Goal: Task Accomplishment & Management: Manage account settings

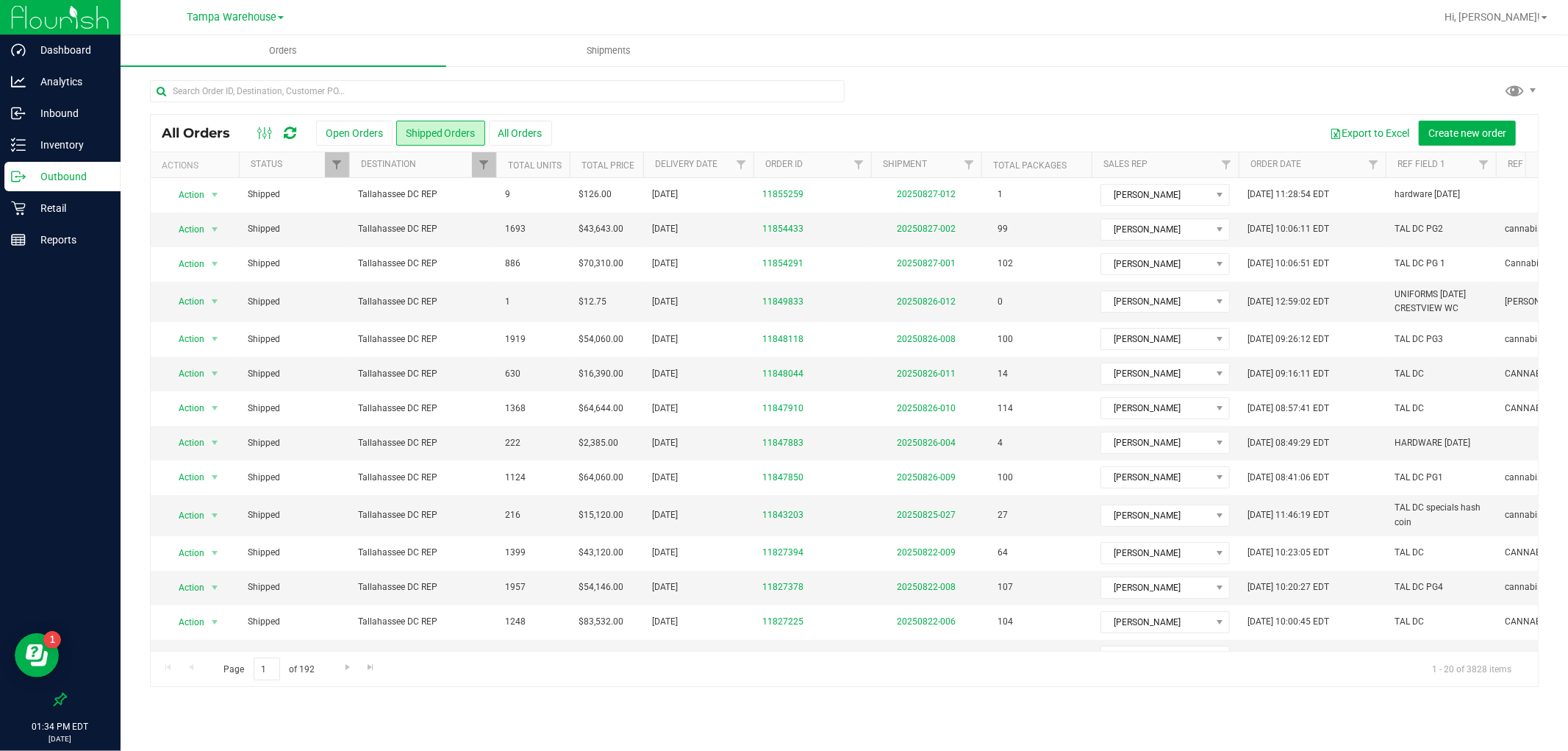
click at [261, 18] on span "Tampa Warehouse" at bounding box center [231, 17] width 90 height 12
click at [233, 153] on link "Tallahassee DC REP" at bounding box center [235, 150] width 215 height 20
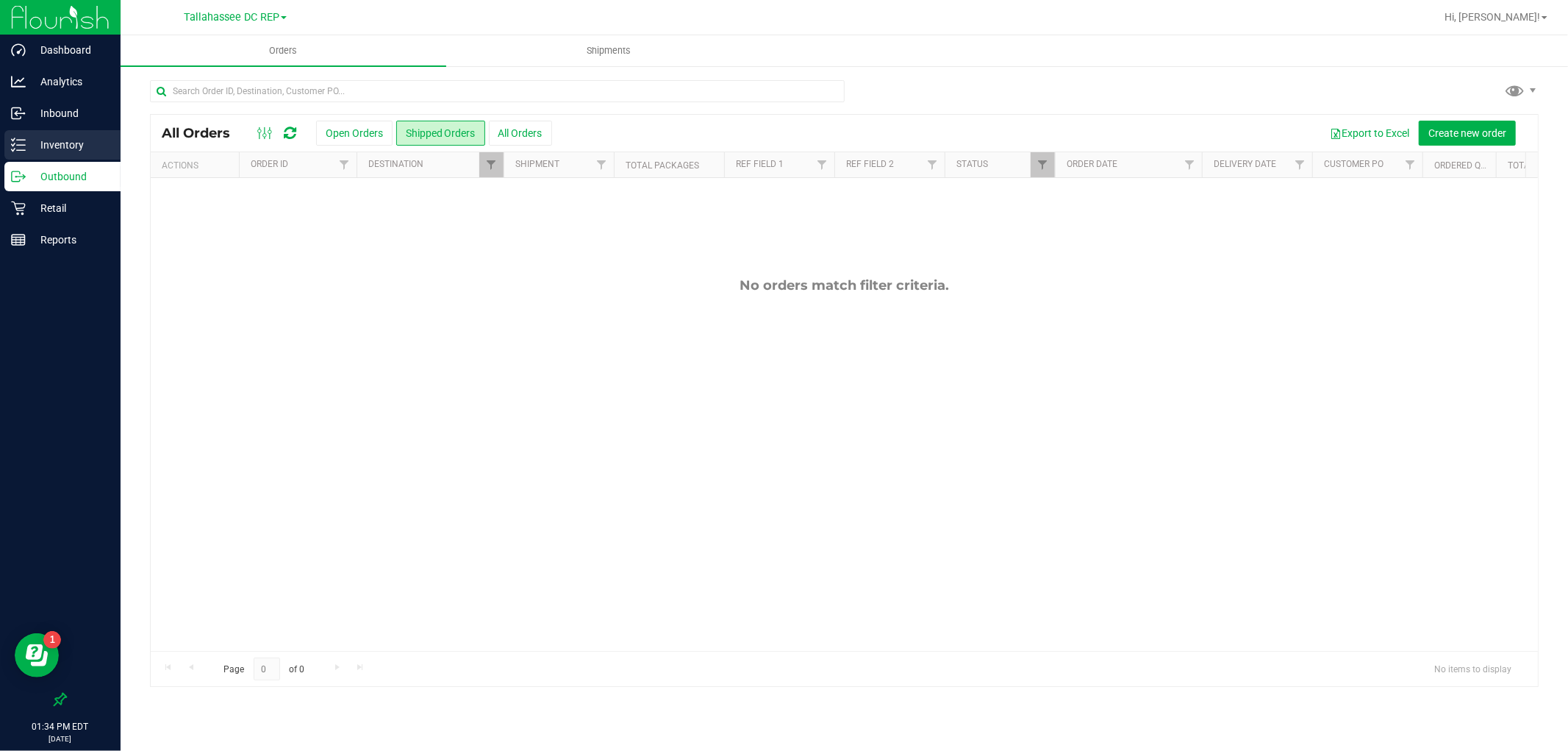
click at [75, 145] on p "Inventory" at bounding box center [70, 145] width 88 height 18
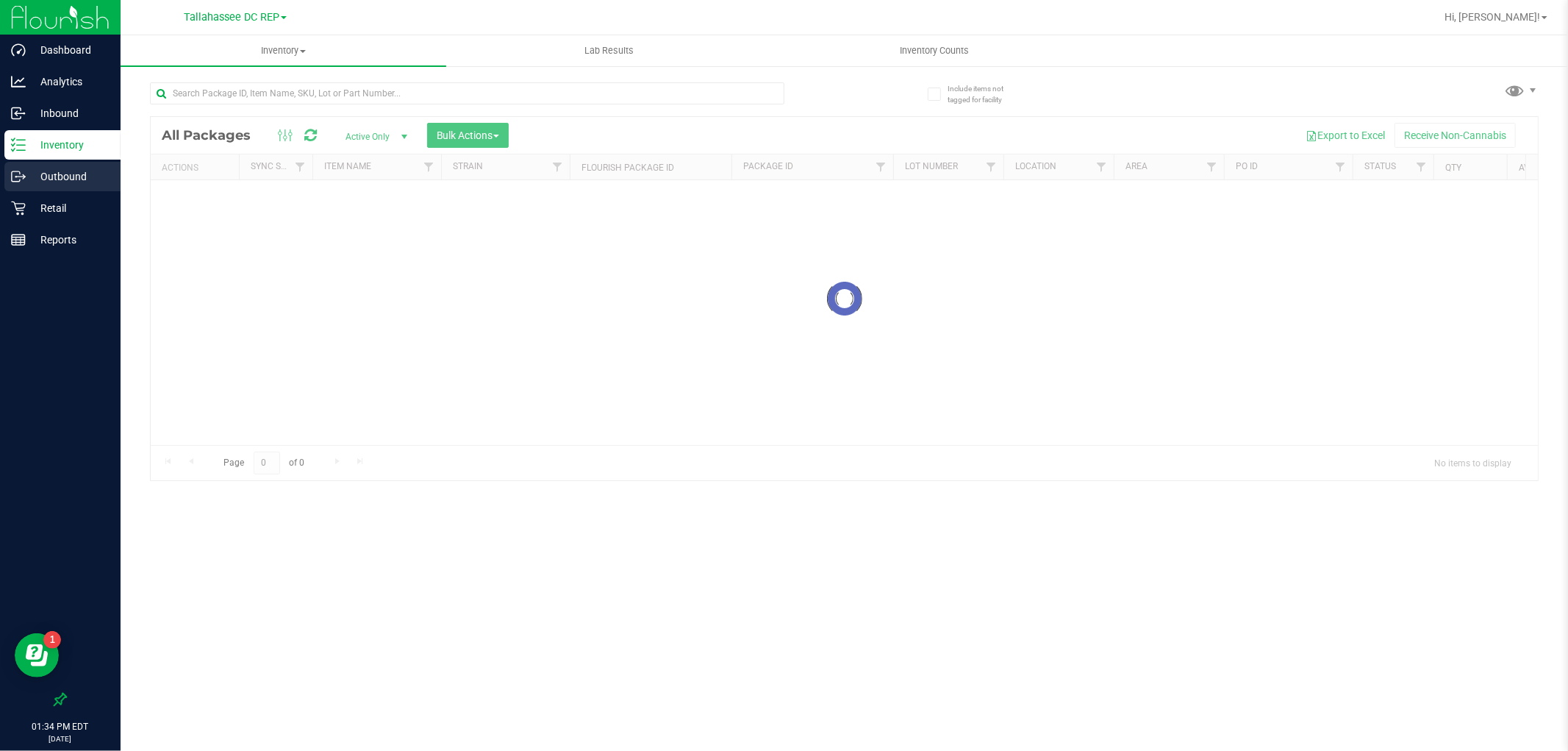
click at [79, 169] on p "Outbound" at bounding box center [70, 176] width 88 height 18
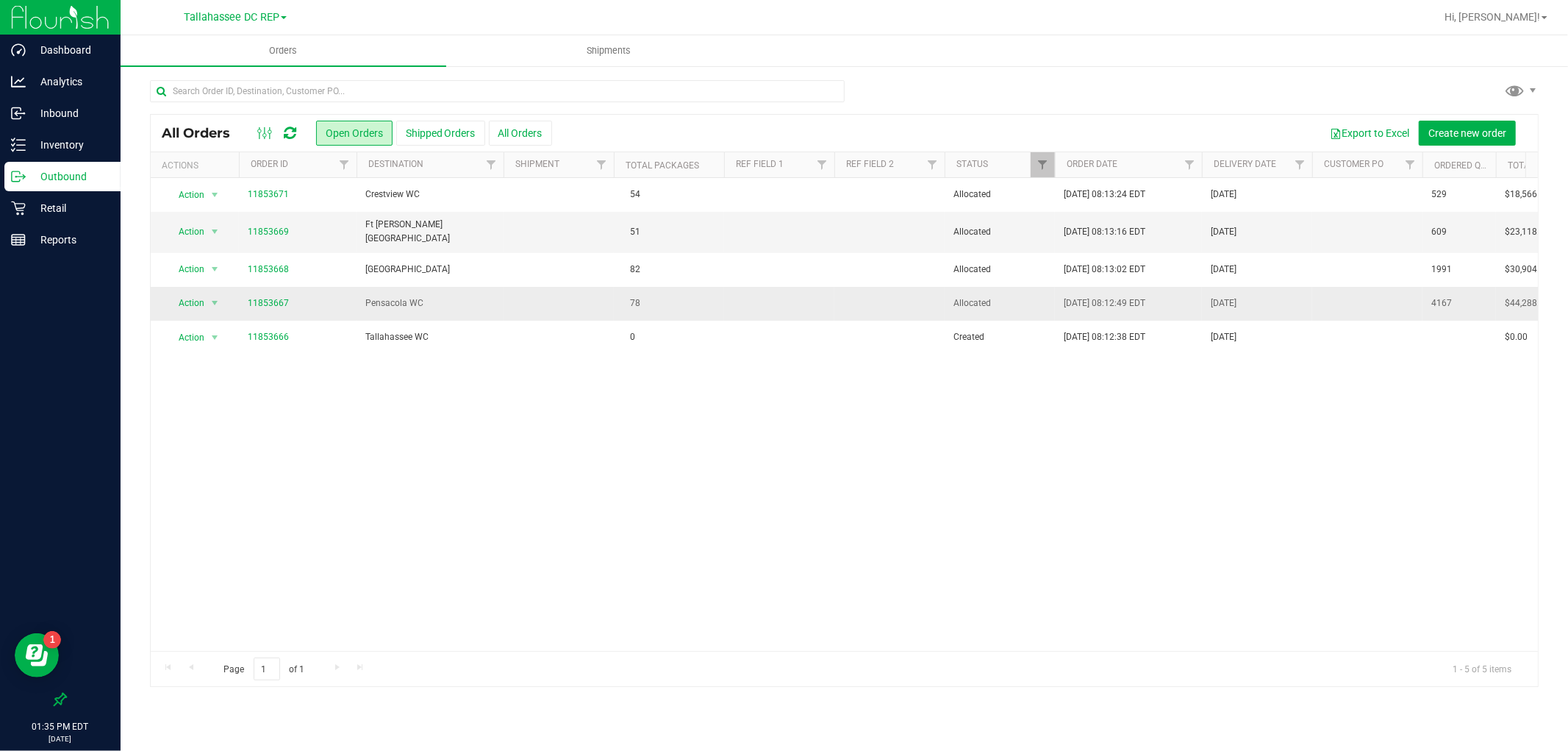
click at [272, 311] on td "11853667" at bounding box center [298, 304] width 118 height 34
click at [269, 308] on td "11853667" at bounding box center [298, 304] width 118 height 34
click at [435, 307] on td "Pensacola WC" at bounding box center [430, 304] width 147 height 34
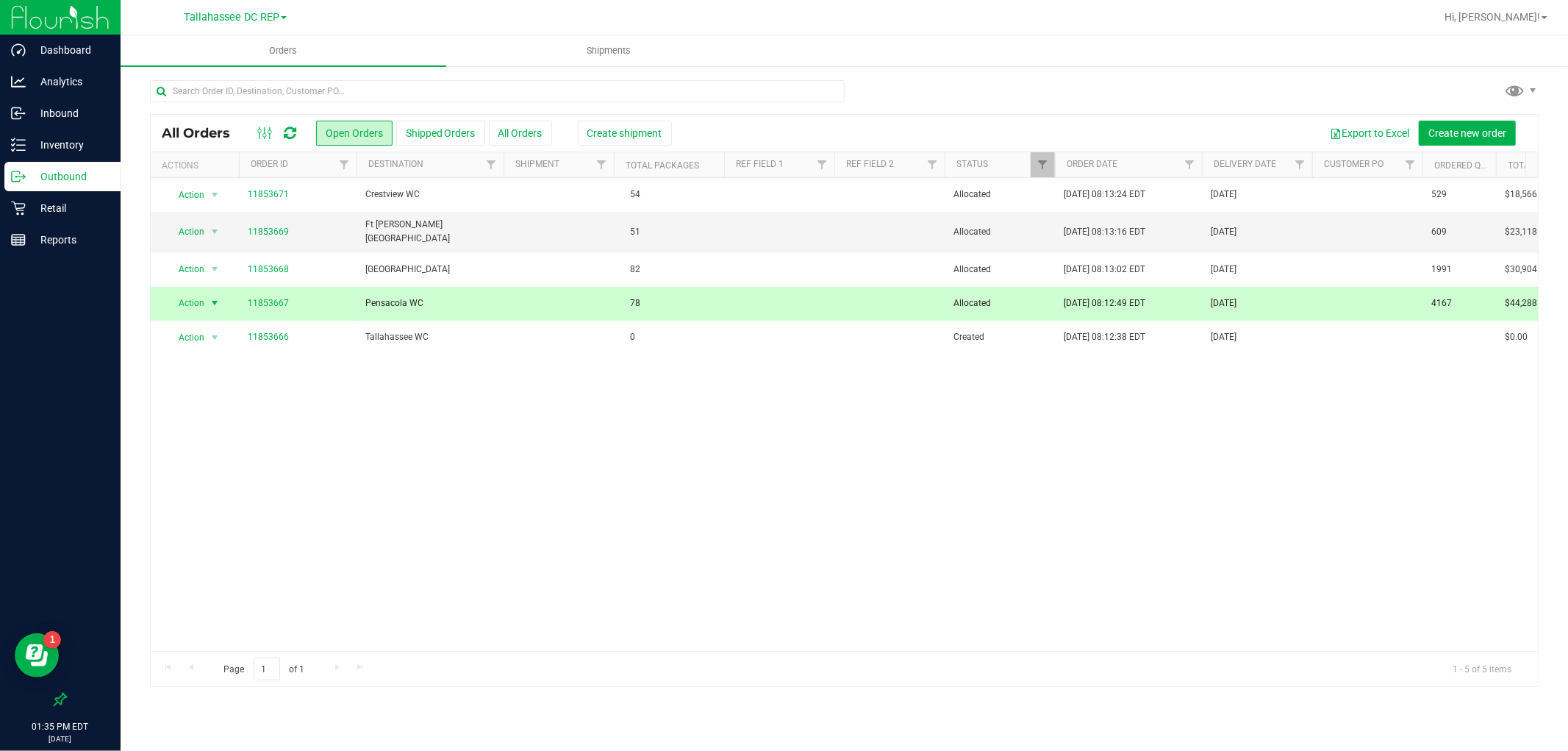
click at [609, 118] on div "All Orders Open Orders Shipped Orders All Orders Create shipment Export to Exce…" at bounding box center [844, 133] width 1387 height 37
click at [609, 127] on span "Create shipment" at bounding box center [625, 132] width 75 height 11
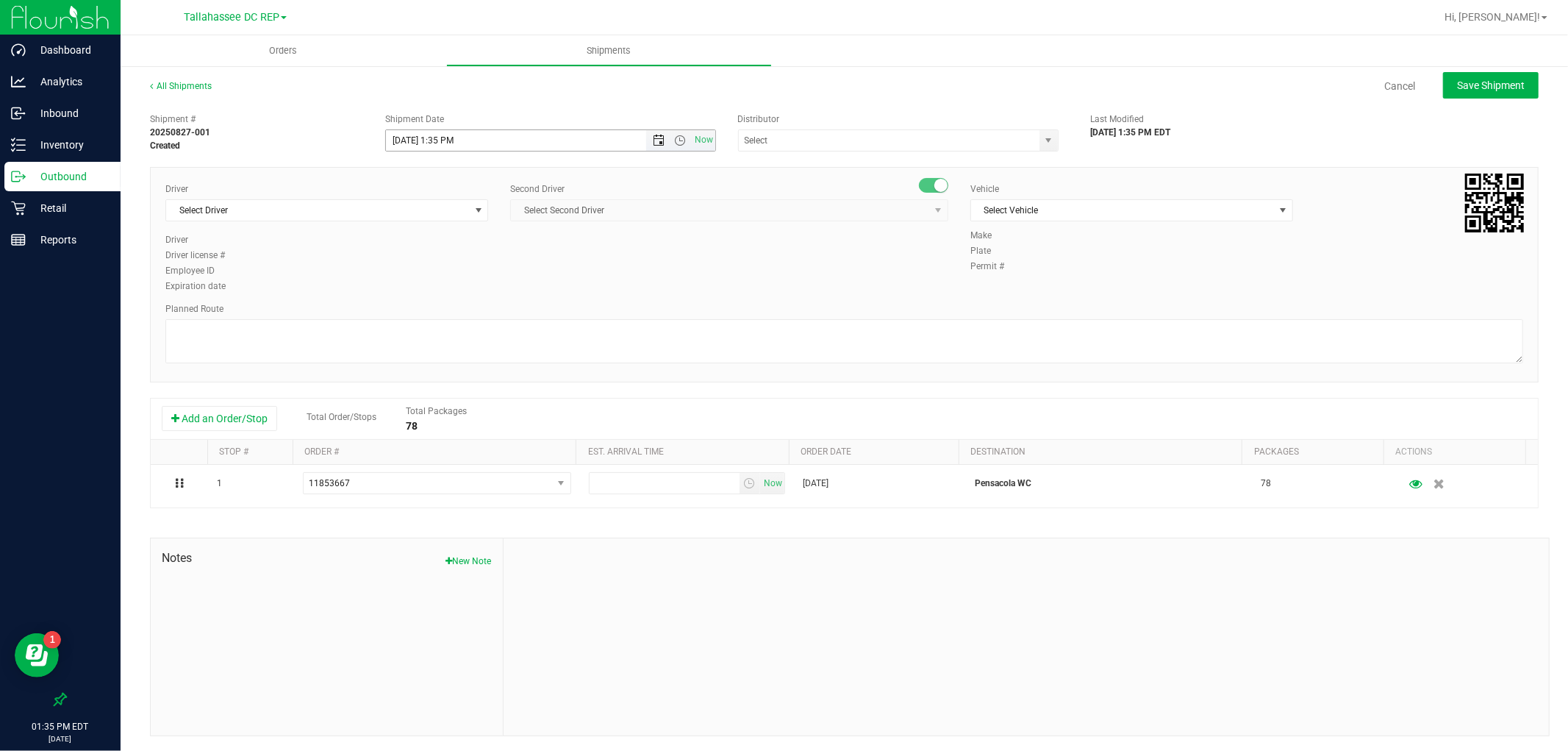
click at [647, 137] on span "Open the date view" at bounding box center [659, 140] width 25 height 11
click at [474, 312] on link "28" at bounding box center [483, 312] width 21 height 23
click at [677, 138] on span "Open the time view" at bounding box center [680, 140] width 11 height 11
click at [441, 302] on li "8:00 AM" at bounding box center [546, 303] width 324 height 19
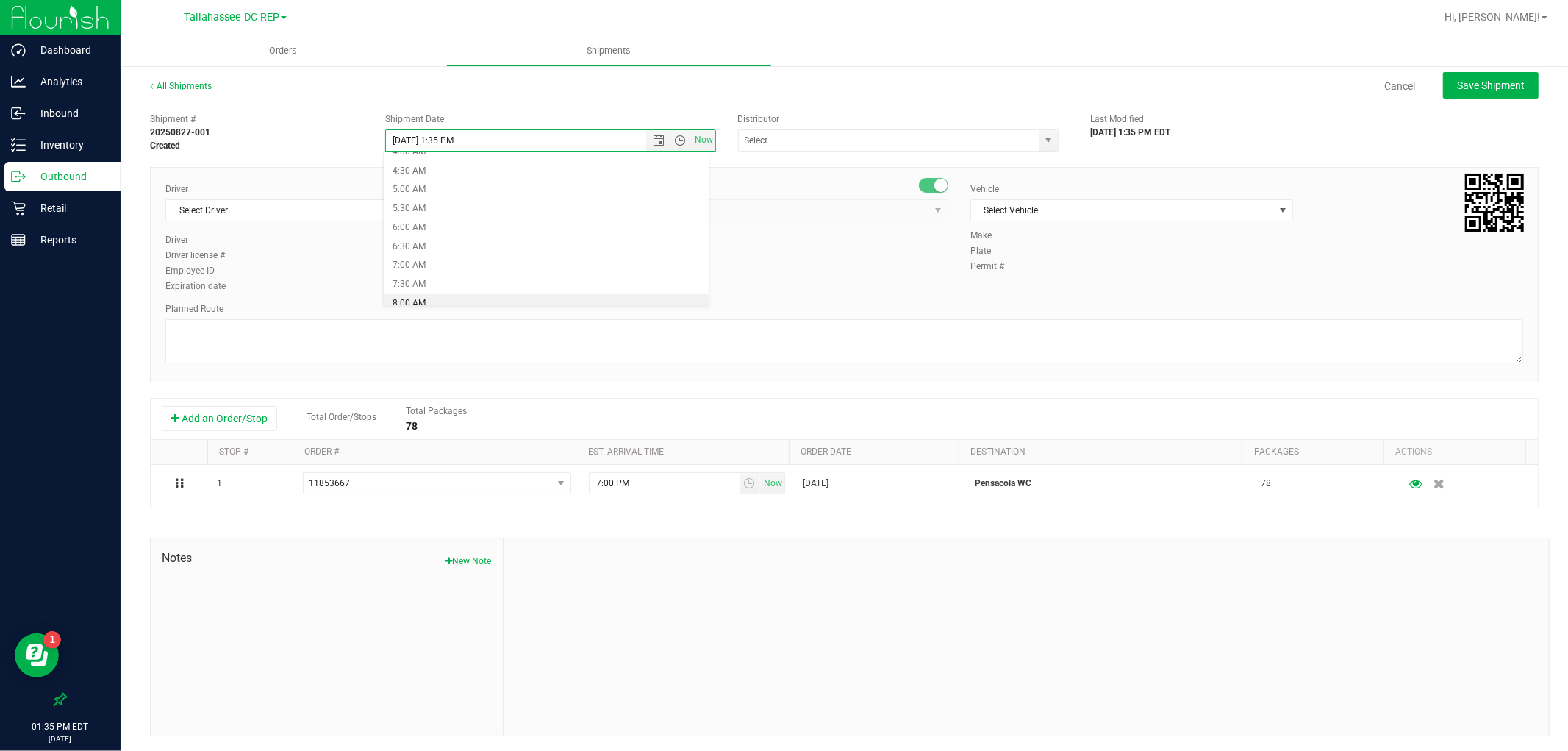
type input "[DATE] 8:00 AM"
click at [807, 128] on div "Distributor 374 LABS LLC AccuScience Laboratories ACS Laboratory (900003) ACTLA…" at bounding box center [903, 132] width 353 height 39
click at [793, 131] on input "text" at bounding box center [885, 140] width 292 height 21
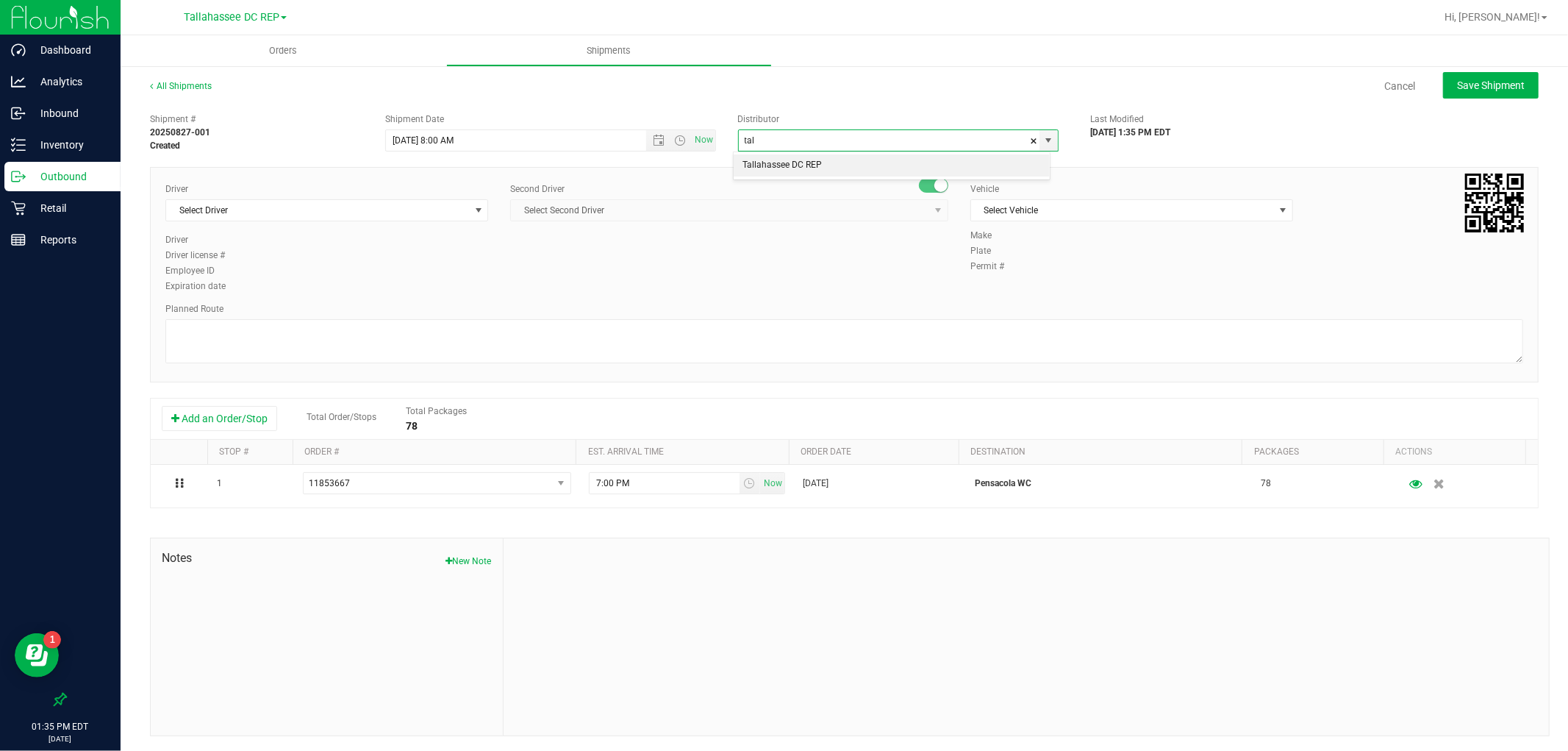
click at [789, 157] on li "Tallahassee DC REP" at bounding box center [892, 165] width 316 height 22
type input "Tallahassee DC REP"
drag, startPoint x: 270, startPoint y: 198, endPoint x: 269, endPoint y: 209, distance: 11.0
click at [270, 199] on span "Select Driver" at bounding box center [327, 210] width 323 height 22
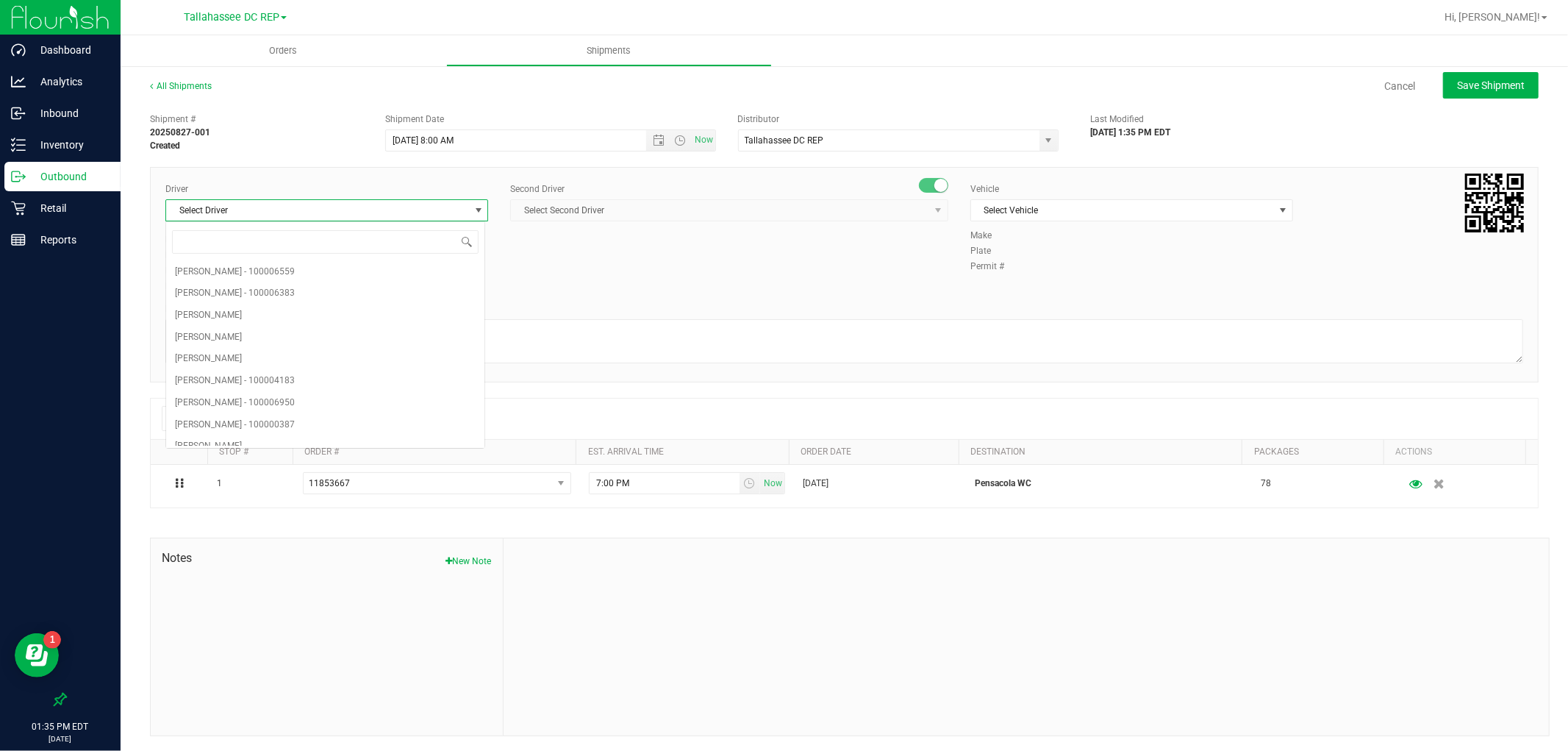
click at [269, 209] on span "Select Driver" at bounding box center [318, 210] width 303 height 21
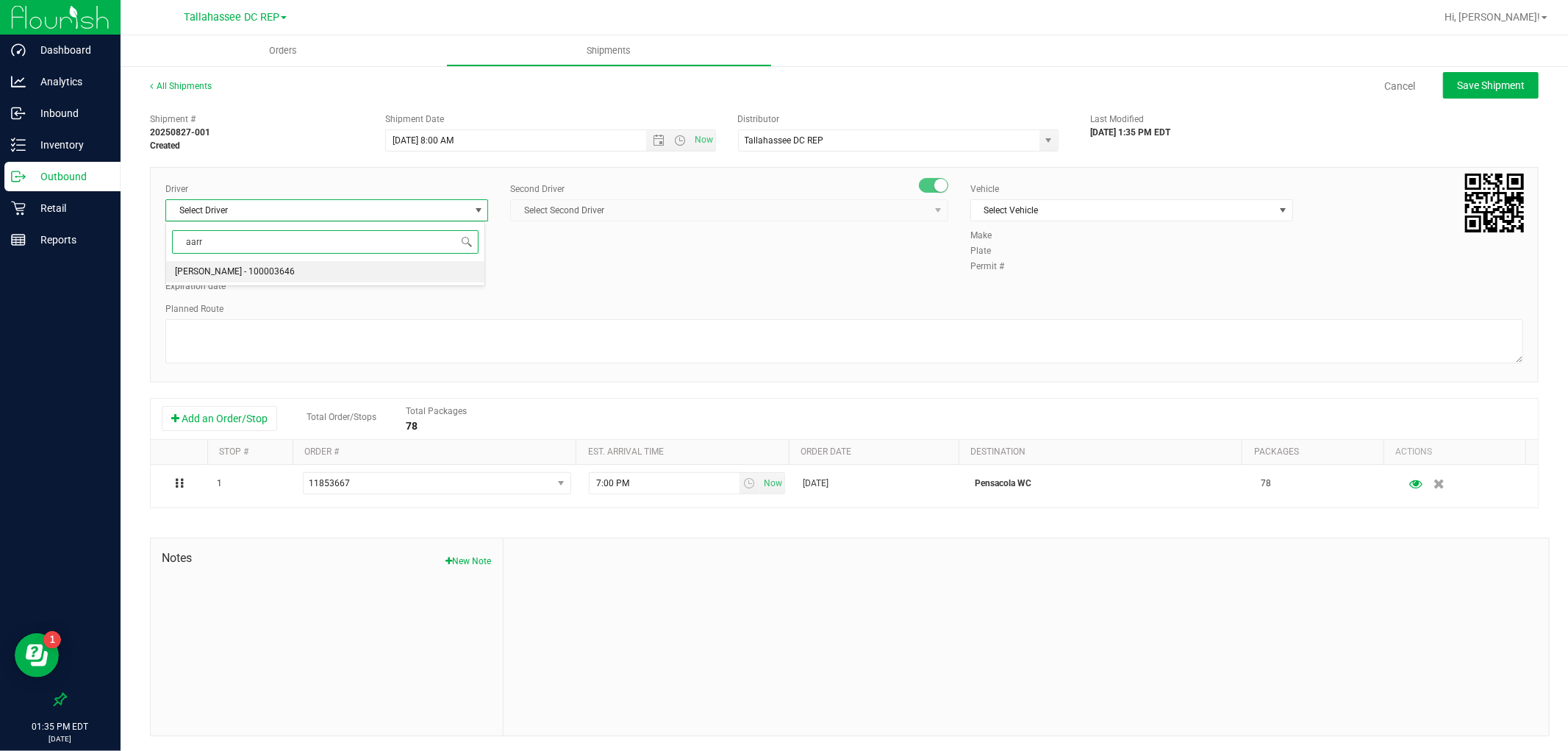
click at [265, 275] on span "[PERSON_NAME] - 100003646" at bounding box center [235, 272] width 120 height 19
type input "aarr"
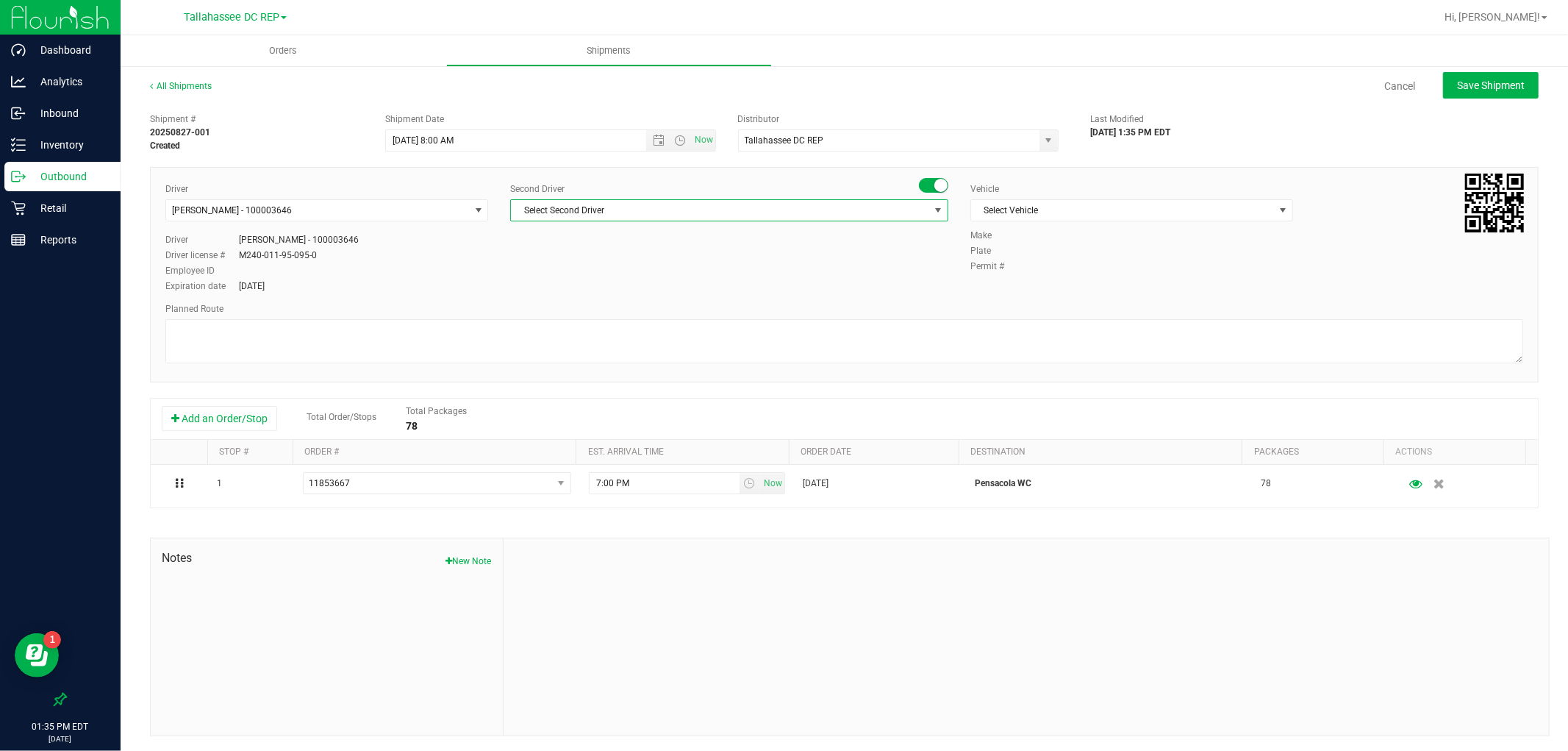
click at [719, 216] on span "Select Second Driver" at bounding box center [720, 210] width 419 height 21
type input "sprat"
click at [707, 273] on li "[PERSON_NAME] - 100005821" at bounding box center [724, 272] width 432 height 22
click at [1064, 208] on span "Select Vehicle" at bounding box center [1123, 210] width 303 height 21
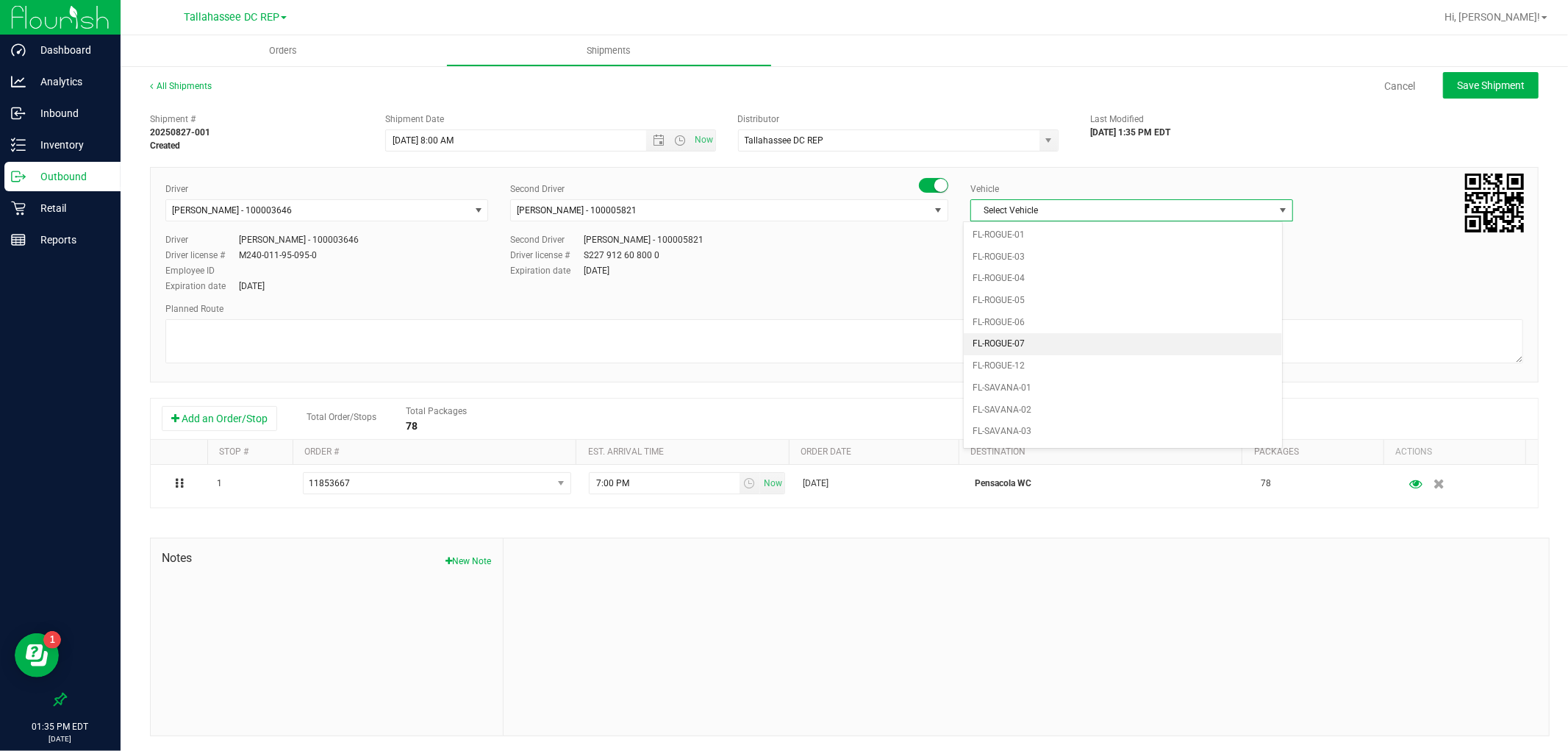
scroll to position [621, 0]
click at [1042, 355] on li "FL-SAVANA-01" at bounding box center [1123, 358] width 318 height 22
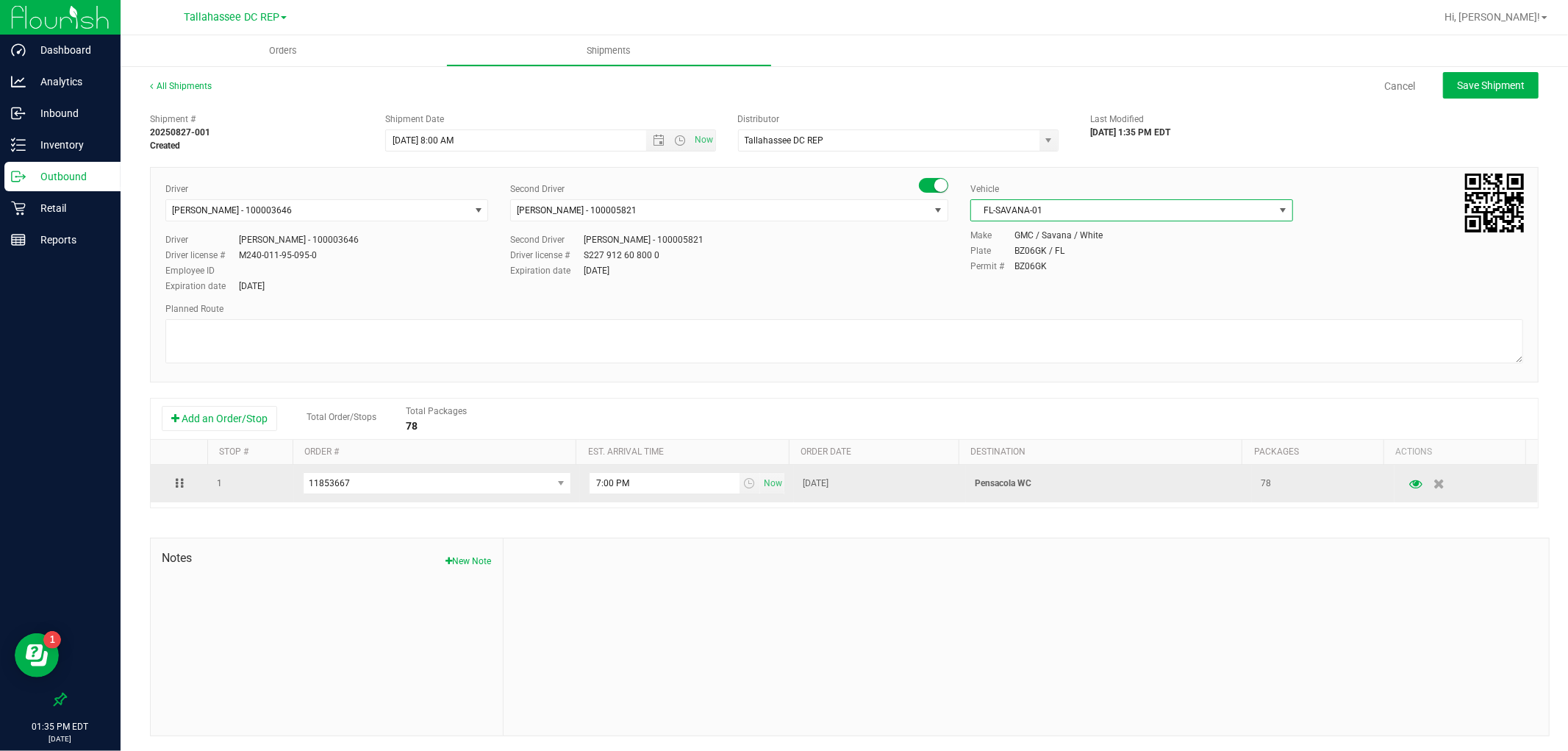
click at [1002, 482] on p "Pensacola WC" at bounding box center [1109, 484] width 269 height 14
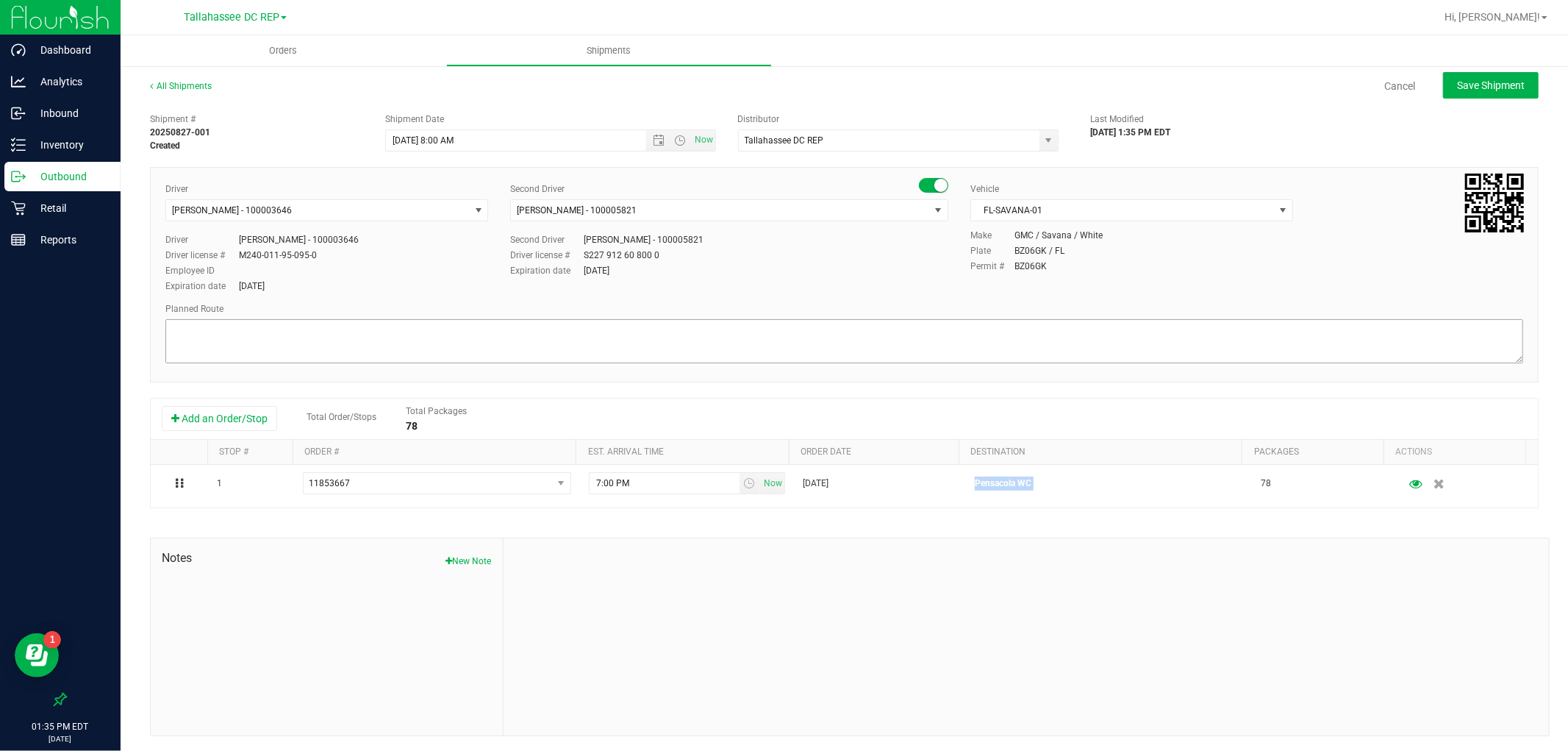
copy p "Pensacola WC"
click at [498, 341] on textarea at bounding box center [844, 341] width 1358 height 44
paste textarea "Pensacola WC"
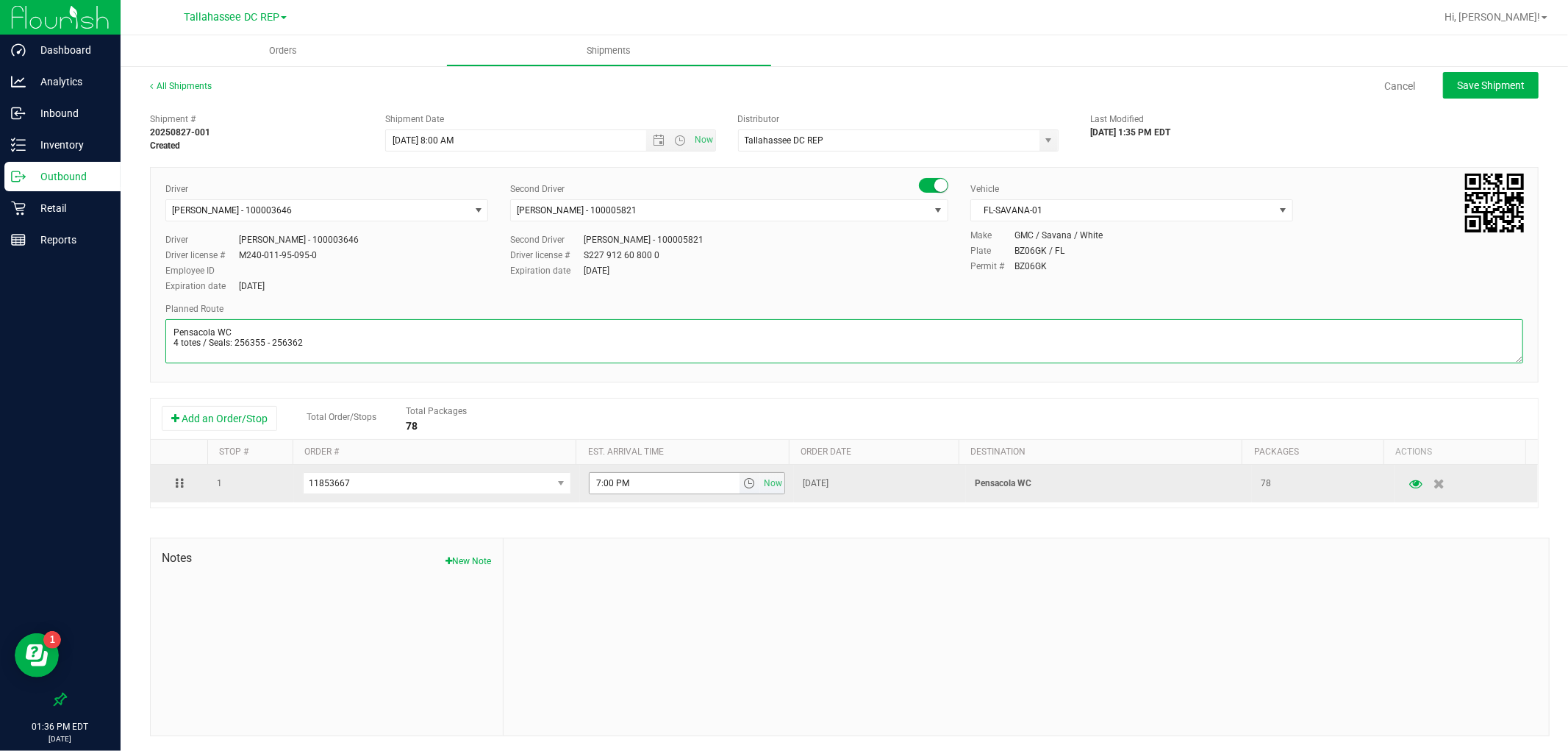
click at [740, 494] on span "select" at bounding box center [751, 483] width 21 height 21
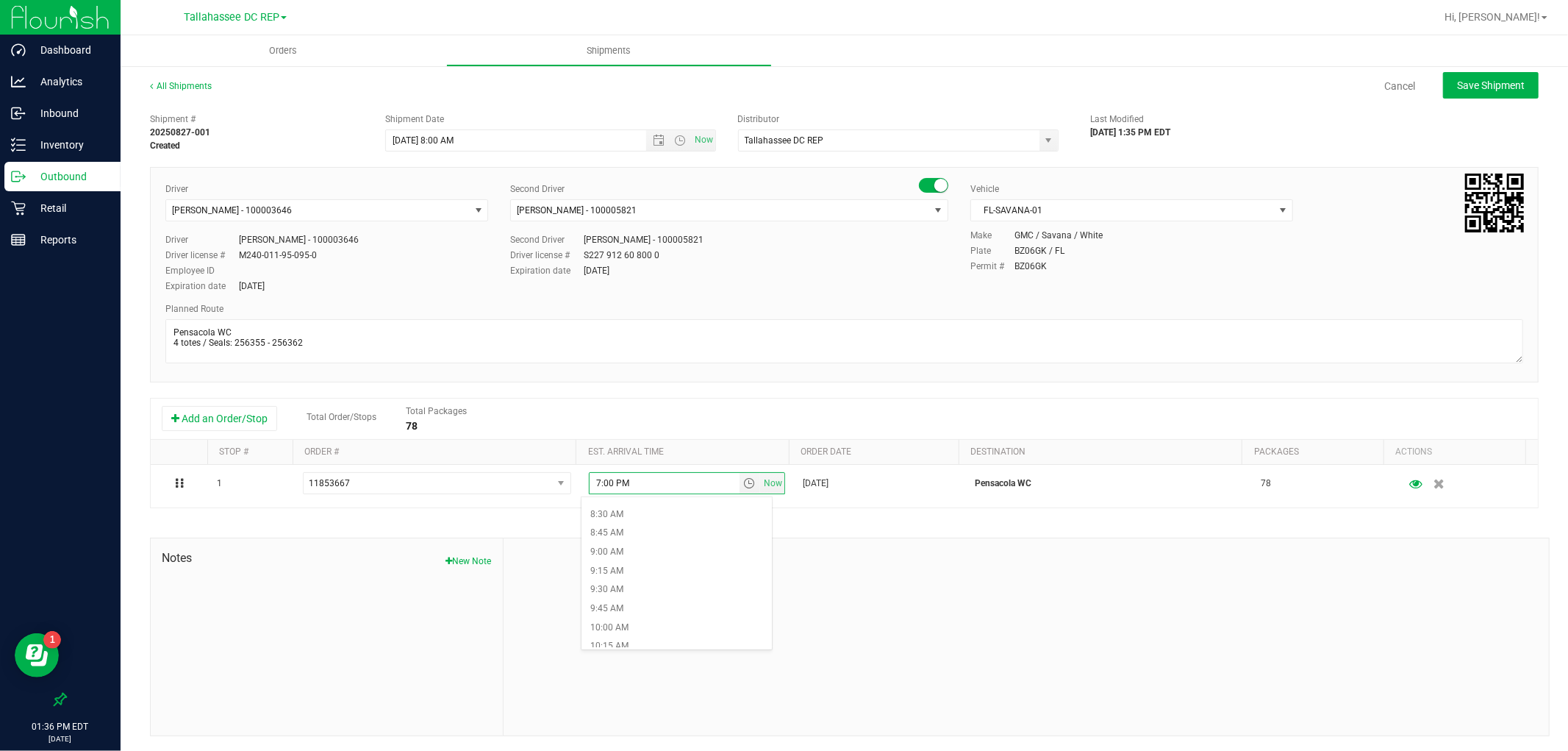
scroll to position [653, 0]
click at [636, 609] on li "10:00 AM" at bounding box center [676, 612] width 190 height 19
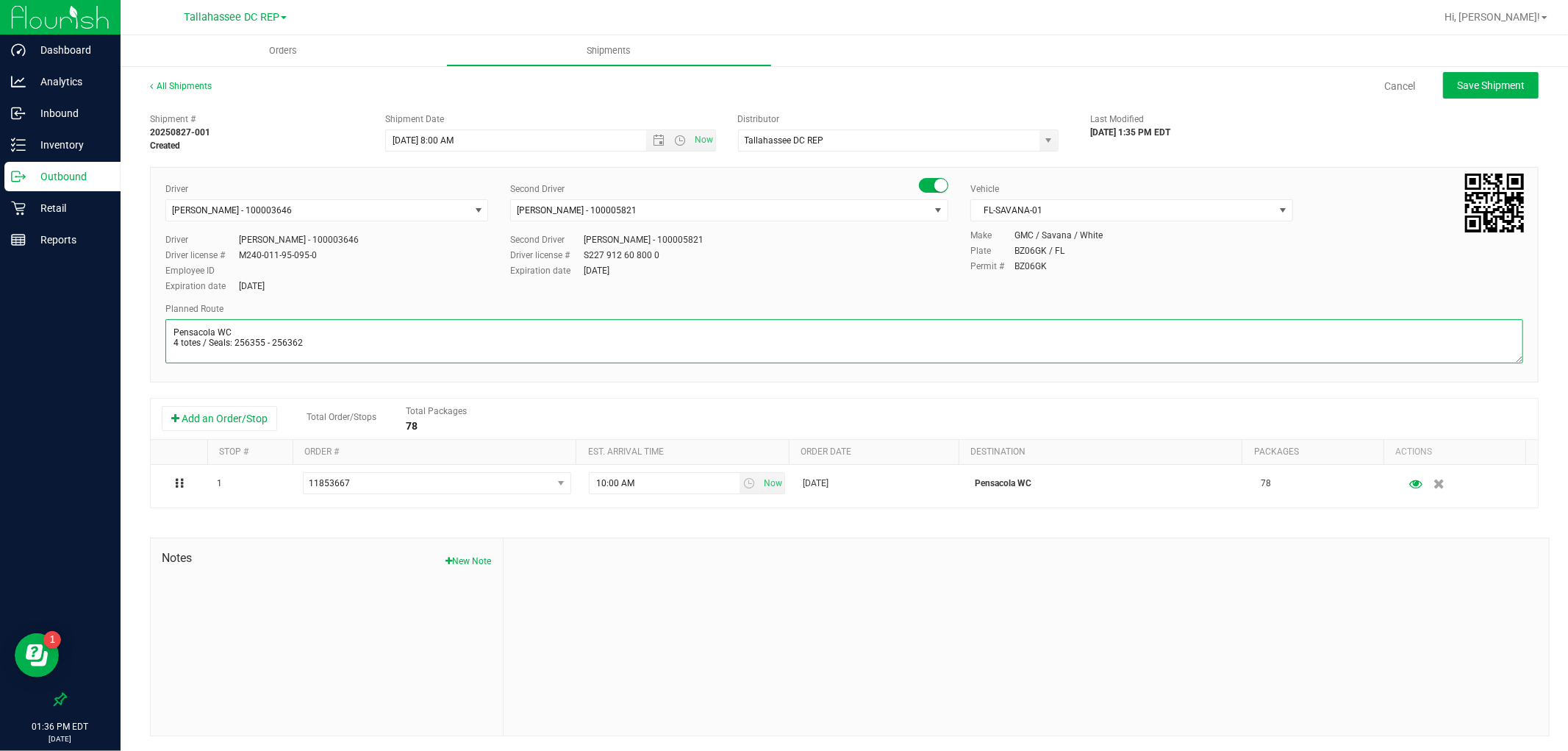
click at [272, 362] on textarea at bounding box center [844, 341] width 1358 height 44
click at [361, 332] on textarea at bounding box center [844, 341] width 1358 height 44
click at [358, 341] on textarea at bounding box center [844, 341] width 1358 height 44
paste textarea "TLH WC - 8:15 AM PCO WC - 10:00 AM CRV WC - 10:45 AM FWB WC - 11:15 AM PAN WC -…"
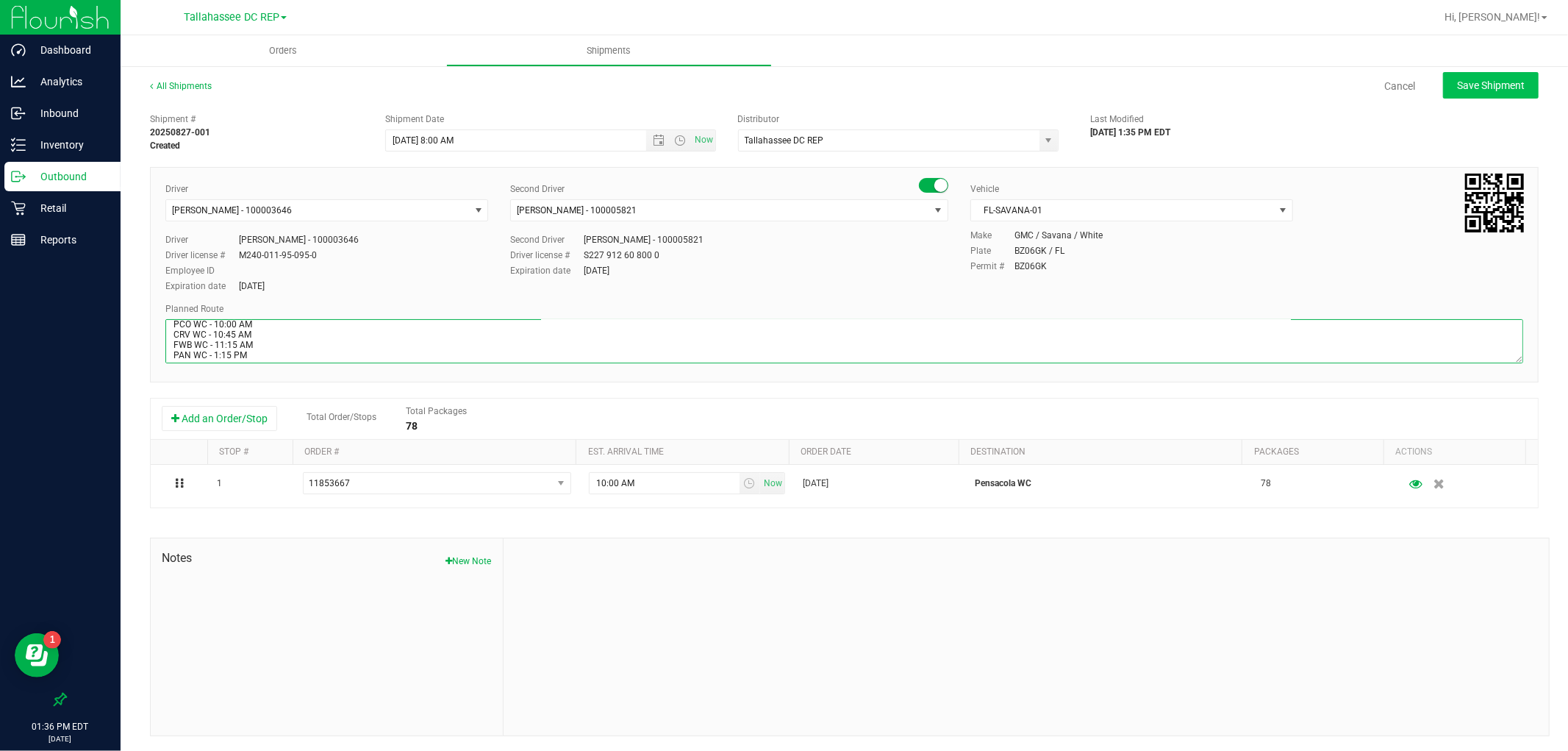
type textarea "Pensacola WC 4 totes / Seals: 256355 - 256362 TLH WC - 8:15 AM PCO WC - 10:00 A…"
click at [1479, 89] on span "Save Shipment" at bounding box center [1491, 85] width 67 height 11
type input "[DATE] 12:00 PM"
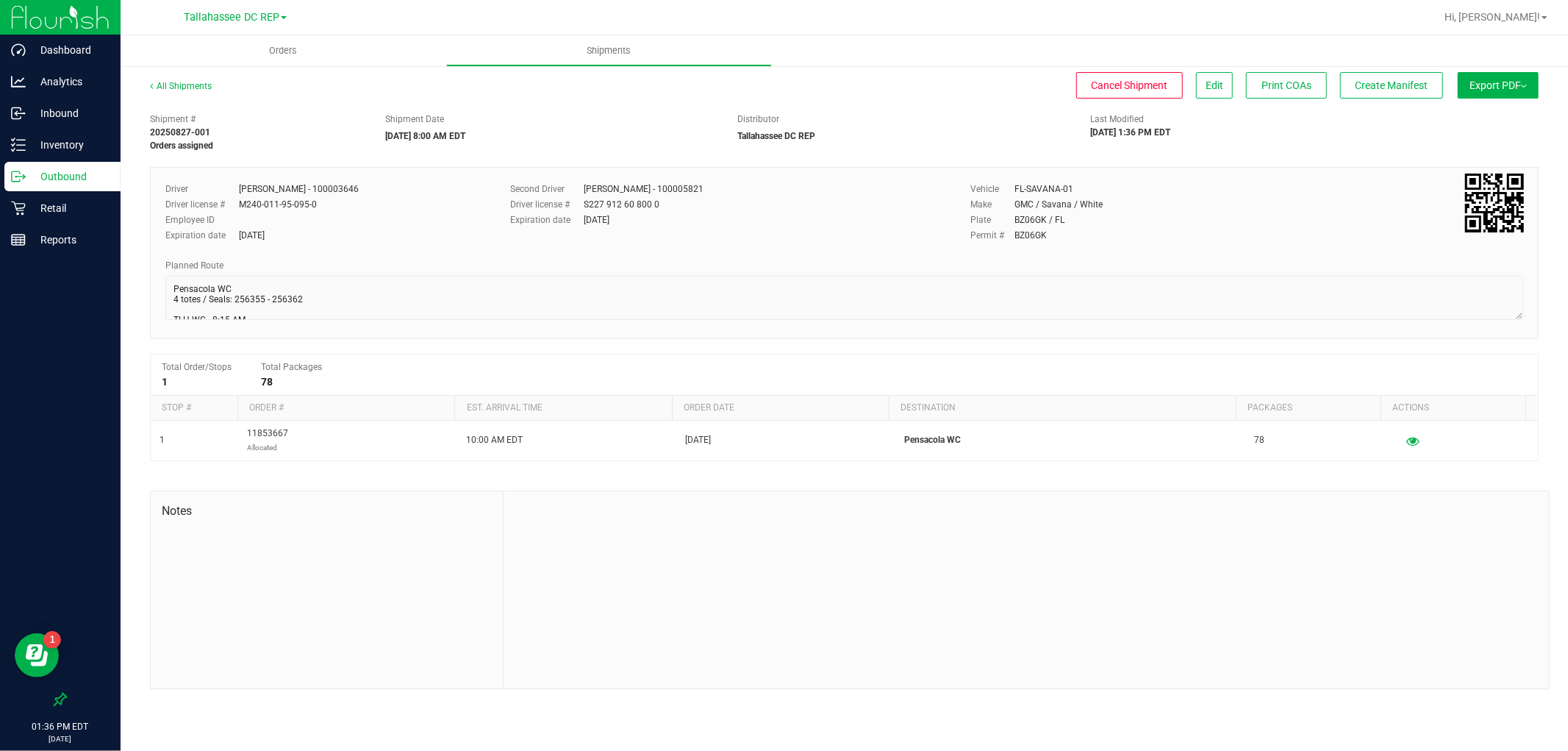
click at [1475, 93] on button "Export PDF" at bounding box center [1498, 85] width 81 height 27
click at [1475, 108] on li "Manifest by Package ID" at bounding box center [1494, 117] width 148 height 22
click at [84, 169] on p "Outbound" at bounding box center [70, 176] width 88 height 18
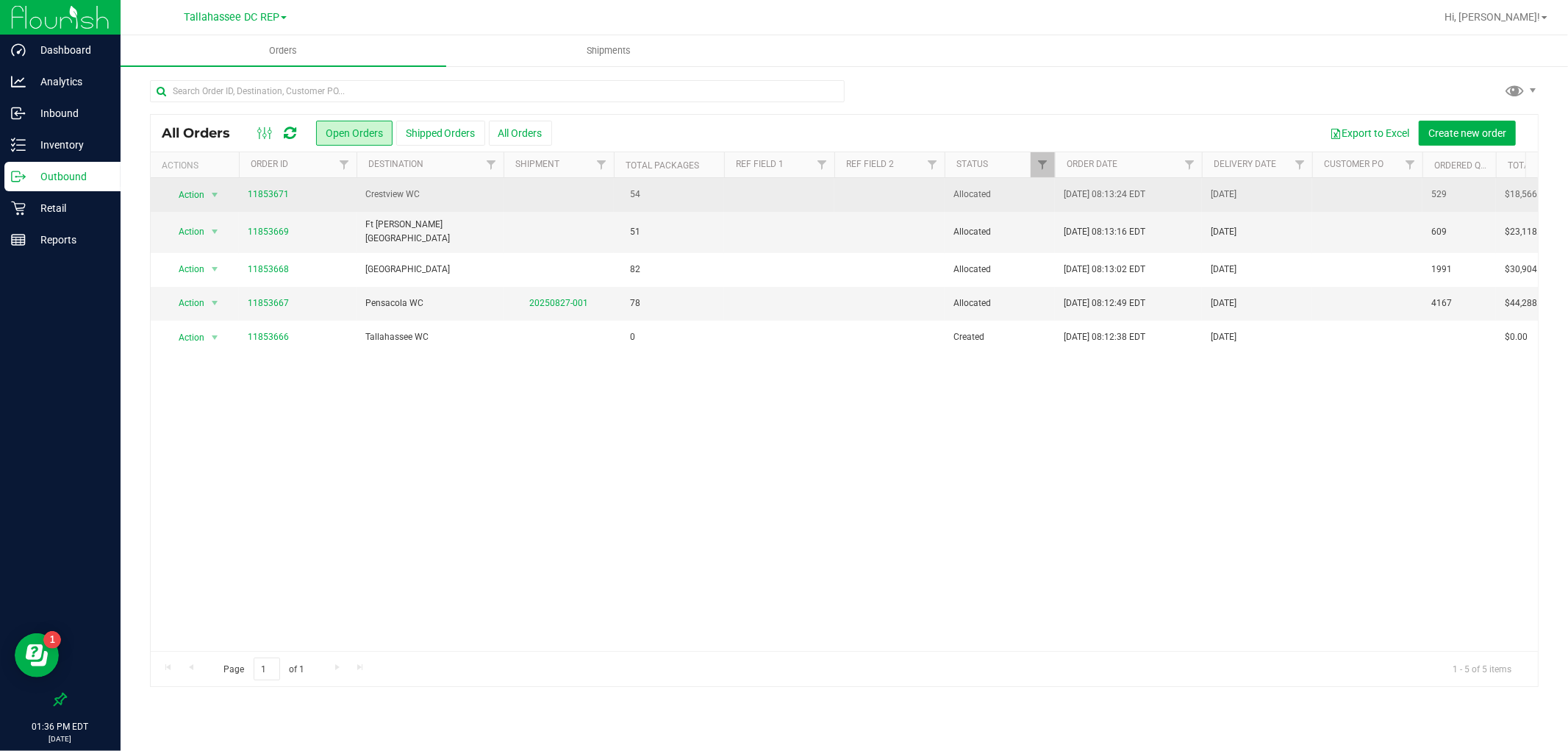
click at [396, 210] on td "Crestview WC" at bounding box center [430, 195] width 147 height 34
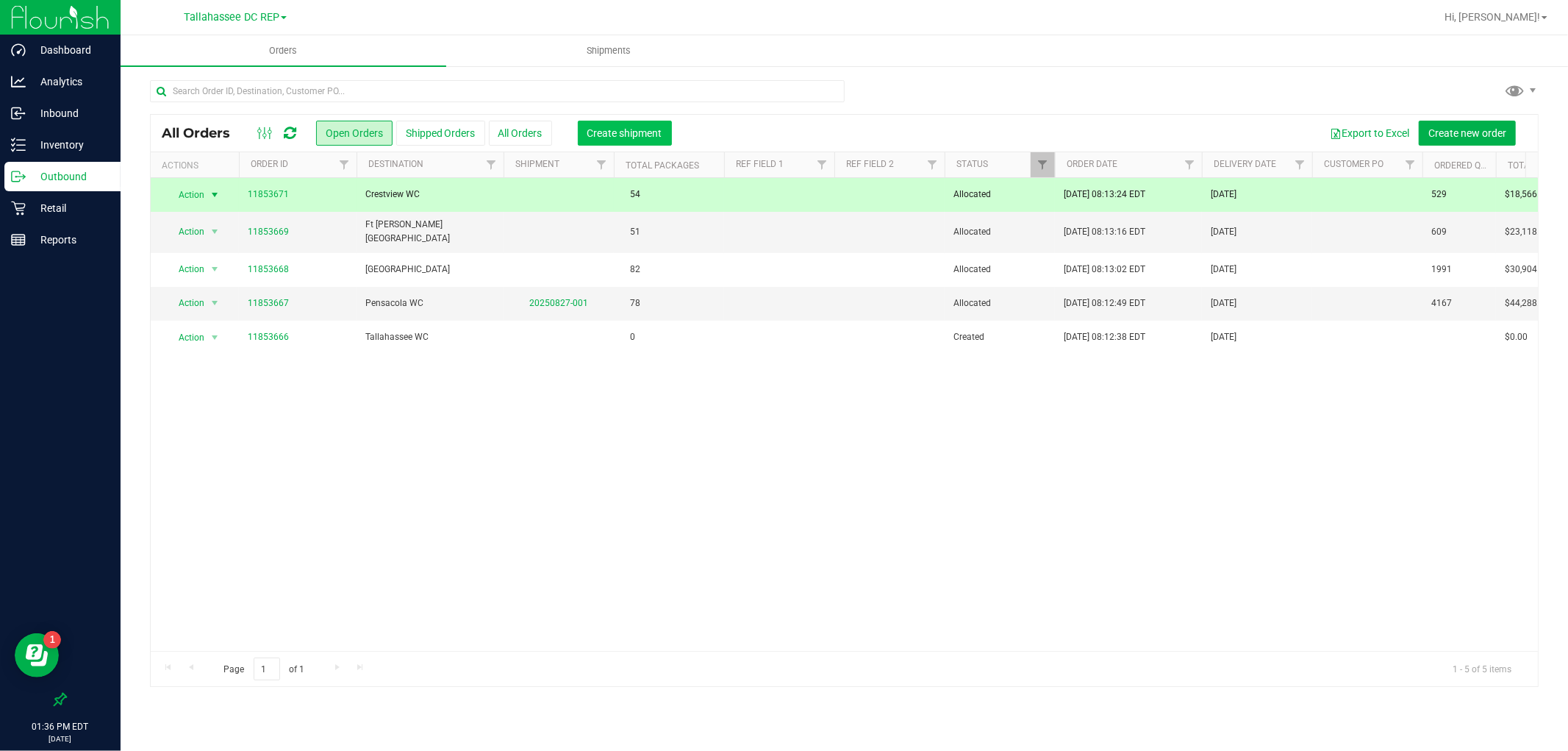
click at [608, 141] on button "Create shipment" at bounding box center [624, 133] width 94 height 25
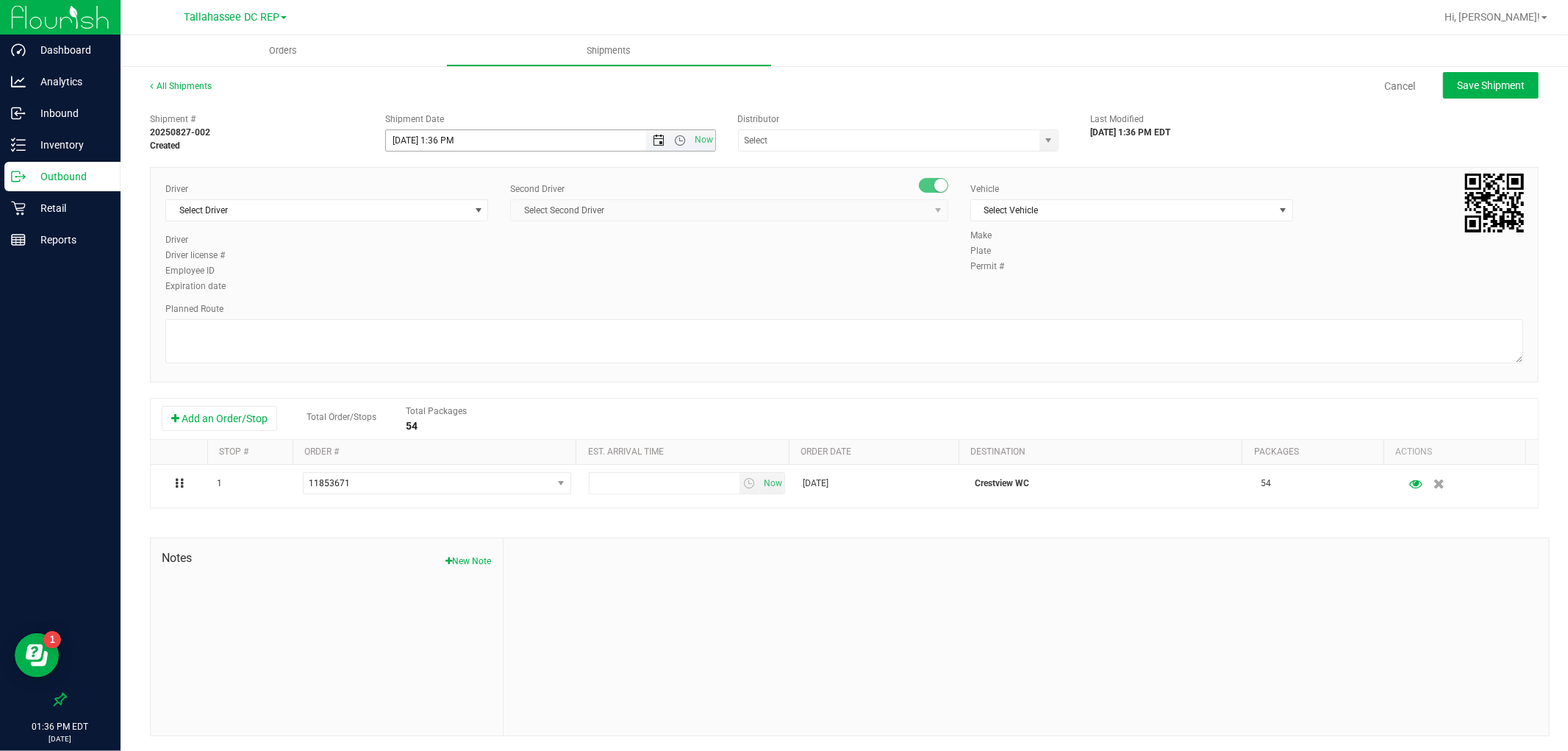
click at [653, 139] on span "Open the date view" at bounding box center [658, 140] width 11 height 11
click at [478, 305] on link "28" at bounding box center [483, 312] width 21 height 23
click at [675, 140] on span "Open the time view" at bounding box center [680, 140] width 11 height 11
click at [440, 298] on li "8:00 AM" at bounding box center [546, 303] width 324 height 19
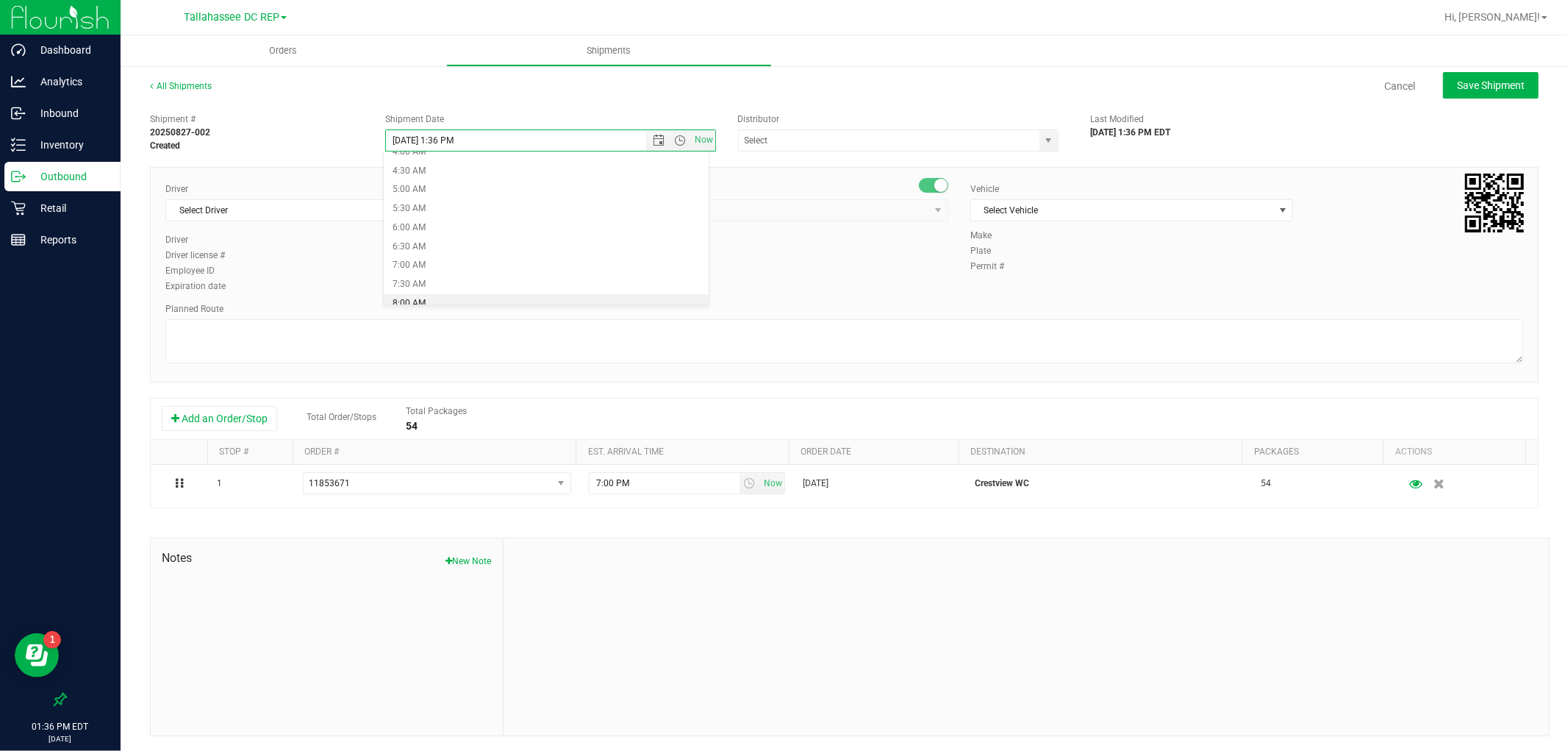
type input "[DATE] 8:00 AM"
click at [759, 141] on input "text" at bounding box center [885, 140] width 292 height 21
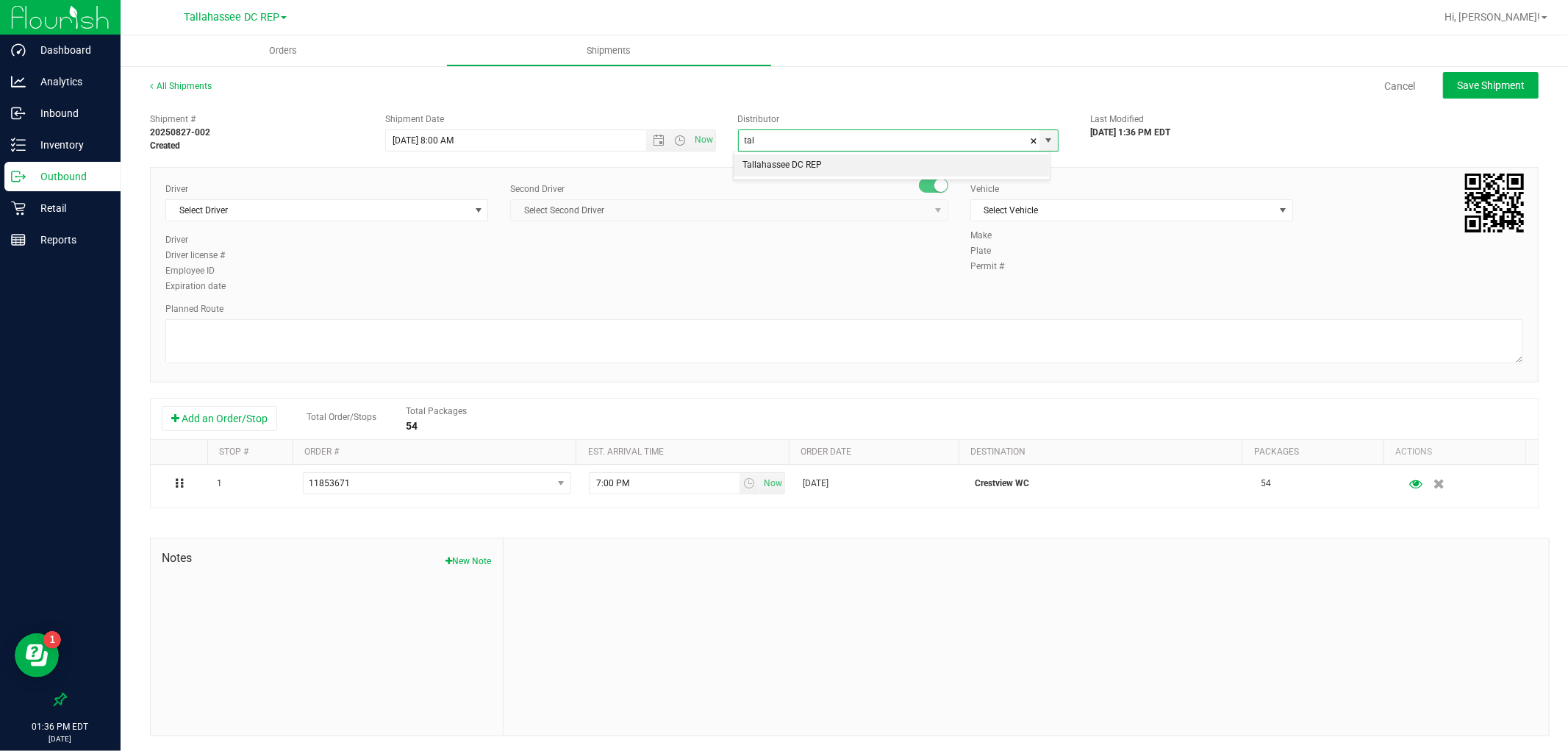
click at [768, 159] on li "Tallahassee DC REP" at bounding box center [892, 165] width 316 height 22
type input "Tallahassee DC REP"
click at [423, 216] on span "Select Driver" at bounding box center [318, 210] width 303 height 21
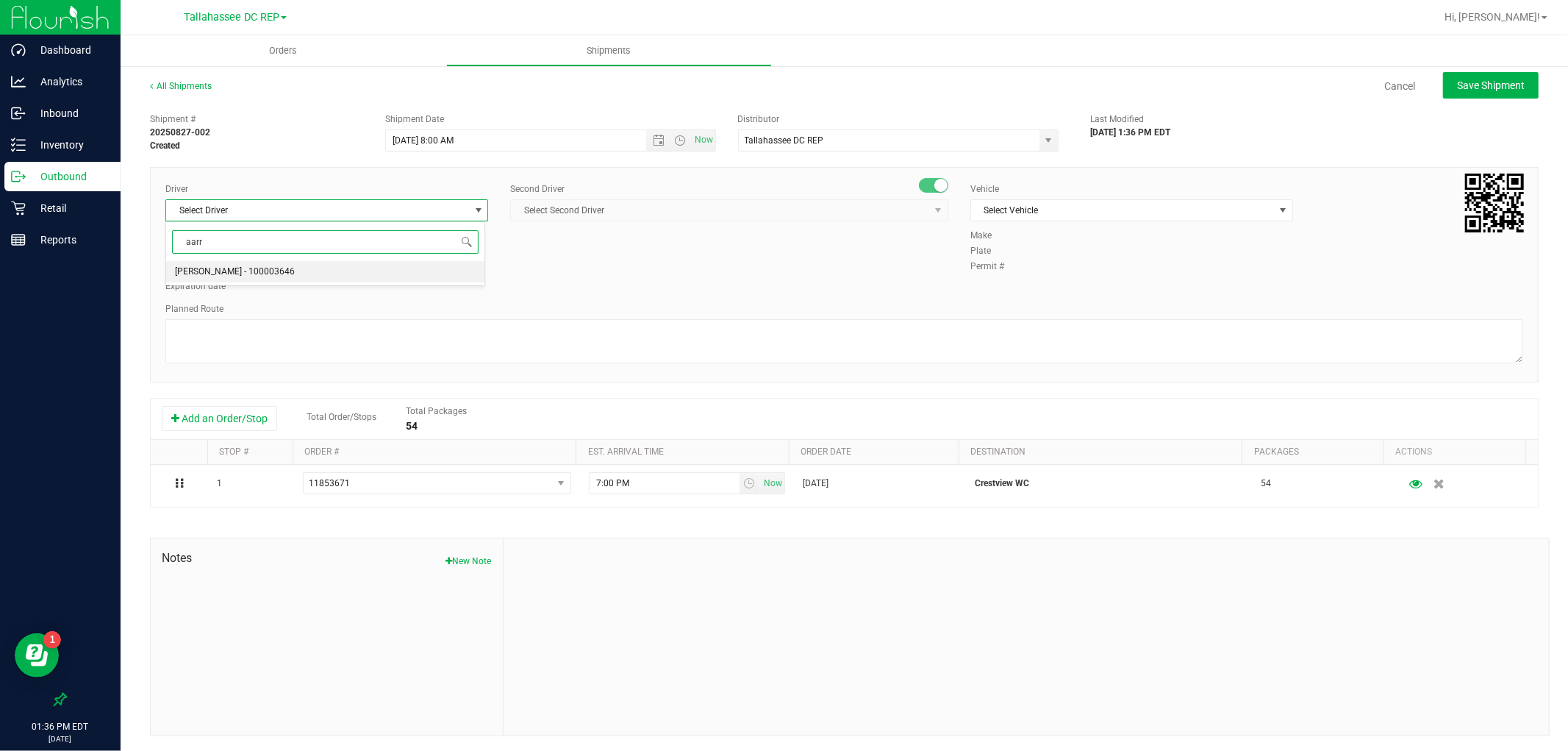
click at [290, 276] on li "[PERSON_NAME] - 100003646" at bounding box center [325, 272] width 318 height 22
type input "aarr"
click at [770, 219] on span "Select Second Driver" at bounding box center [720, 210] width 419 height 21
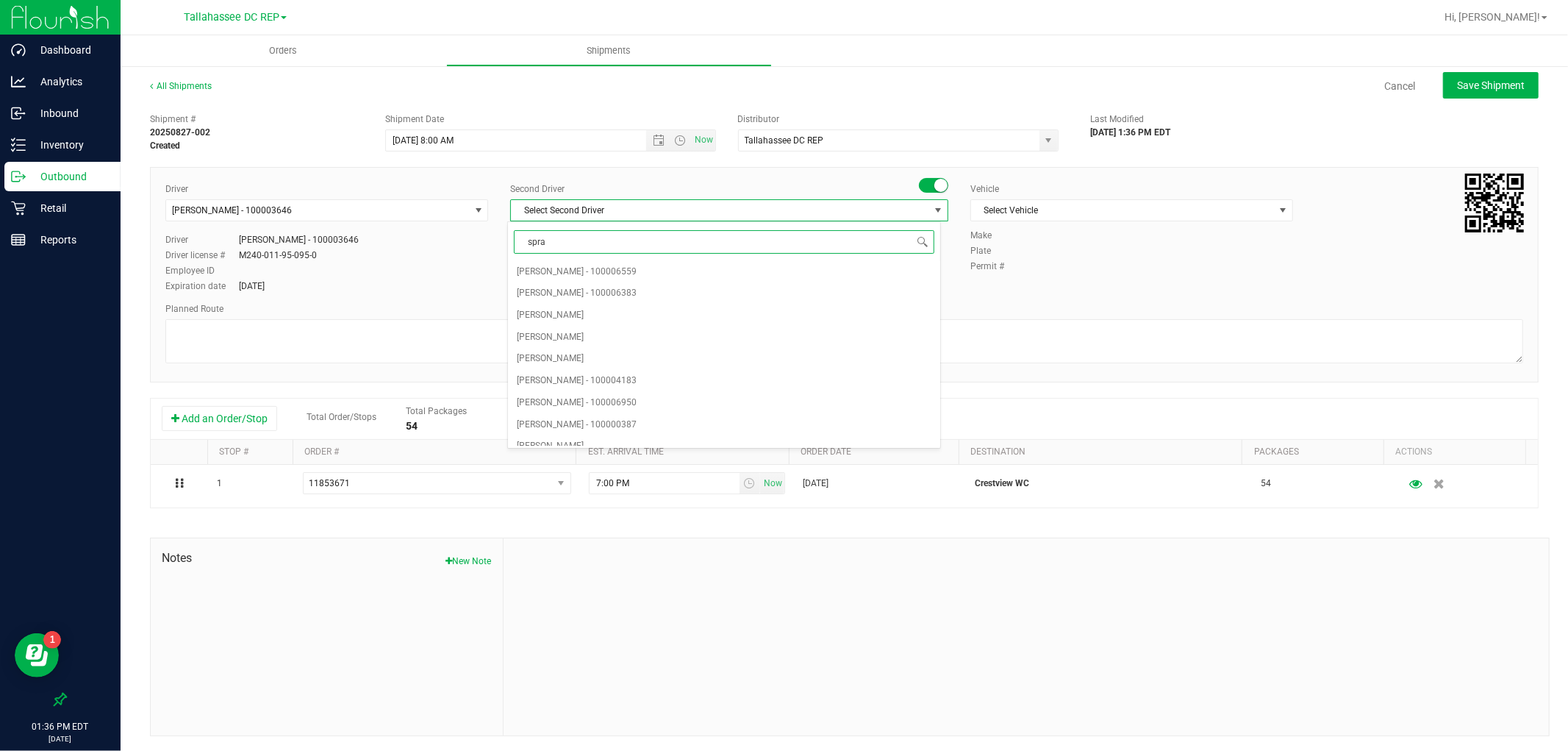
type input "sprat"
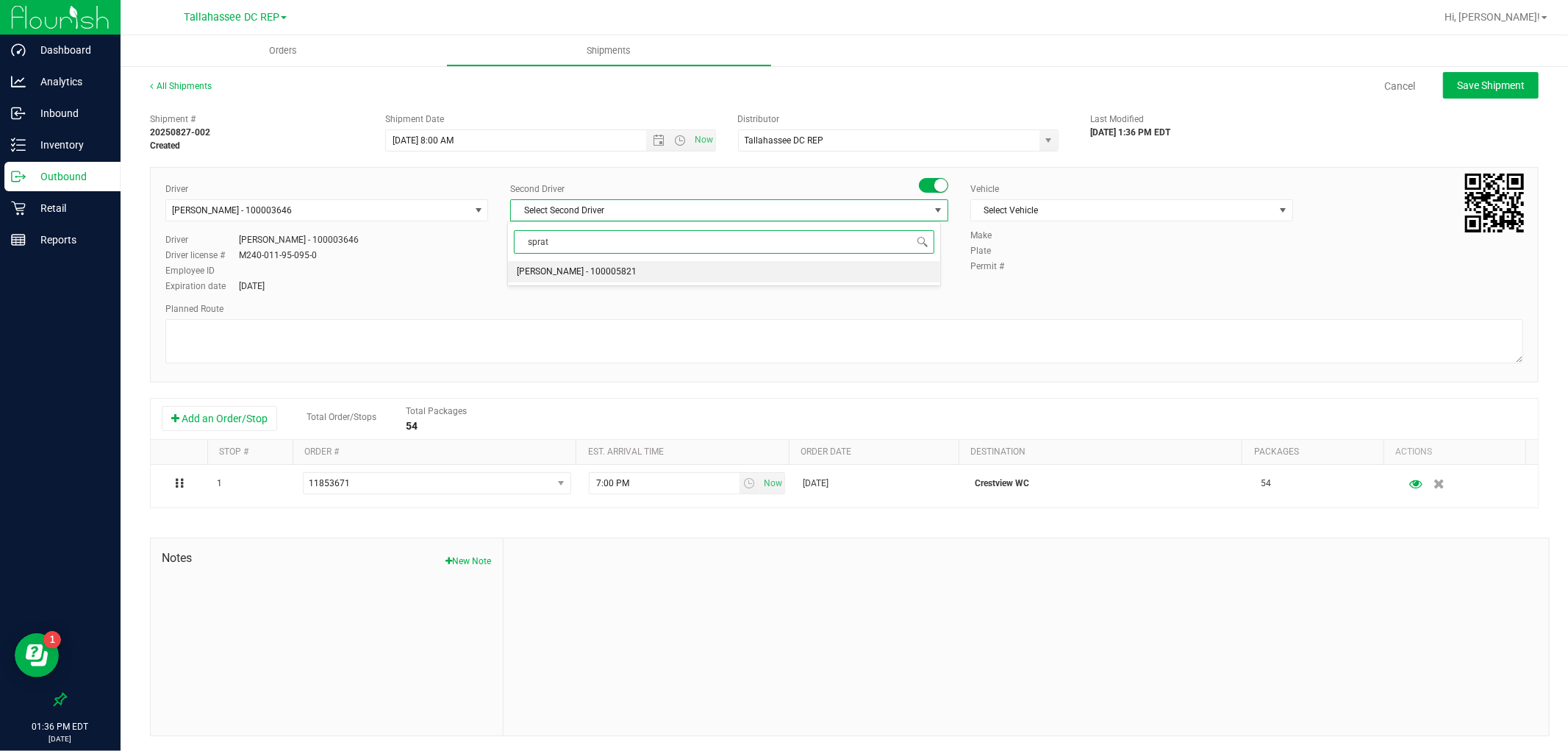
click at [723, 266] on li "[PERSON_NAME] - 100005821" at bounding box center [724, 272] width 432 height 22
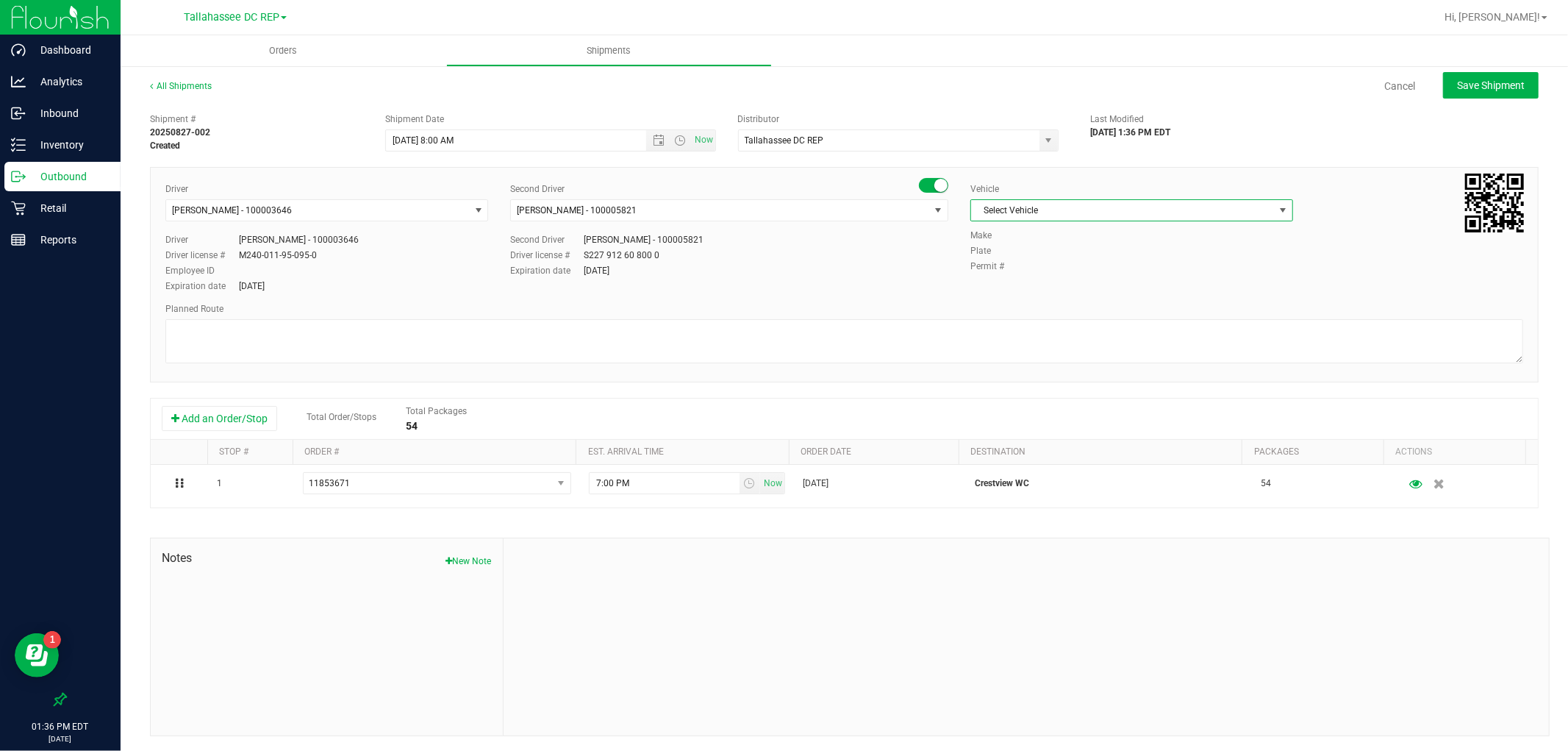
click at [1013, 203] on span "Select Vehicle" at bounding box center [1123, 210] width 303 height 21
click at [1053, 269] on li "FL-SAVANA-01" at bounding box center [1123, 260] width 318 height 22
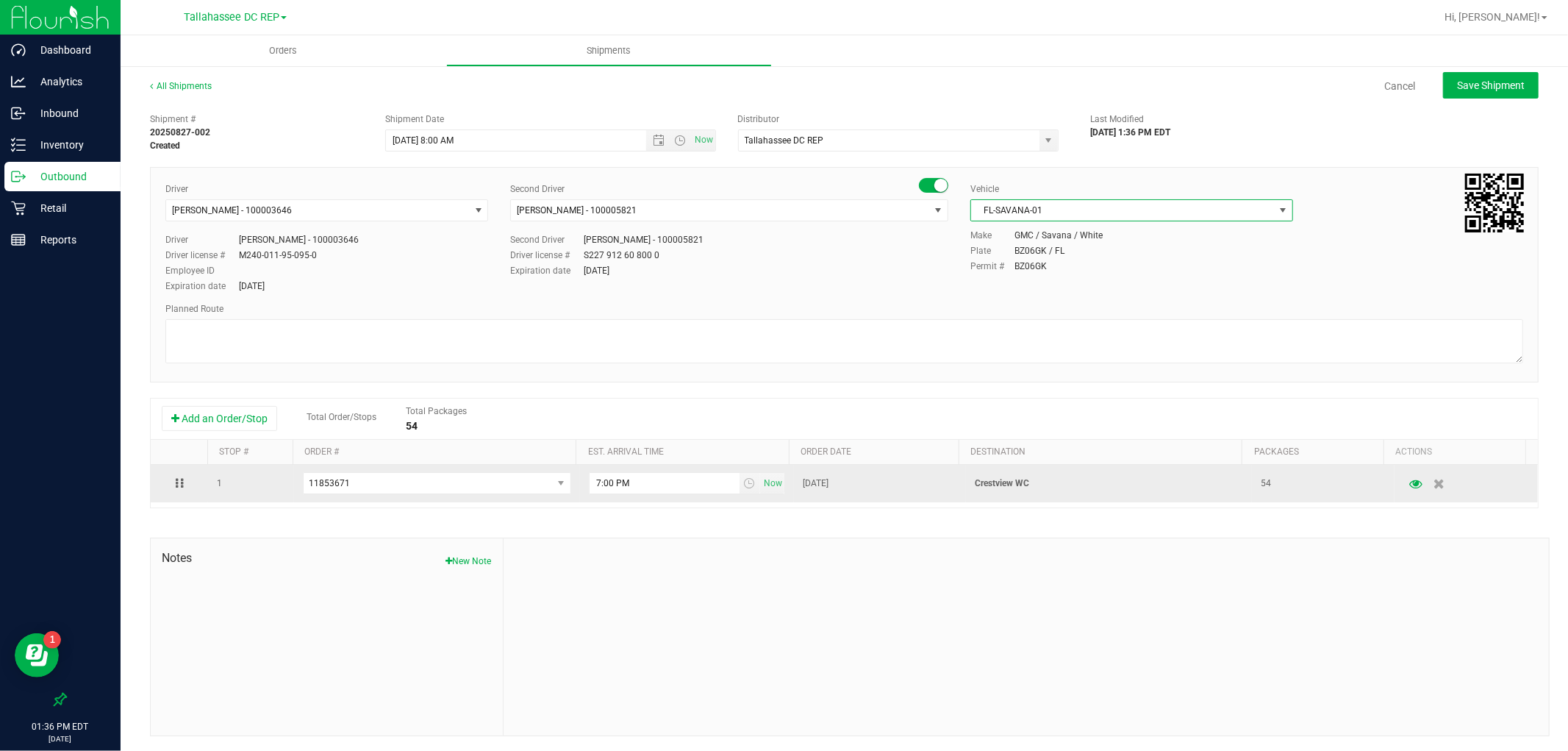
click at [1009, 488] on p "Crestview WC" at bounding box center [1109, 484] width 269 height 14
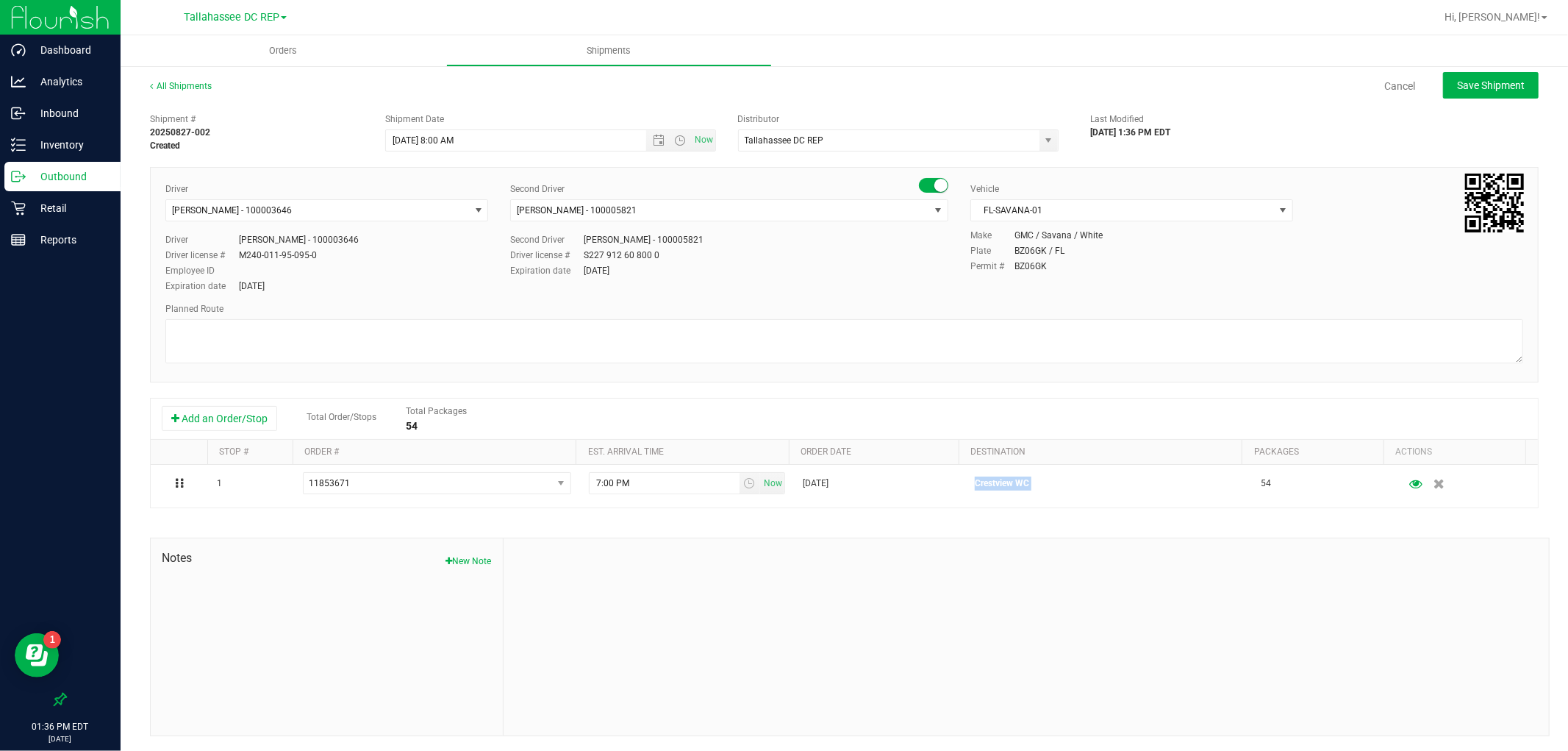
copy p "Crestview WC"
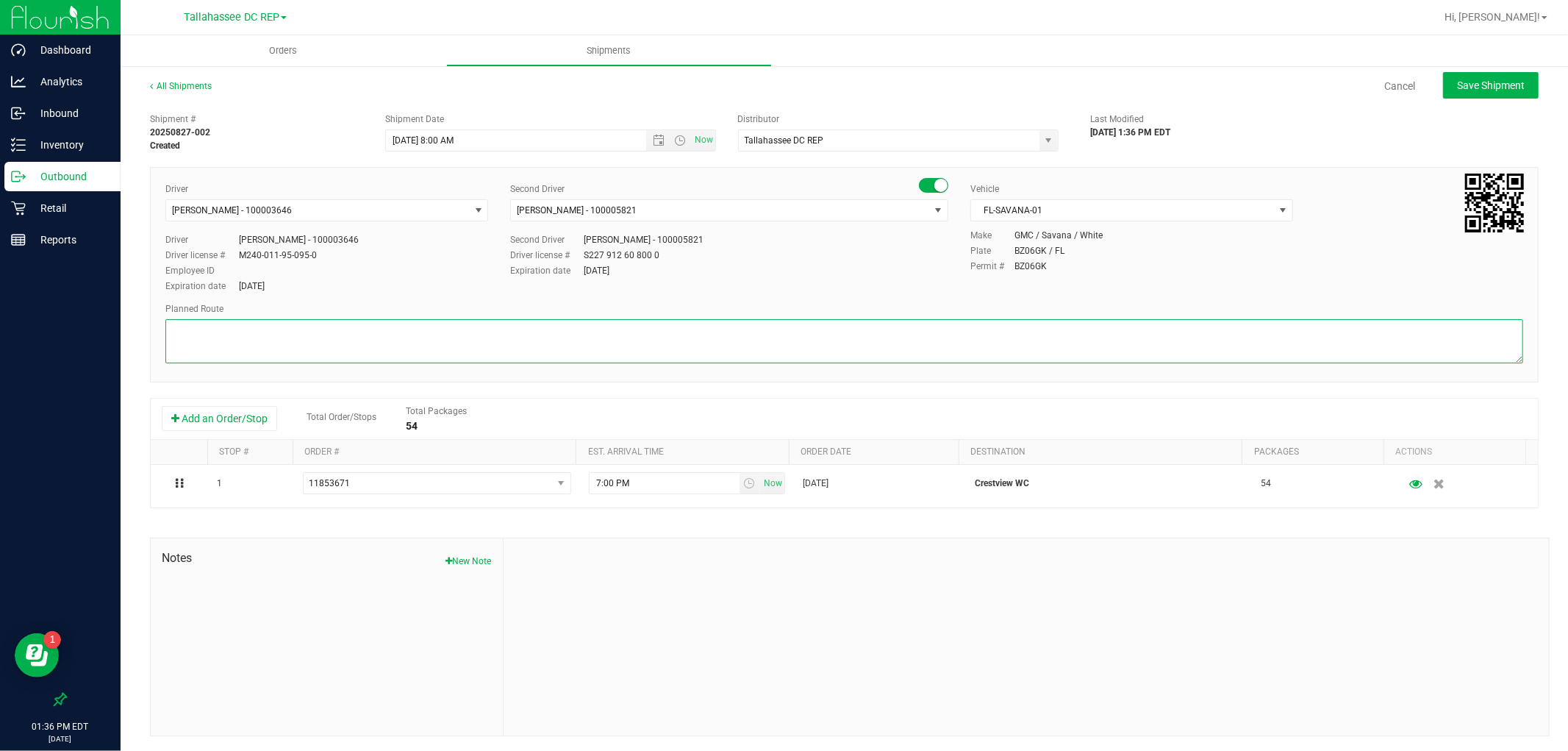
click at [416, 350] on textarea at bounding box center [844, 341] width 1358 height 44
paste textarea "Crestview WC"
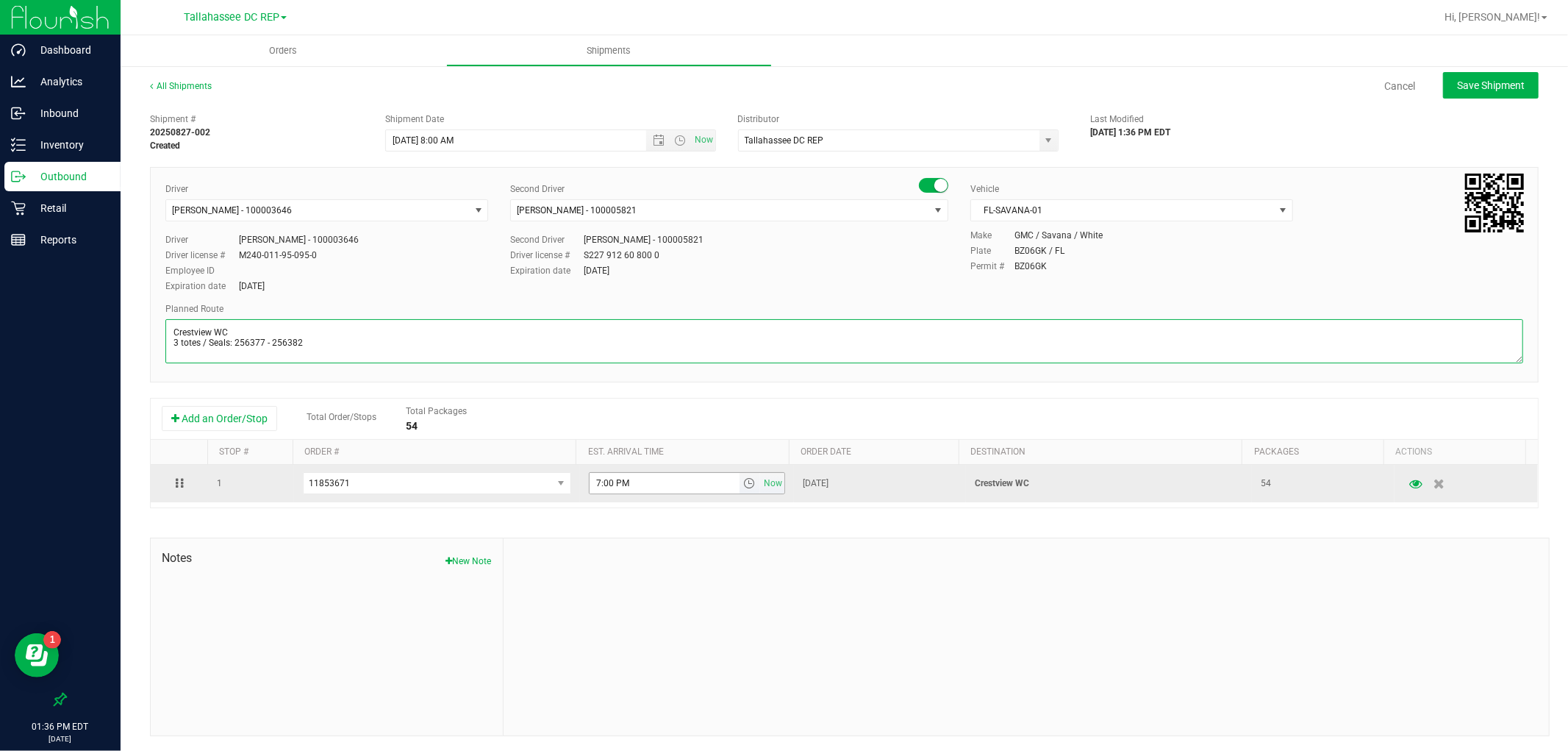
click at [743, 489] on span "select" at bounding box center [748, 483] width 11 height 11
type textarea "Crestview WC 3 totes / Seals: 256377 - 256382"
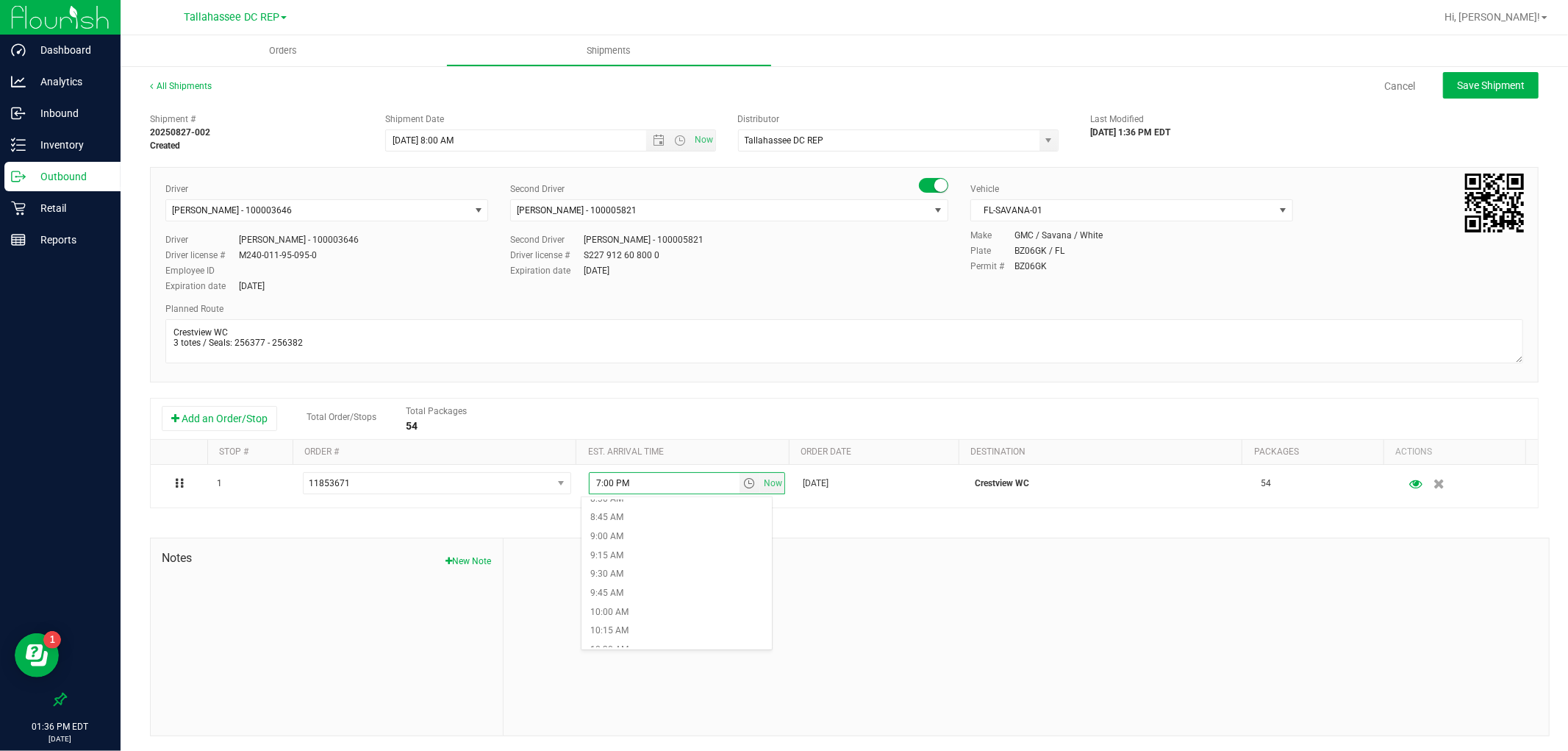
scroll to position [736, 0]
click at [648, 583] on li "10:45 AM" at bounding box center [676, 586] width 190 height 19
click at [1502, 80] on span "Save Shipment" at bounding box center [1491, 85] width 67 height 11
type input "[DATE] 12:00 PM"
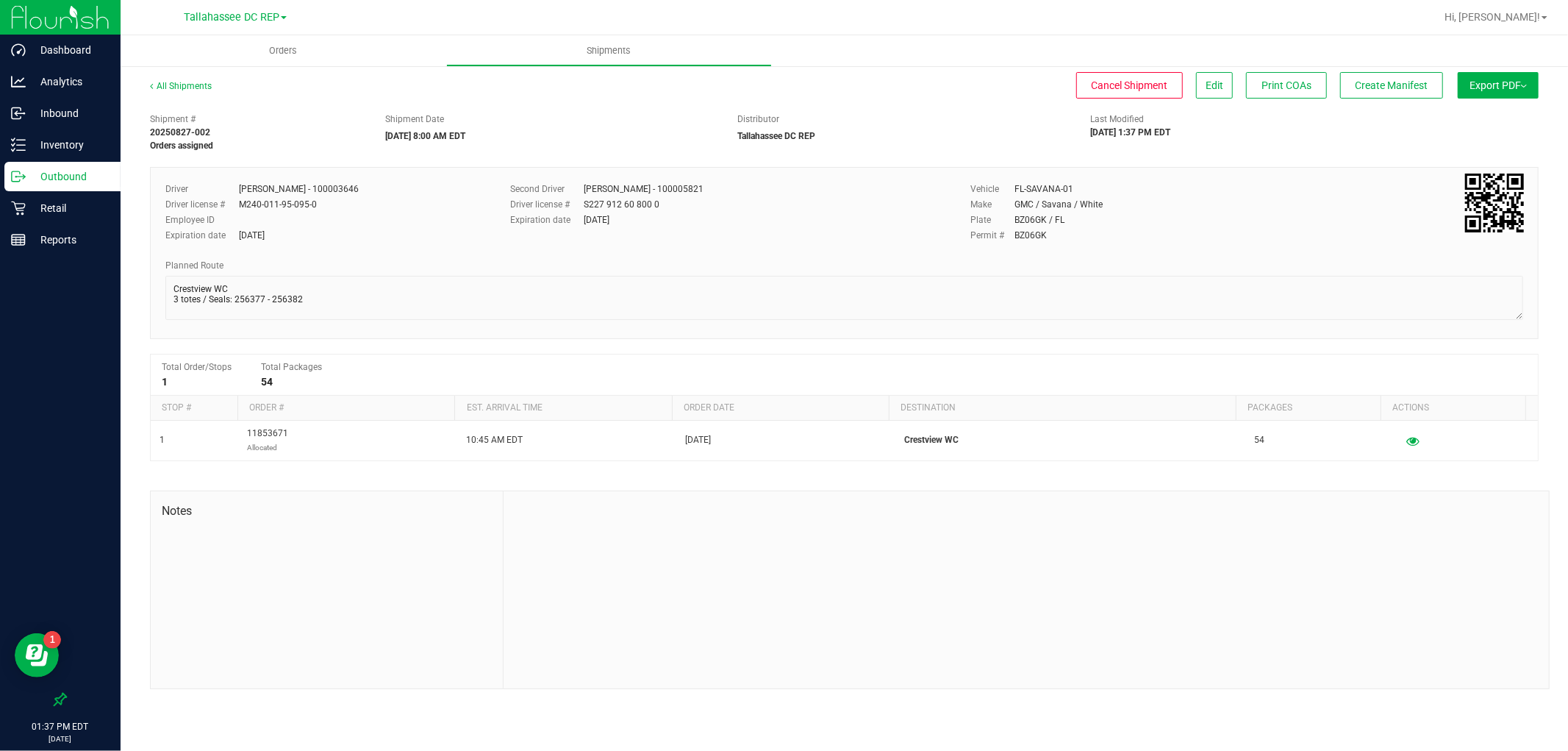
click at [1495, 87] on span "Export PDF" at bounding box center [1498, 85] width 57 height 11
click at [1498, 113] on span "Manifest by Package ID" at bounding box center [1477, 117] width 93 height 10
click at [1218, 82] on span "Edit" at bounding box center [1214, 85] width 18 height 11
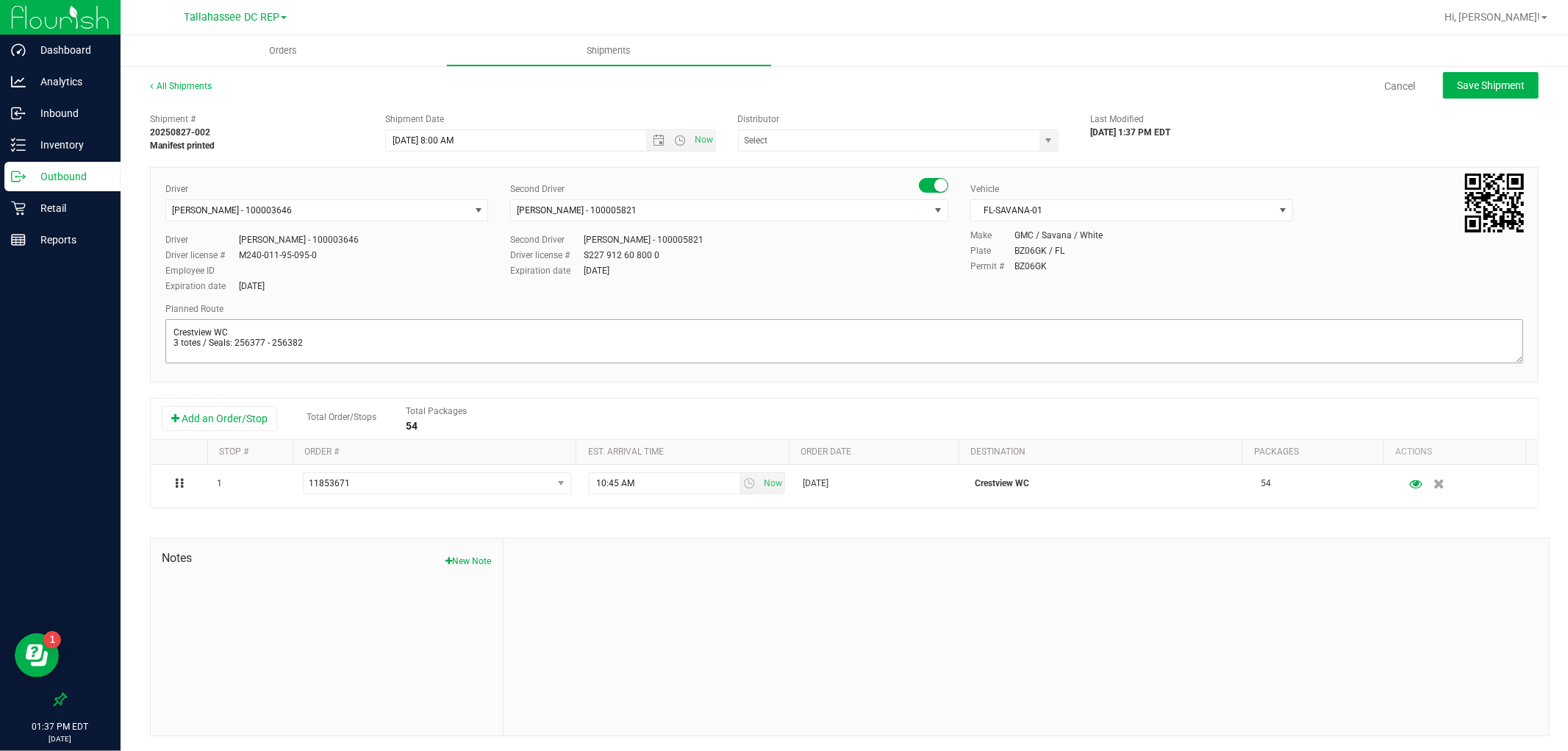
type input "Tallahassee DC REP"
click at [325, 347] on textarea at bounding box center [844, 341] width 1358 height 44
paste textarea "TLH WC - 8:15 AM PCO WC - 10:00 AM CRV WC - 10:45 AM FWB WC - 11:15 AM PAN WC -…"
type textarea "Crestview WC 3 totes / Seals: 256377 - 256382 TLH WC - 8:15 AM PCO WC - 10:00 A…"
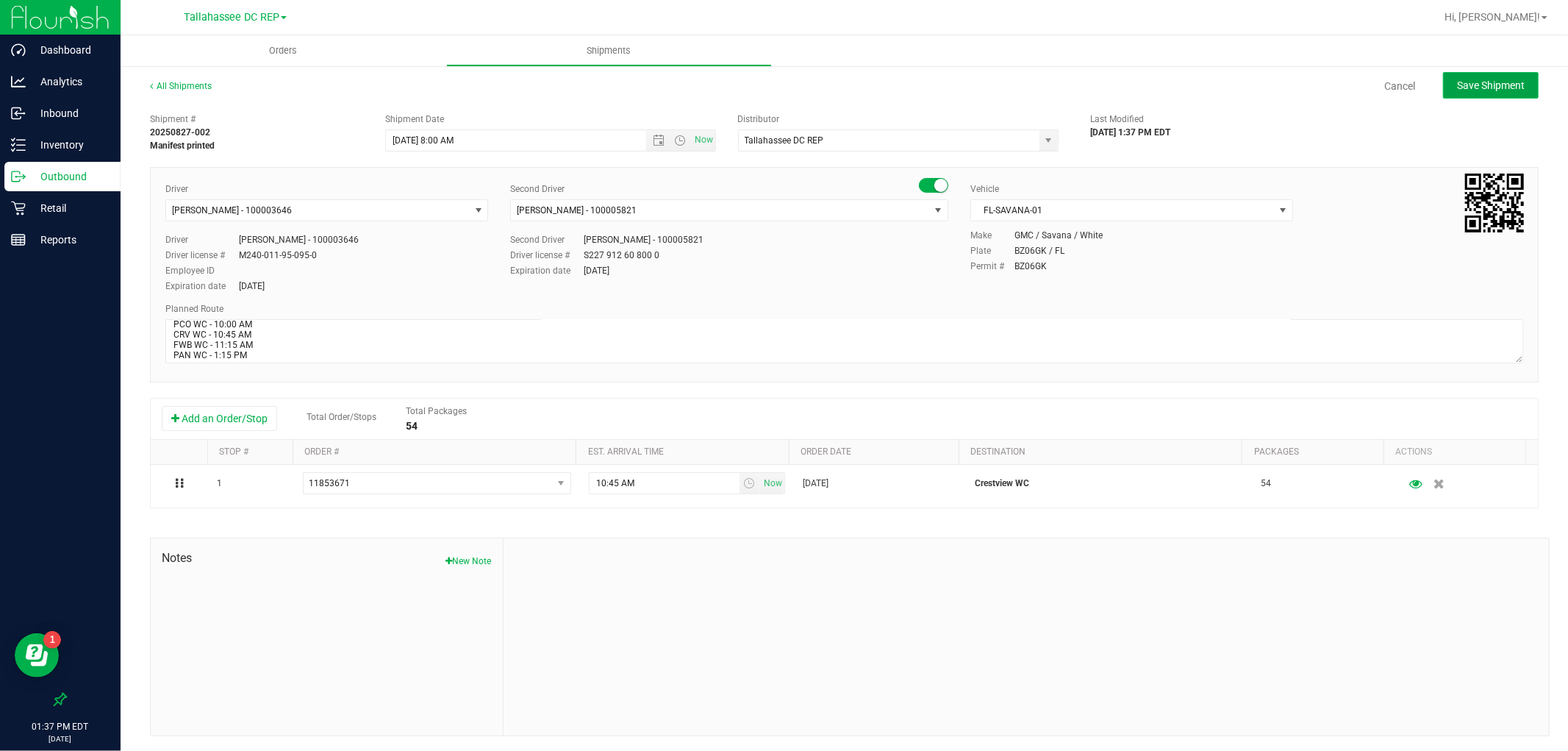
click at [1517, 87] on button "Save Shipment" at bounding box center [1491, 85] width 96 height 27
type input "[DATE] 12:00 PM"
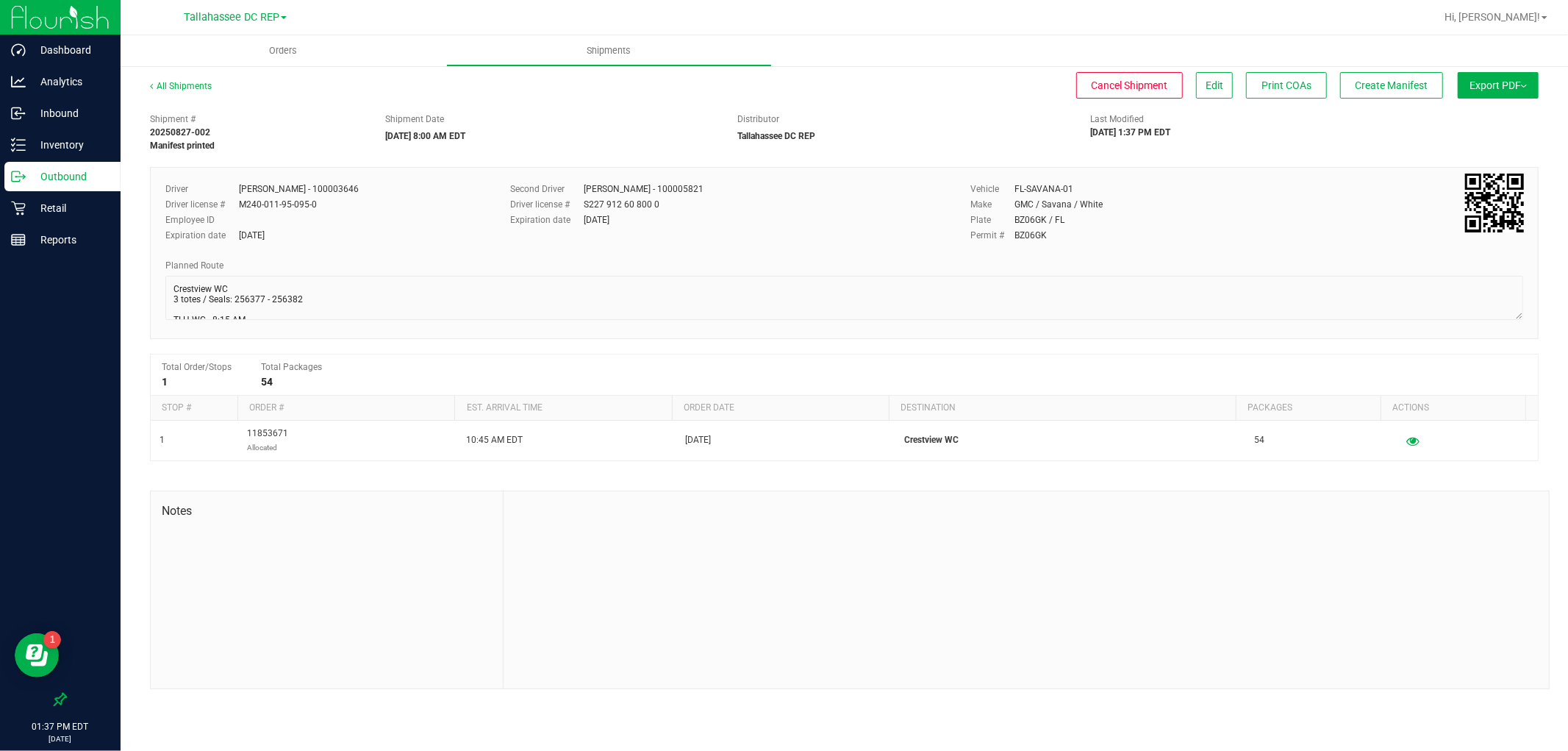
click at [1501, 90] on span "Export PDF" at bounding box center [1498, 85] width 57 height 11
click at [1495, 110] on li "Manifest by Package ID" at bounding box center [1494, 117] width 148 height 22
click at [106, 170] on p "Outbound" at bounding box center [70, 176] width 88 height 18
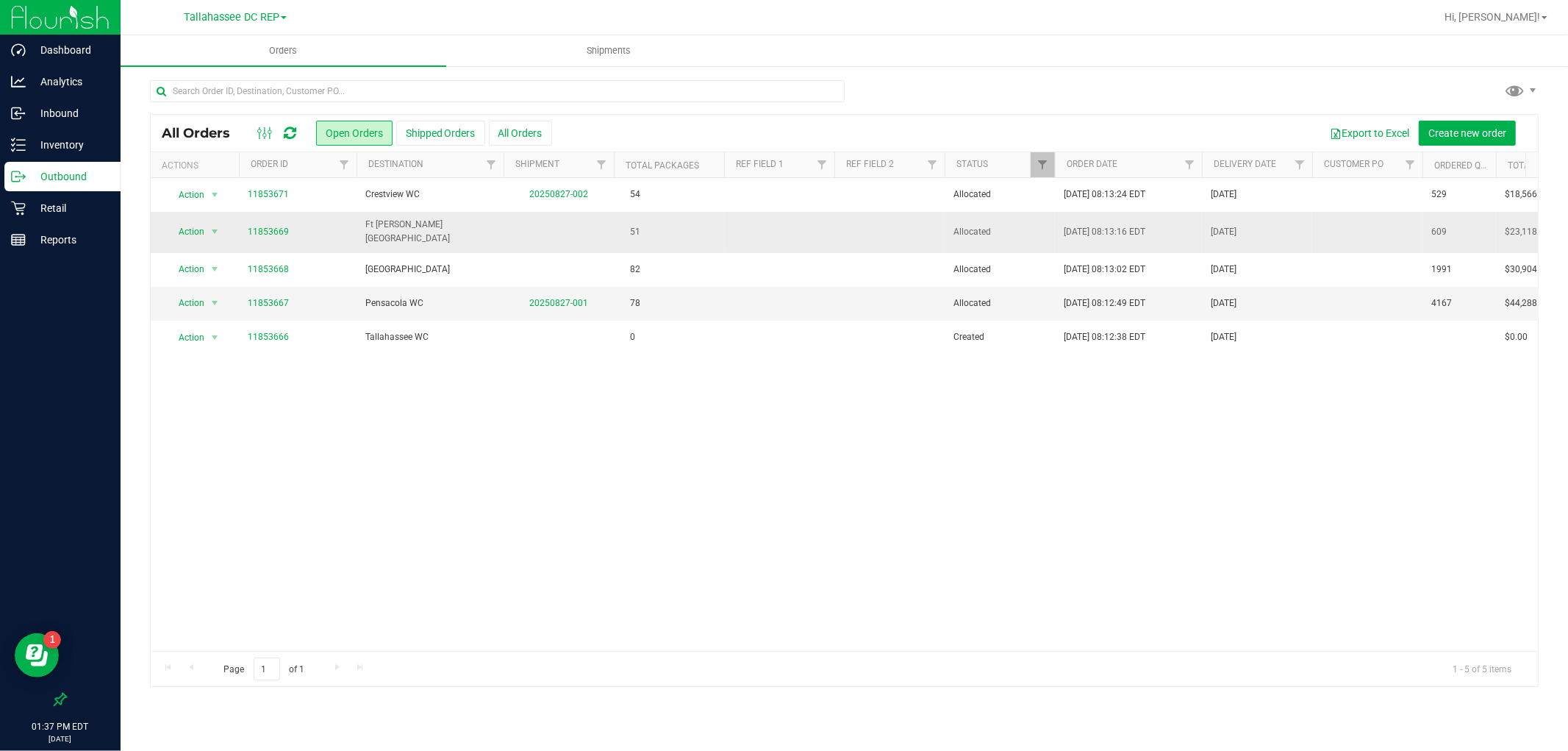
click at [430, 238] on td "Ft [PERSON_NAME][GEOGRAPHIC_DATA]" at bounding box center [430, 232] width 147 height 41
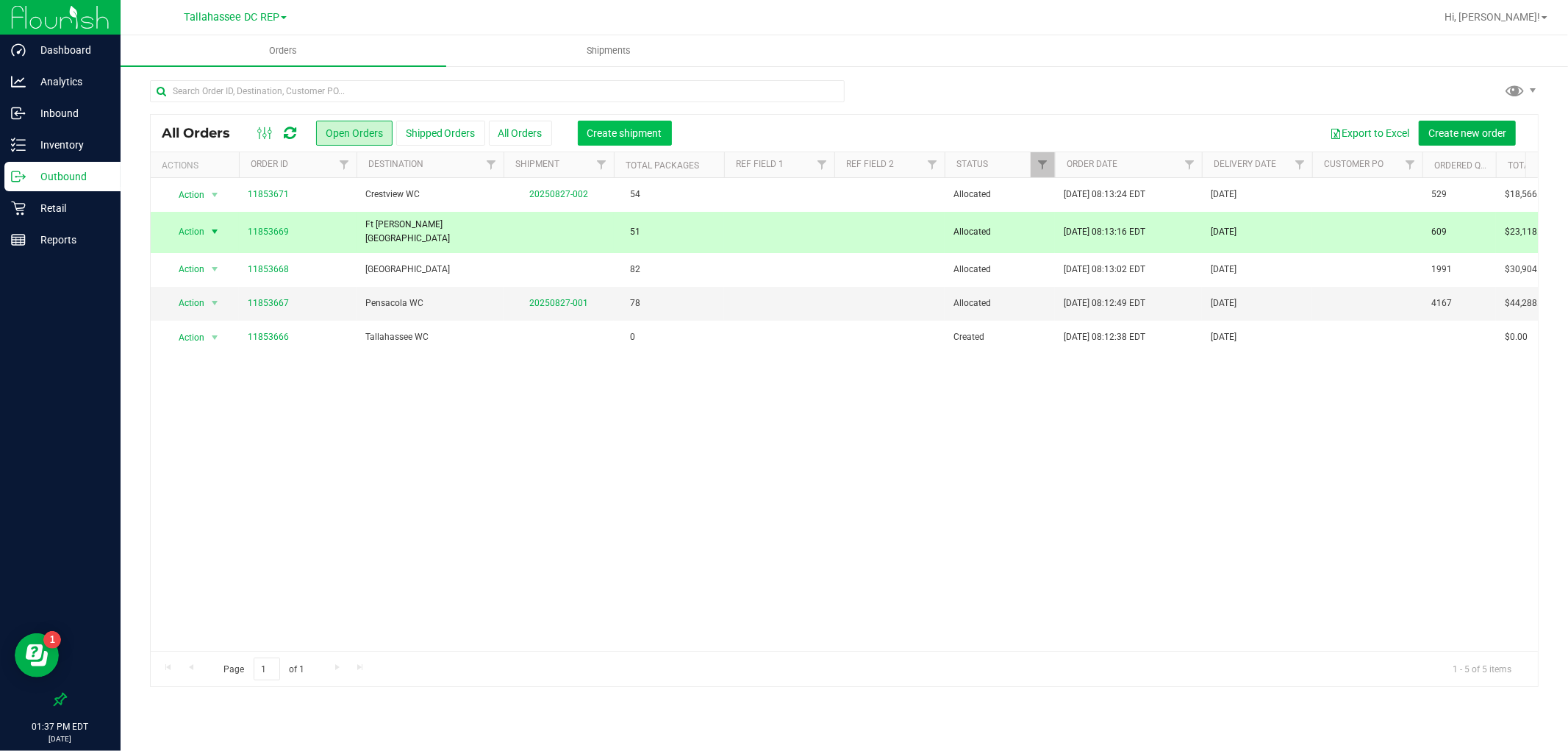
click at [607, 133] on span "Create shipment" at bounding box center [625, 132] width 75 height 11
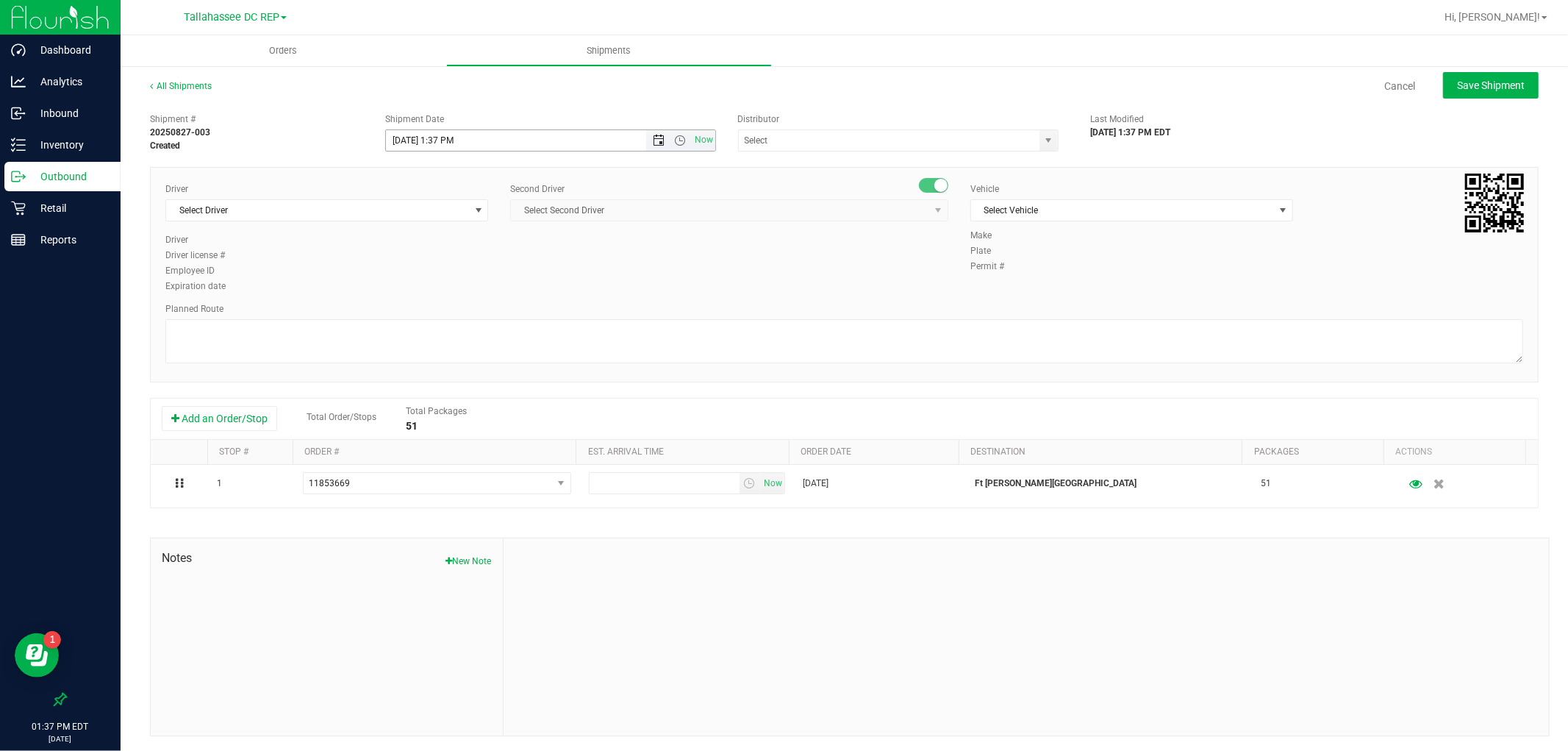
click at [647, 137] on span "Open the date view" at bounding box center [659, 140] width 25 height 11
click at [478, 313] on link "28" at bounding box center [483, 312] width 21 height 23
click at [675, 142] on span "Open the time view" at bounding box center [680, 140] width 11 height 11
click at [472, 296] on li "8:00 AM" at bounding box center [546, 303] width 324 height 19
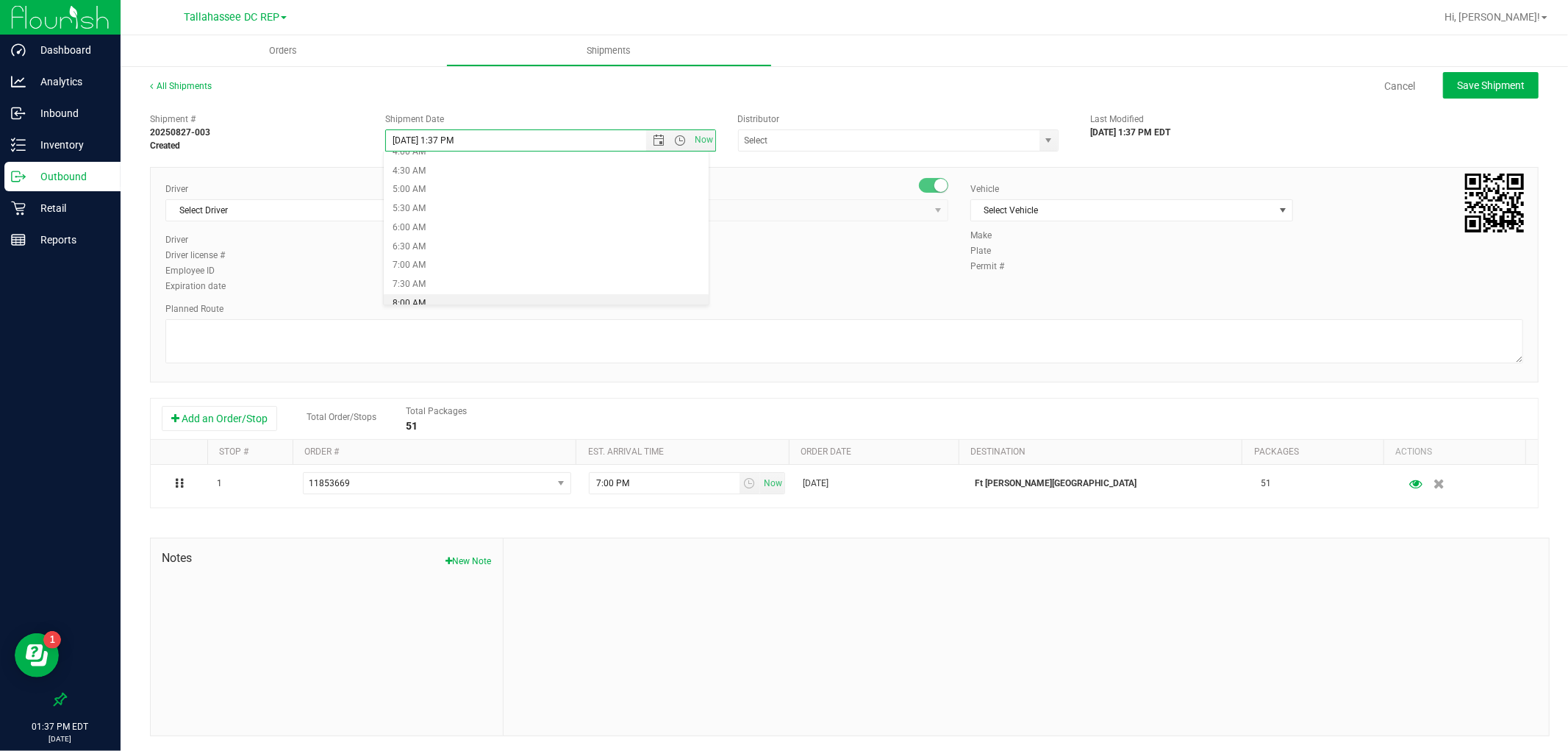
type input "[DATE] 8:00 AM"
click at [814, 151] on span at bounding box center [898, 140] width 321 height 22
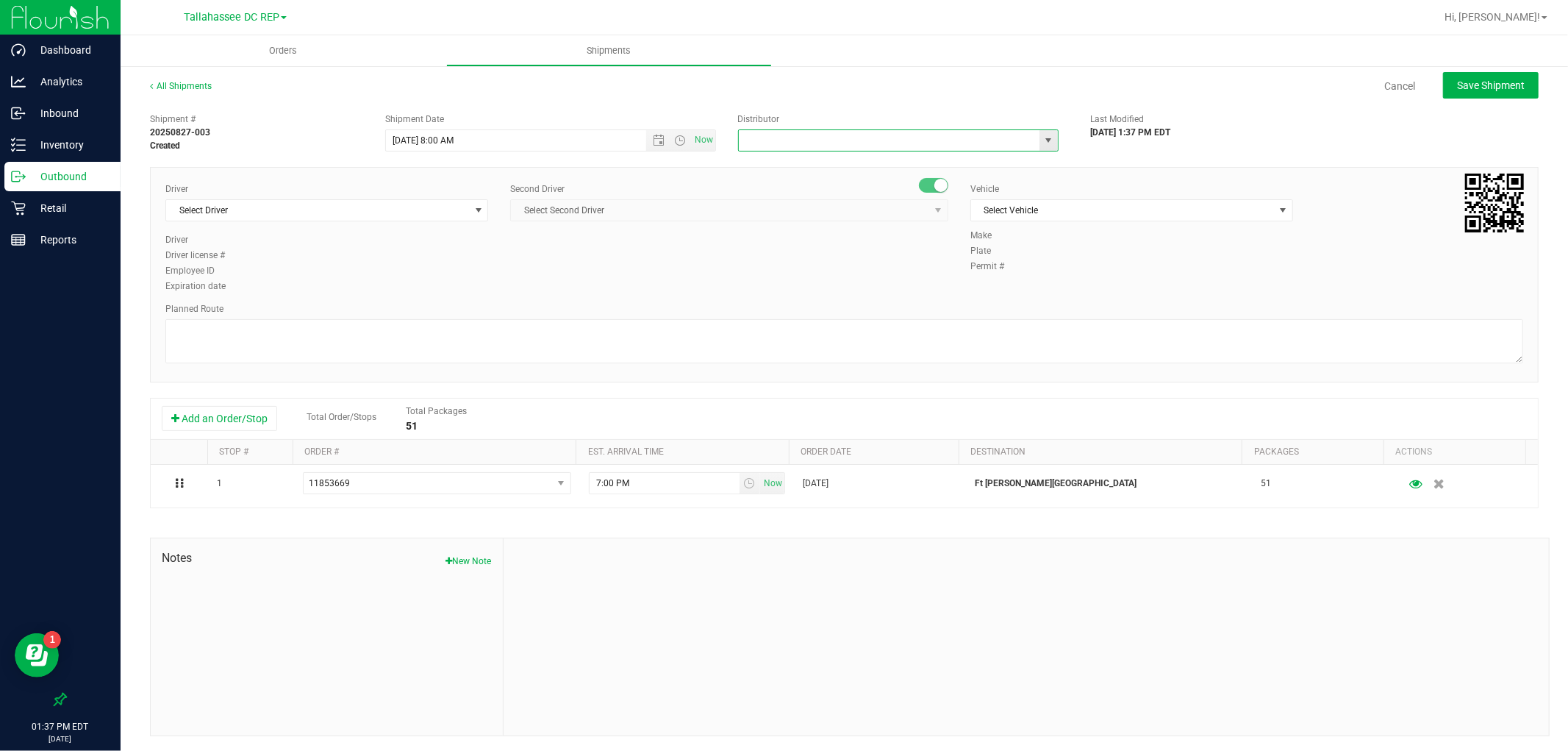
click at [813, 142] on input "text" at bounding box center [885, 140] width 292 height 21
click at [797, 162] on li "Tallahassee DC REP" at bounding box center [892, 165] width 316 height 22
type input "Tallahassee DC REP"
click at [365, 212] on span "Select Driver" at bounding box center [318, 210] width 303 height 21
click at [262, 272] on span "[PERSON_NAME] - 100003646" at bounding box center [235, 272] width 120 height 19
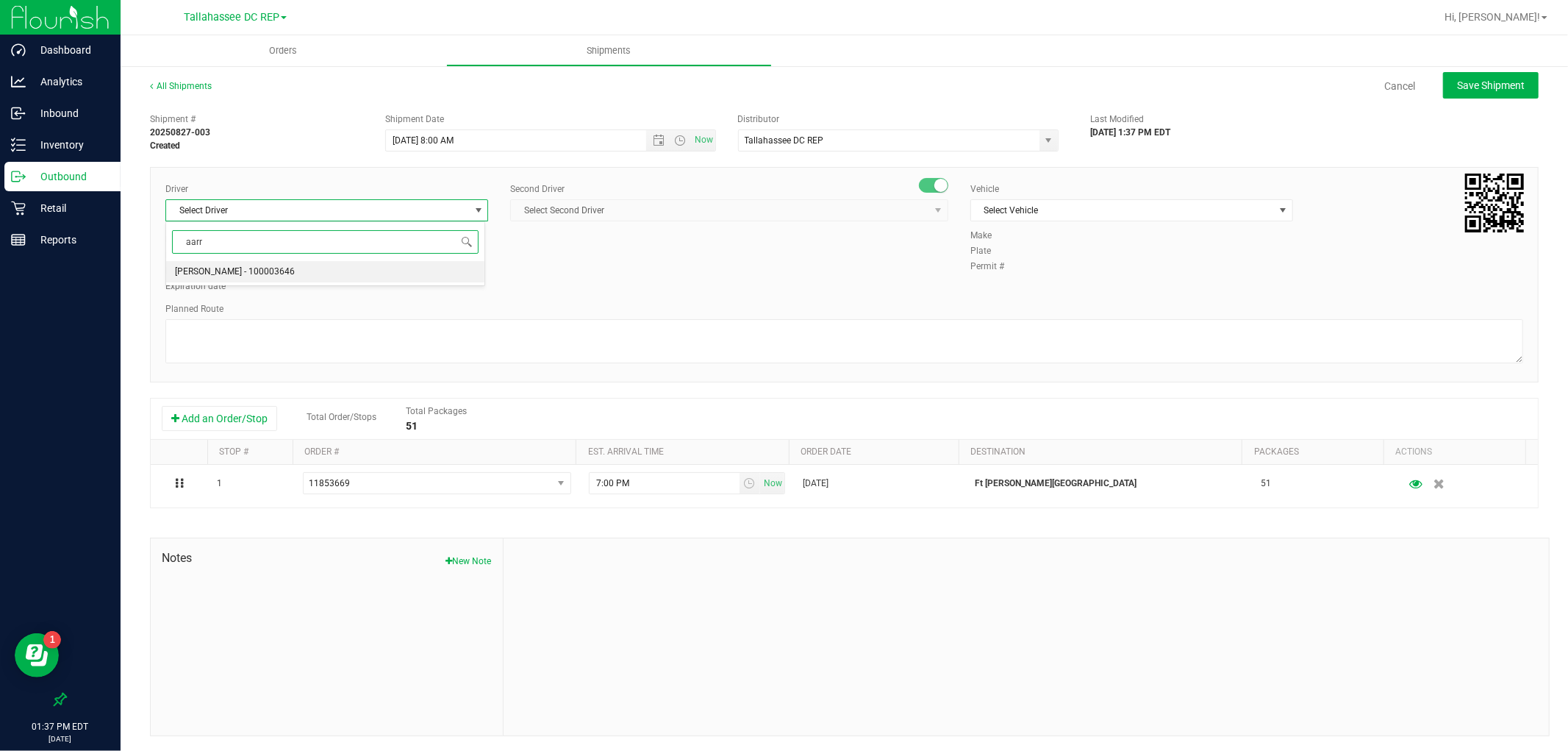
type input "aarr"
click at [704, 216] on span "Select Second Driver" at bounding box center [720, 210] width 419 height 21
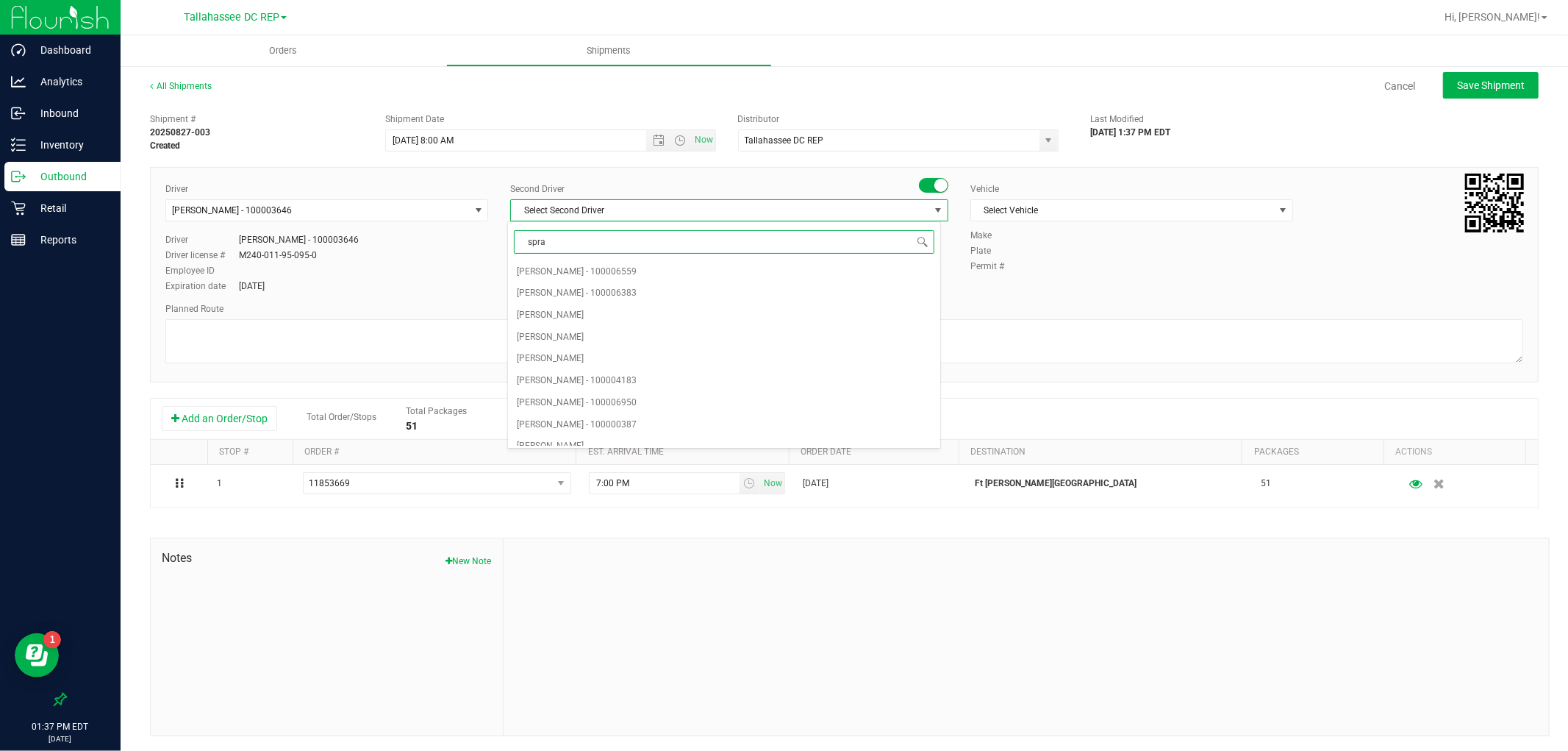
type input "sprat"
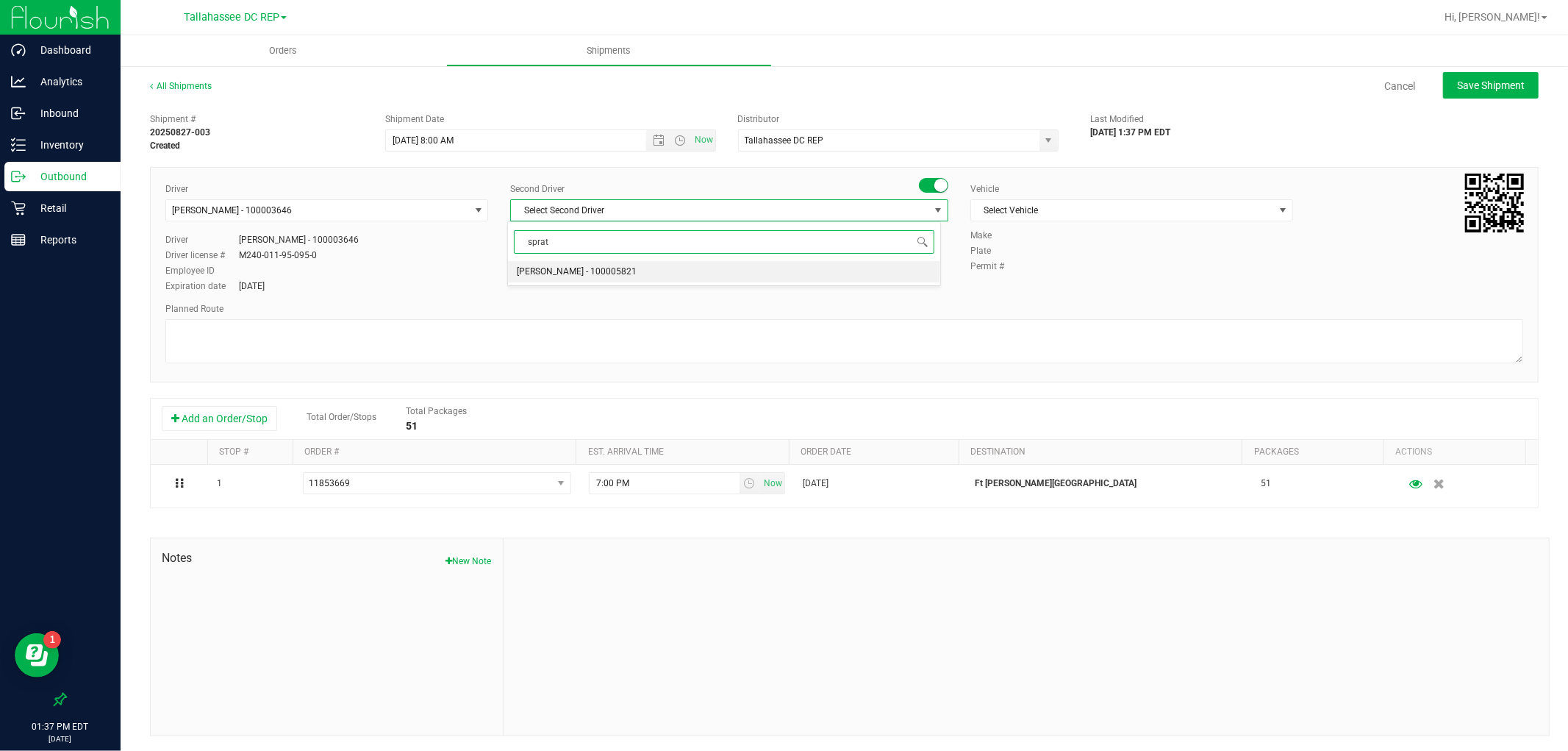
click at [685, 263] on li "[PERSON_NAME] - 100005821" at bounding box center [724, 272] width 432 height 22
click at [1022, 208] on span "Select Vehicle" at bounding box center [1123, 210] width 303 height 21
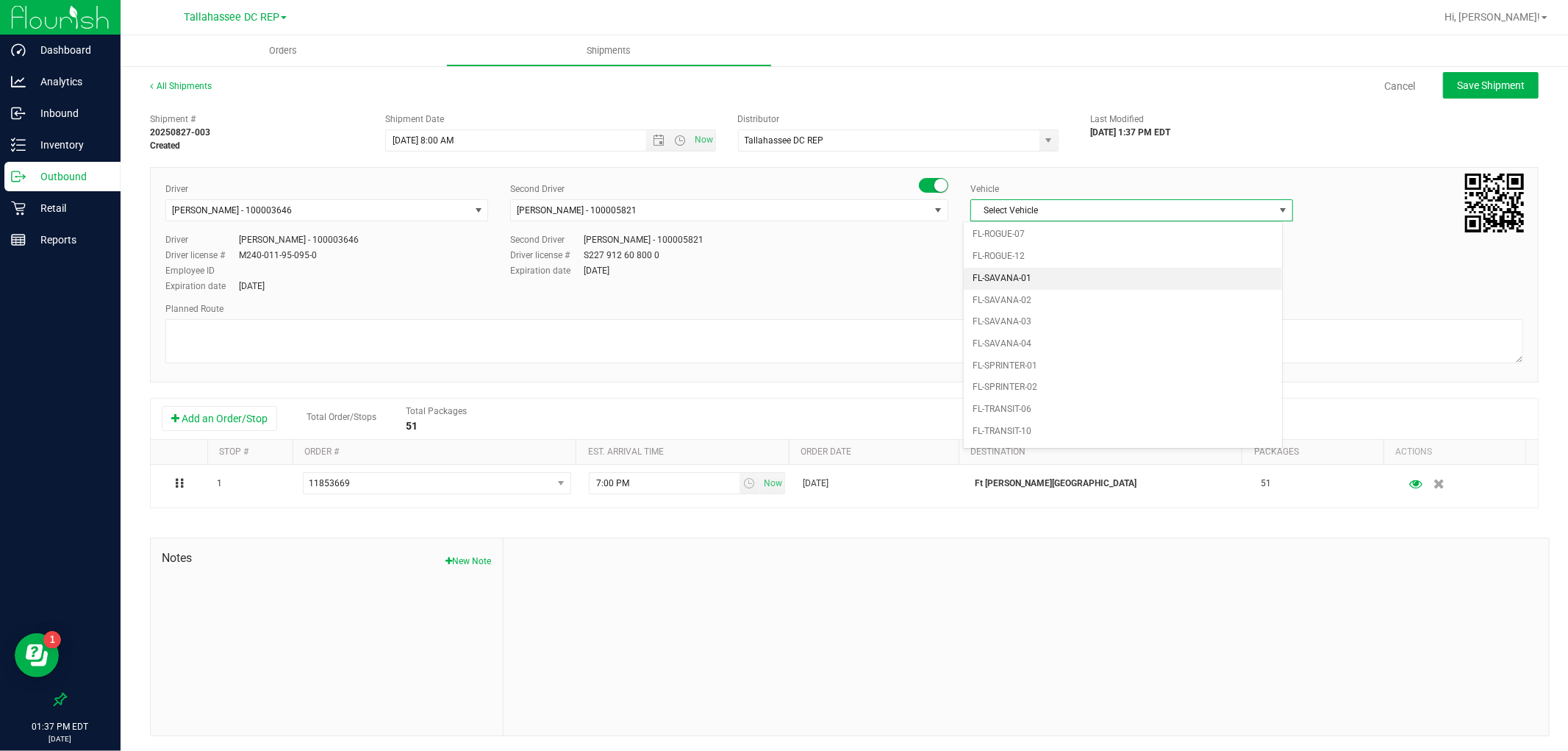
scroll to position [719, 0]
click at [1050, 269] on li "FL-SAVANA-01" at bounding box center [1123, 260] width 318 height 22
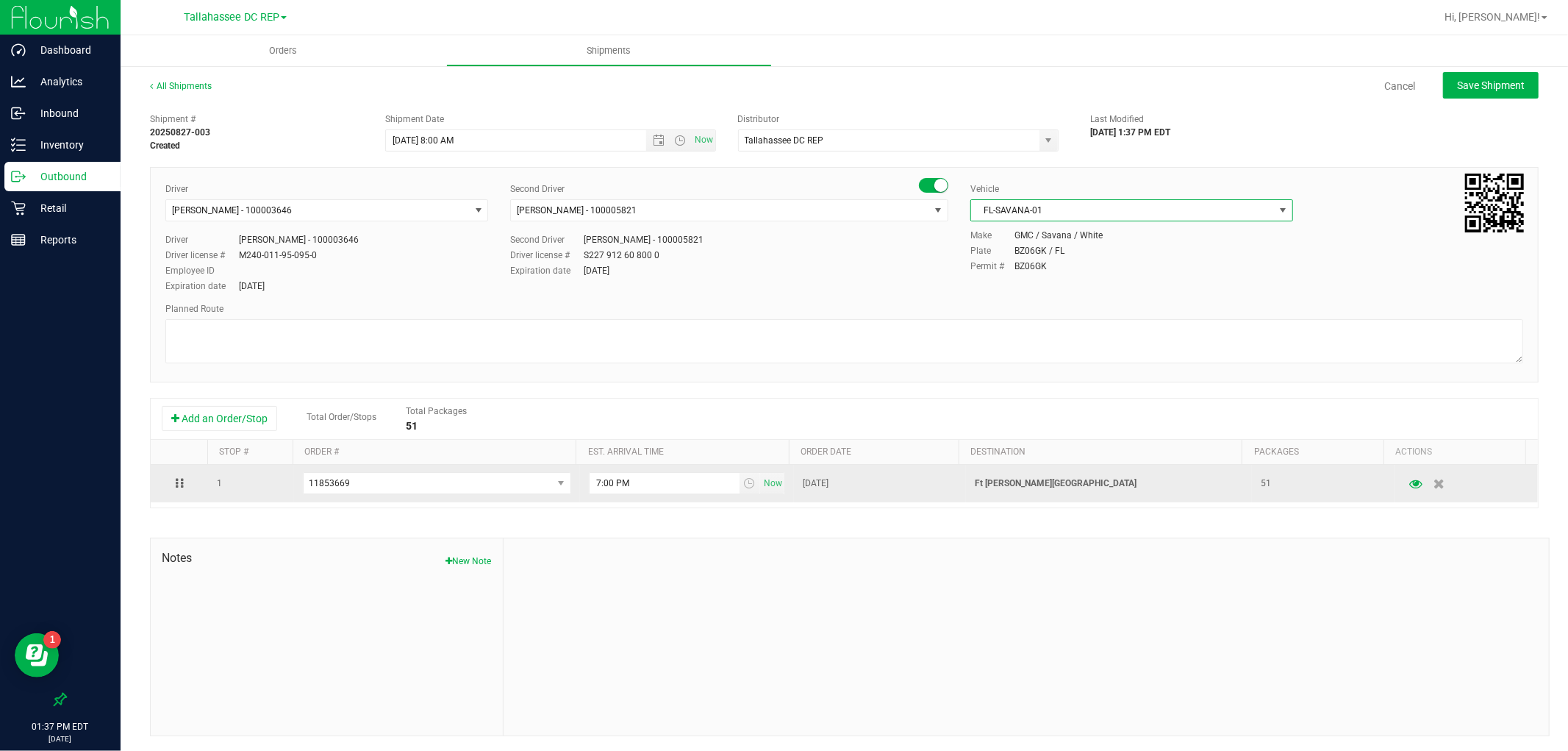
click at [1024, 485] on p "Ft [PERSON_NAME][GEOGRAPHIC_DATA]" at bounding box center [1109, 484] width 269 height 14
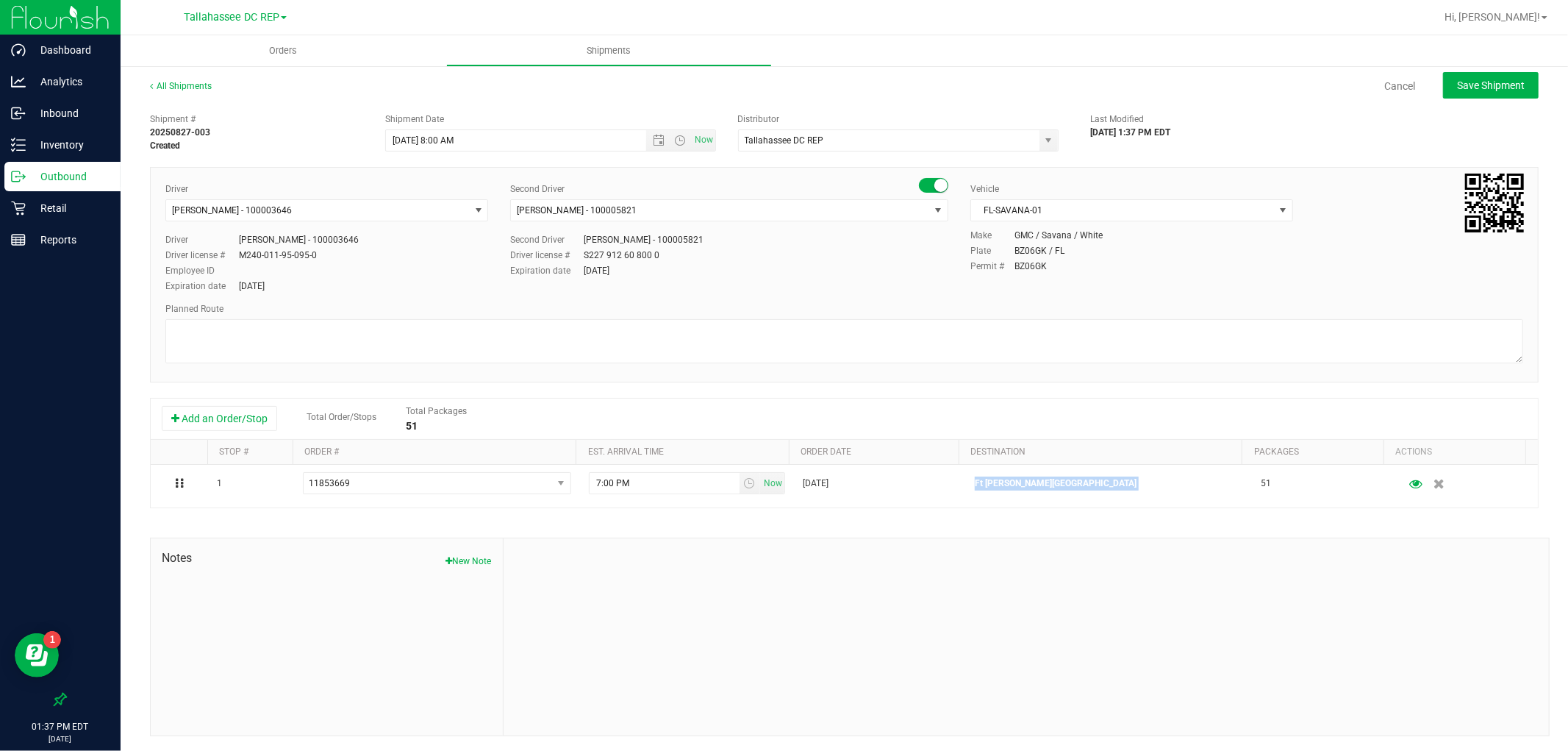
copy p "Ft [PERSON_NAME][GEOGRAPHIC_DATA]"
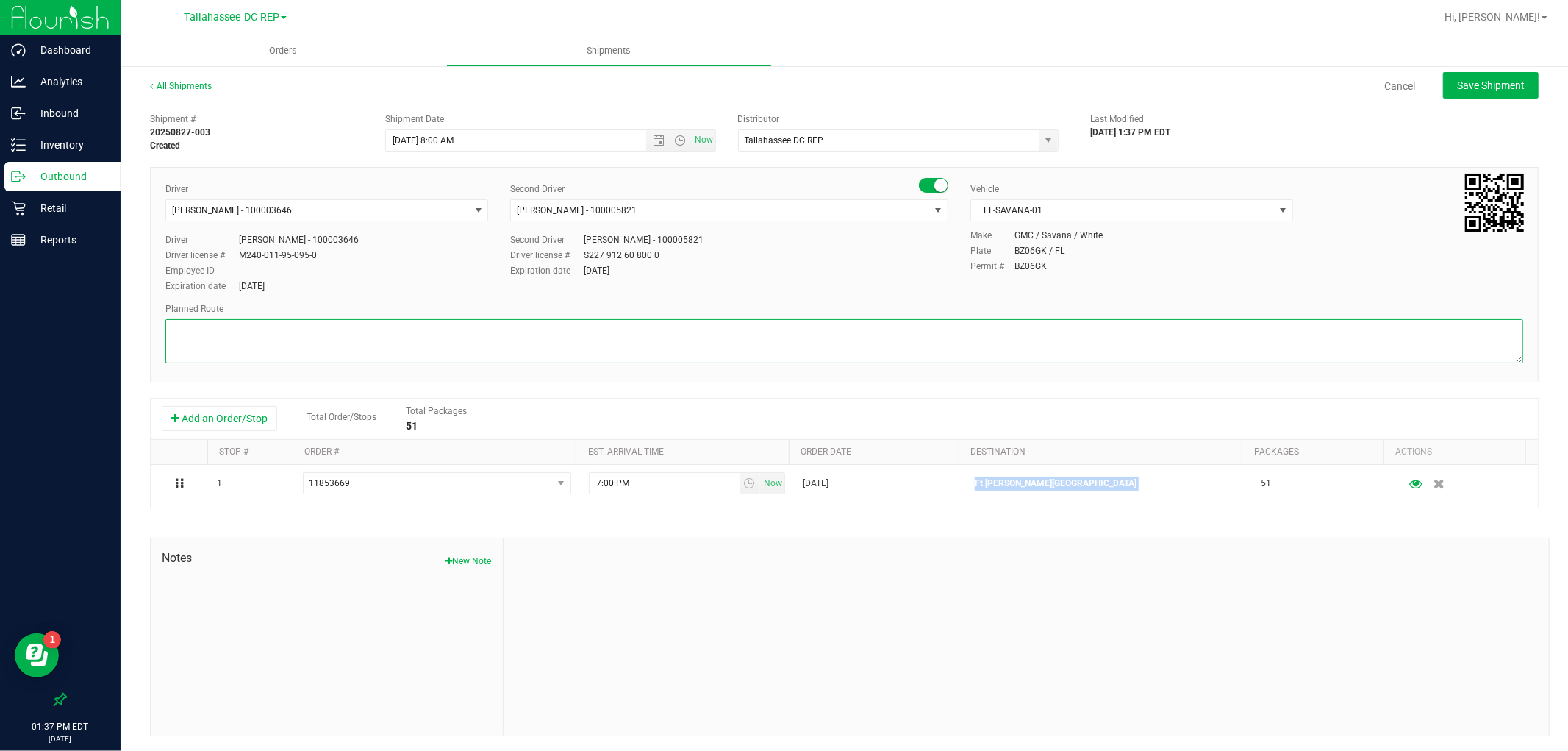
click at [390, 349] on textarea at bounding box center [844, 341] width 1358 height 44
paste textarea "Ft [PERSON_NAME][GEOGRAPHIC_DATA]"
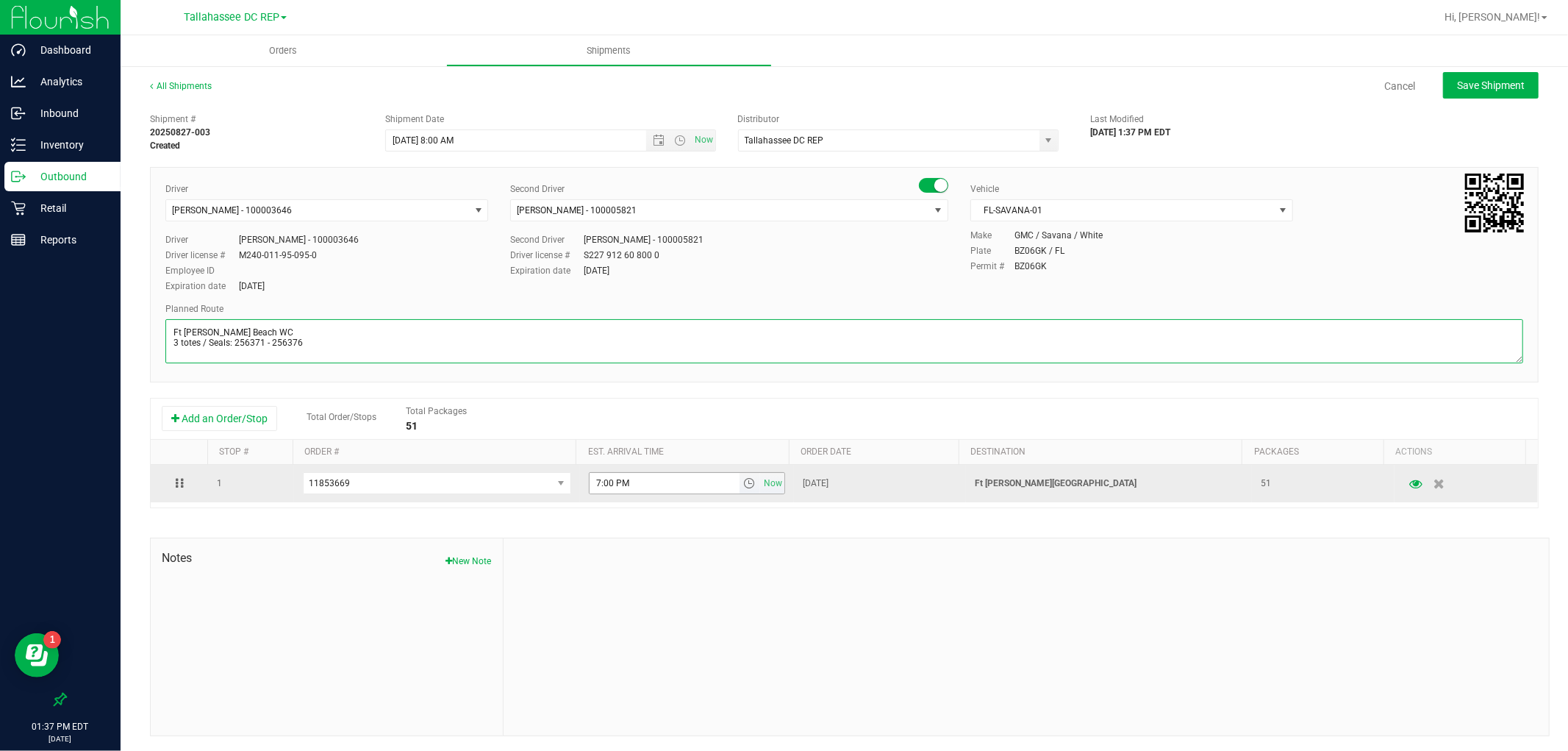
click at [740, 491] on span "select" at bounding box center [751, 483] width 21 height 21
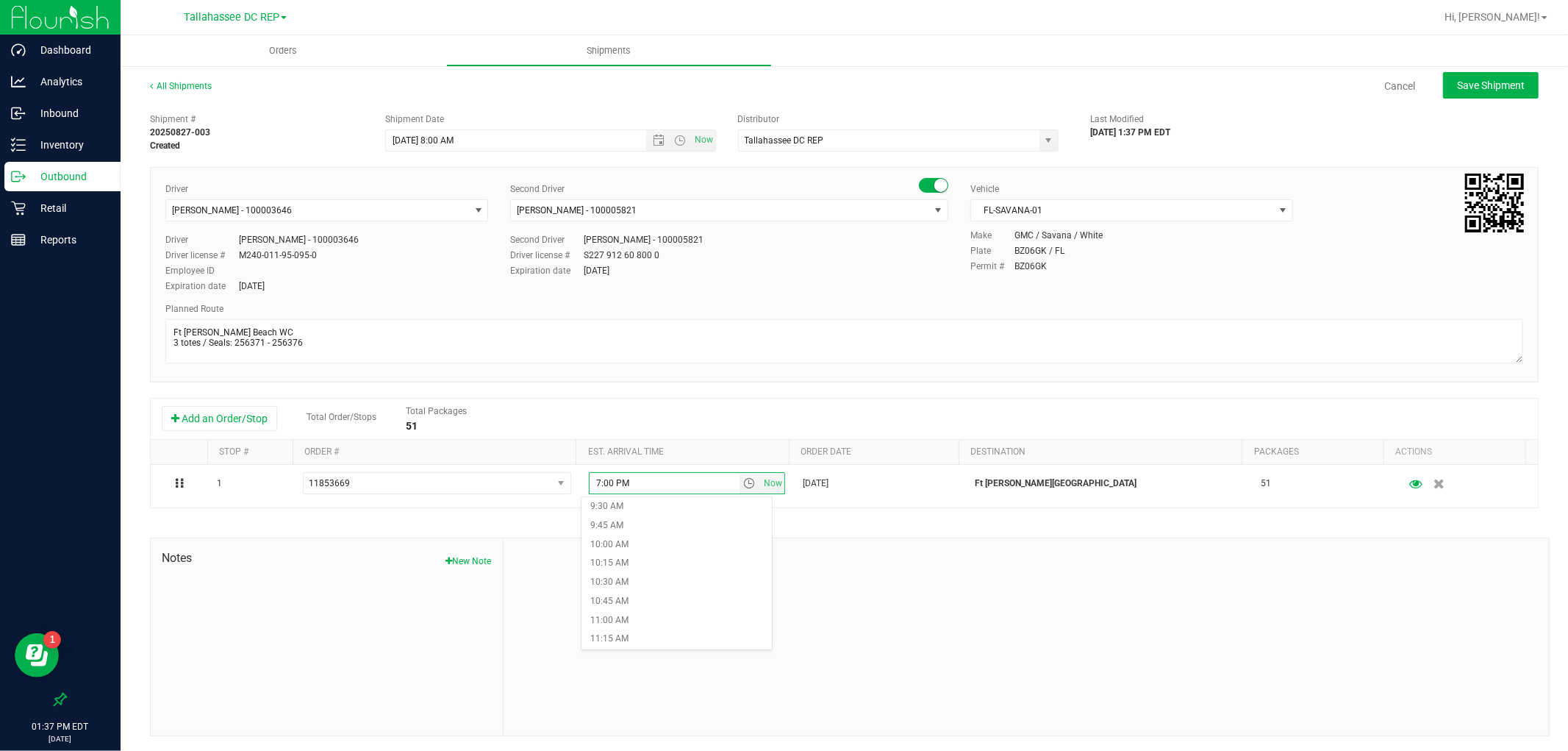
scroll to position [736, 0]
click at [662, 616] on li "11:15 AM" at bounding box center [676, 624] width 190 height 19
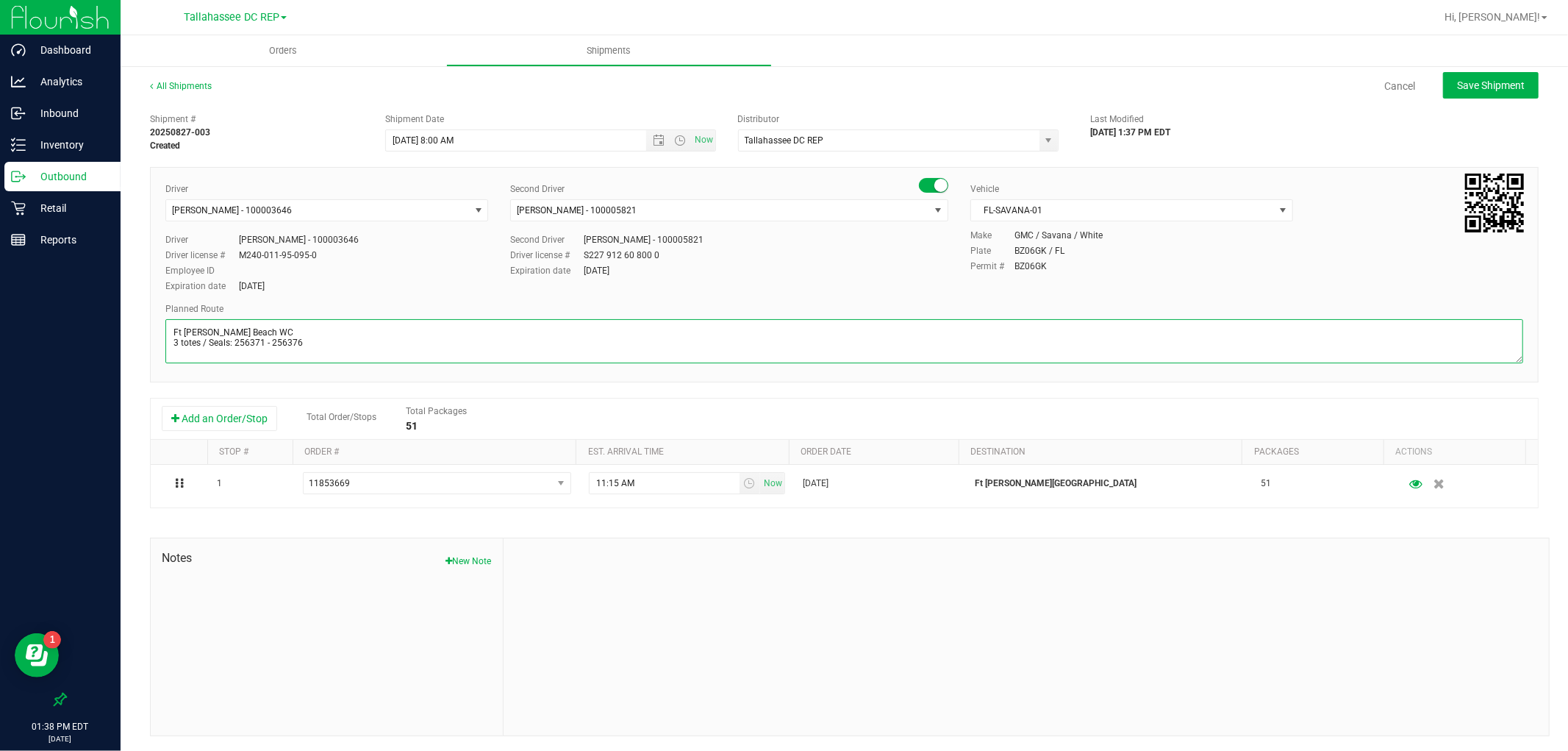
click at [313, 349] on textarea at bounding box center [844, 341] width 1358 height 44
paste textarea "TLH WC - 8:15 AM PCO WC - 10:00 AM CRV WC - 10:45 AM FWB WC - 11:15 AM PAN WC -…"
type textarea "Ft [PERSON_NAME] Beach WC 3 totes / Seals: 256371 - 256376 TLH WC - 8:15 AM PCO…"
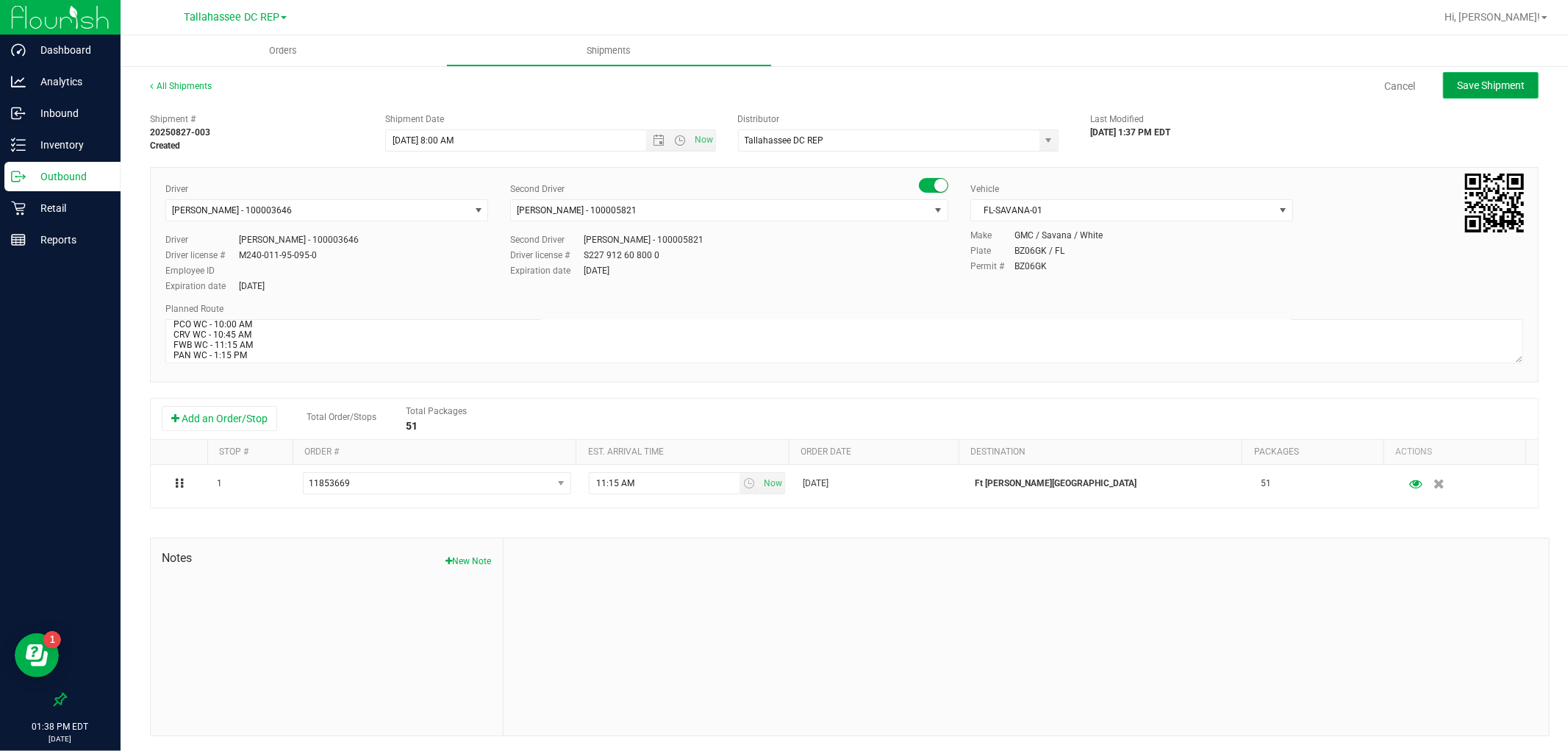
click at [1476, 76] on button "Save Shipment" at bounding box center [1491, 85] width 96 height 27
type input "[DATE] 12:00 PM"
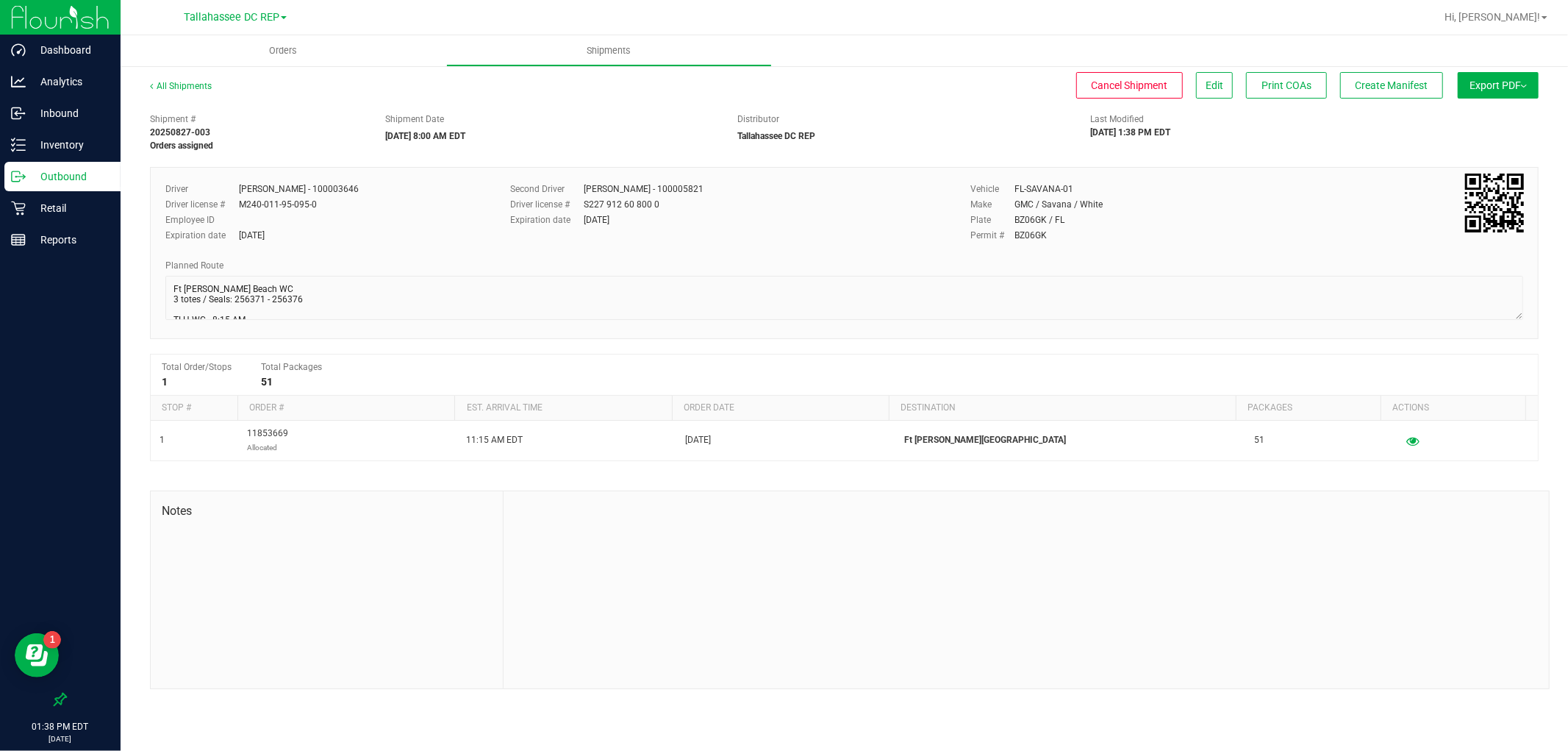
click at [1472, 83] on span "Export PDF" at bounding box center [1498, 85] width 57 height 11
click at [1472, 111] on li "Manifest by Package ID" at bounding box center [1494, 117] width 148 height 22
click at [80, 186] on div "Outbound" at bounding box center [63, 176] width 116 height 29
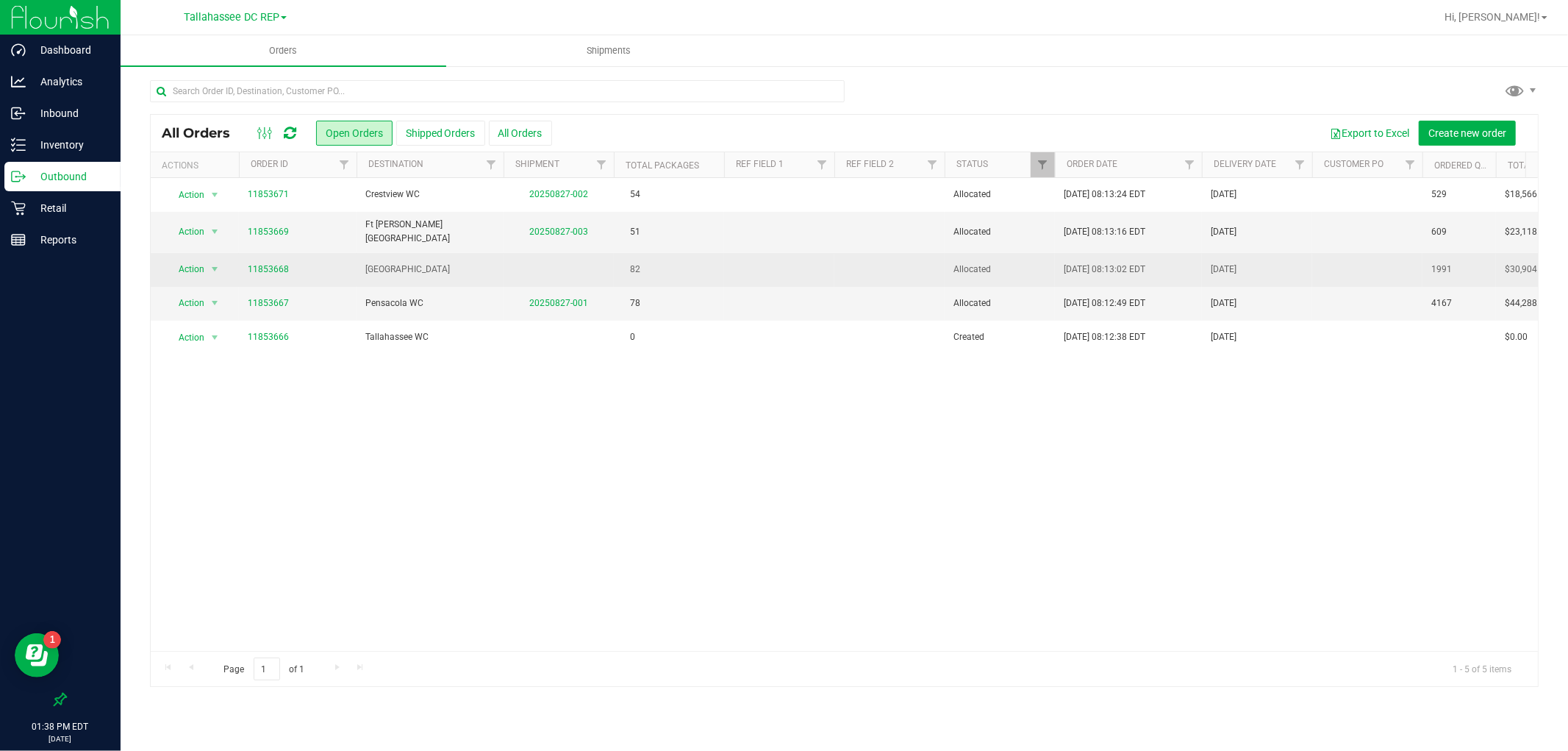
click at [422, 275] on td "[GEOGRAPHIC_DATA]" at bounding box center [430, 270] width 147 height 34
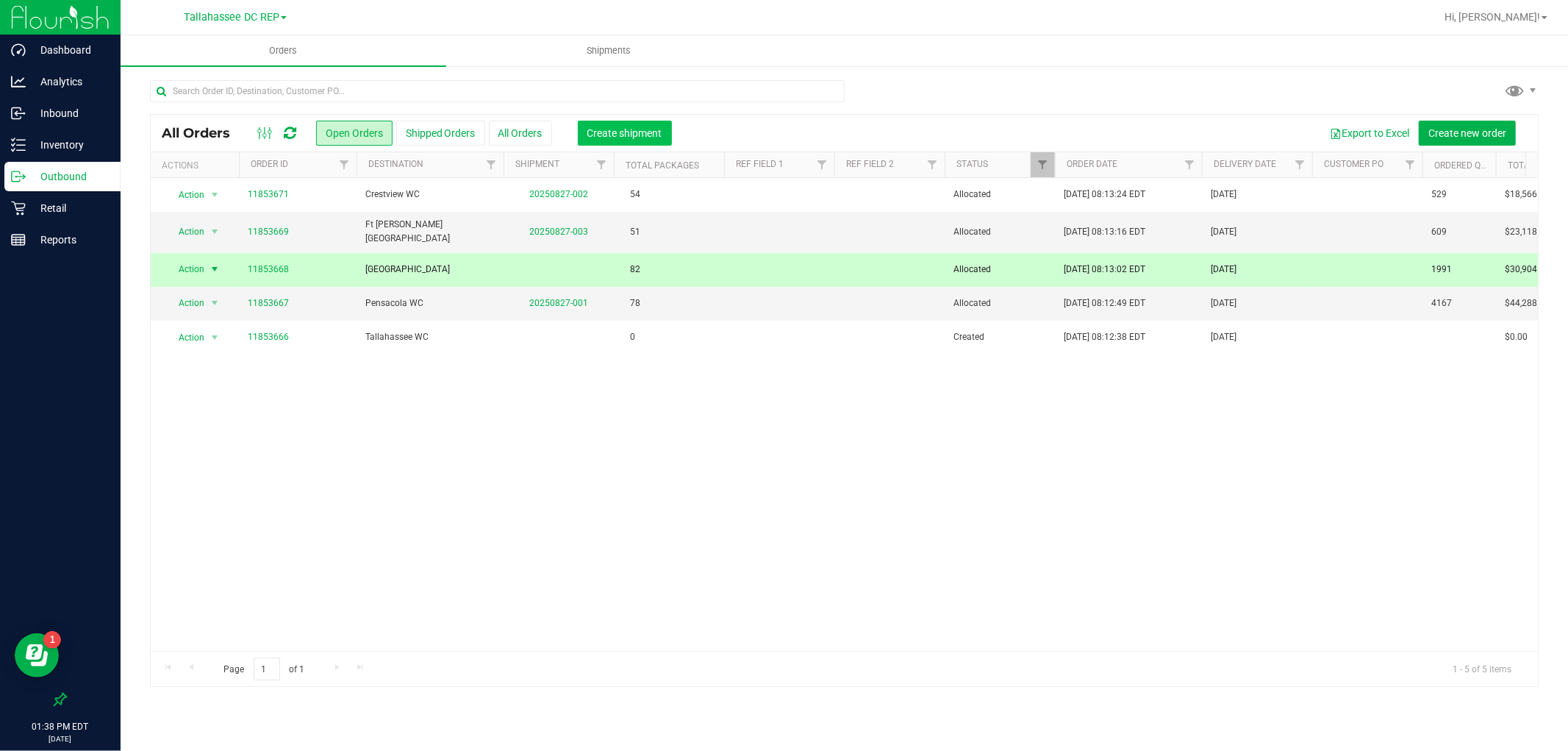
click at [656, 128] on span "Create shipment" at bounding box center [625, 132] width 75 height 11
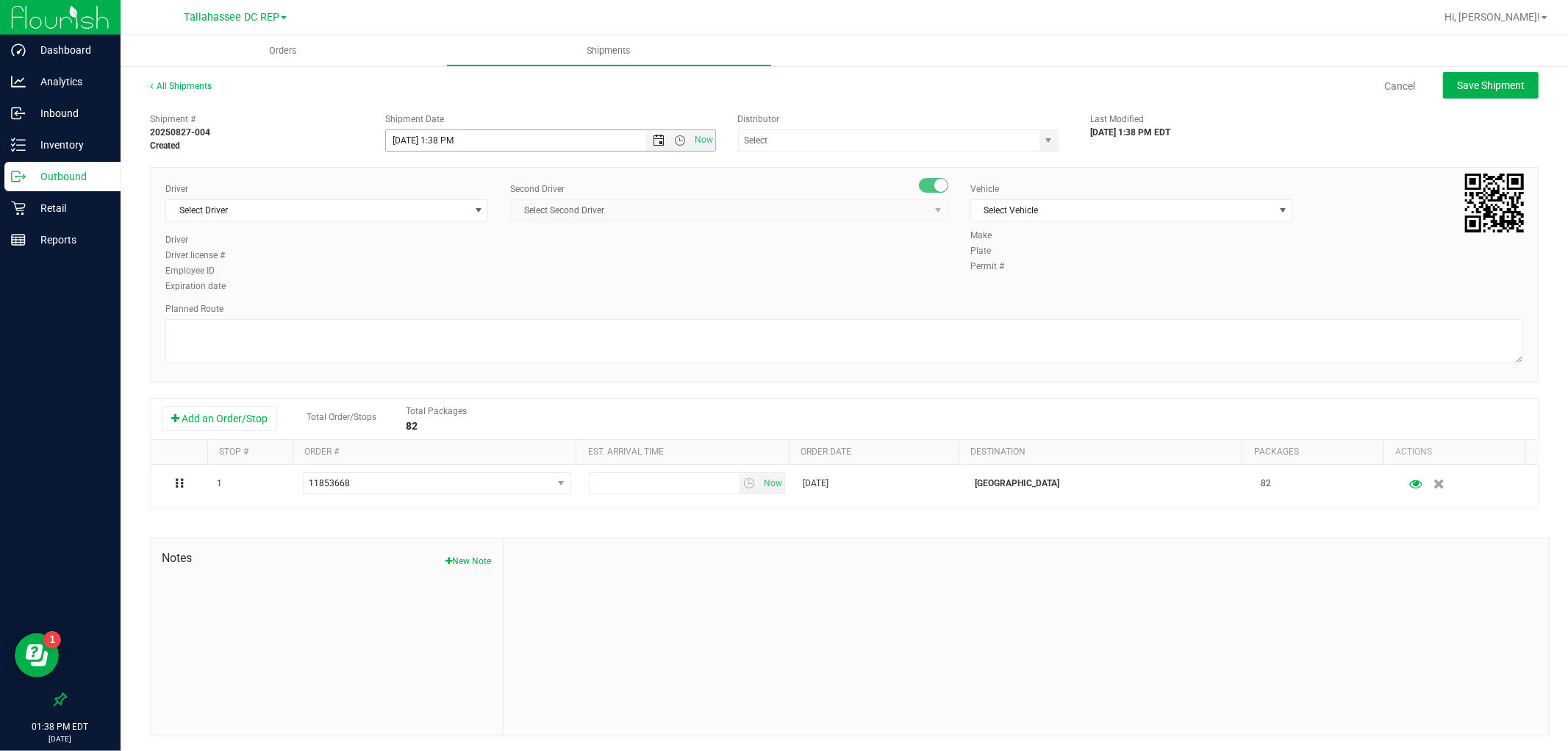
click at [647, 145] on span "Open the date view" at bounding box center [659, 140] width 25 height 11
click at [489, 312] on link "28" at bounding box center [483, 312] width 21 height 23
click at [677, 144] on span "Open the time view" at bounding box center [680, 140] width 11 height 11
drag, startPoint x: 426, startPoint y: 225, endPoint x: 627, endPoint y: 177, distance: 206.7
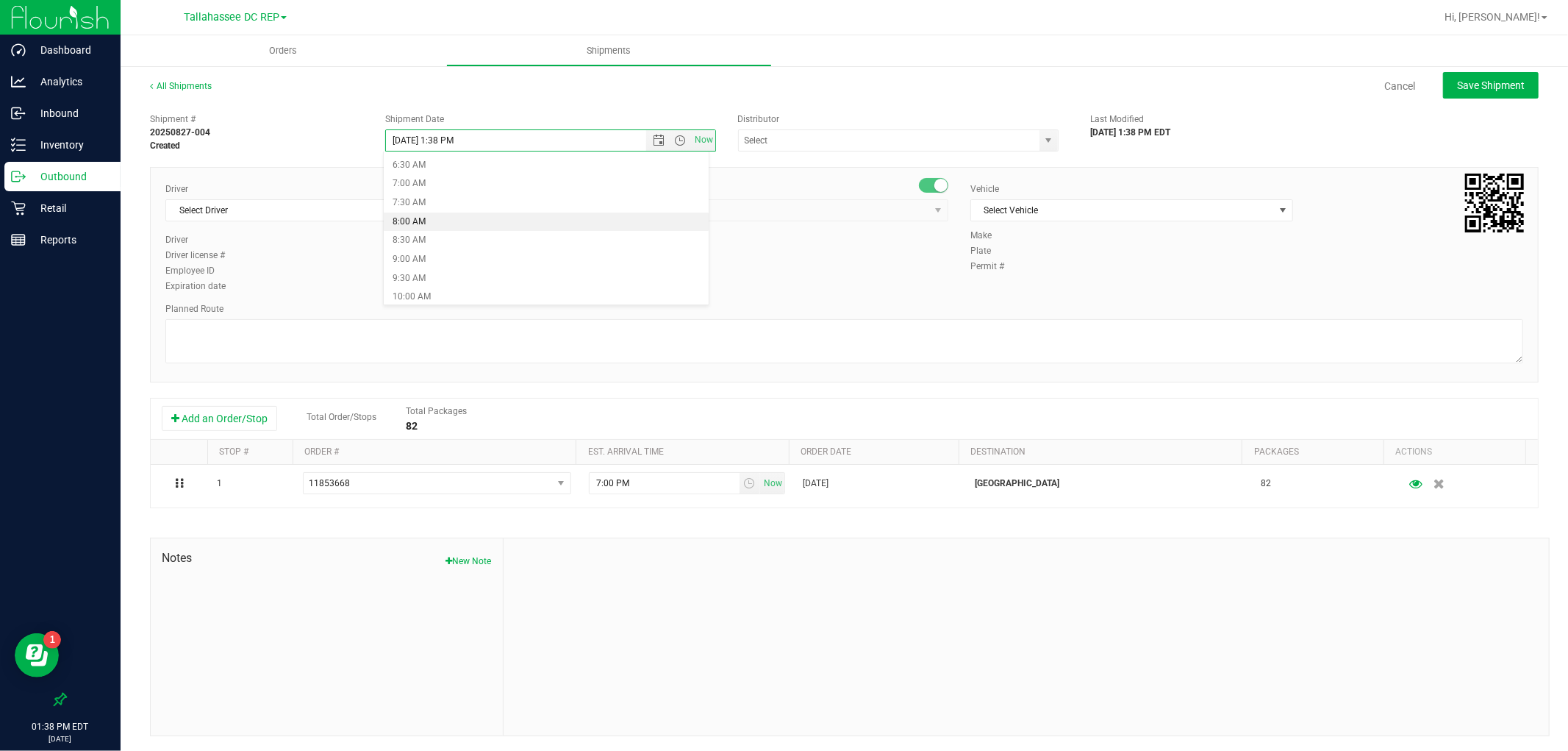
click at [425, 224] on li "8:00 AM" at bounding box center [546, 222] width 324 height 19
type input "[DATE] 8:00 AM"
click at [801, 136] on input "text" at bounding box center [885, 140] width 292 height 21
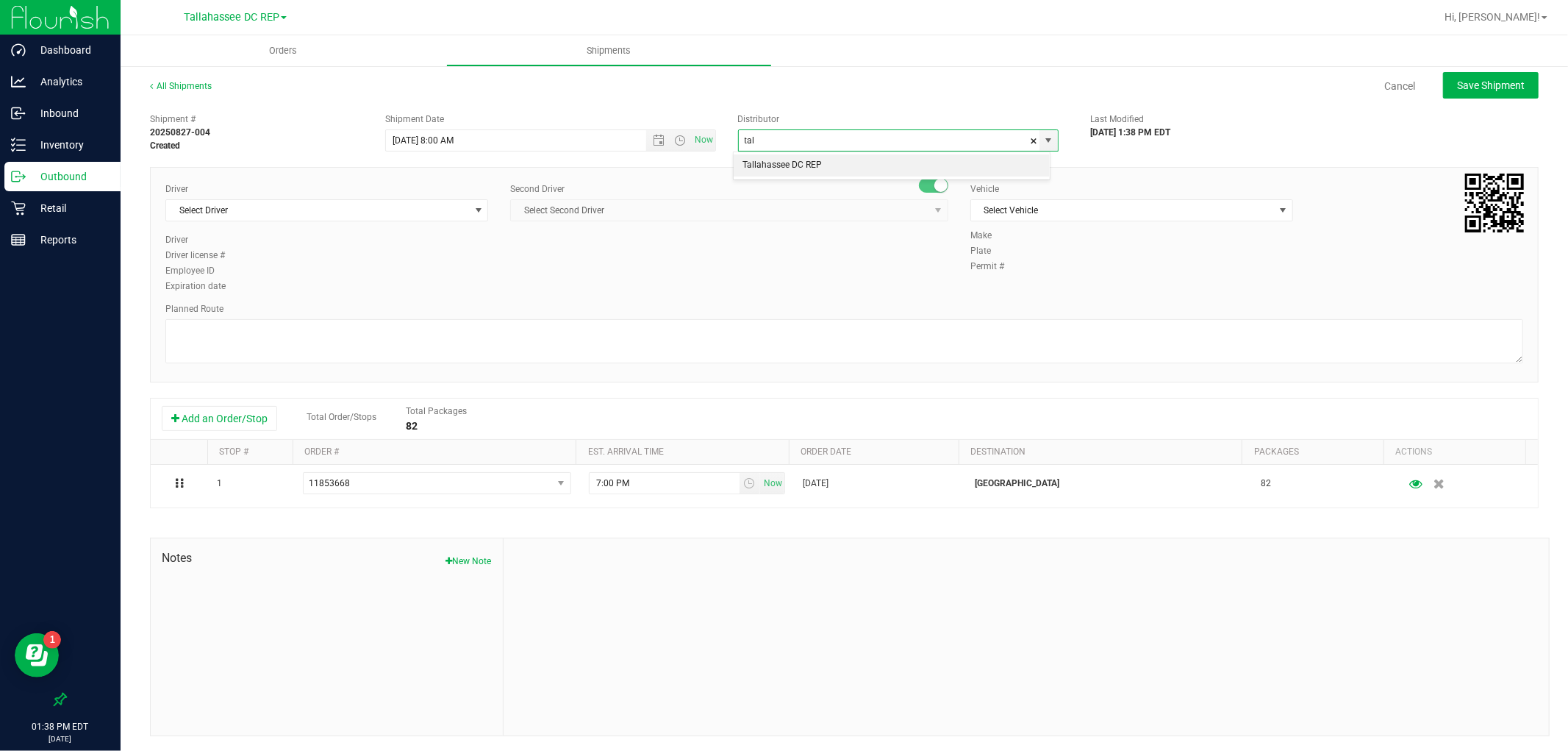
click at [794, 158] on li "Tallahassee DC REP" at bounding box center [892, 165] width 316 height 22
type input "Tallahassee DC REP"
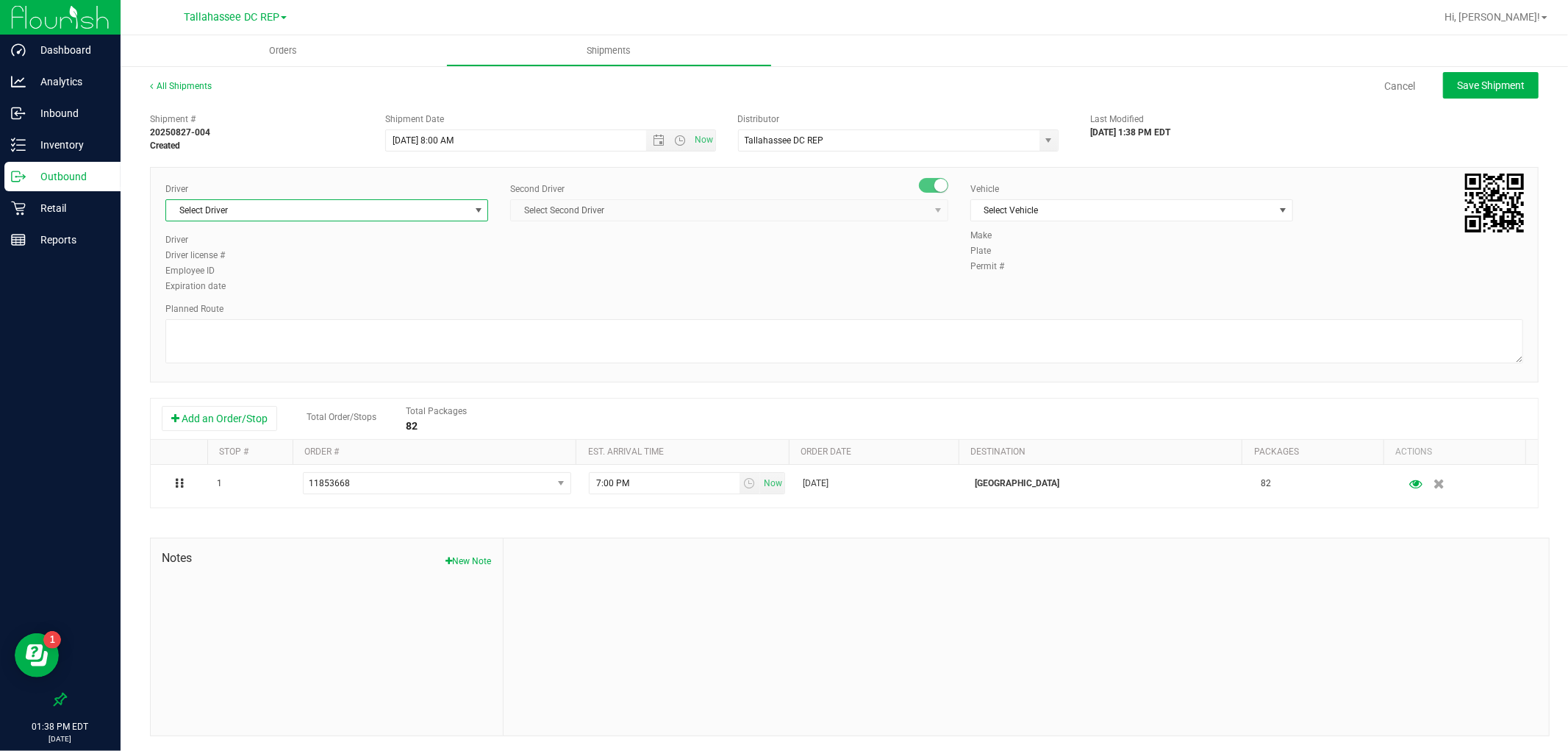
click at [272, 217] on span "Select Driver" at bounding box center [318, 210] width 303 height 21
click at [237, 271] on span "[PERSON_NAME] - 100003646" at bounding box center [235, 272] width 120 height 19
type input "aarr"
click at [634, 214] on span "Select Second Driver" at bounding box center [720, 210] width 419 height 21
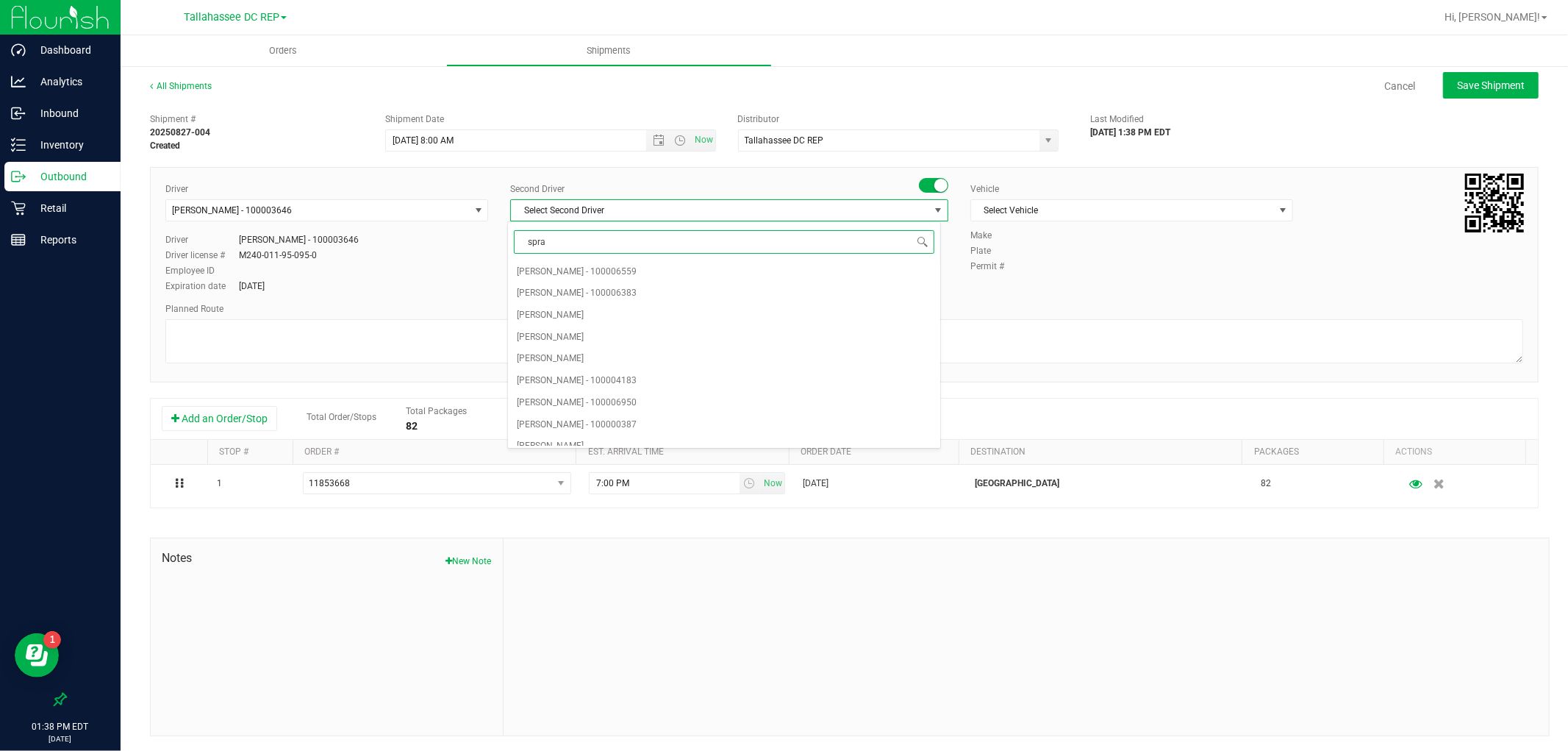
type input "sprat"
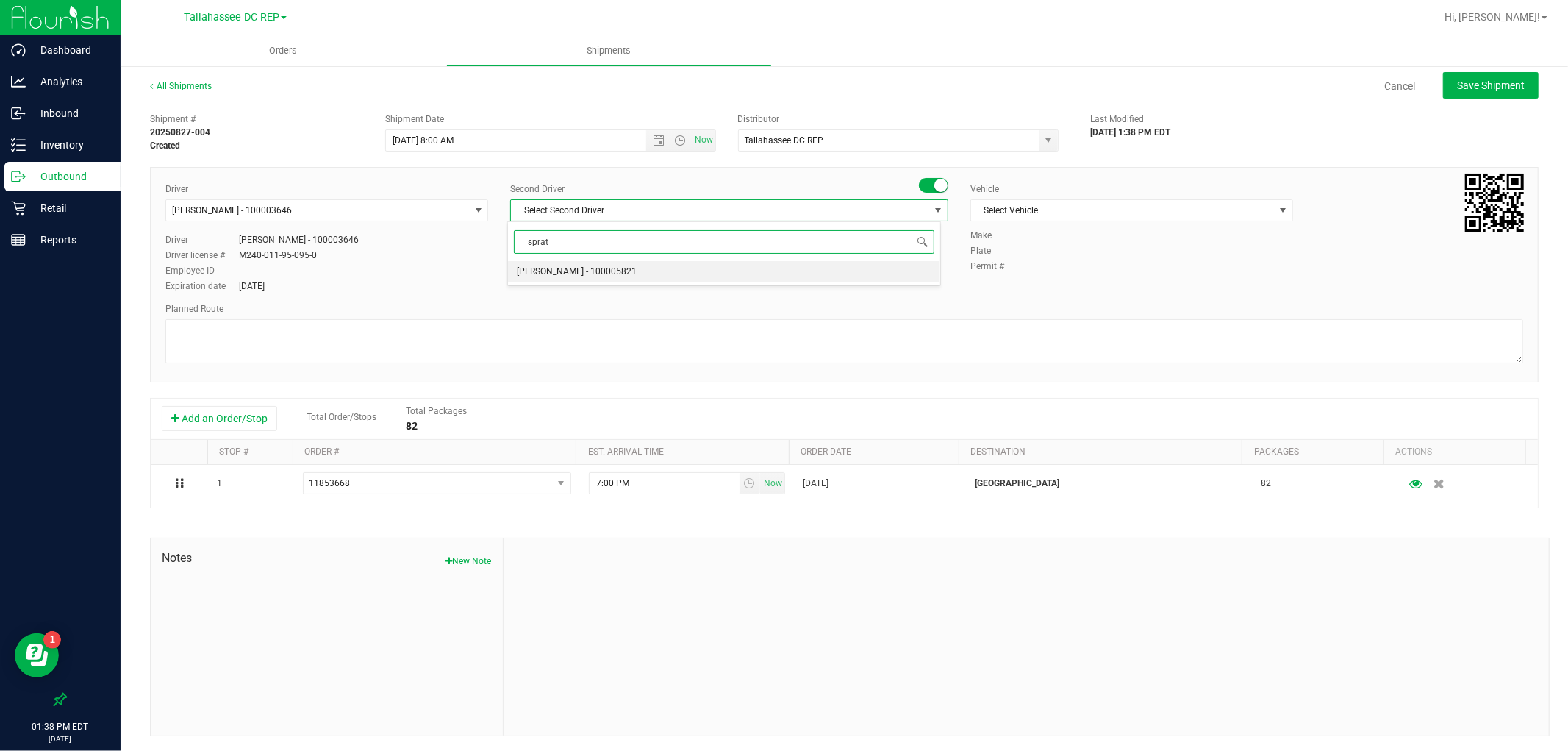
click at [610, 270] on span "[PERSON_NAME] - 100005821" at bounding box center [576, 272] width 120 height 19
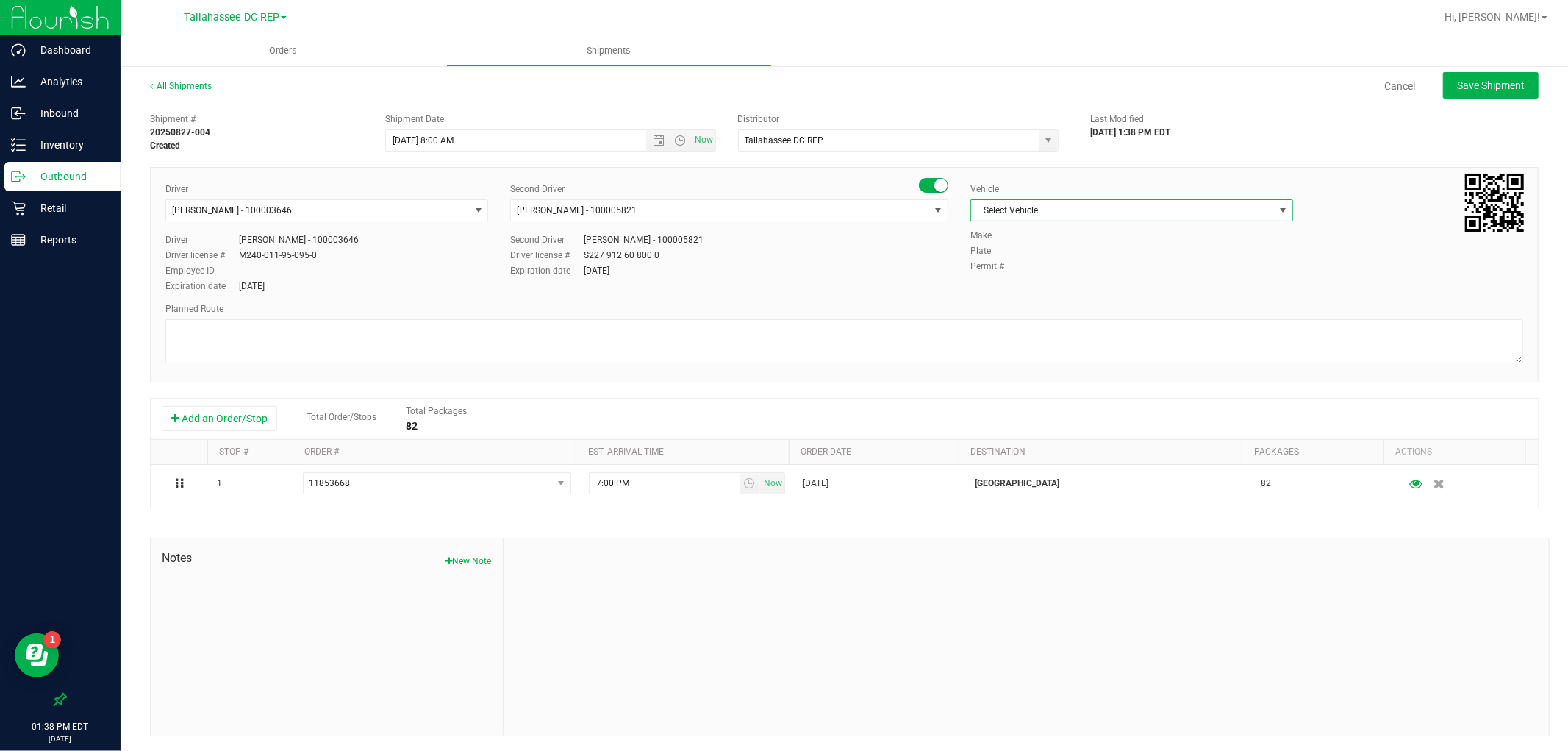
click at [1058, 214] on span "Select Vehicle" at bounding box center [1123, 210] width 303 height 21
click at [1042, 351] on li "FL-SAVANA-01" at bounding box center [1123, 340] width 318 height 22
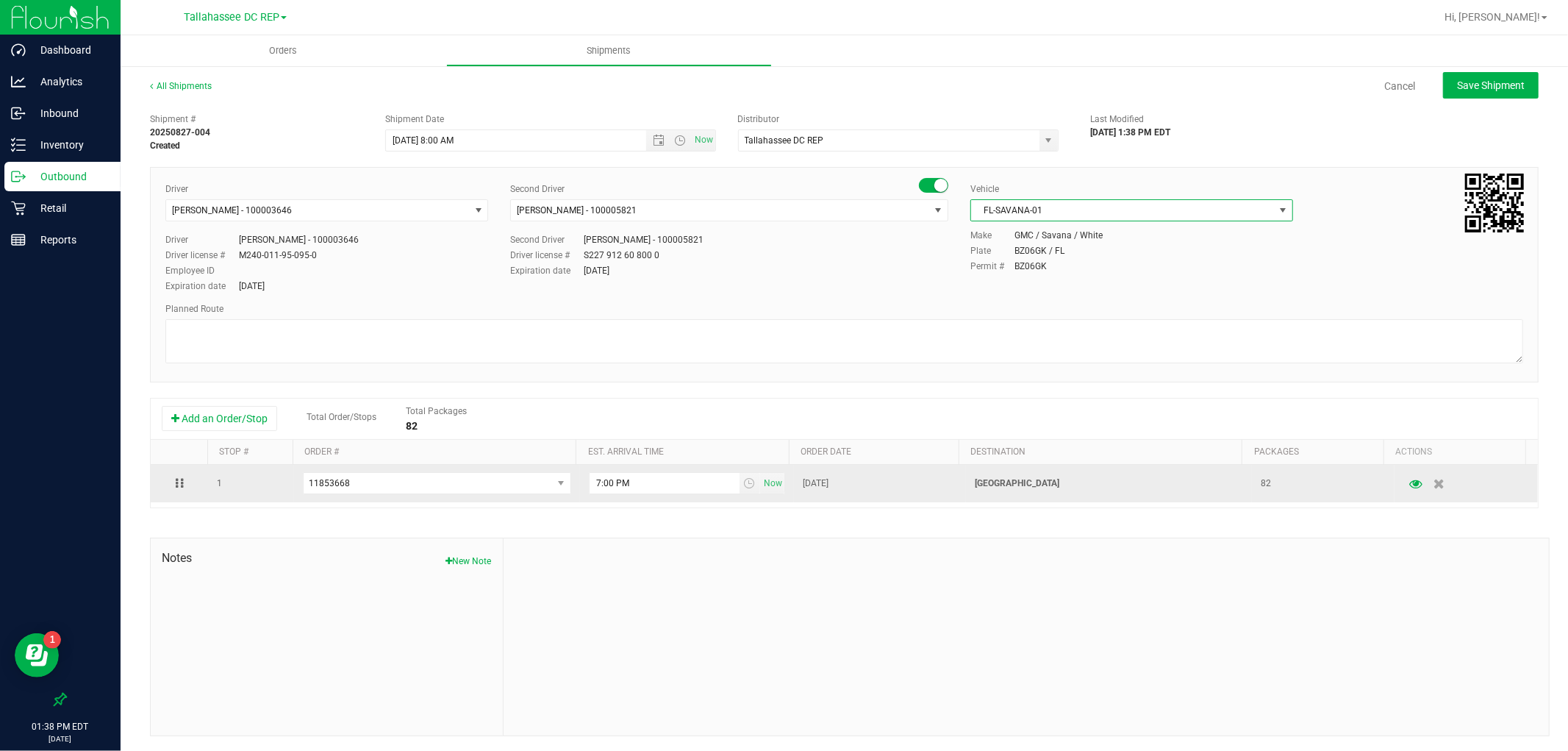
click at [996, 488] on p "[GEOGRAPHIC_DATA]" at bounding box center [1109, 484] width 269 height 14
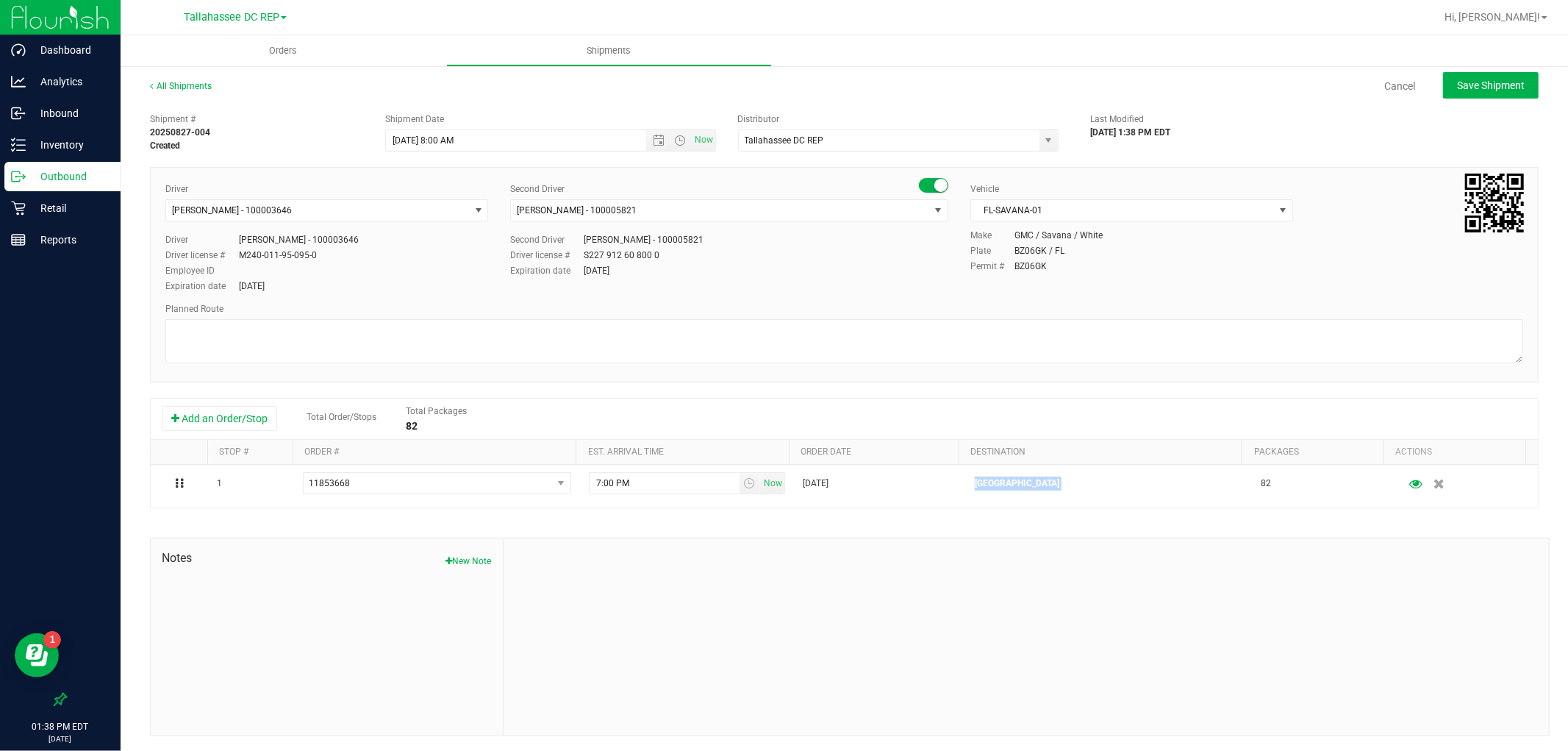
copy p "[GEOGRAPHIC_DATA]"
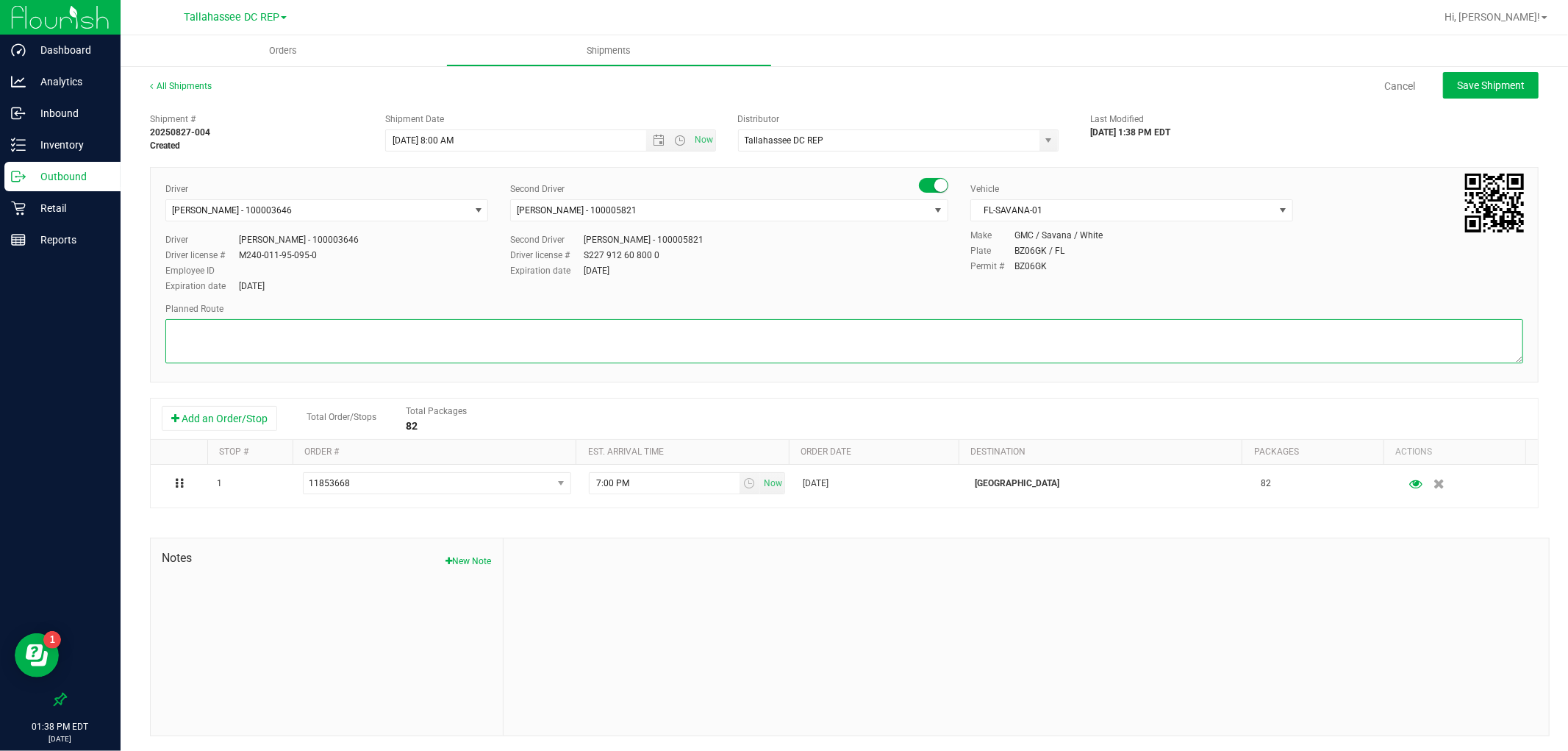
click at [438, 342] on textarea at bounding box center [844, 341] width 1358 height 44
paste textarea "[GEOGRAPHIC_DATA]"
click at [193, 357] on textarea at bounding box center [844, 341] width 1358 height 44
paste textarea "TLH WC - 8:15 AM PCO WC - 10:00 AM CRV WC - 10:45 AM FWB WC - 11:15 AM PAN WC -…"
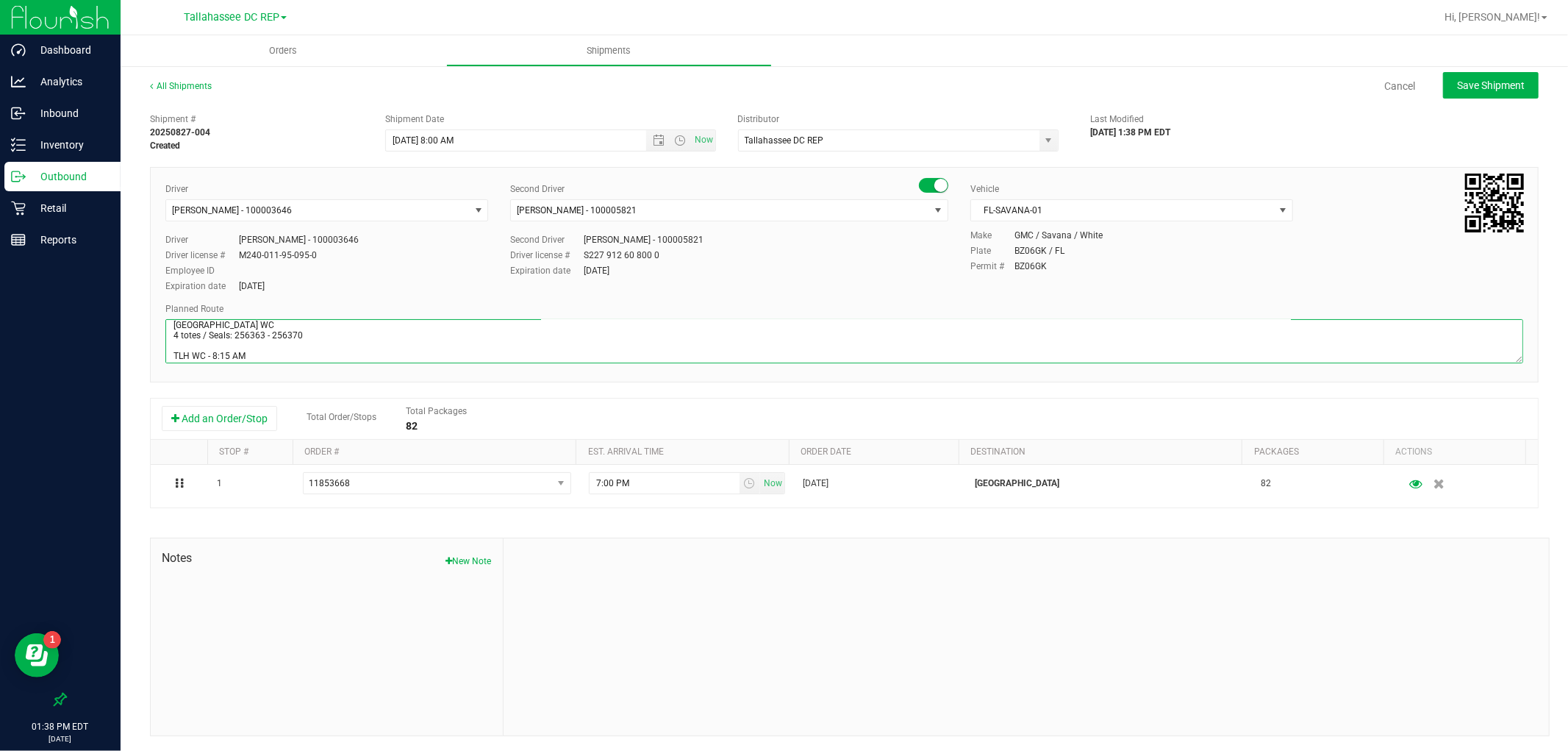
scroll to position [49, 0]
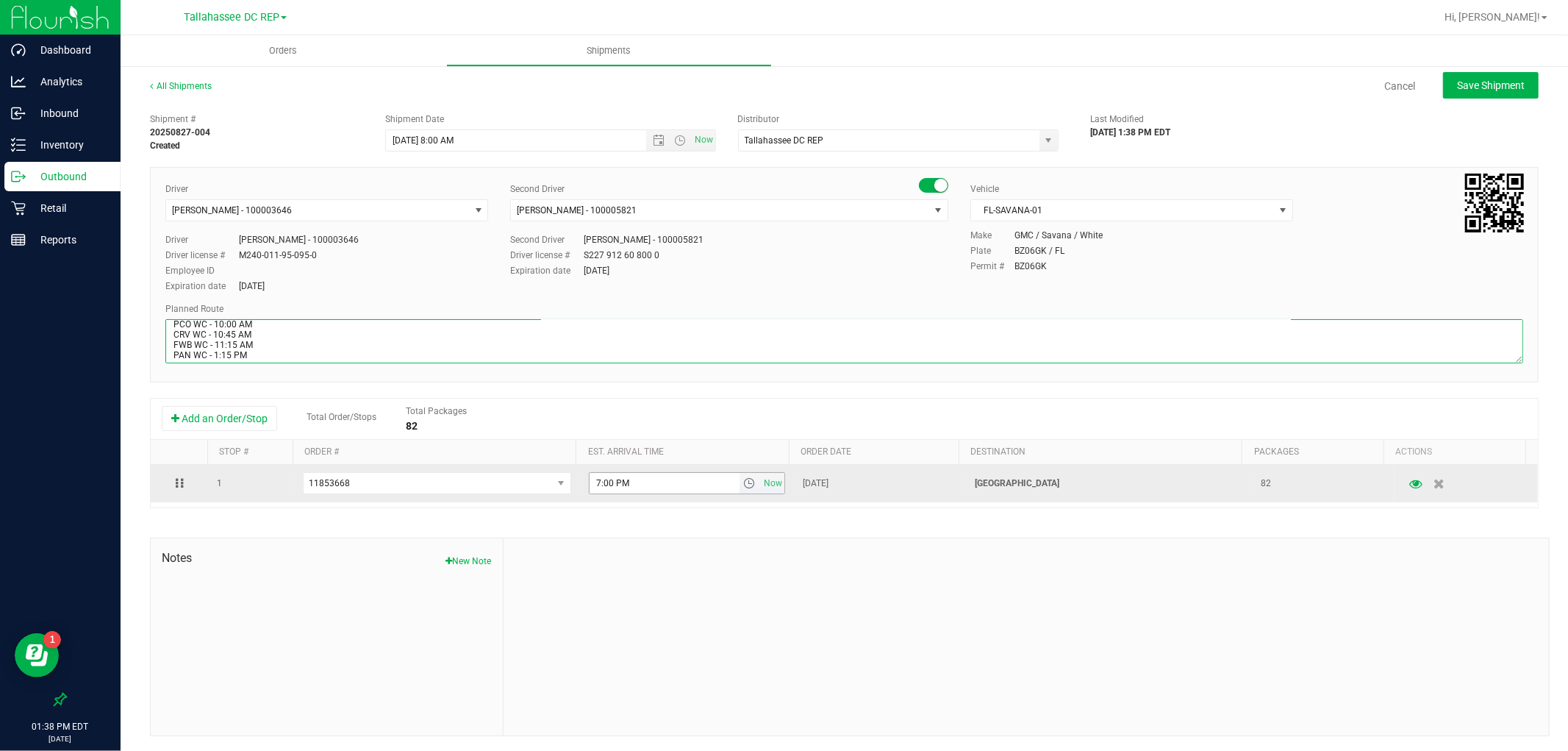
click at [743, 489] on span "select" at bounding box center [748, 483] width 11 height 11
type textarea "[GEOGRAPHIC_DATA] WC 4 totes / Seals: 256363 - 256370 TLH WC - 8:15 AM PCO WC -…"
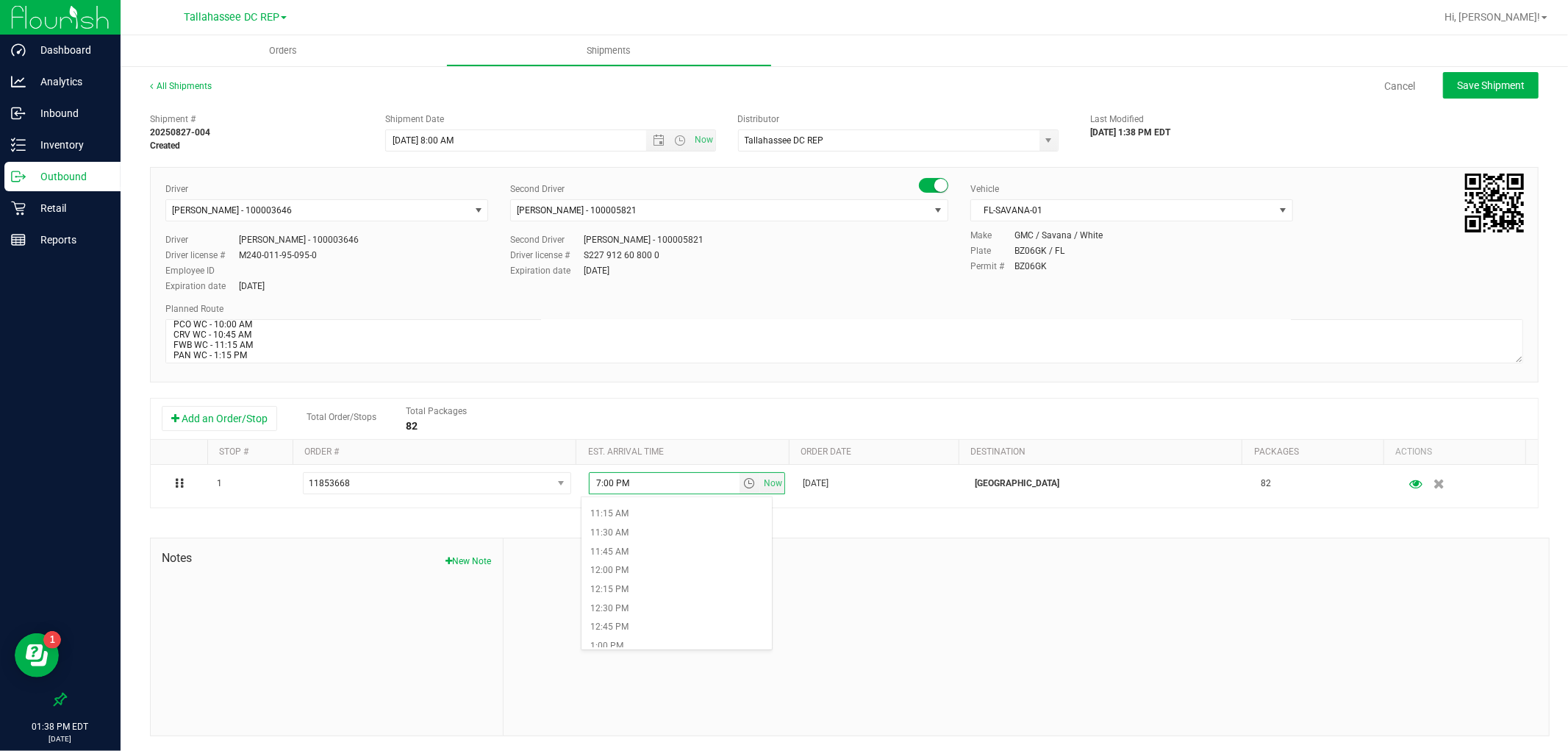
scroll to position [899, 0]
click at [666, 612] on li "1:15 PM" at bounding box center [676, 612] width 190 height 19
click at [1457, 80] on span "Save Shipment" at bounding box center [1491, 85] width 67 height 11
type input "[DATE] 12:00 PM"
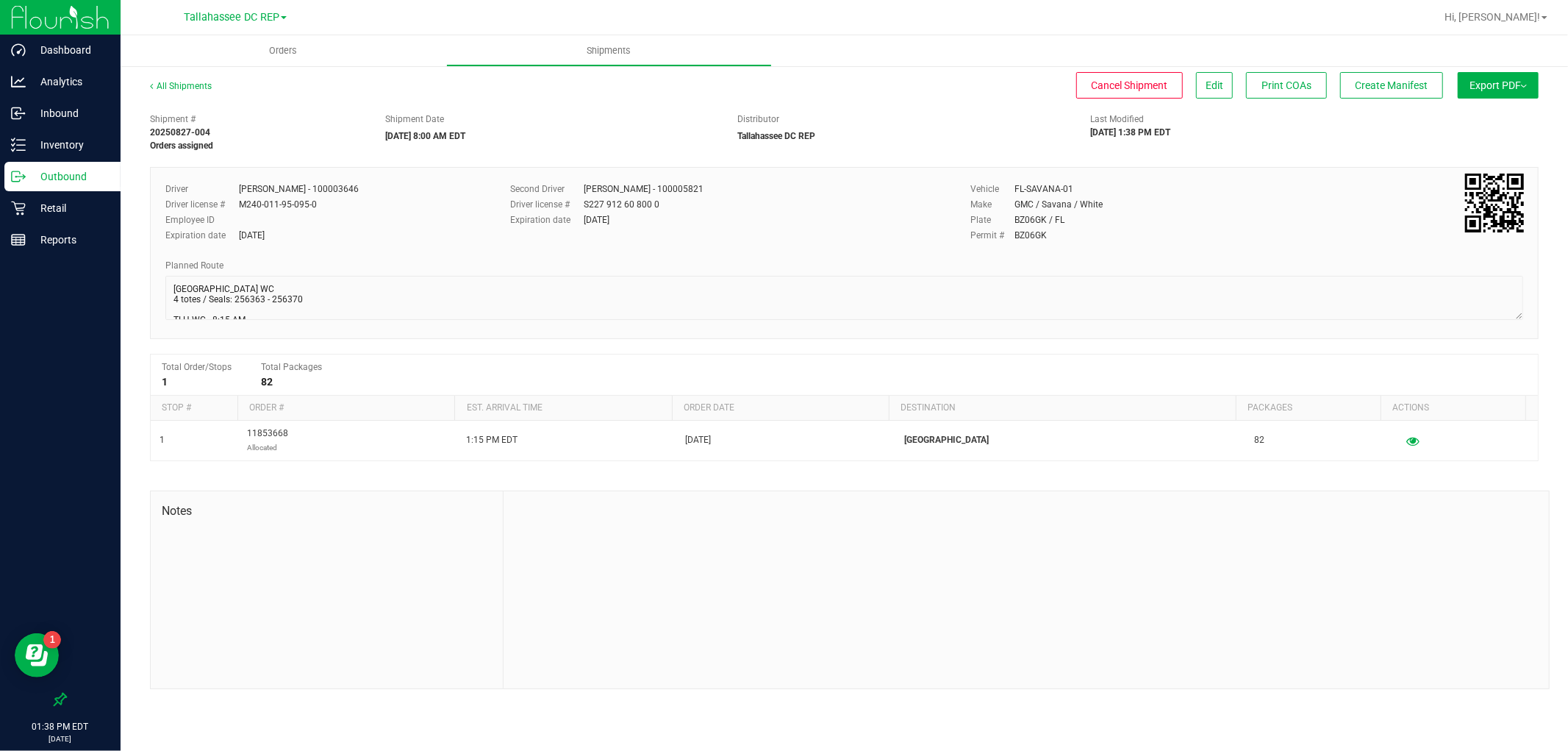
click at [1488, 87] on span "Export PDF" at bounding box center [1498, 85] width 57 height 11
click at [1480, 116] on span "Manifest by Package ID" at bounding box center [1477, 117] width 93 height 10
click at [100, 172] on p "Outbound" at bounding box center [70, 176] width 88 height 18
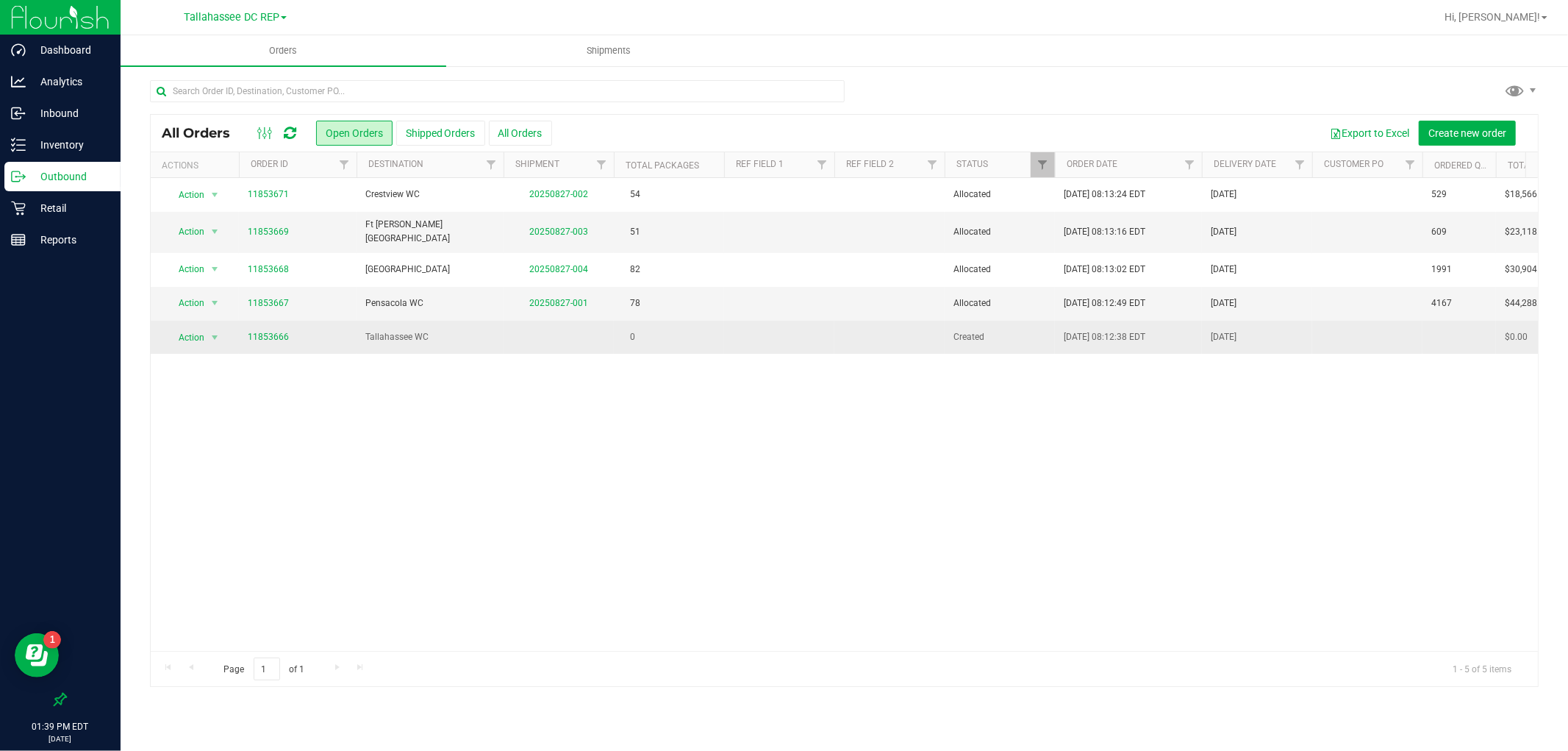
click at [620, 346] on td "0" at bounding box center [669, 337] width 110 height 33
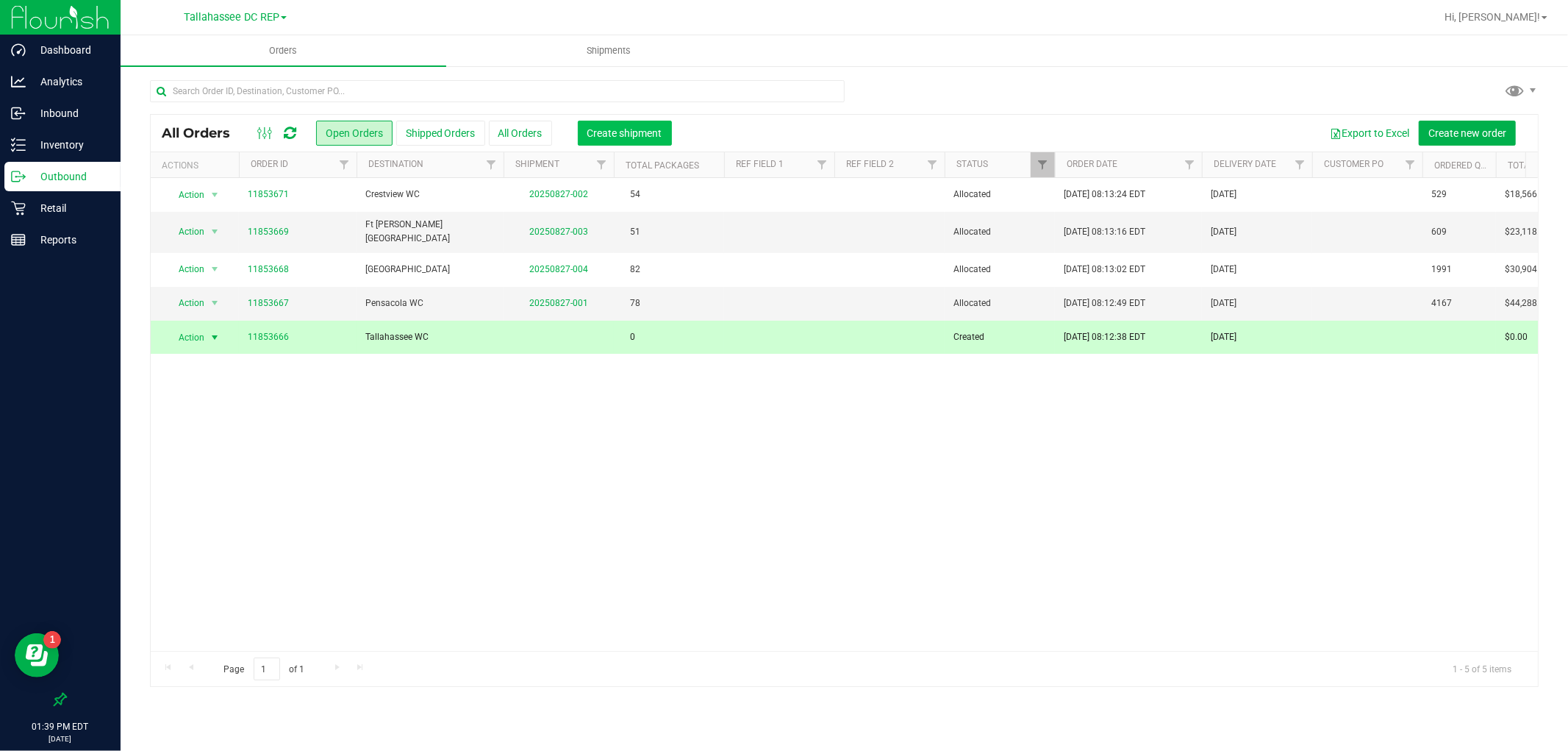
click at [615, 139] on button "Create shipment" at bounding box center [624, 133] width 94 height 25
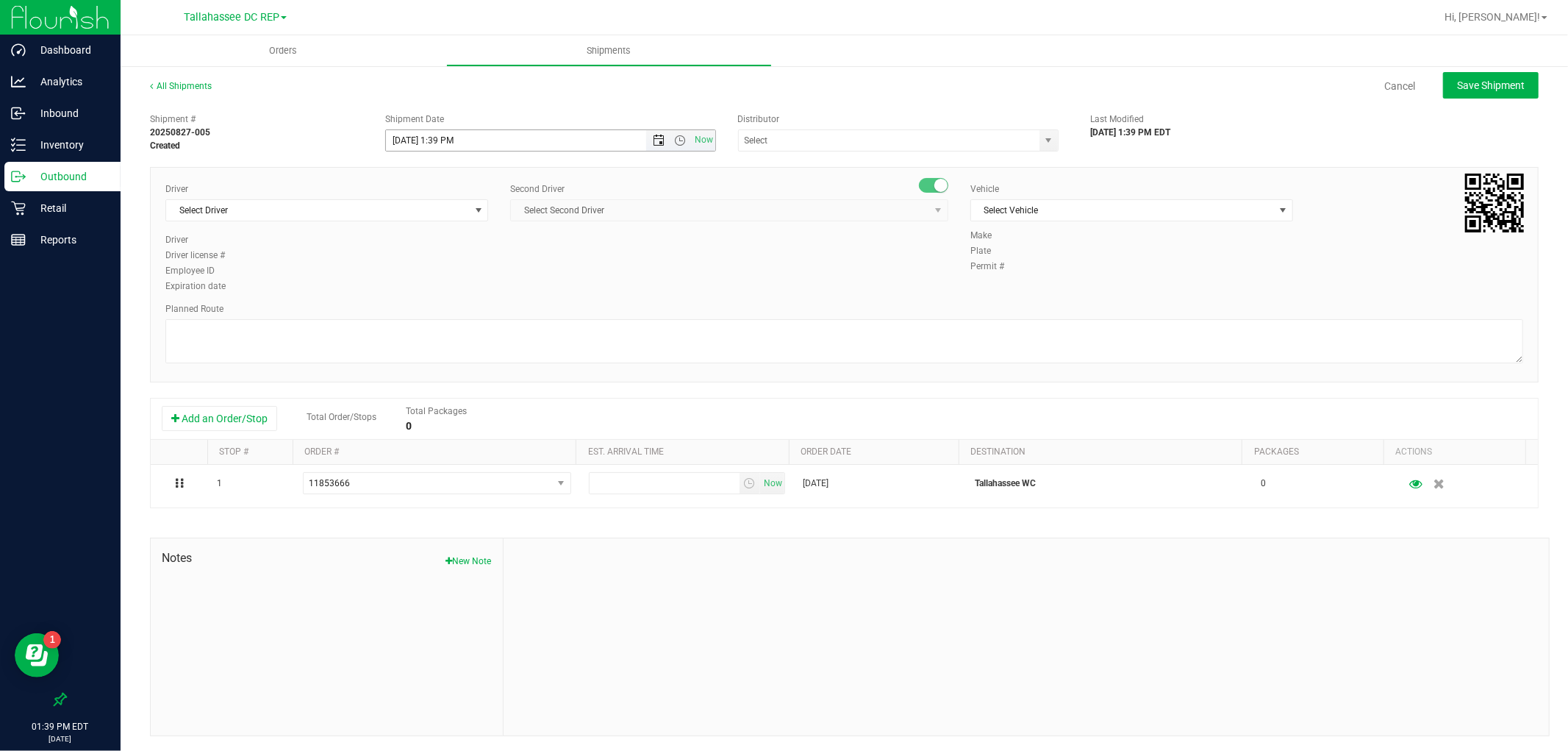
click at [653, 136] on span "Open the date view" at bounding box center [658, 140] width 11 height 11
click at [488, 312] on link "28" at bounding box center [483, 312] width 21 height 23
click at [684, 136] on span "Open the time view" at bounding box center [680, 140] width 25 height 11
click at [447, 225] on li "8:00 AM" at bounding box center [546, 222] width 324 height 19
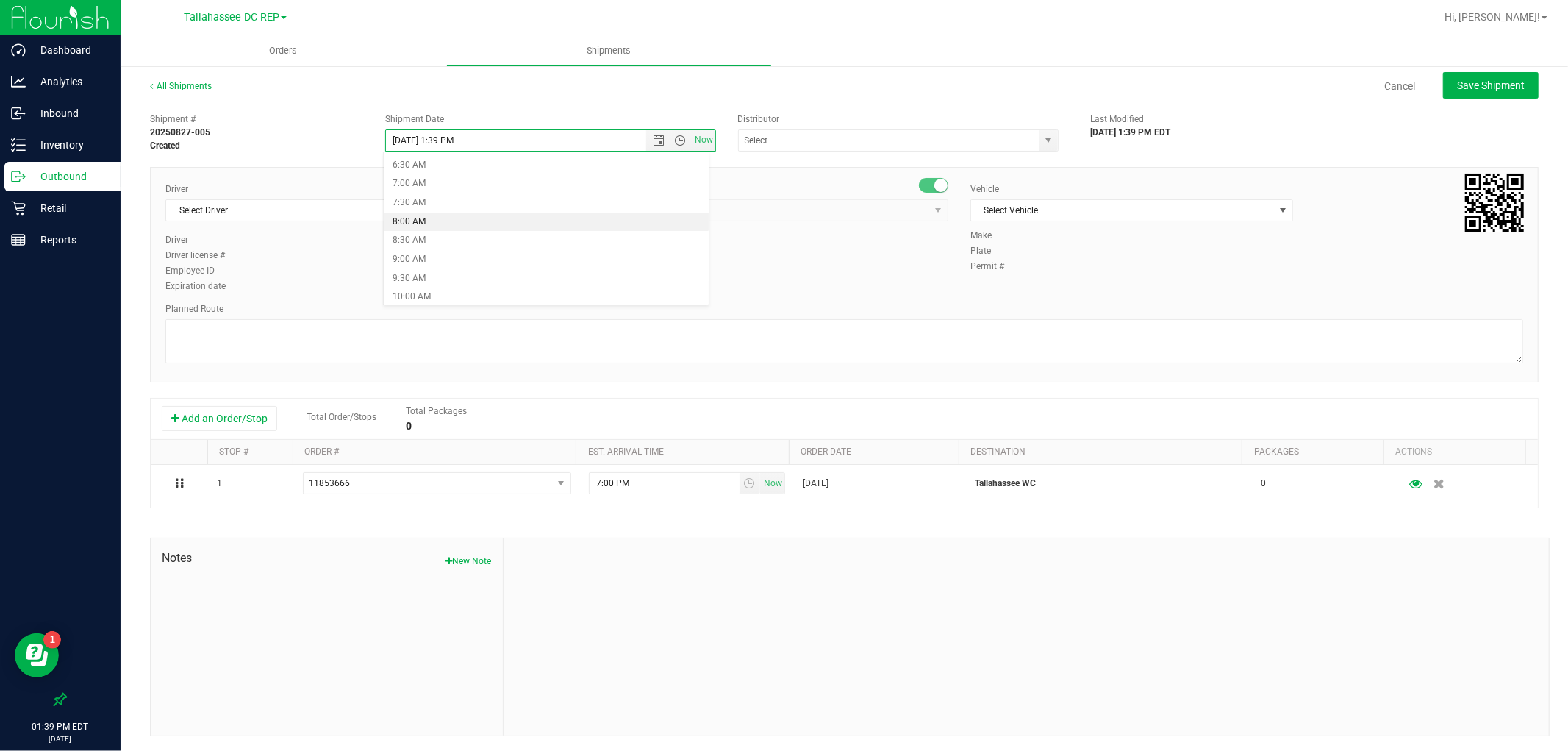
type input "[DATE] 8:00 AM"
click at [866, 145] on input "text" at bounding box center [885, 140] width 292 height 21
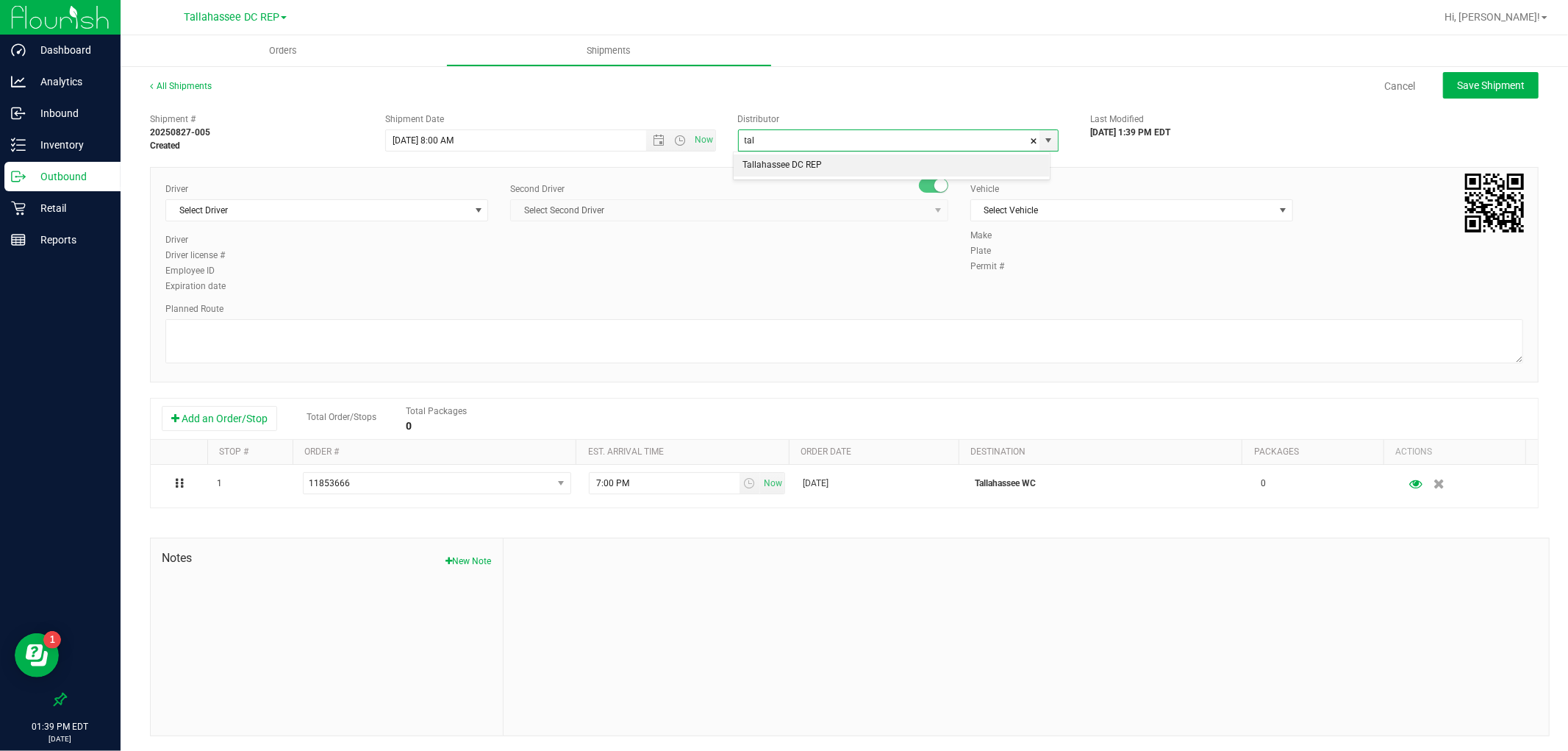
click at [860, 159] on li "Tallahassee DC REP" at bounding box center [892, 165] width 316 height 22
type input "Tallahassee DC REP"
click at [318, 208] on span "Select Driver" at bounding box center [318, 210] width 303 height 21
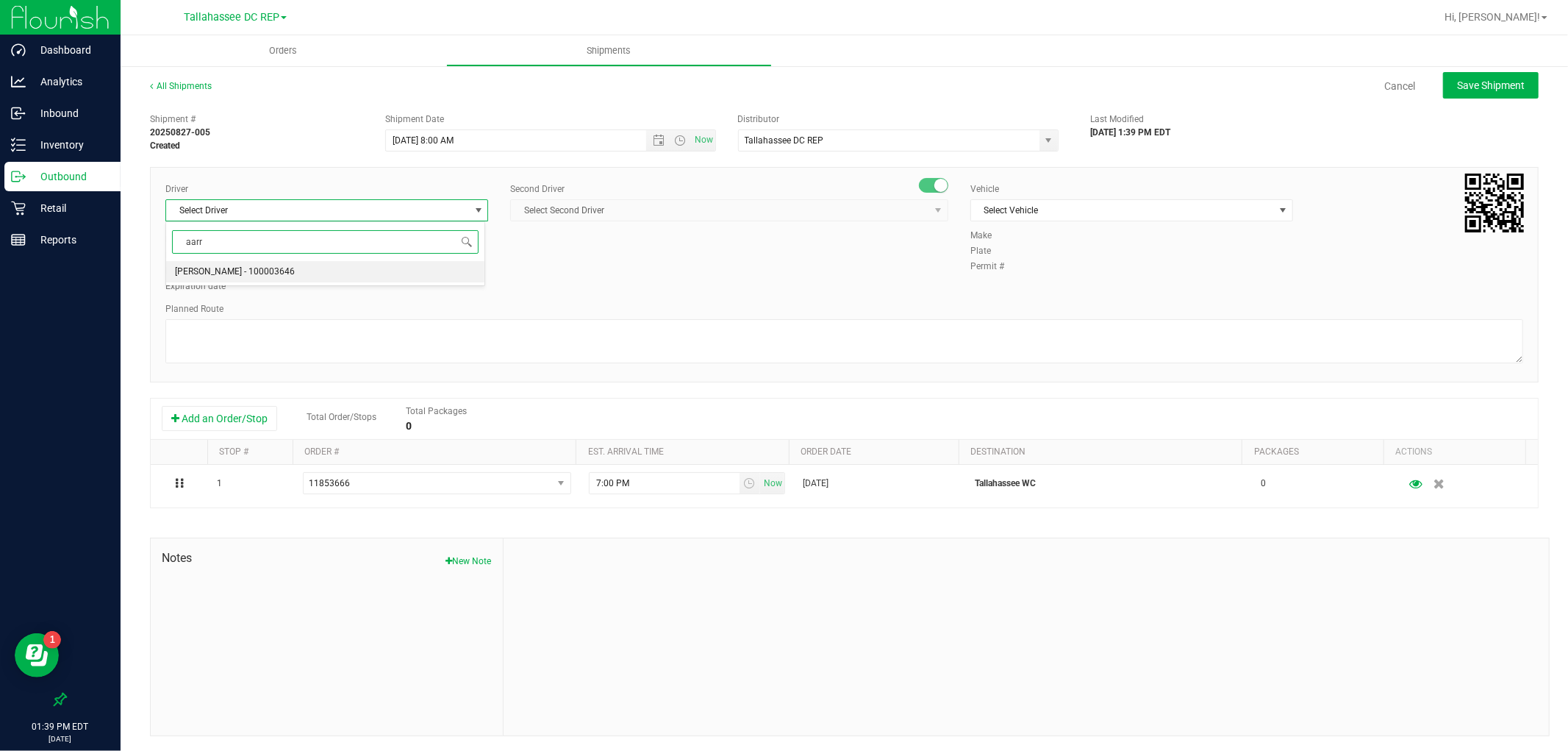
click at [255, 277] on span "[PERSON_NAME] - 100003646" at bounding box center [235, 272] width 120 height 19
type input "aarr"
click at [621, 206] on span "Select Second Driver" at bounding box center [720, 210] width 419 height 21
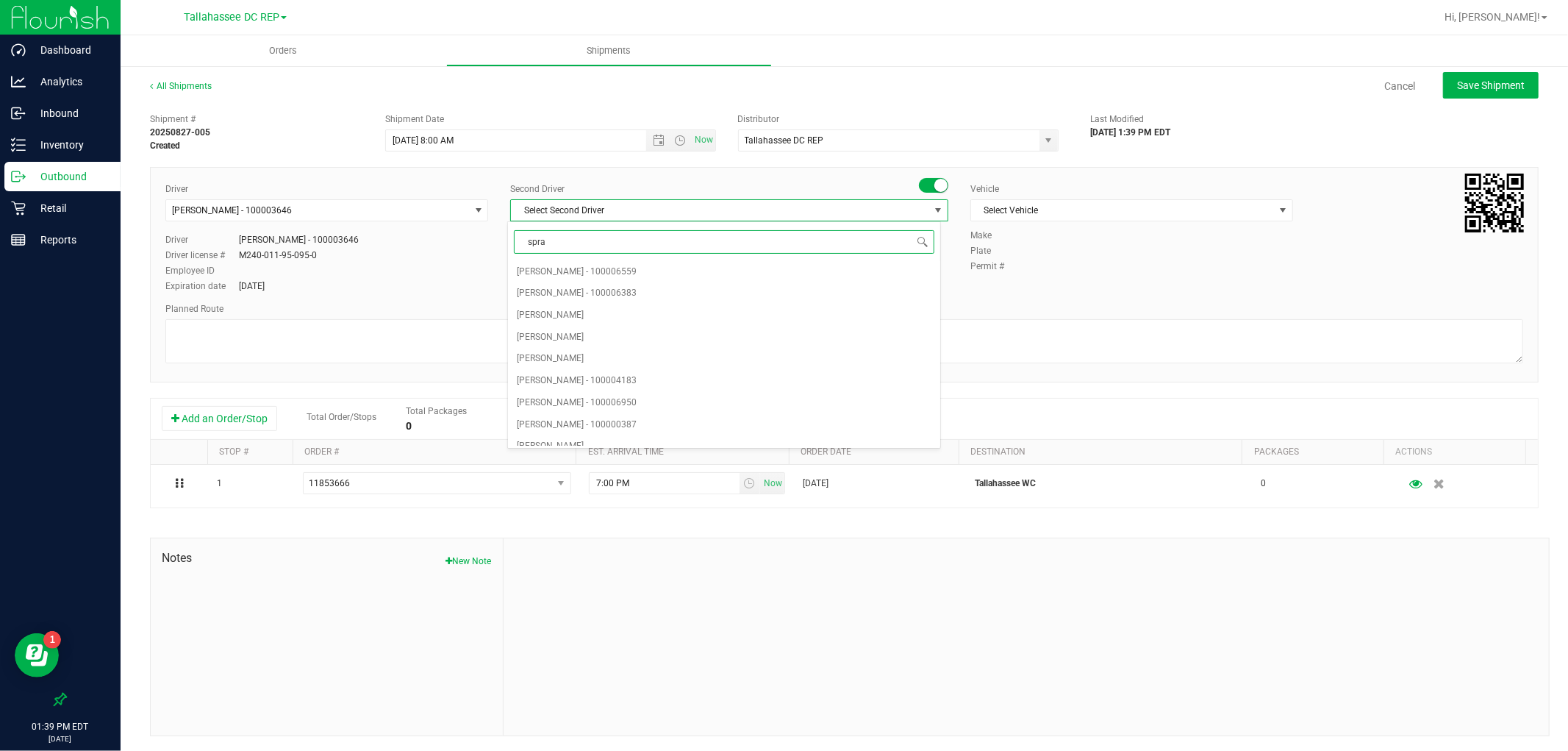
type input "sprat"
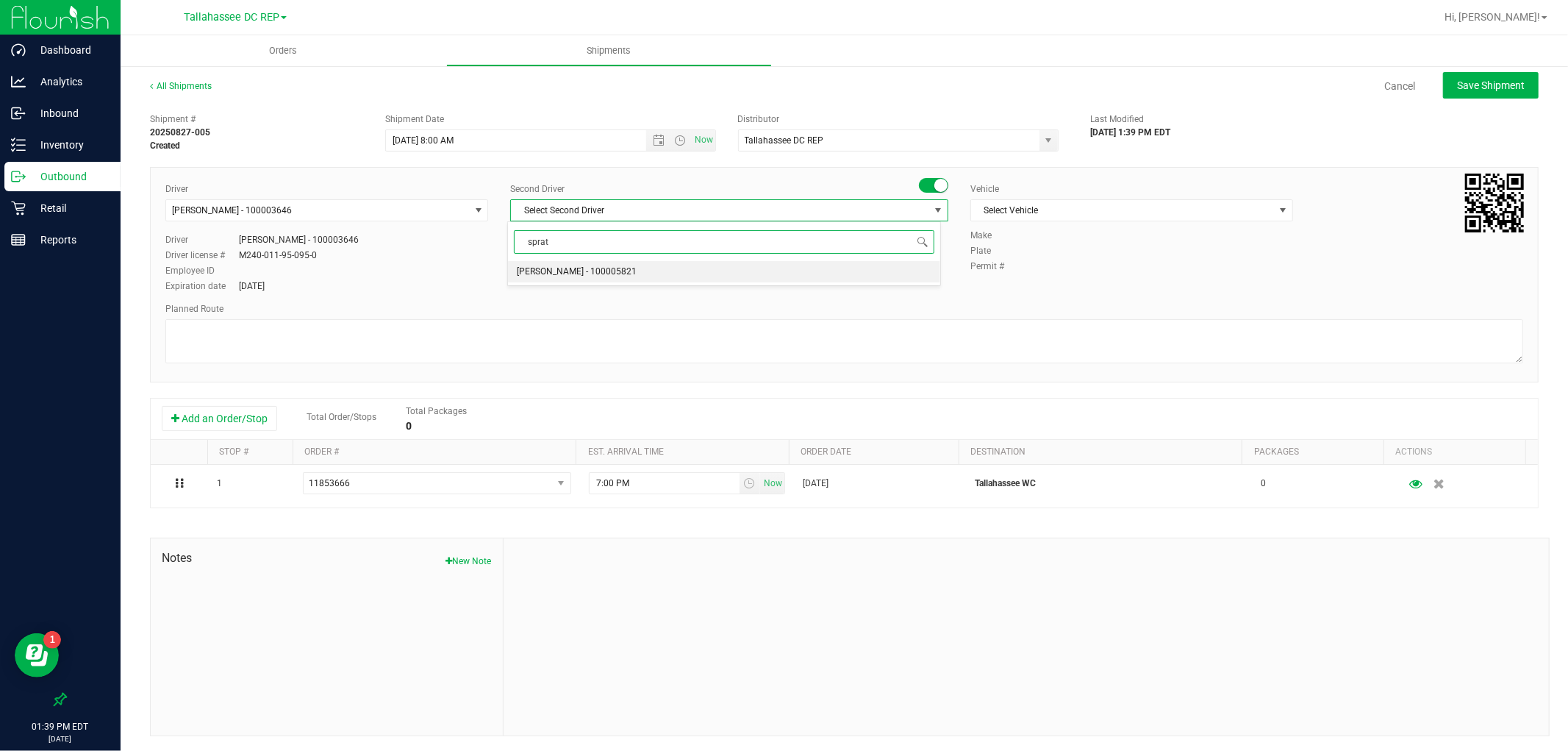
click at [586, 265] on span "[PERSON_NAME] - 100005821" at bounding box center [576, 272] width 120 height 19
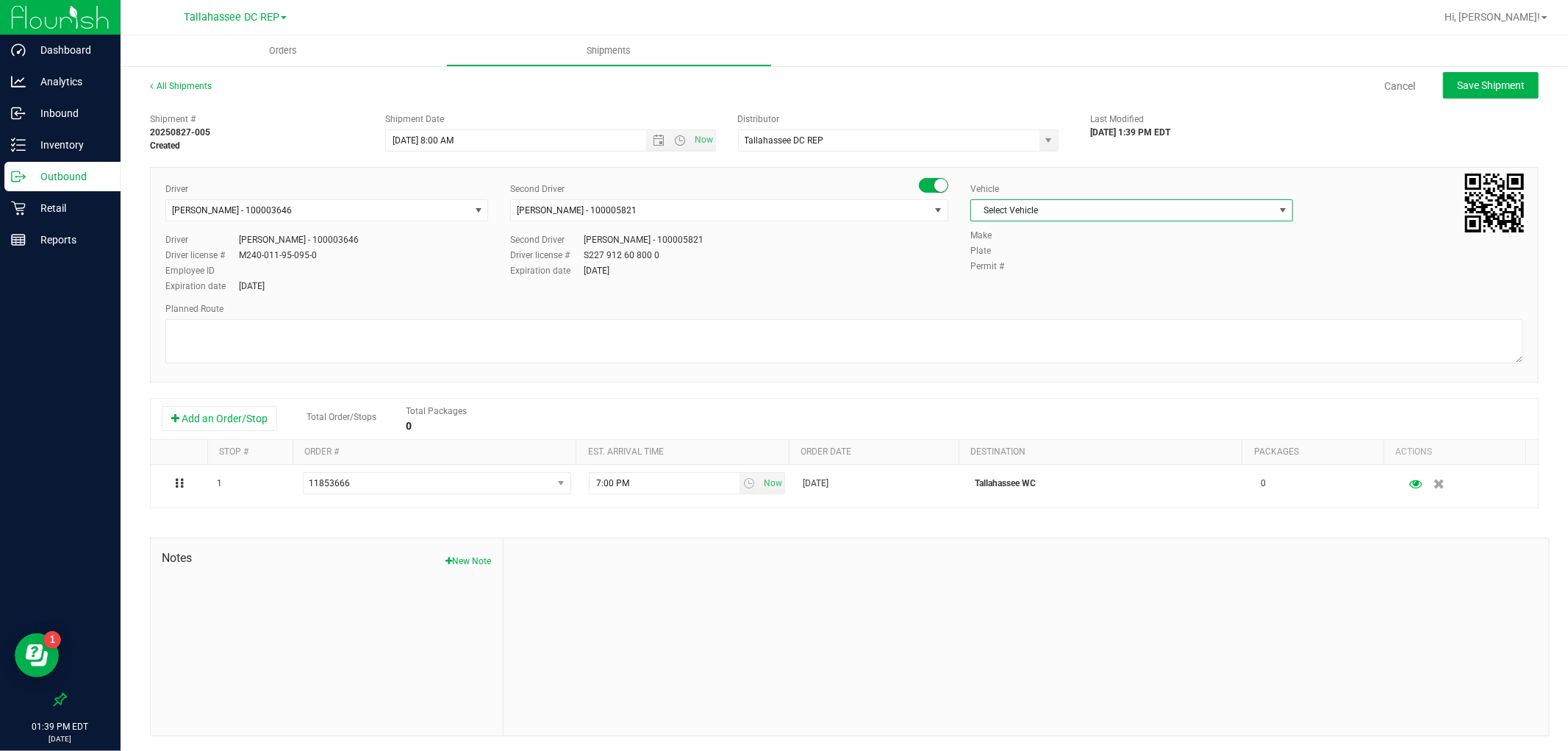
click at [1068, 216] on span "Select Vehicle" at bounding box center [1123, 210] width 303 height 21
click at [1041, 257] on li "FL-SAVANA-01" at bounding box center [1123, 260] width 318 height 22
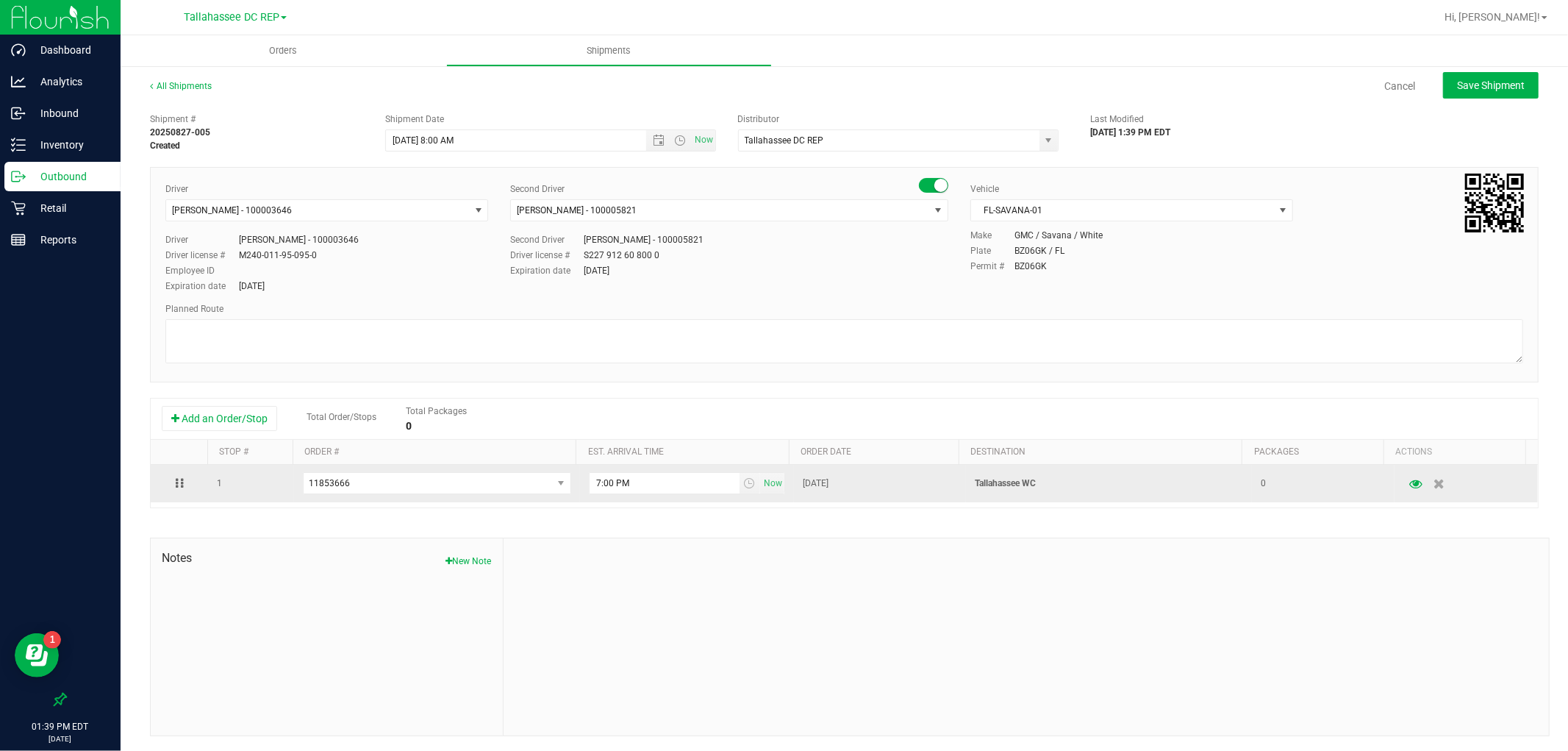
click at [1015, 480] on p "Tallahassee WC" at bounding box center [1109, 484] width 269 height 14
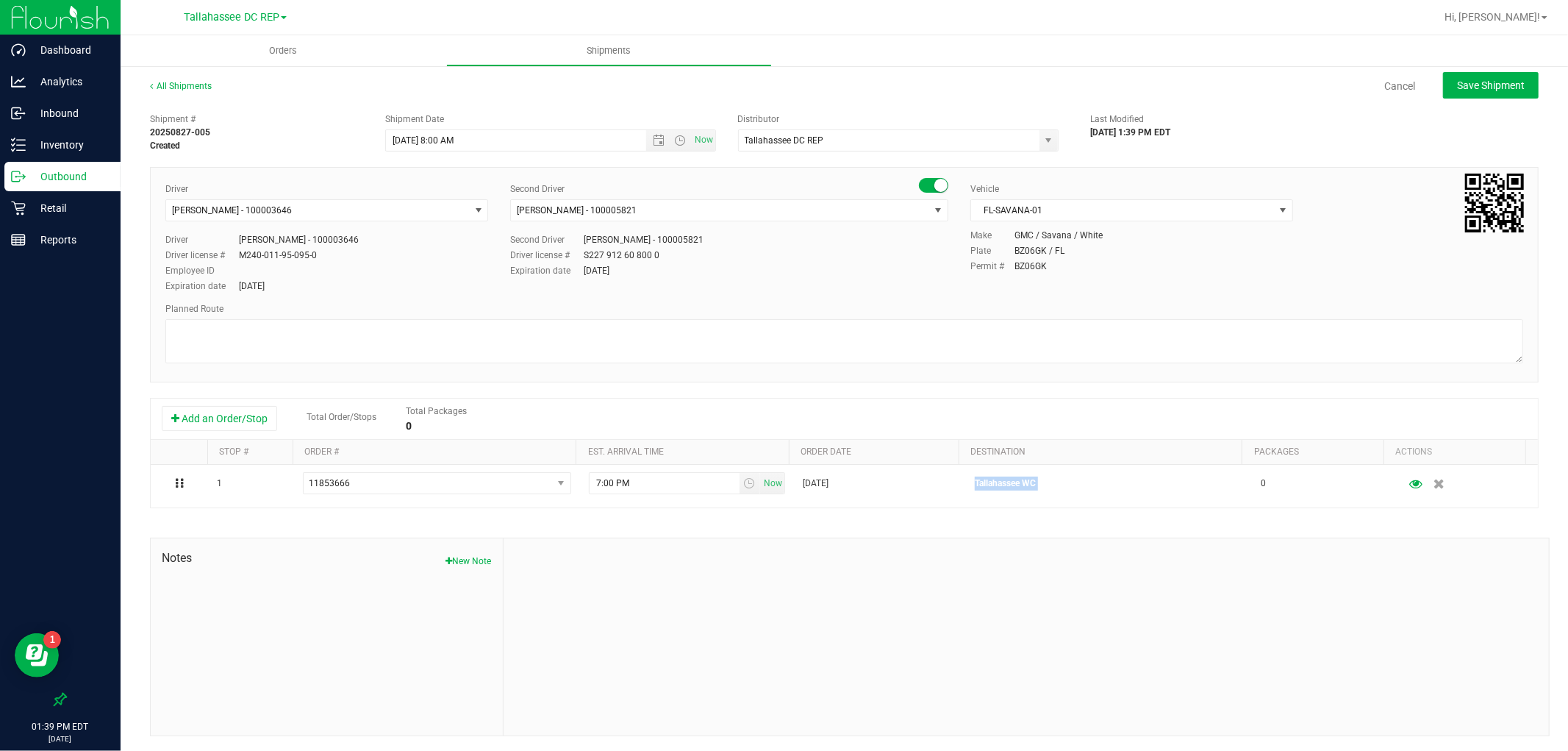
copy p "Tallahassee WC"
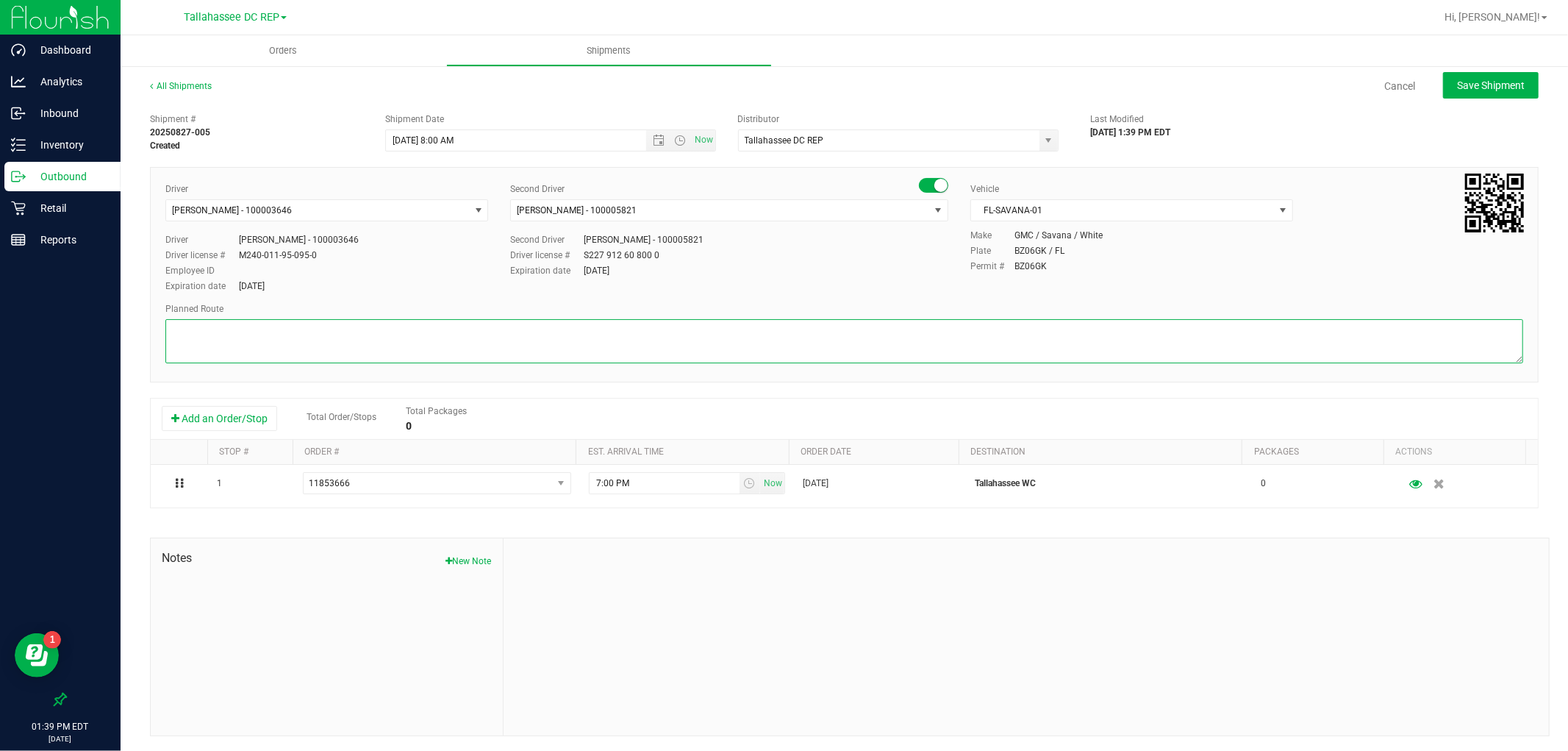
click at [184, 335] on textarea at bounding box center [844, 341] width 1358 height 44
paste textarea "Tallahassee WC"
click at [230, 349] on textarea at bounding box center [844, 341] width 1358 height 44
paste textarea "TLH WC - 8:15 AM PCO WC - 10:00 AM CRV WC - 10:45 AM FWB WC - 11:15 AM PAN WC -…"
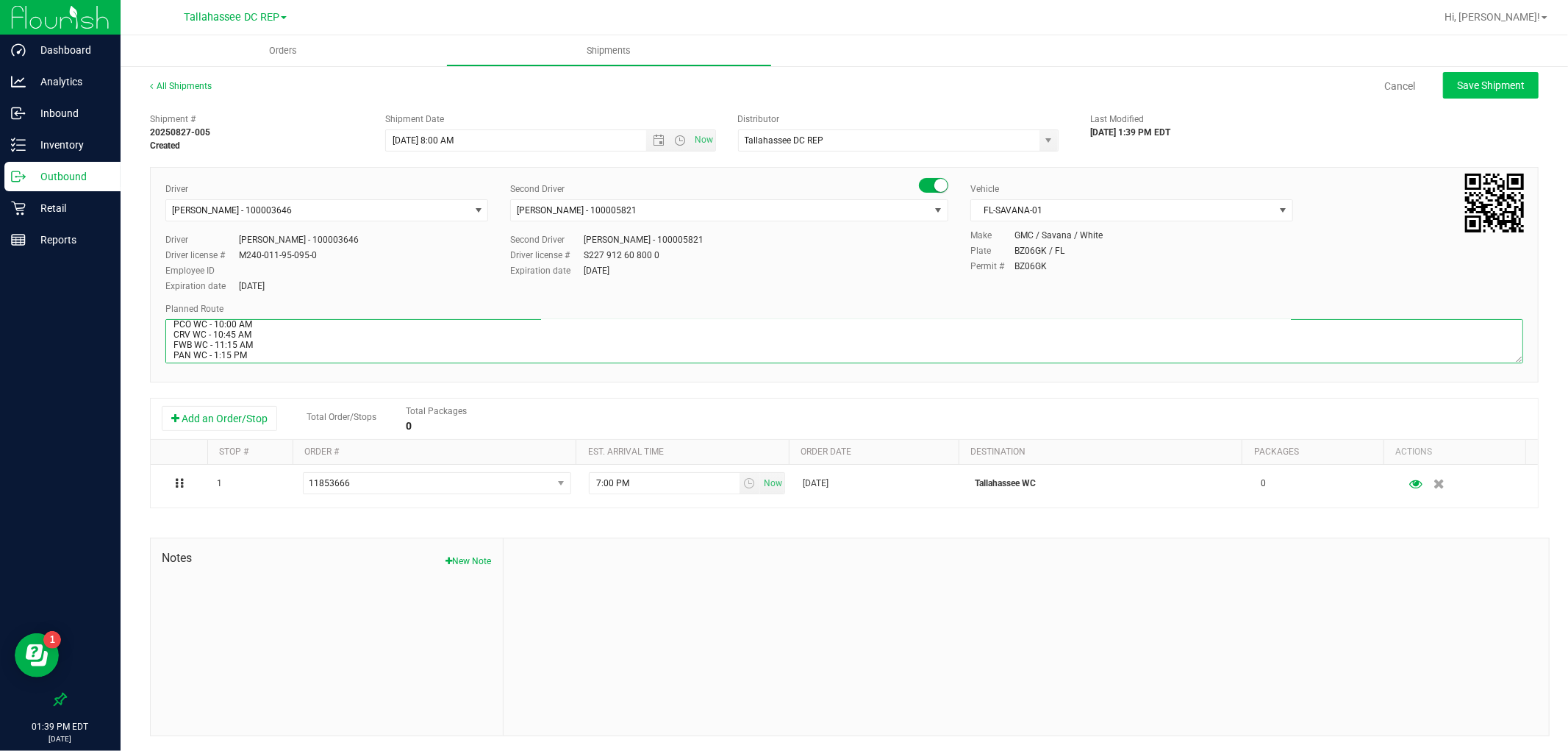
type textarea "Tallahassee WC TLH WC - 8:15 AM PCO WC - 10:00 AM CRV WC - 10:45 AM FWB WC - 11…"
click at [1456, 74] on button "Save Shipment" at bounding box center [1491, 85] width 96 height 27
type input "[DATE] 12:00 PM"
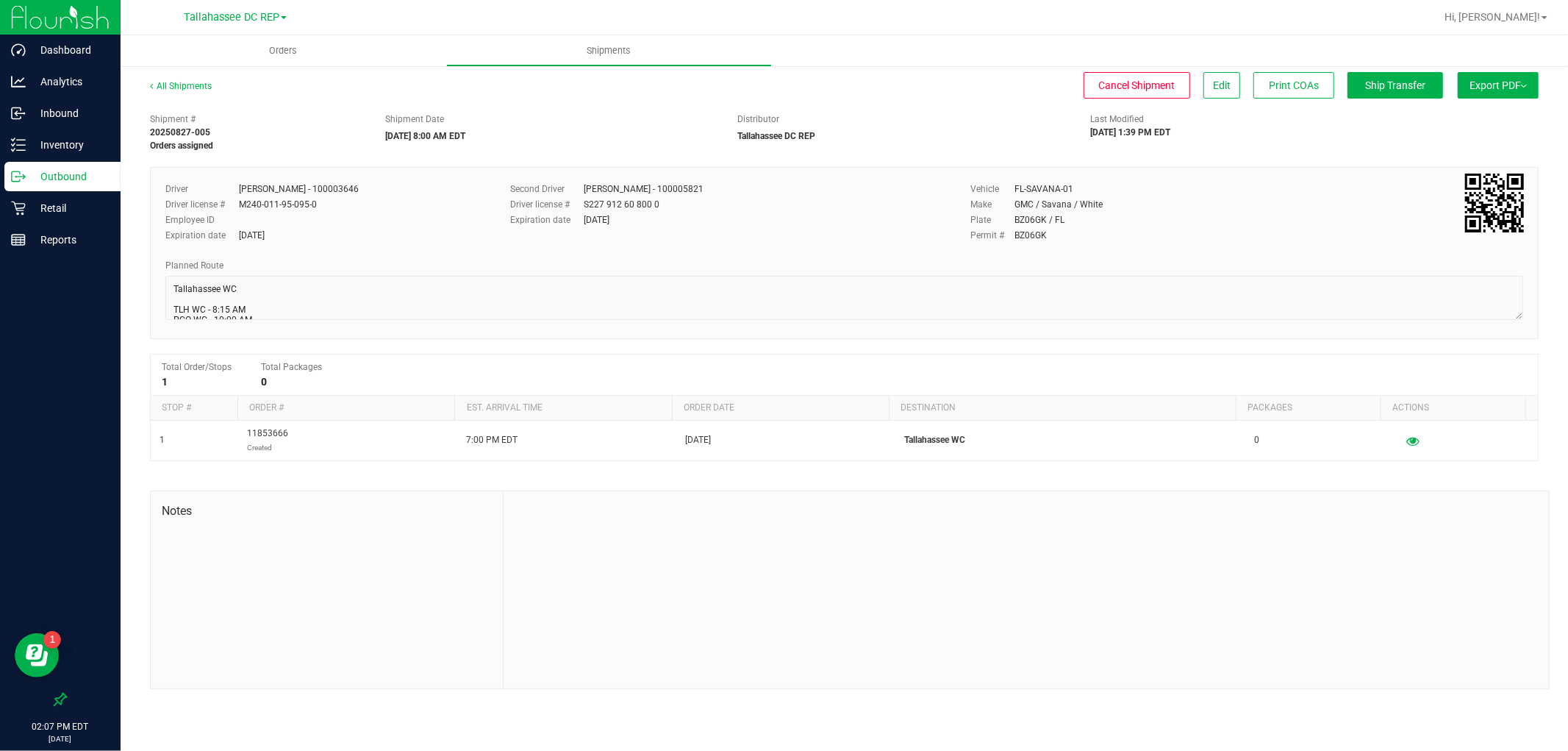
click at [47, 186] on div "Outbound" at bounding box center [63, 176] width 116 height 29
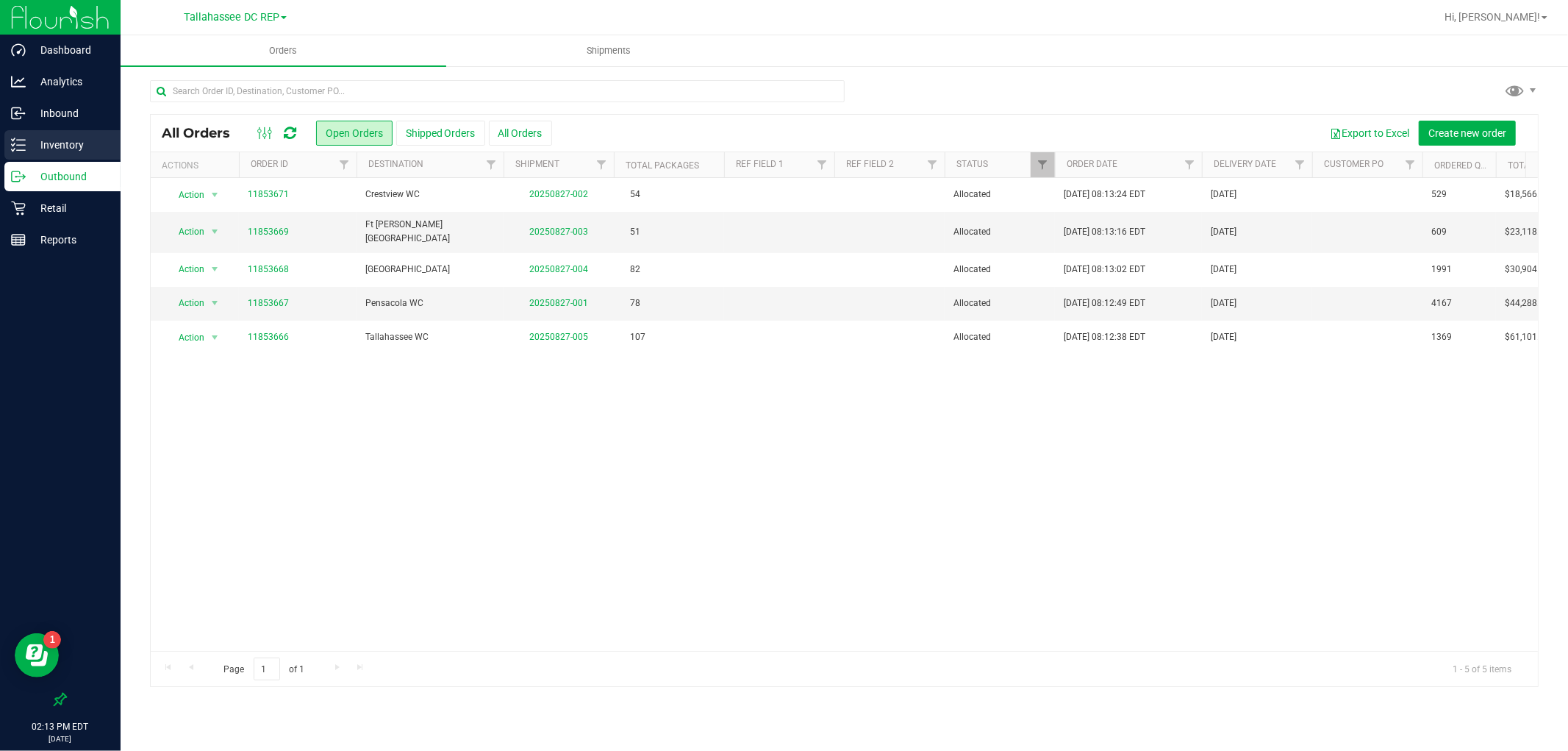
click at [67, 142] on p "Inventory" at bounding box center [70, 145] width 88 height 18
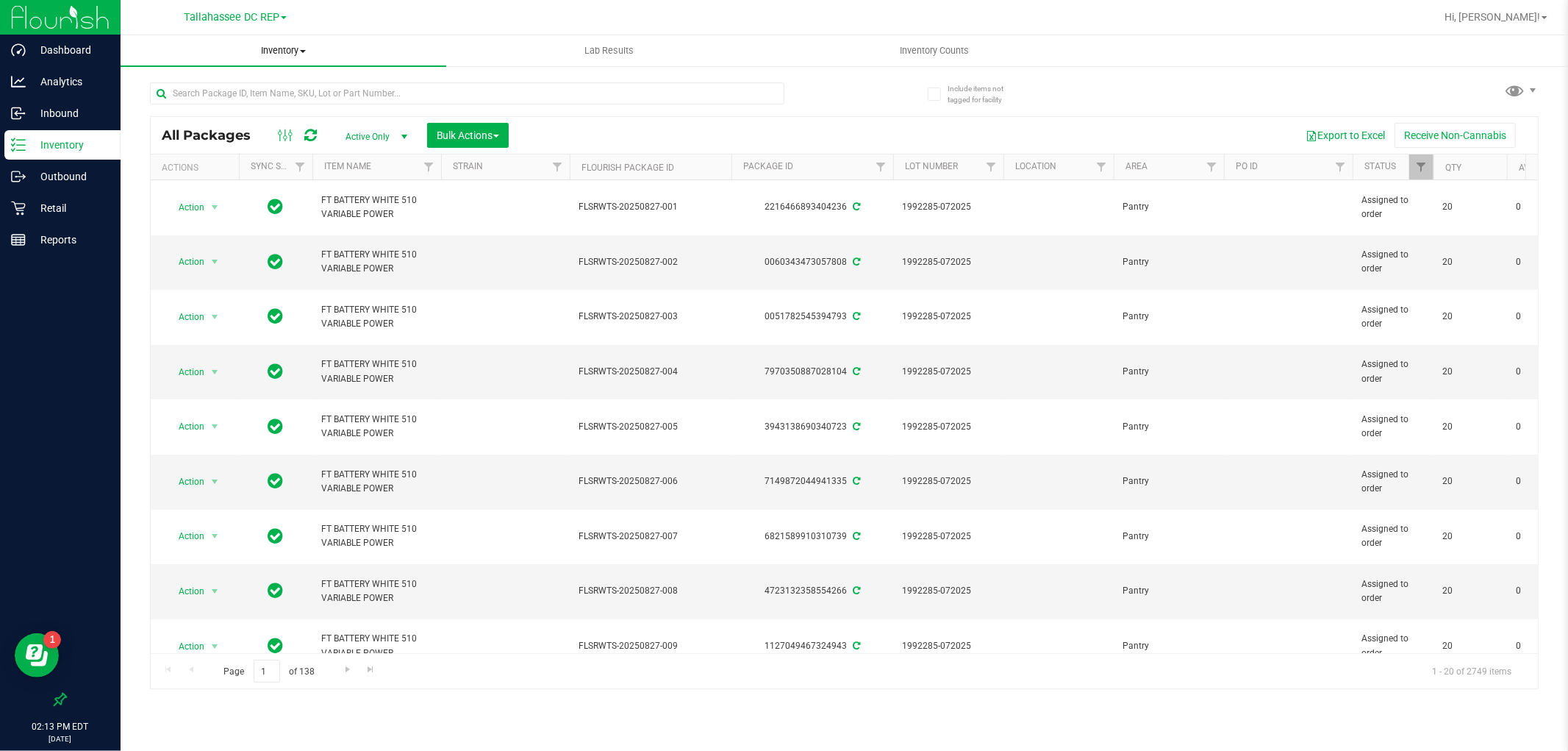
click at [291, 48] on span "Inventory" at bounding box center [284, 51] width 326 height 13
click at [255, 104] on li "All inventory" at bounding box center [284, 106] width 326 height 18
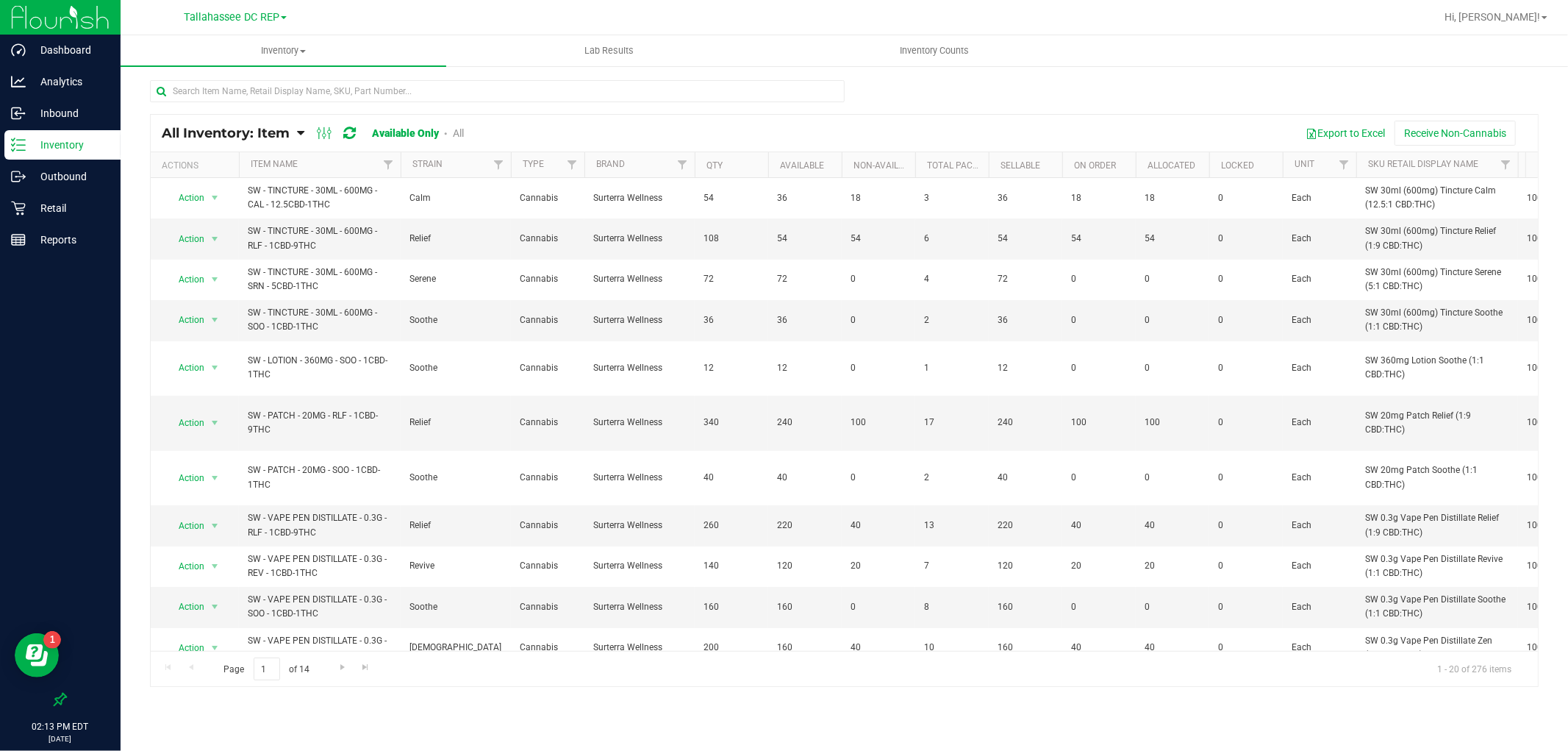
click at [344, 171] on th "Item Name" at bounding box center [319, 165] width 161 height 26
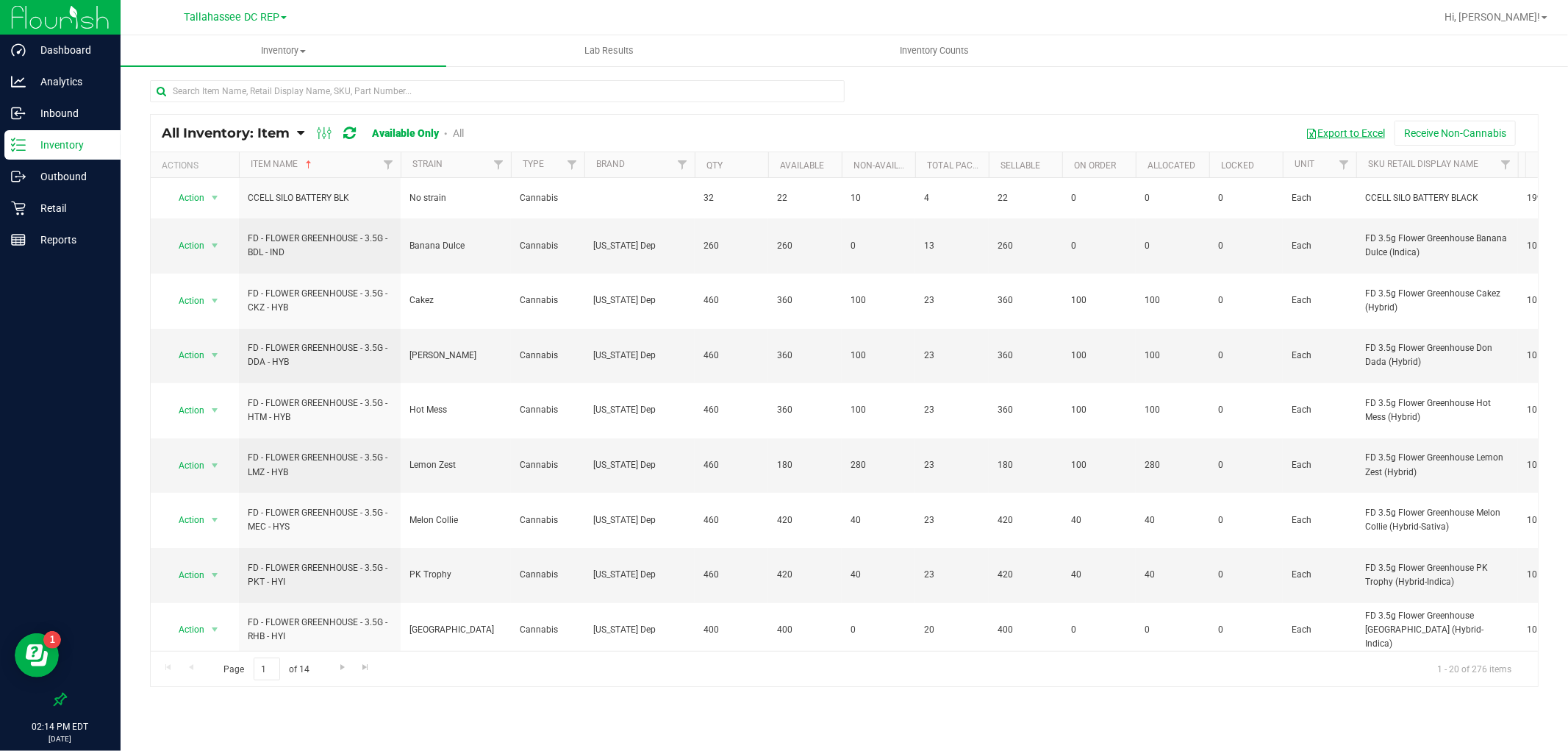
click at [1306, 136] on span "button" at bounding box center [1311, 133] width 11 height 11
click at [91, 179] on p "Outbound" at bounding box center [70, 176] width 88 height 18
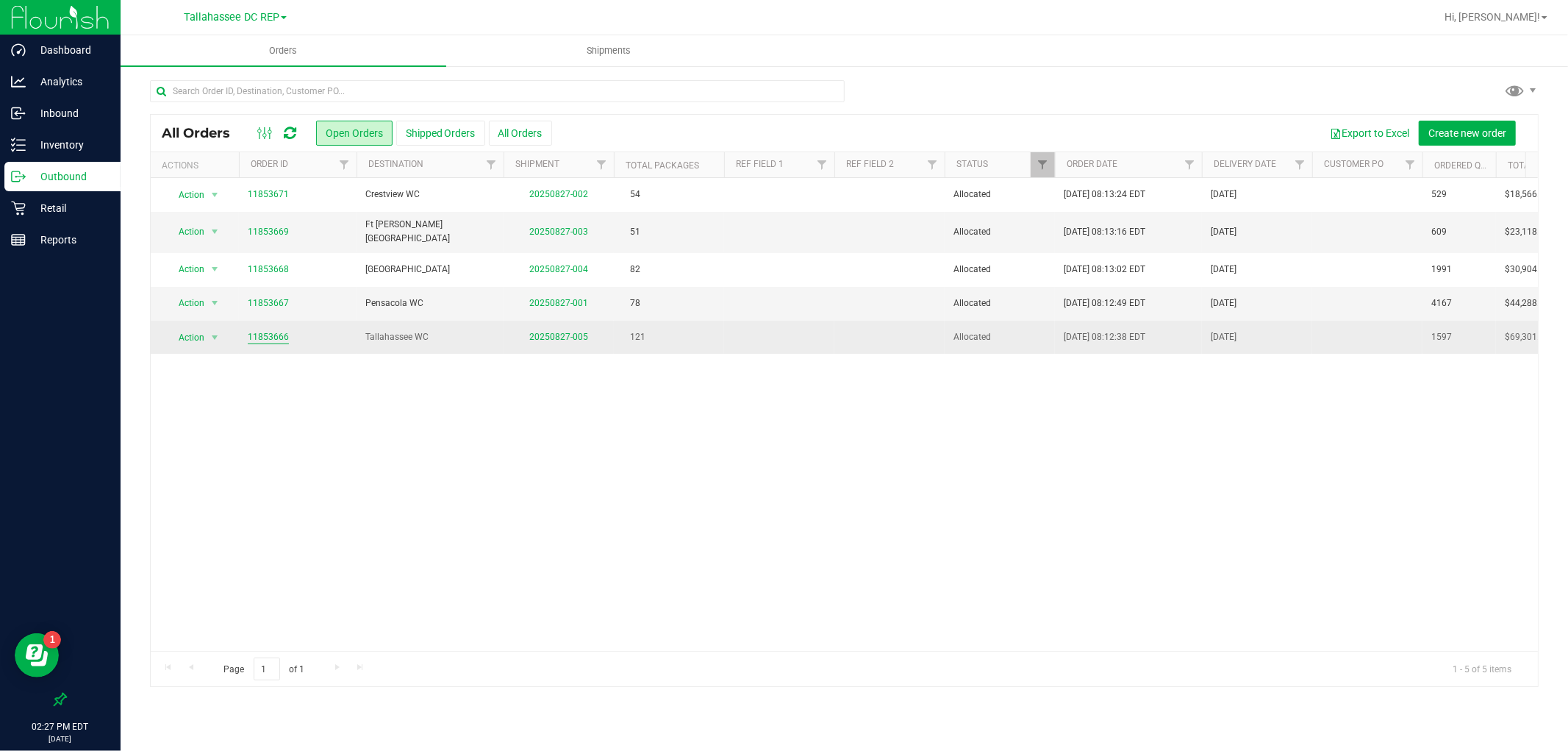
click at [269, 330] on link "11853666" at bounding box center [269, 337] width 41 height 14
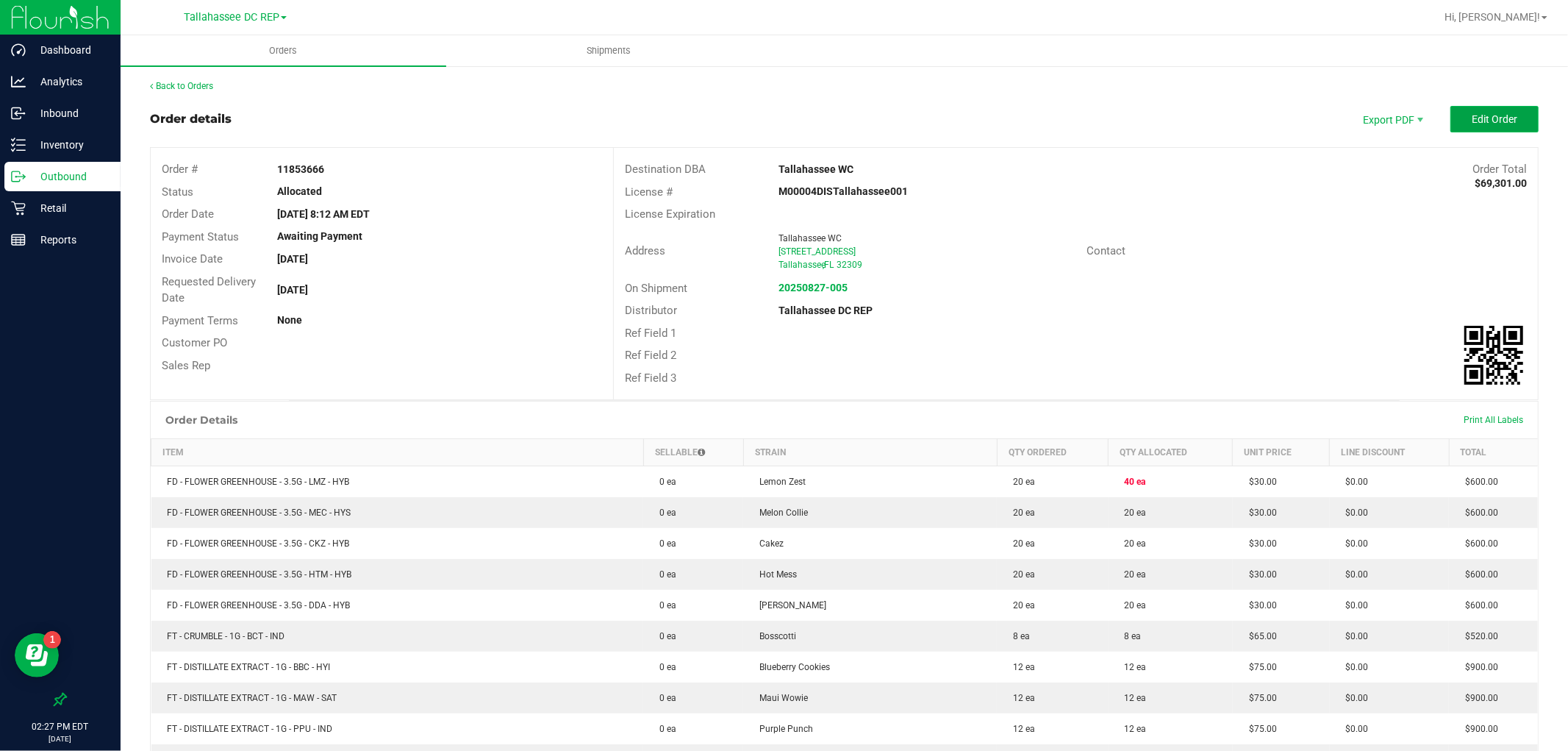
click at [1508, 126] on button "Edit Order" at bounding box center [1495, 119] width 88 height 27
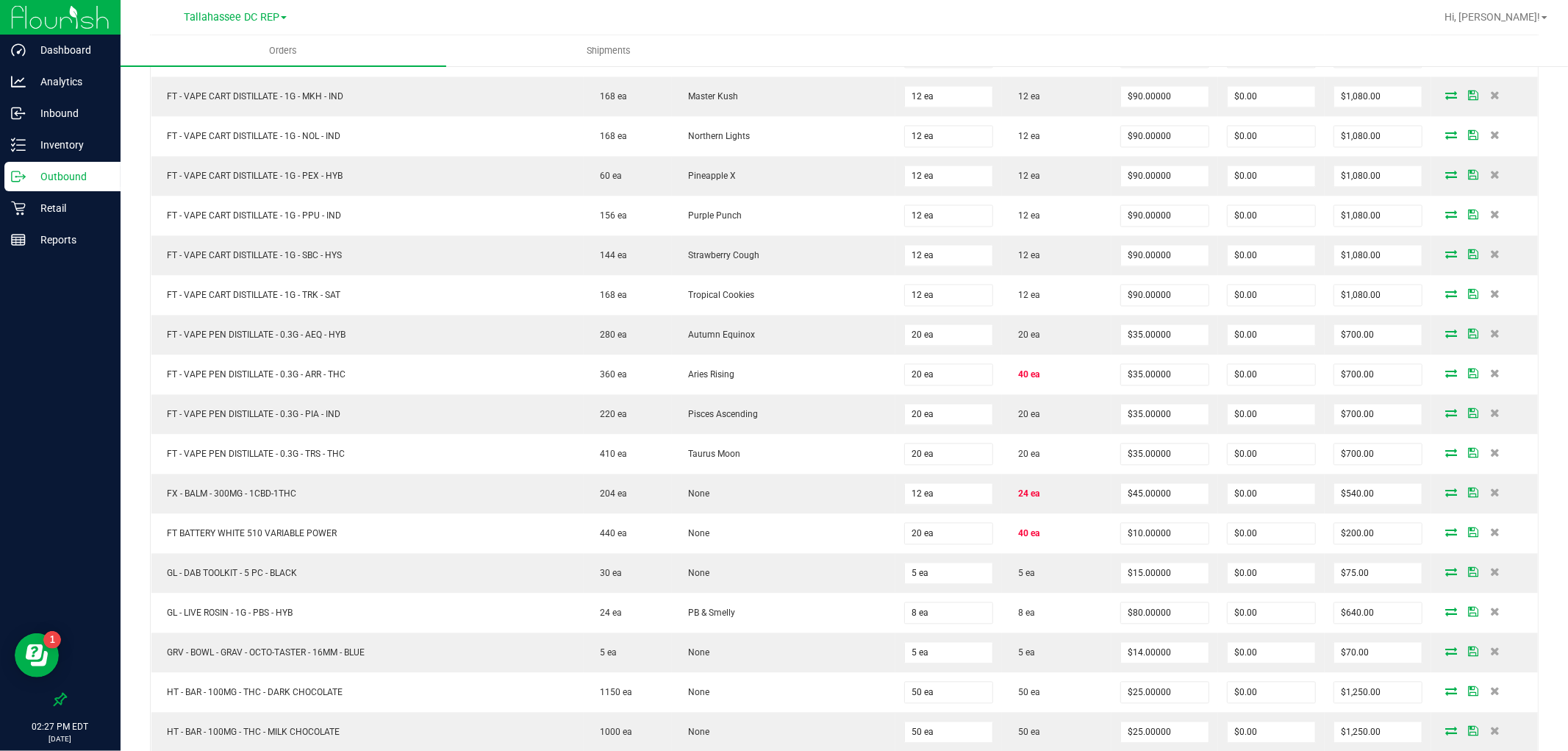
scroll to position [3948, 0]
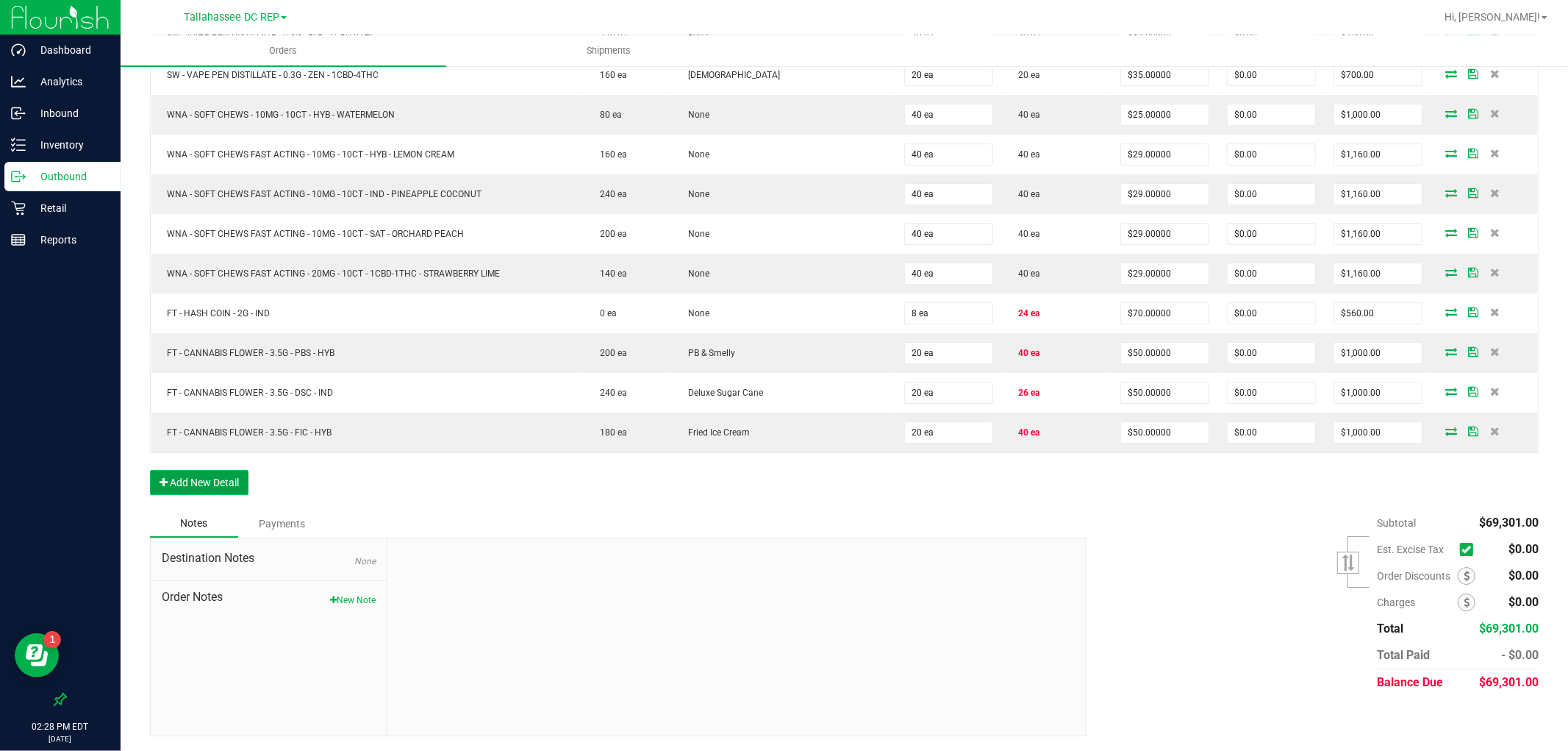
click at [226, 477] on button "Add New Detail" at bounding box center [199, 482] width 99 height 25
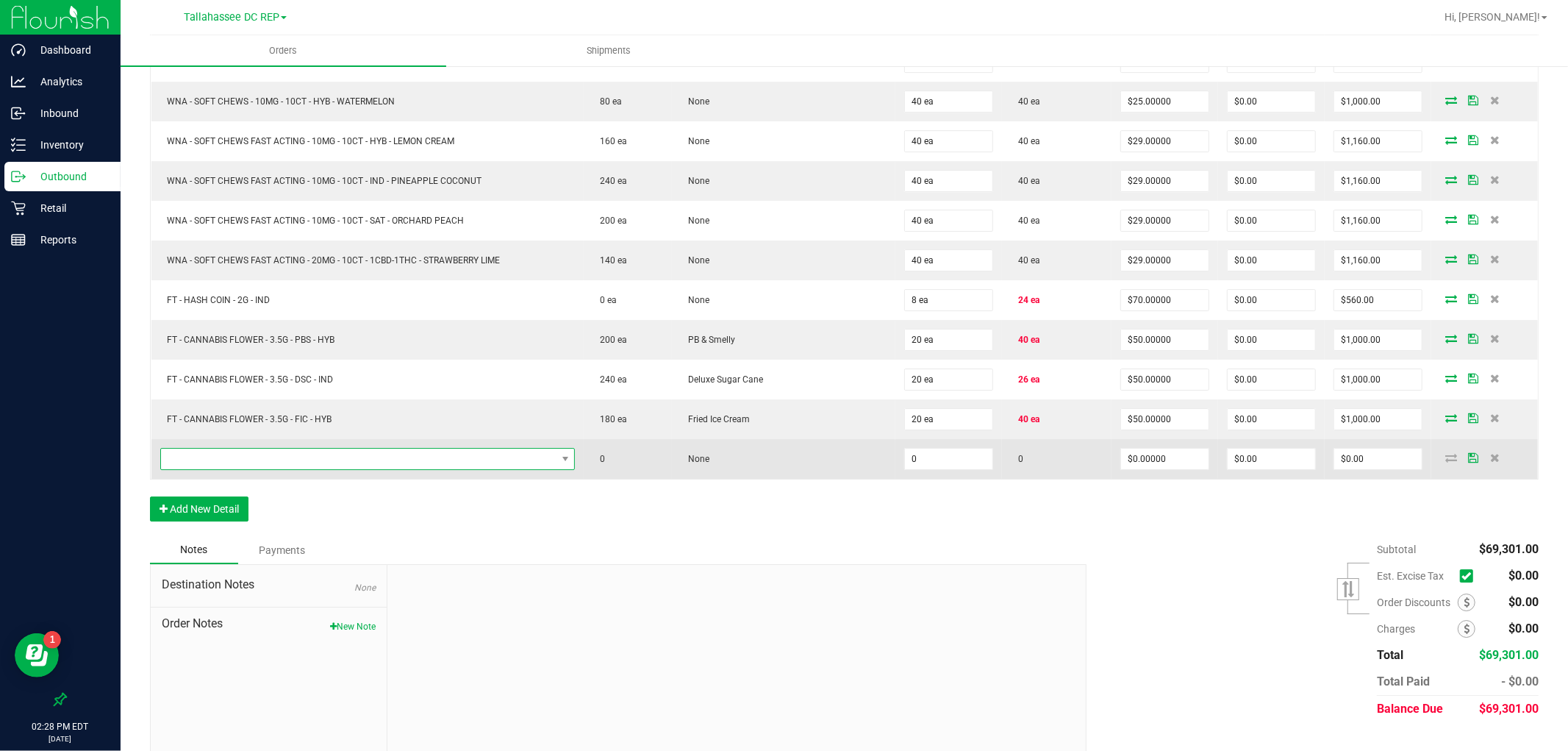
click at [303, 469] on span "NO DATA FOUND" at bounding box center [358, 459] width 396 height 21
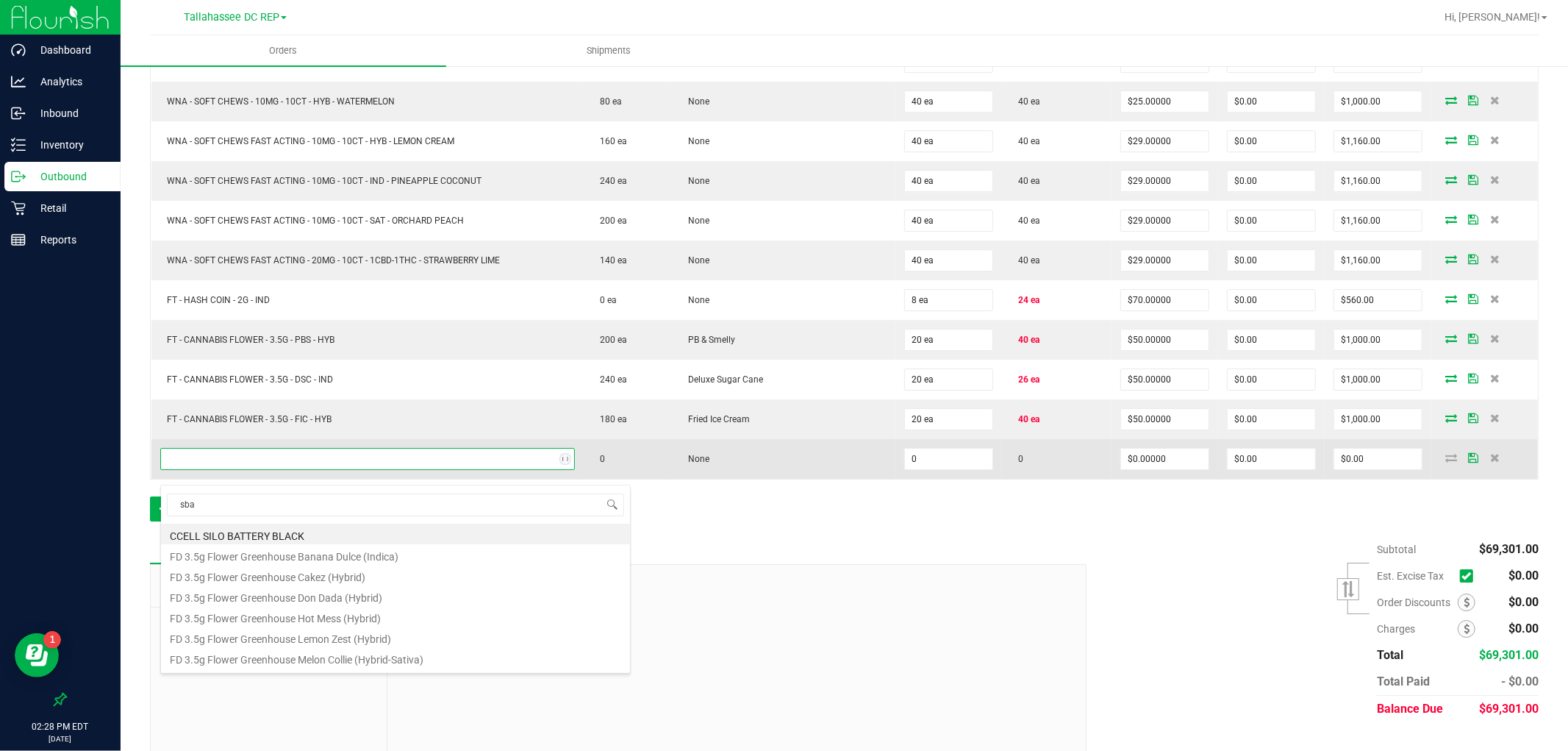
type input "sbag"
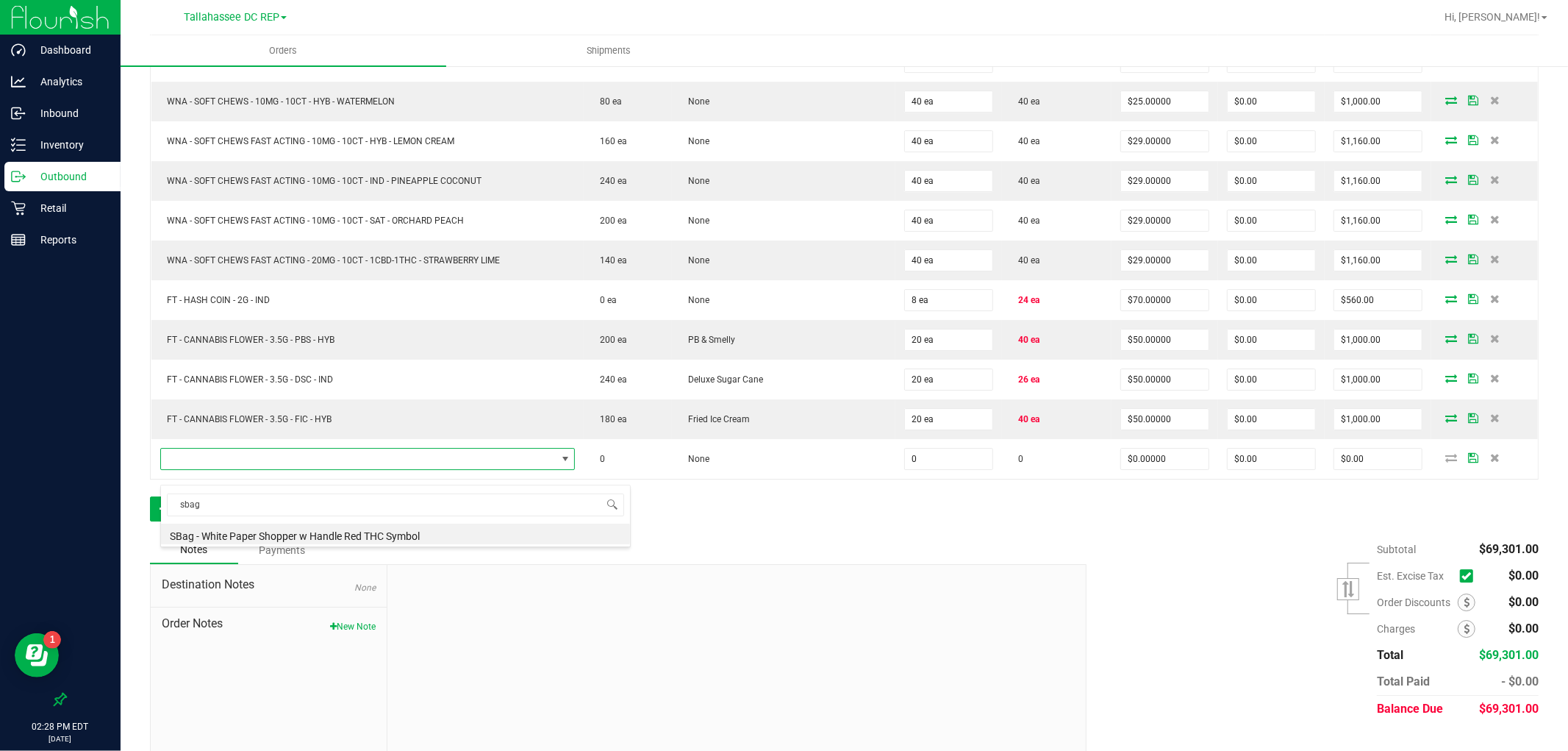
click at [260, 534] on li "SBag - White Paper Shopper w Handle Red THC Symbol" at bounding box center [395, 534] width 469 height 21
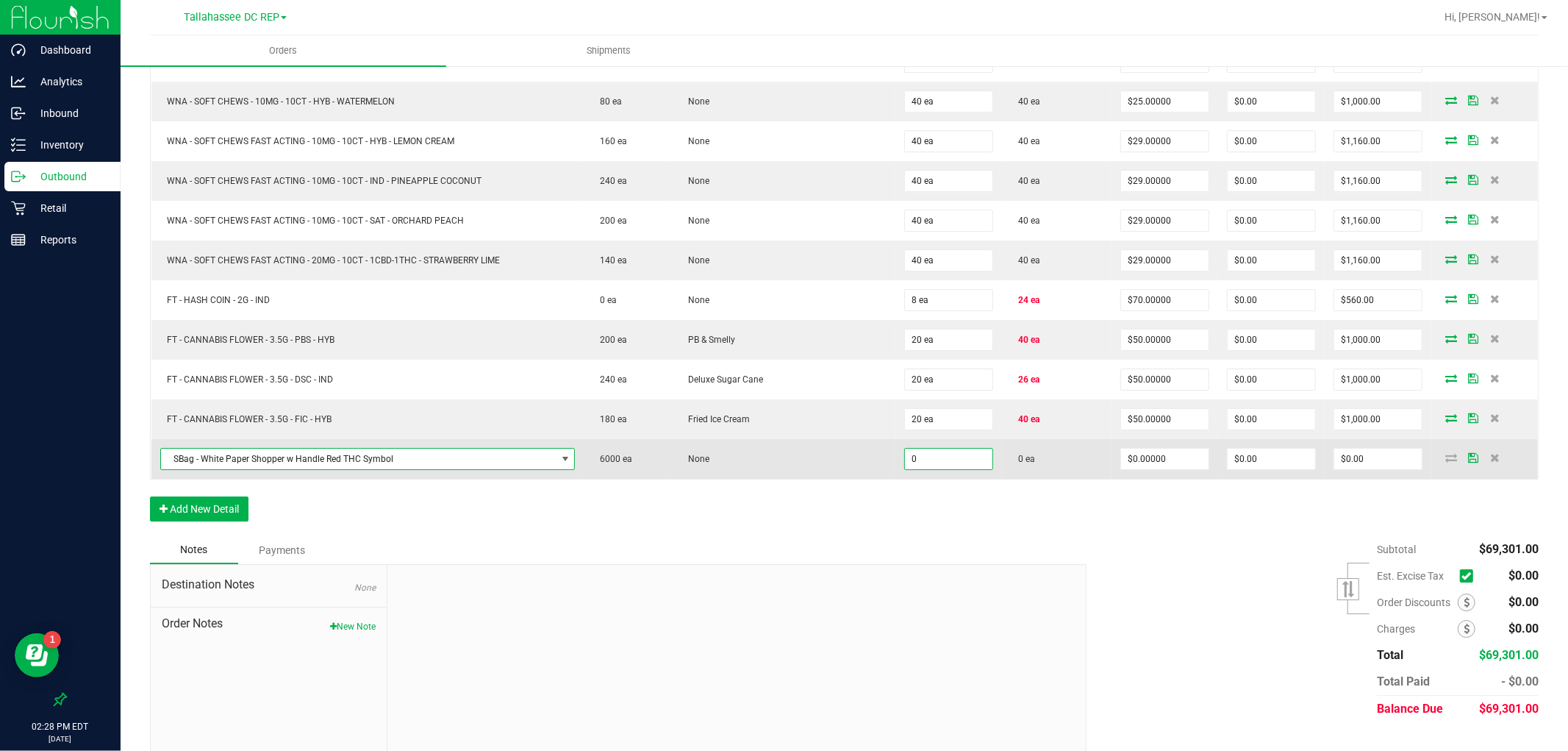
click at [944, 469] on input "0" at bounding box center [949, 459] width 87 height 21
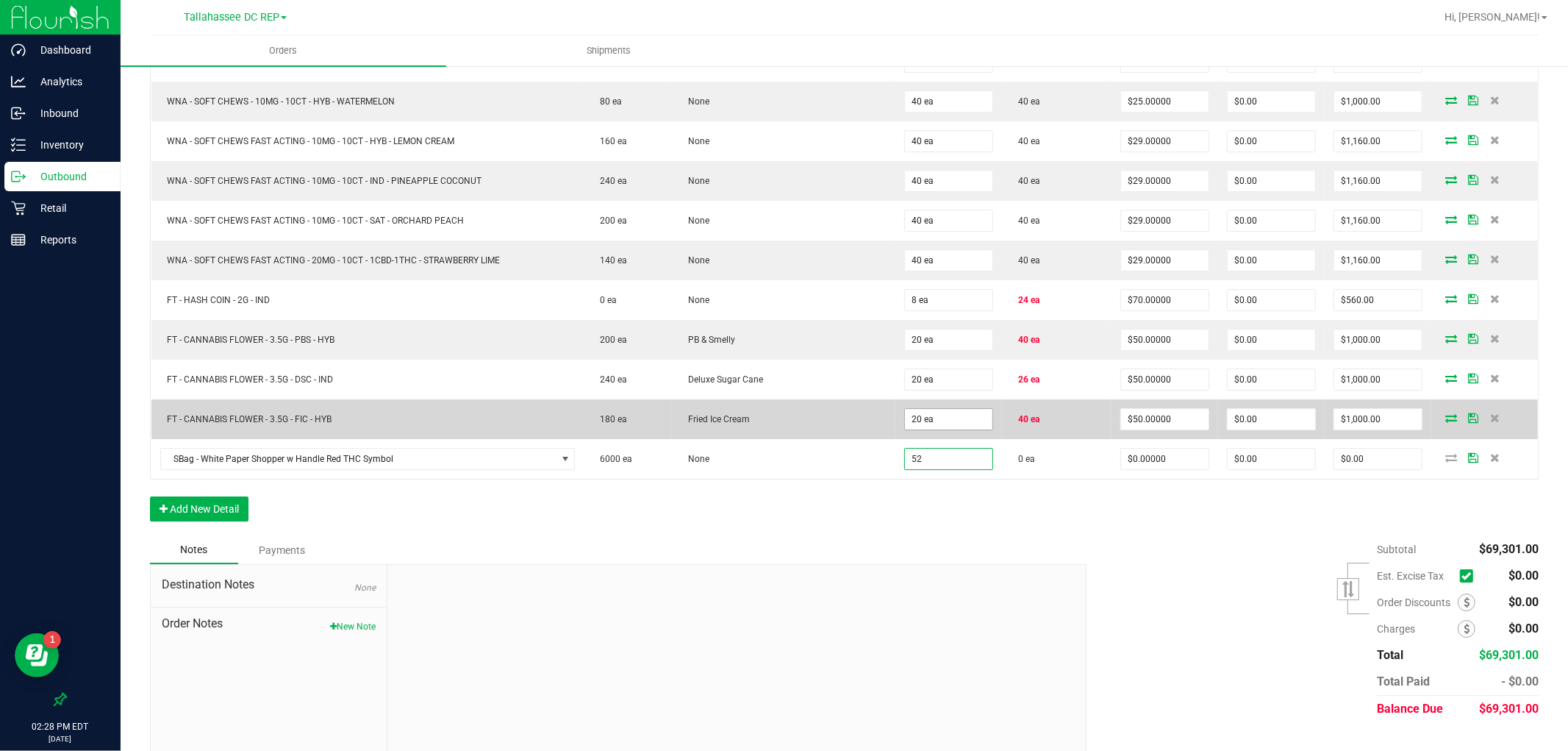
type input "5"
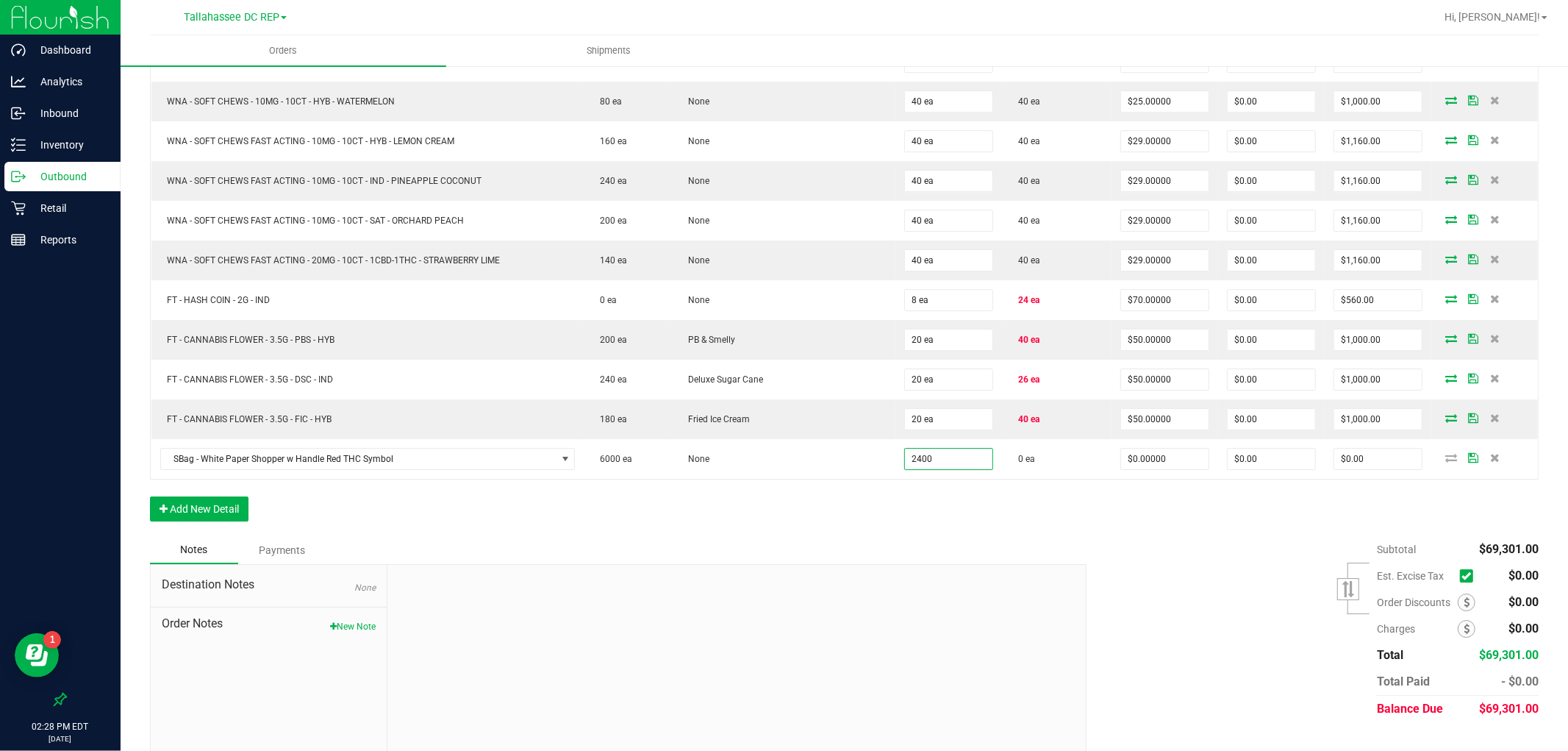
click at [960, 564] on div "Notes Payments" at bounding box center [613, 550] width 926 height 28
type input "2400 ea"
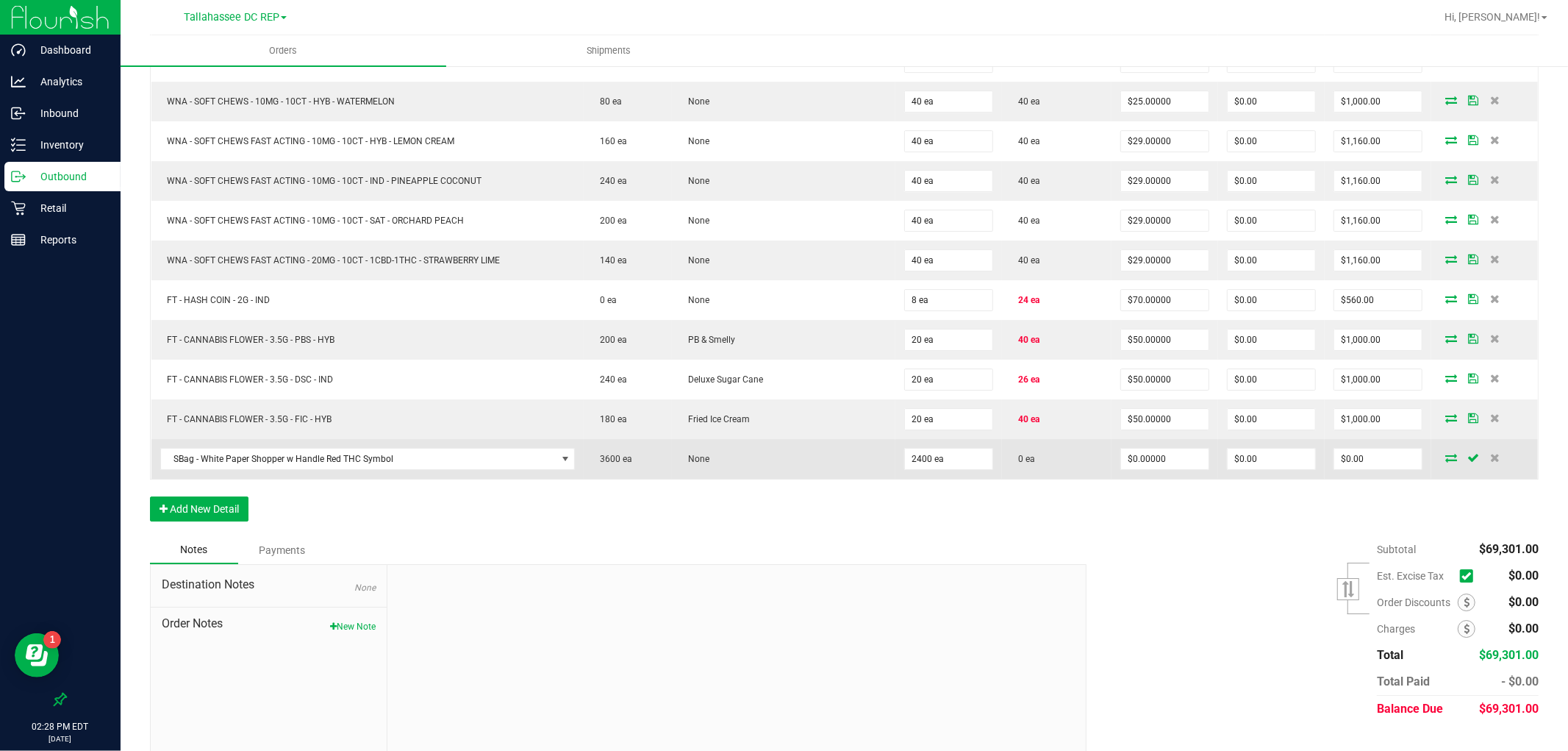
click at [1446, 462] on icon at bounding box center [1451, 458] width 11 height 9
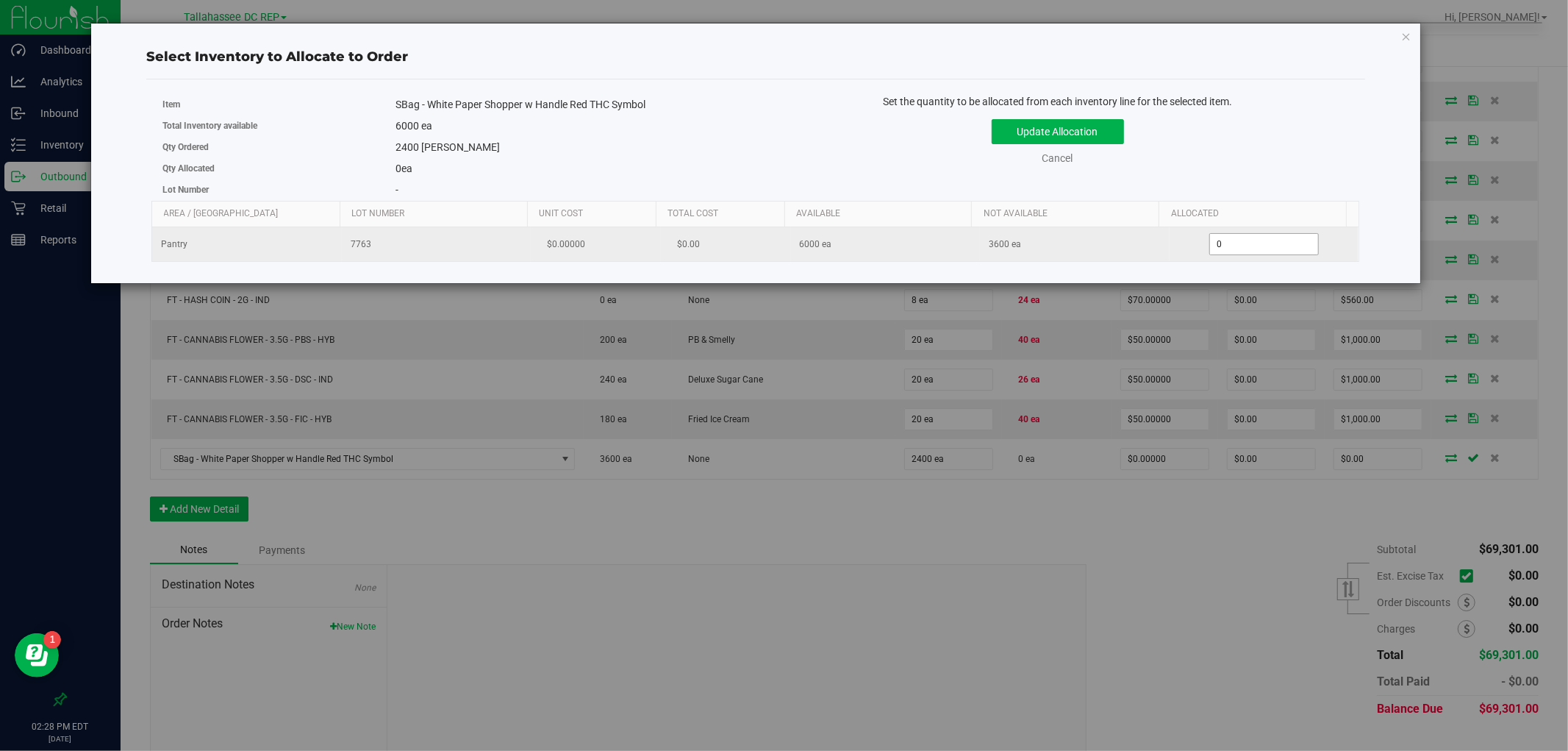
click at [1253, 253] on span "0 0" at bounding box center [1264, 244] width 109 height 22
click at [1253, 253] on input "0" at bounding box center [1263, 244] width 108 height 21
type input "2400"
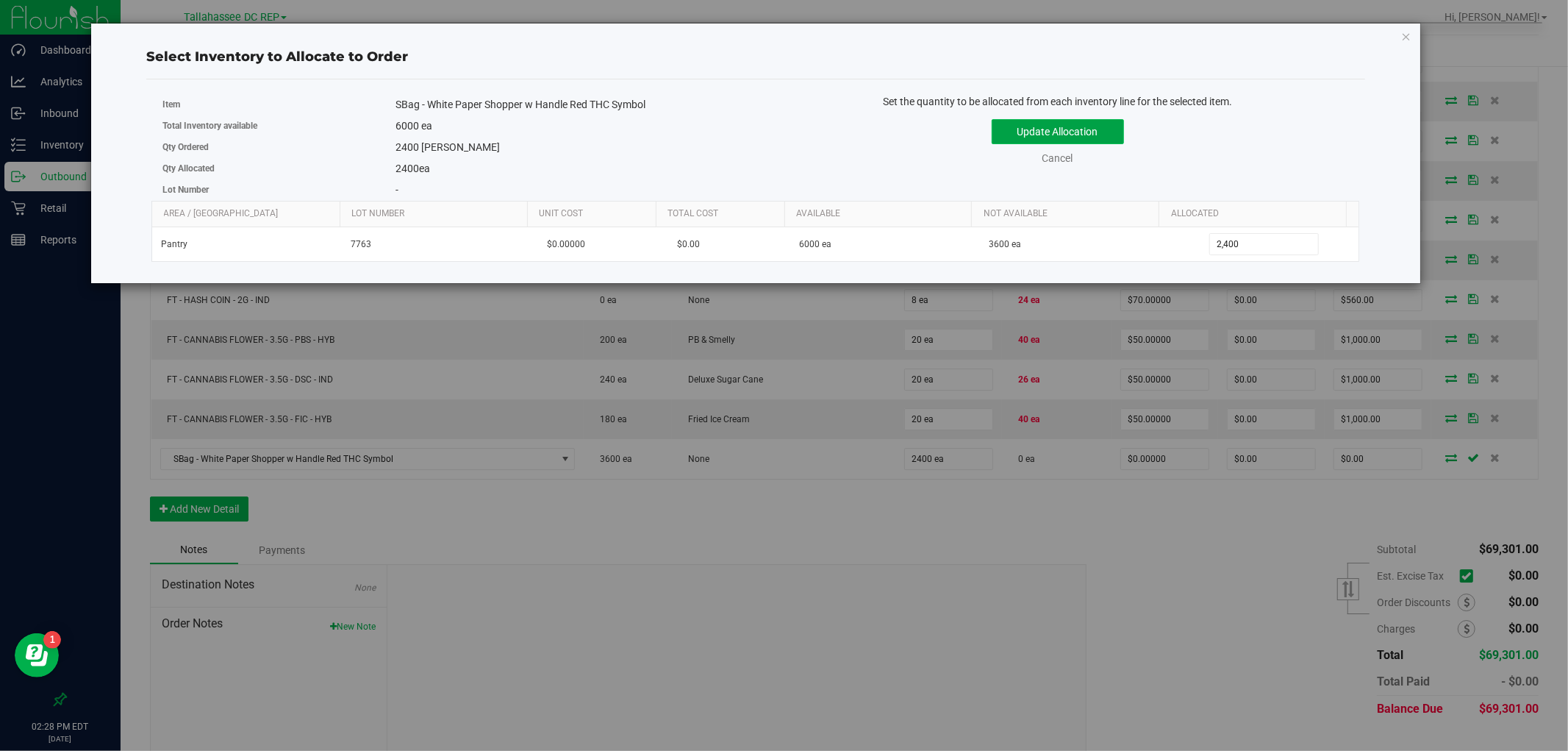
click at [1113, 125] on button "Update Allocation" at bounding box center [1058, 132] width 132 height 25
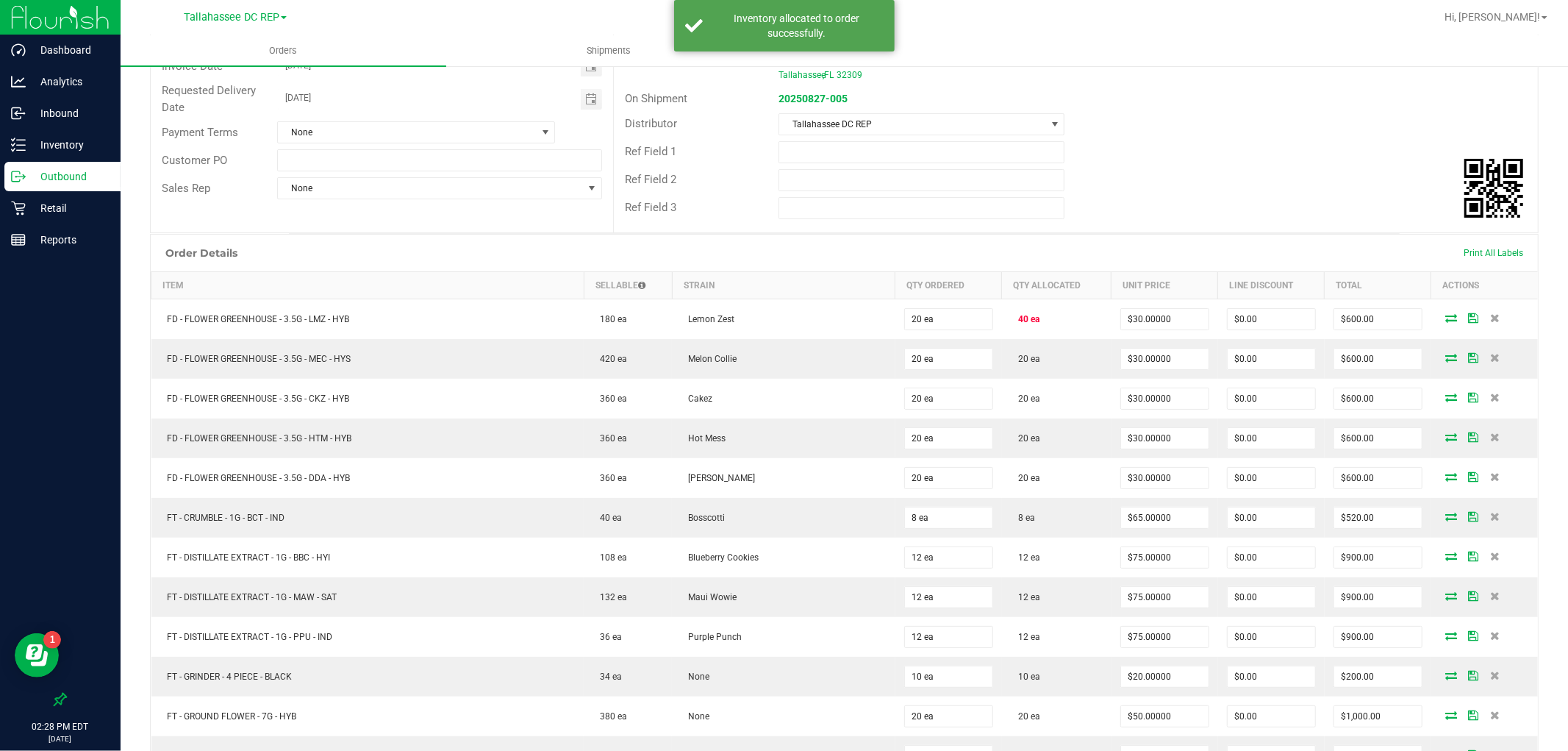
scroll to position [0, 0]
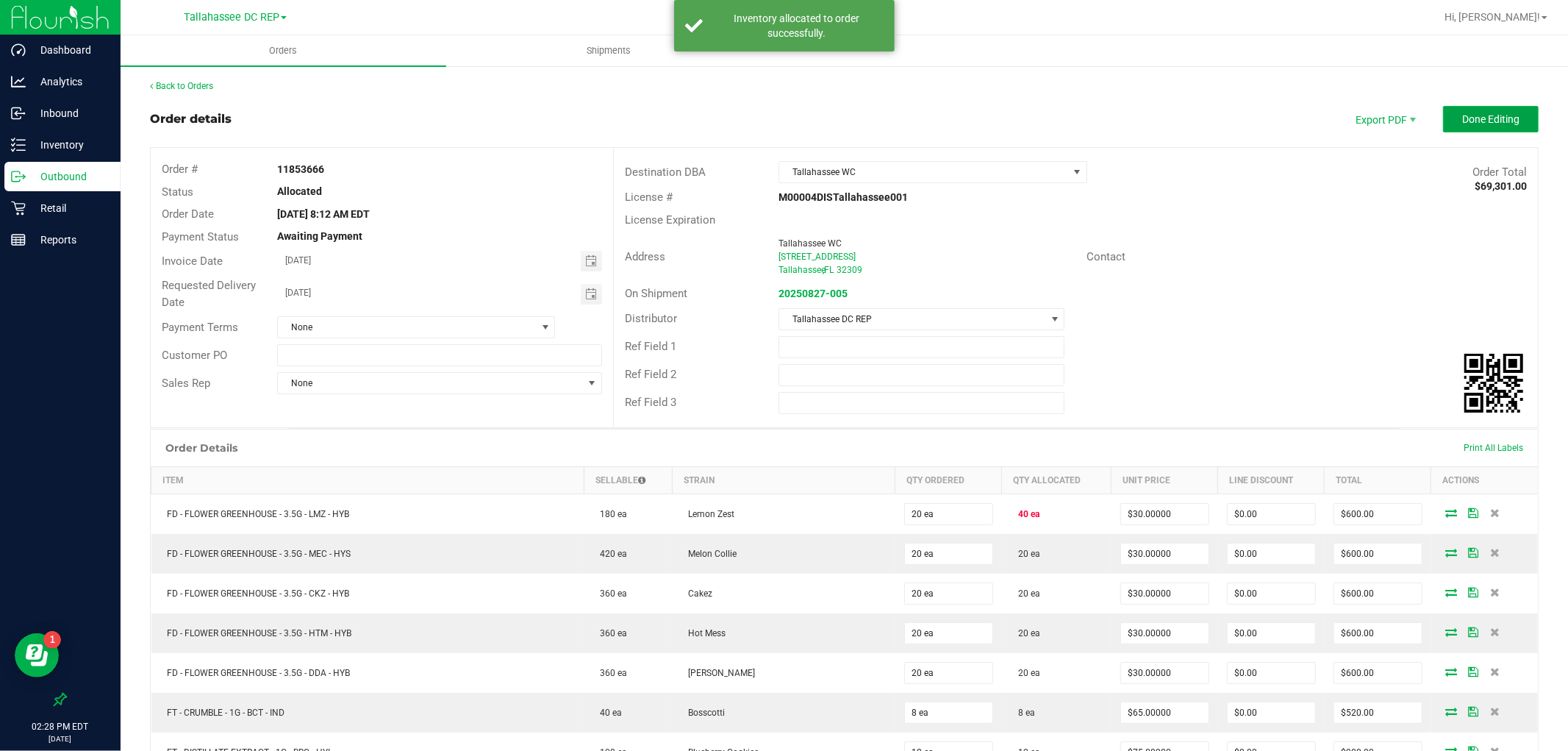
click at [1501, 115] on span "Done Editing" at bounding box center [1491, 119] width 57 height 11
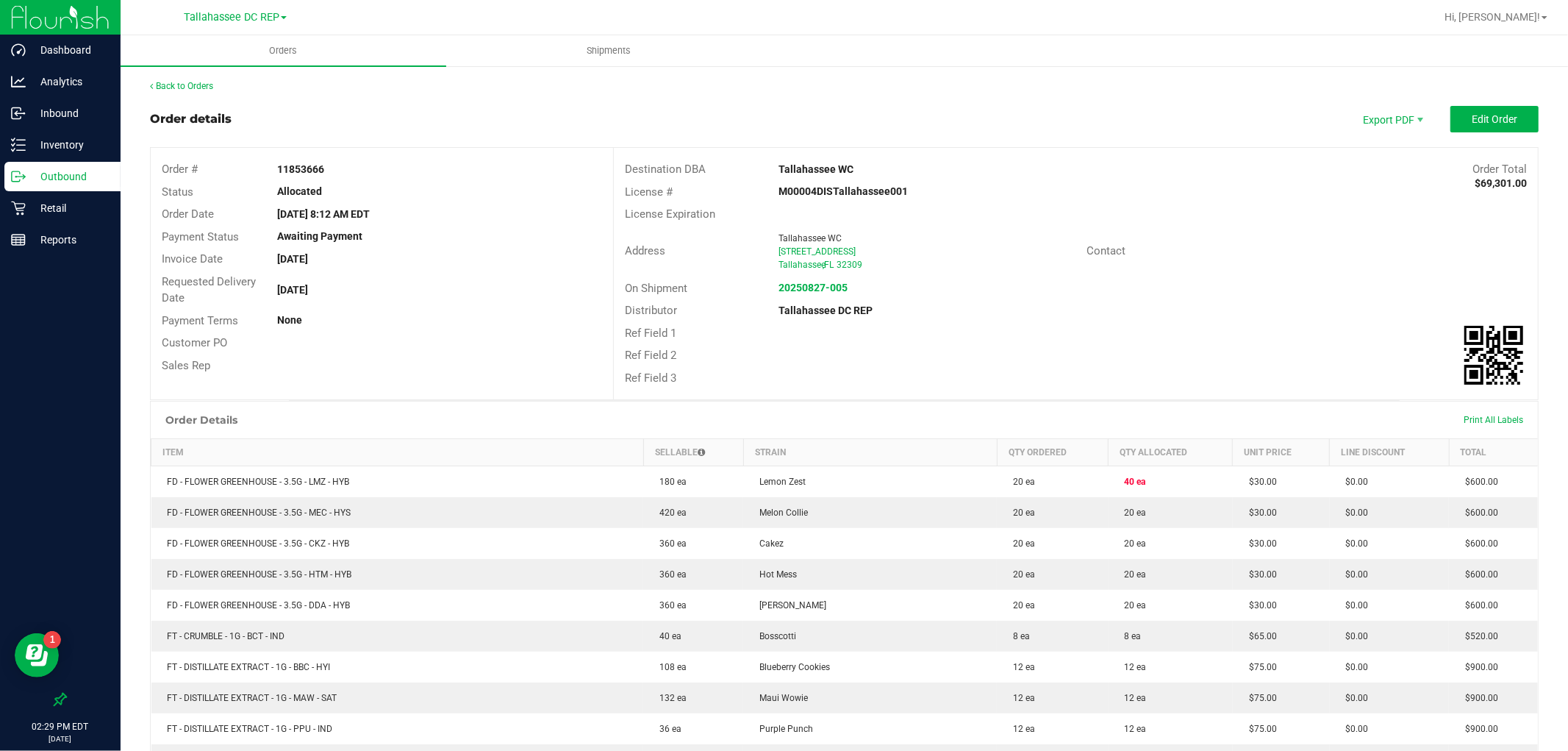
click at [112, 165] on div "Outbound" at bounding box center [63, 176] width 116 height 29
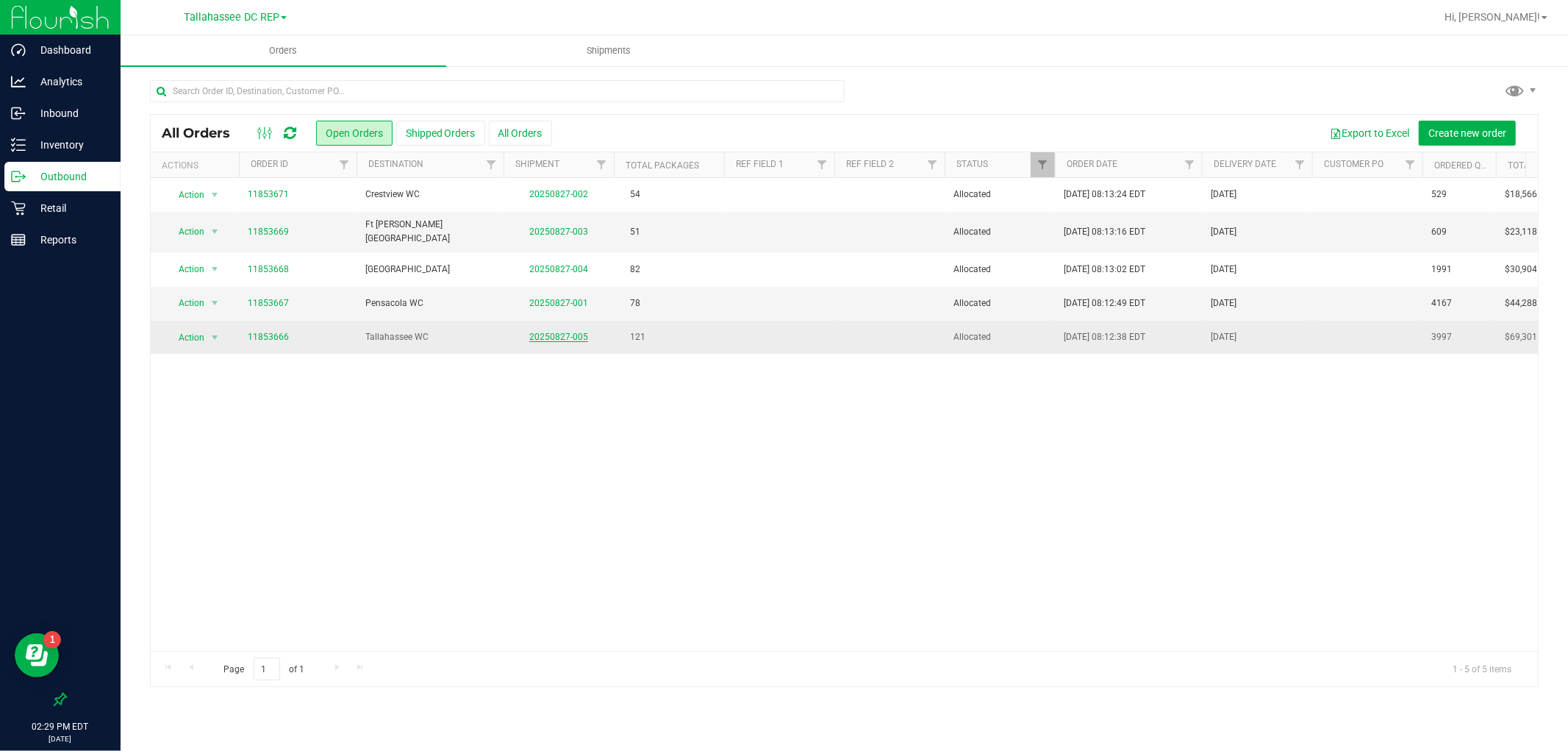
click at [575, 331] on link "20250827-005" at bounding box center [559, 336] width 59 height 10
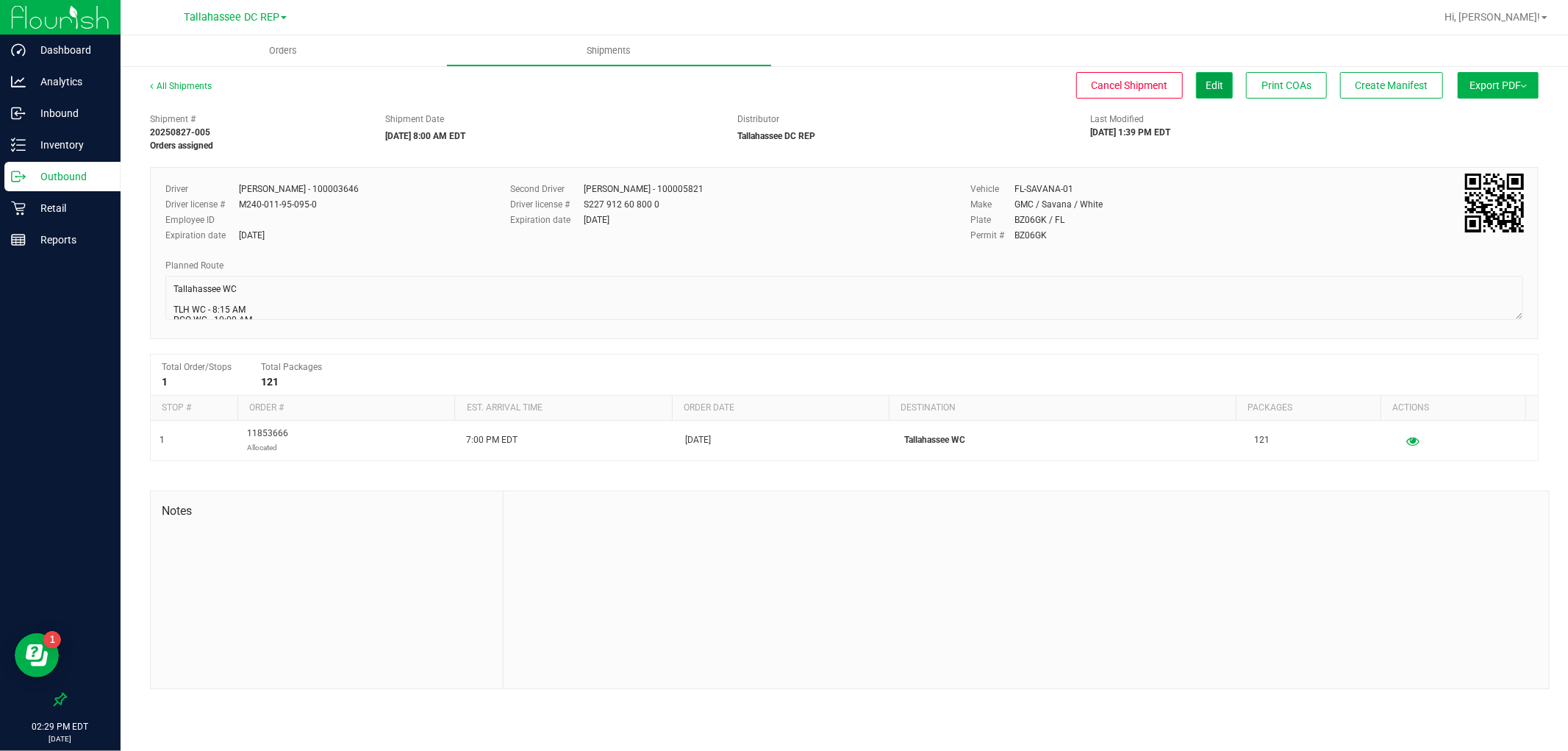
click at [1228, 80] on button "Edit" at bounding box center [1214, 85] width 37 height 27
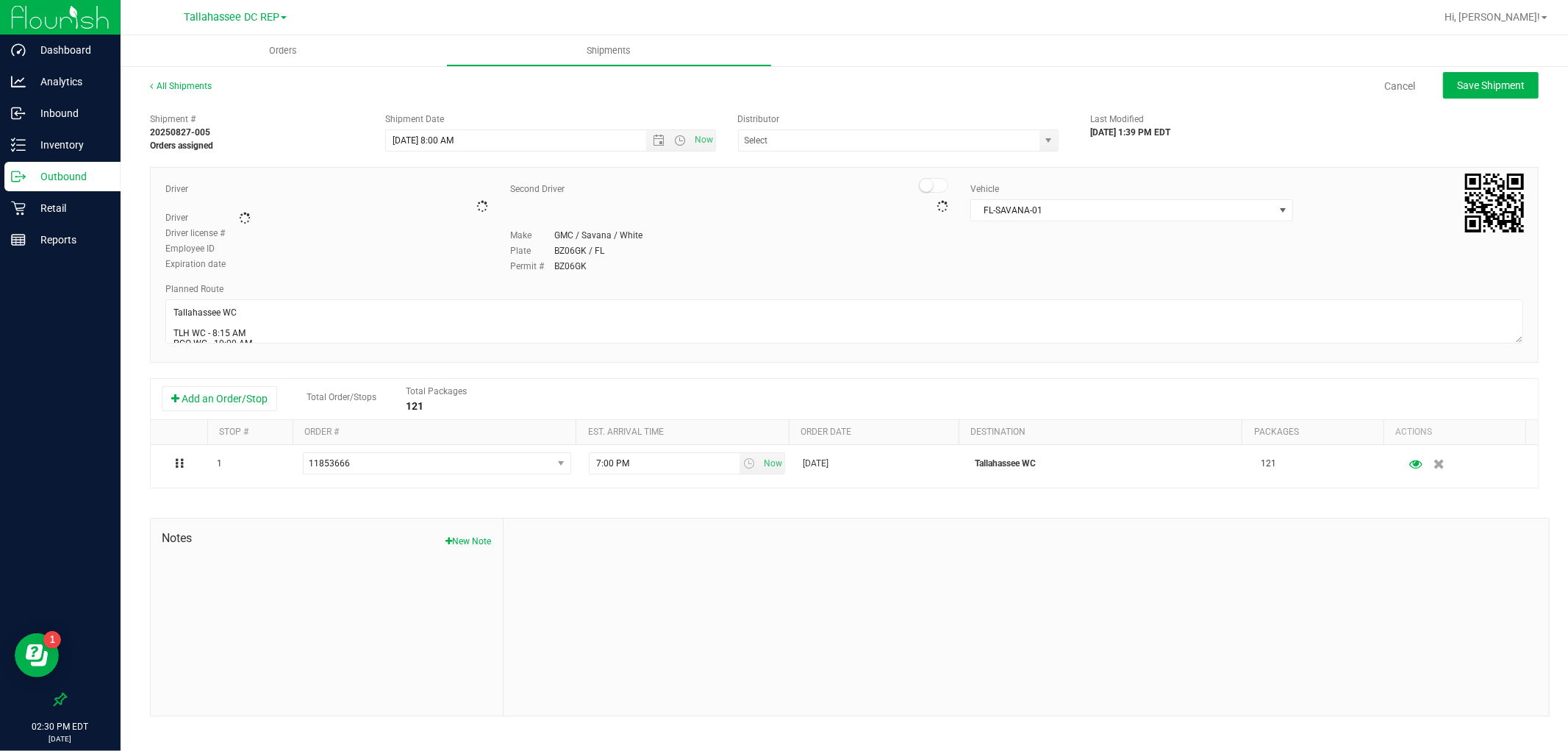
type input "Tallahassee DC REP"
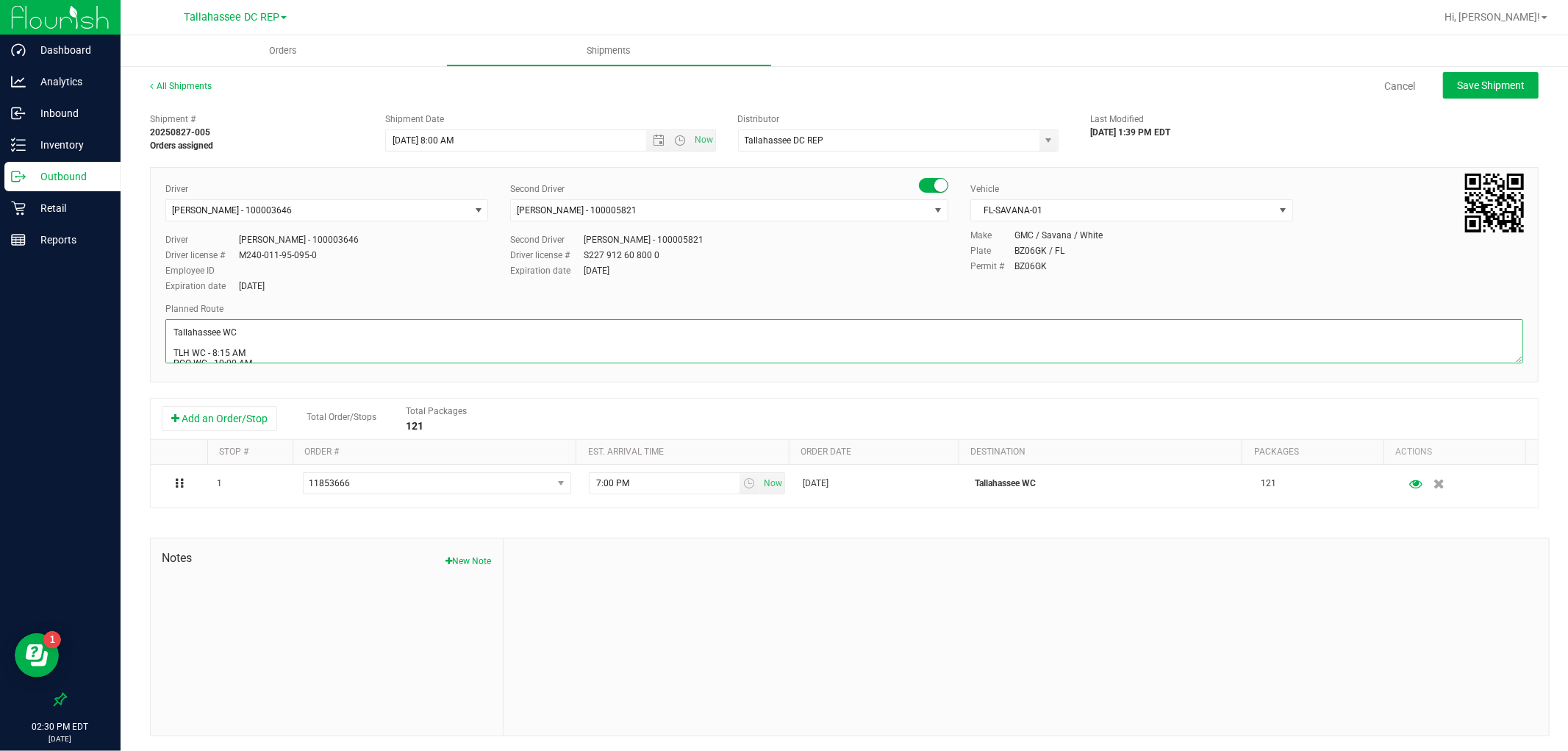
drag, startPoint x: 247, startPoint y: 332, endPoint x: 265, endPoint y: 294, distance: 42.0
click at [247, 332] on textarea at bounding box center [844, 341] width 1358 height 44
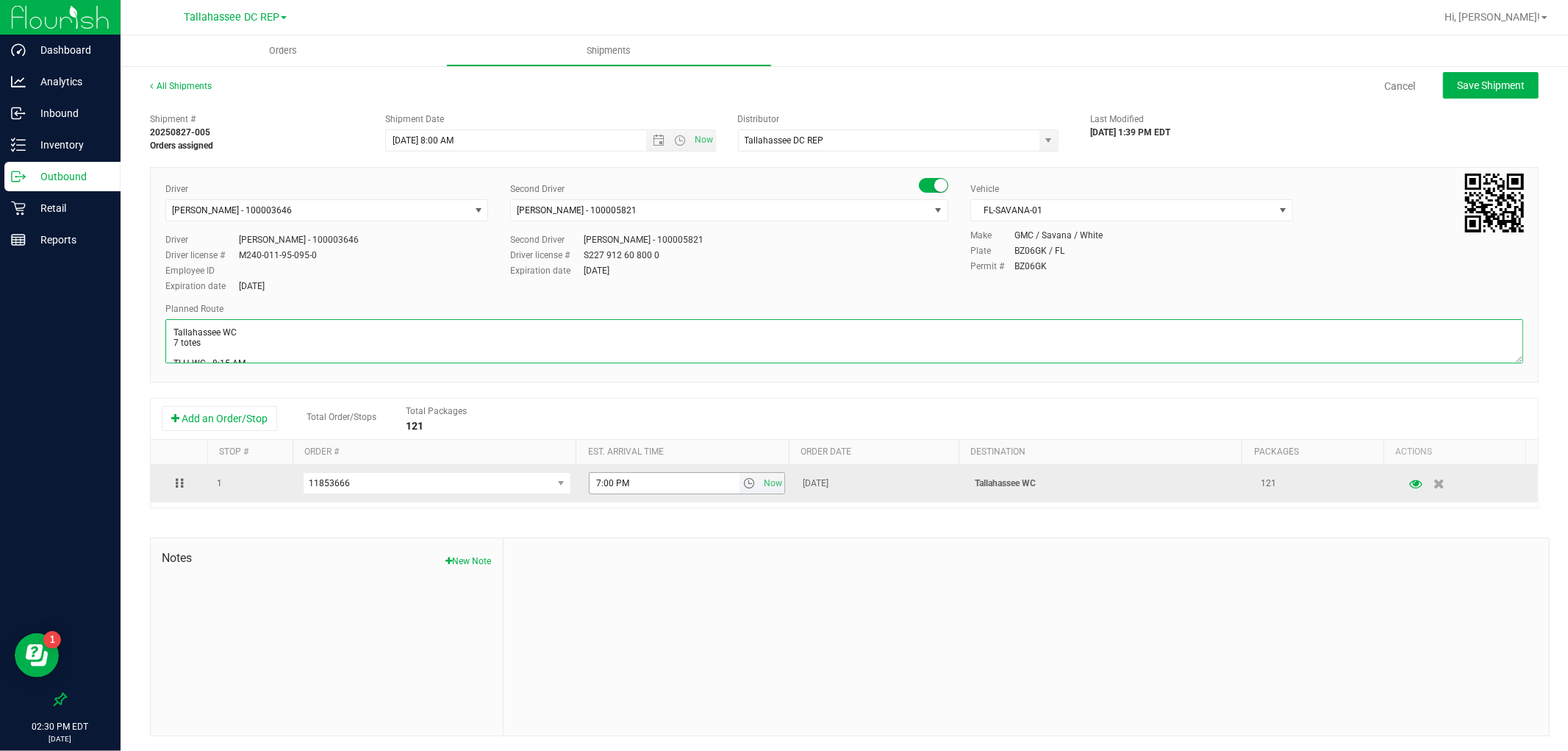
click at [740, 487] on span "select" at bounding box center [751, 483] width 21 height 21
type textarea "Tallahassee WC 7 totes TLH WC - 8:15 AM PCO WC - 10:00 AM CRV WC - 10:45 AM FWB…"
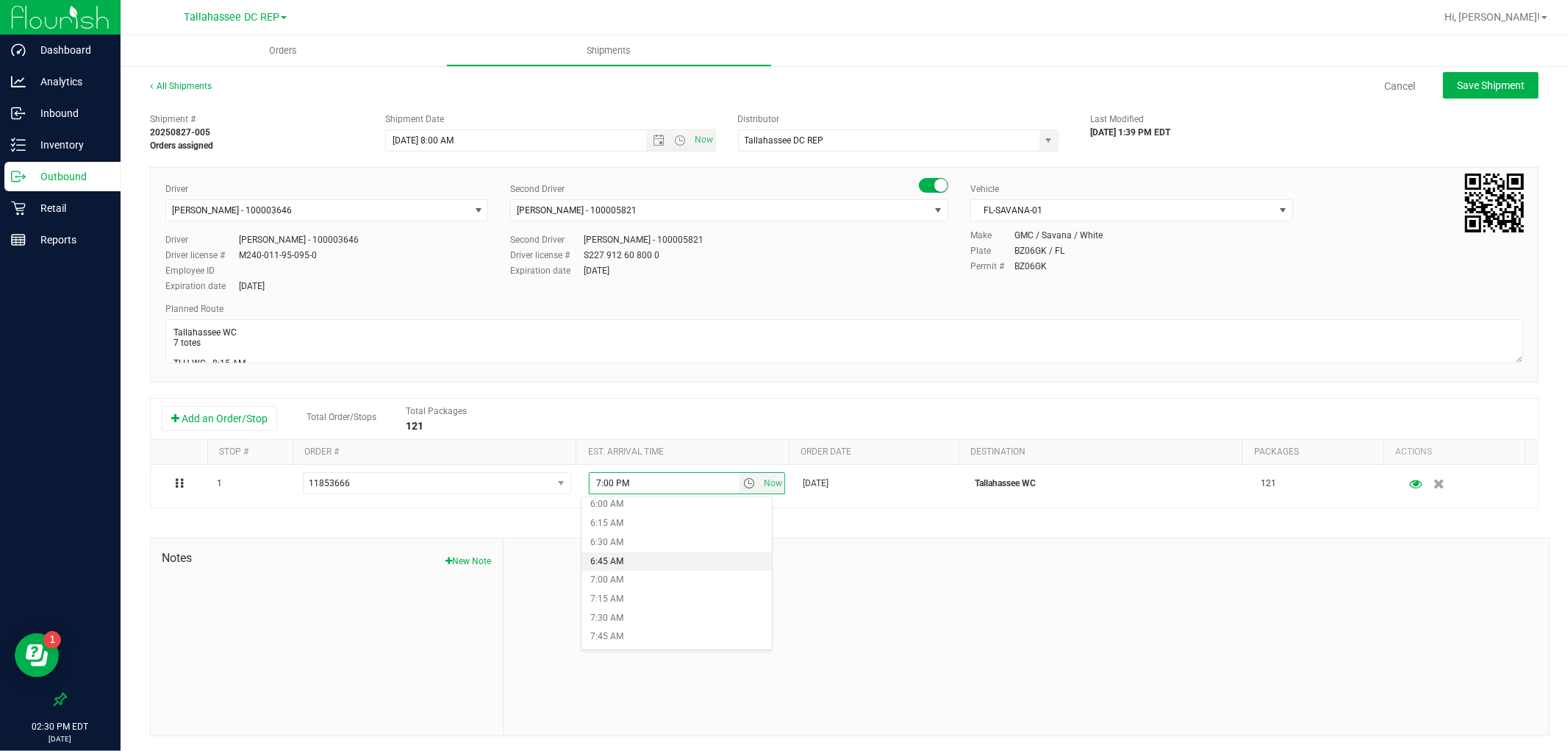
scroll to position [490, 0]
click at [643, 634] on li "8:15 AM" at bounding box center [676, 643] width 190 height 19
type input "8:15 AM"
click at [1464, 73] on button "Save Shipment" at bounding box center [1491, 85] width 96 height 27
type input "[DATE] 12:00 PM"
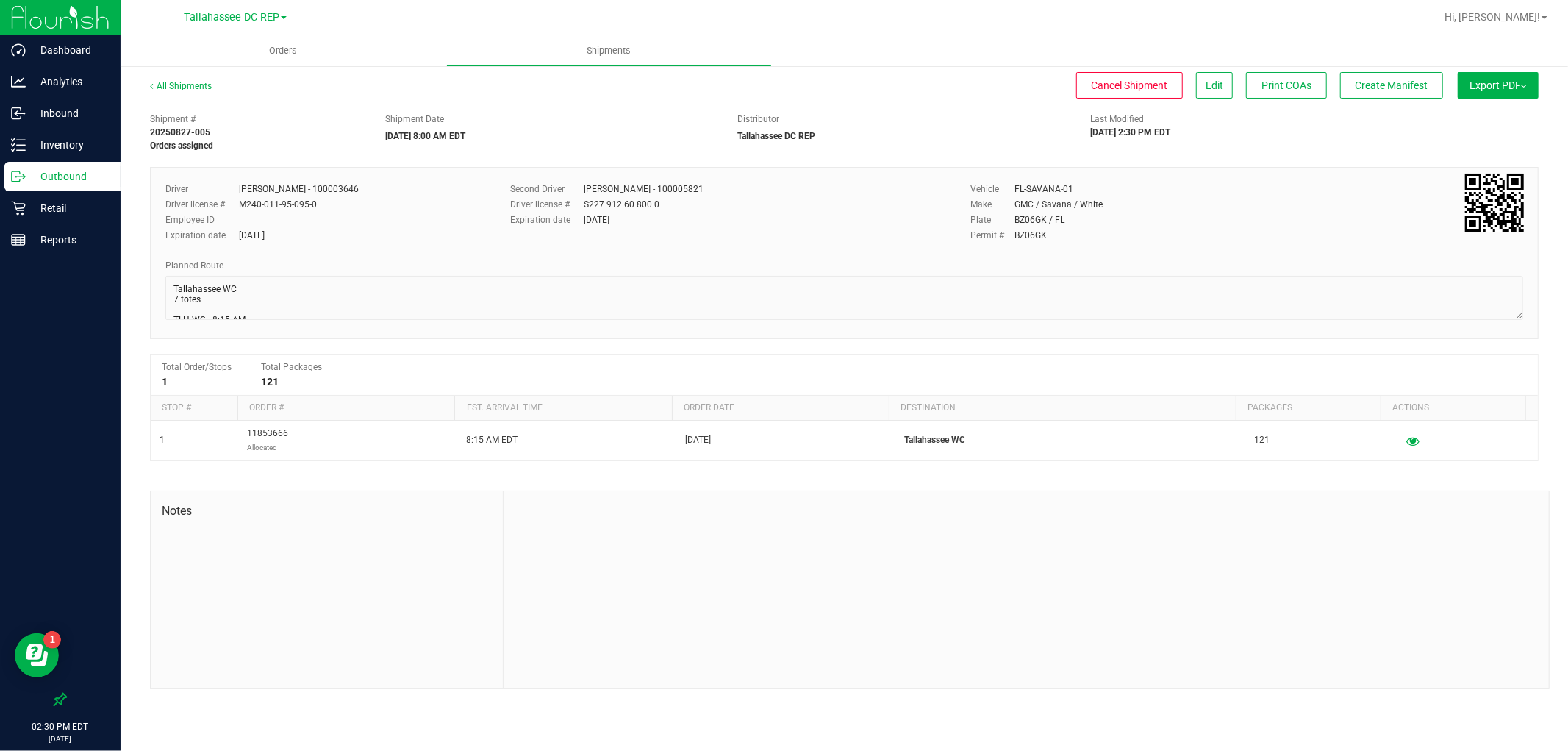
click at [1467, 91] on button "Export PDF" at bounding box center [1498, 85] width 81 height 27
click at [1474, 119] on span "Manifest by Package ID" at bounding box center [1477, 117] width 93 height 10
click at [1344, 87] on button "Create Manifest" at bounding box center [1392, 85] width 103 height 27
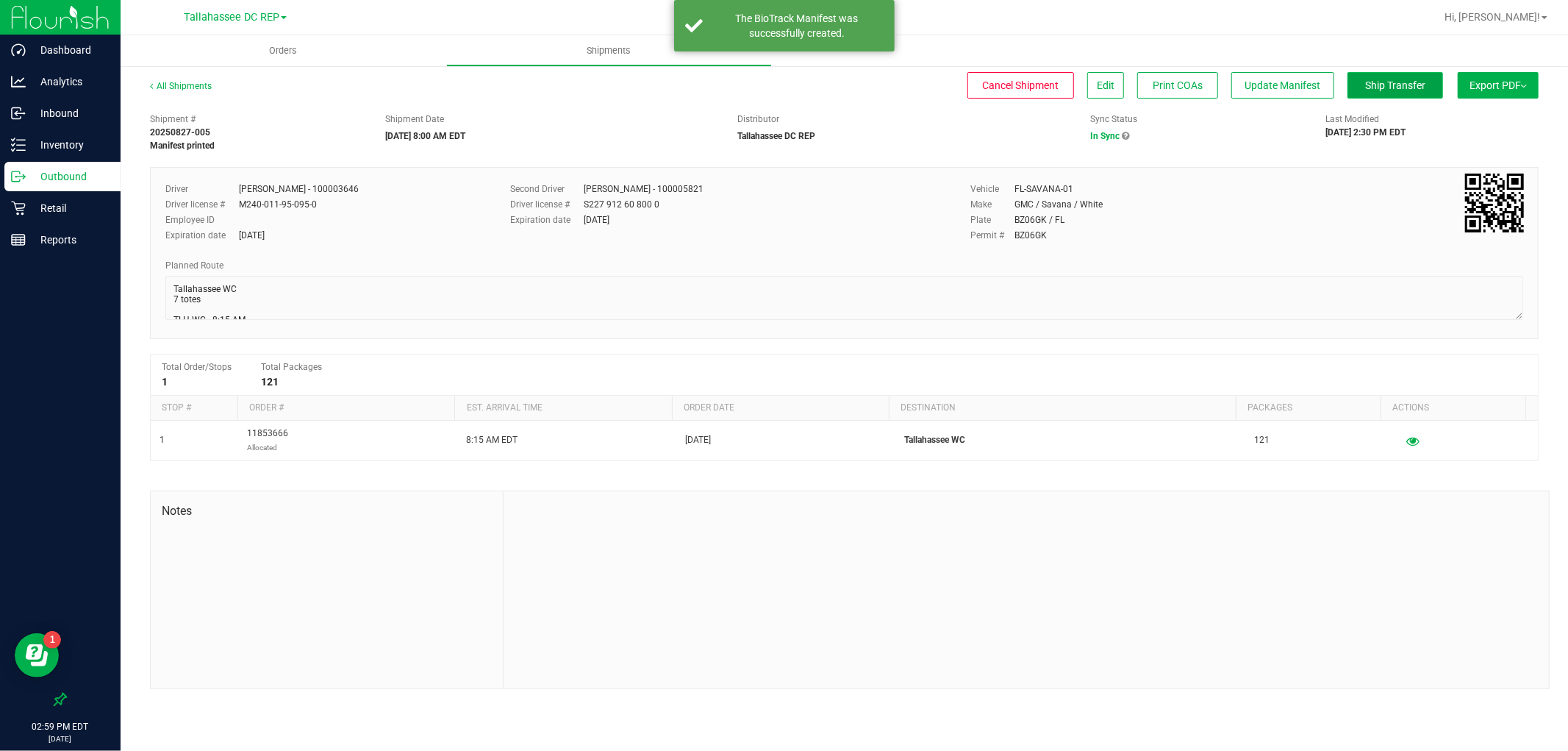
click at [1385, 73] on button "Ship Transfer" at bounding box center [1395, 85] width 96 height 27
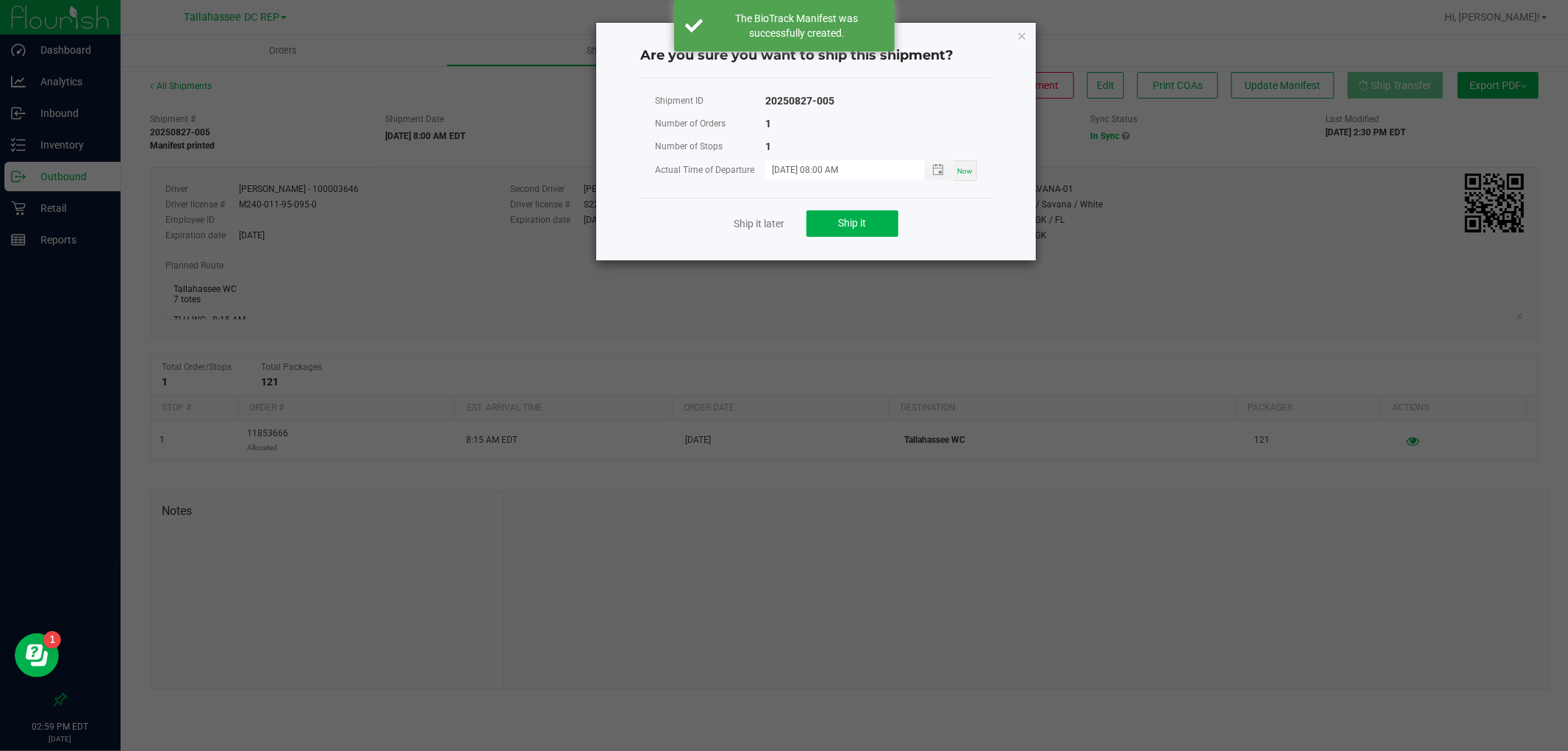
click at [908, 218] on div "Ship it later Ship it" at bounding box center [816, 223] width 351 height 51
click at [895, 220] on button "Ship it" at bounding box center [852, 224] width 92 height 27
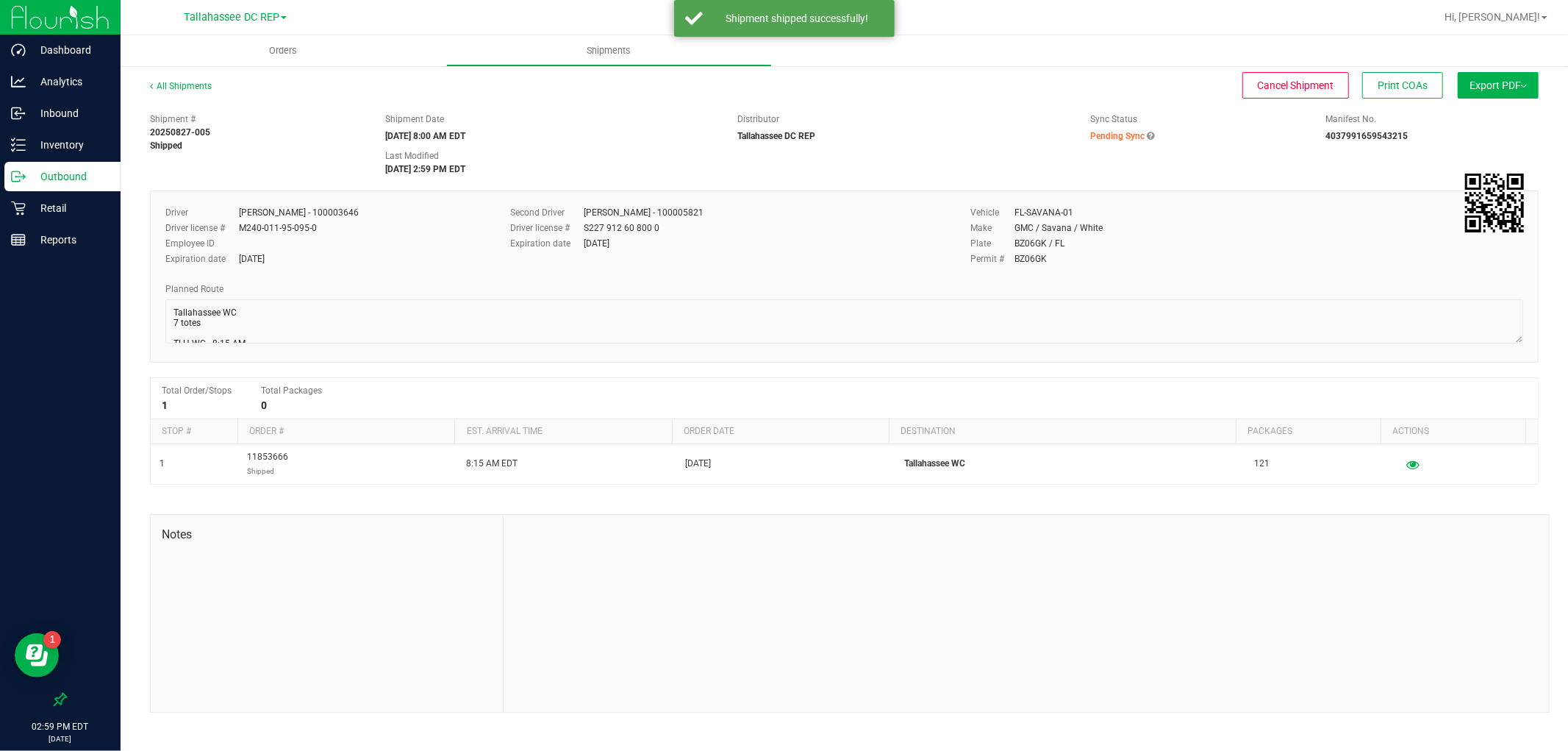
click at [50, 175] on p "Outbound" at bounding box center [70, 176] width 88 height 18
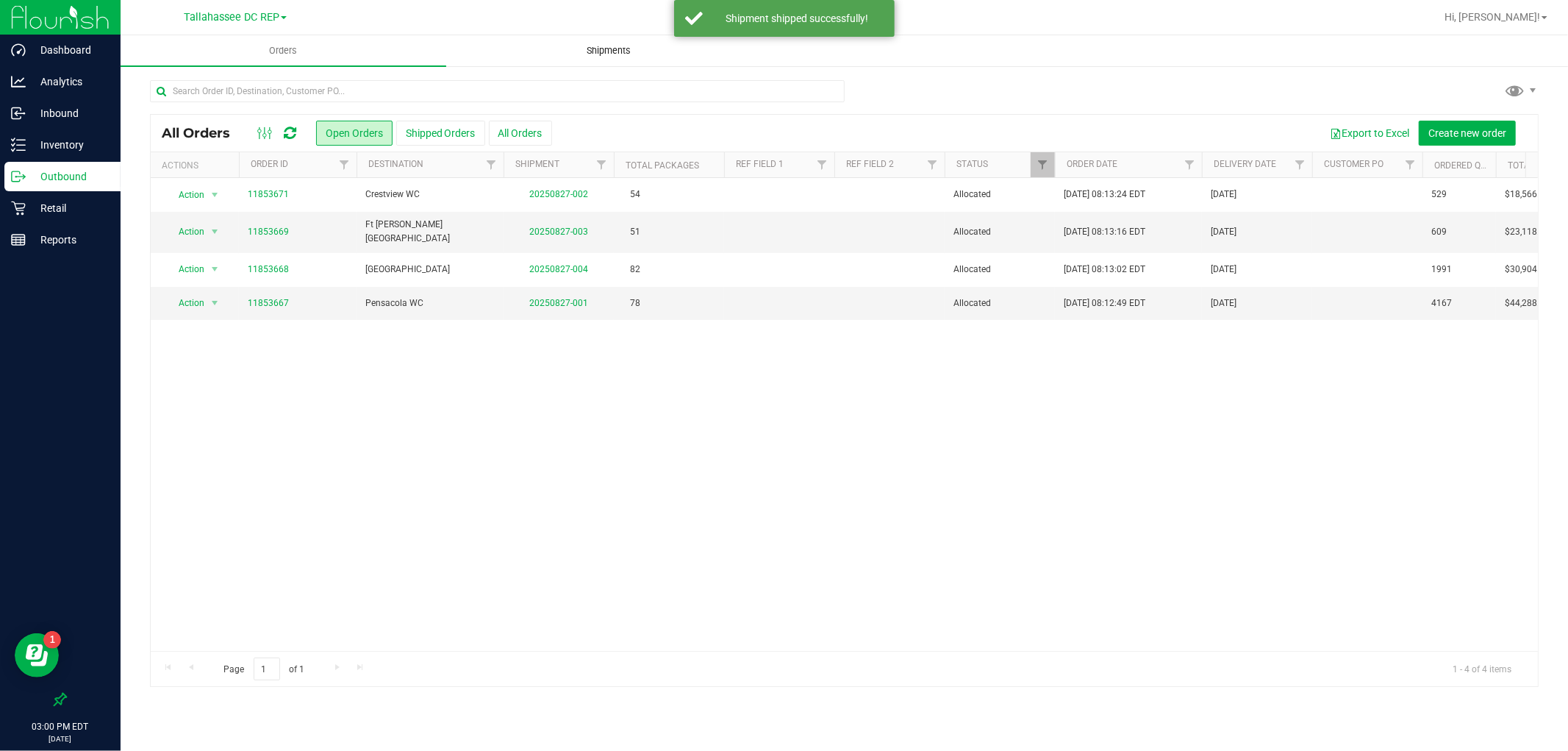
click at [582, 55] on span "Shipments" at bounding box center [610, 51] width 84 height 13
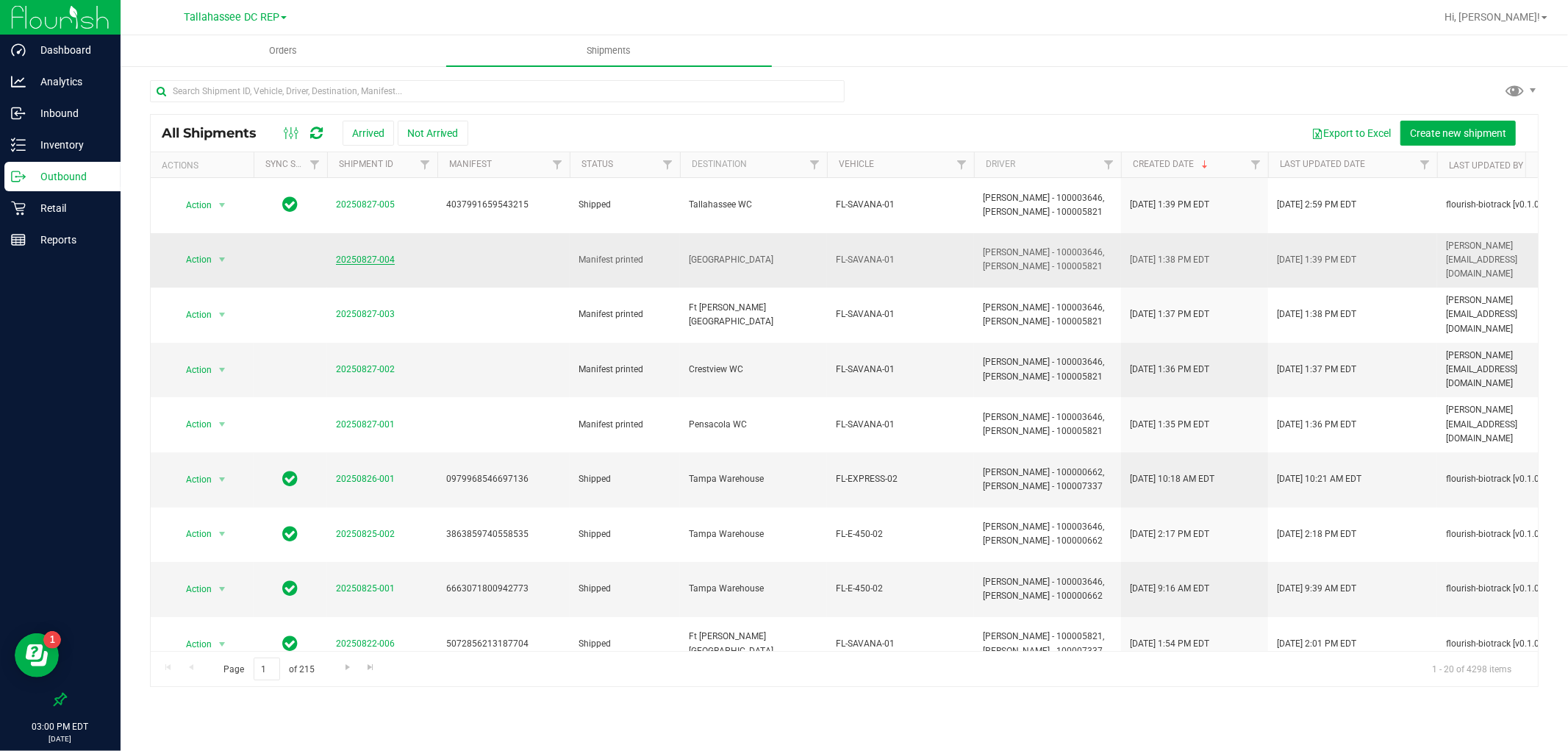
click at [367, 254] on link "20250827-004" at bounding box center [365, 259] width 59 height 10
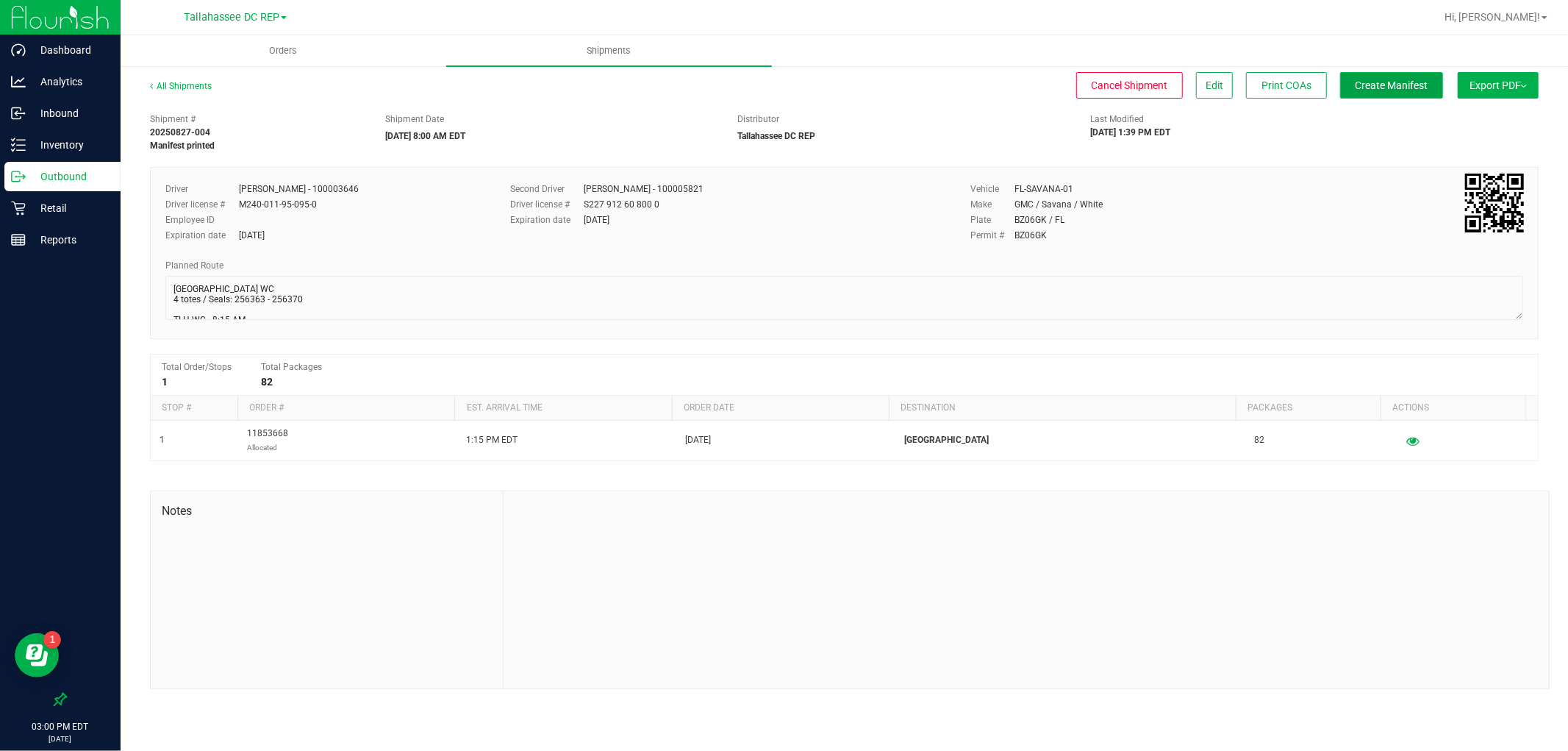
click at [1400, 84] on span "Create Manifest" at bounding box center [1392, 85] width 73 height 11
click at [1391, 83] on span "Ship Transfer" at bounding box center [1395, 85] width 60 height 11
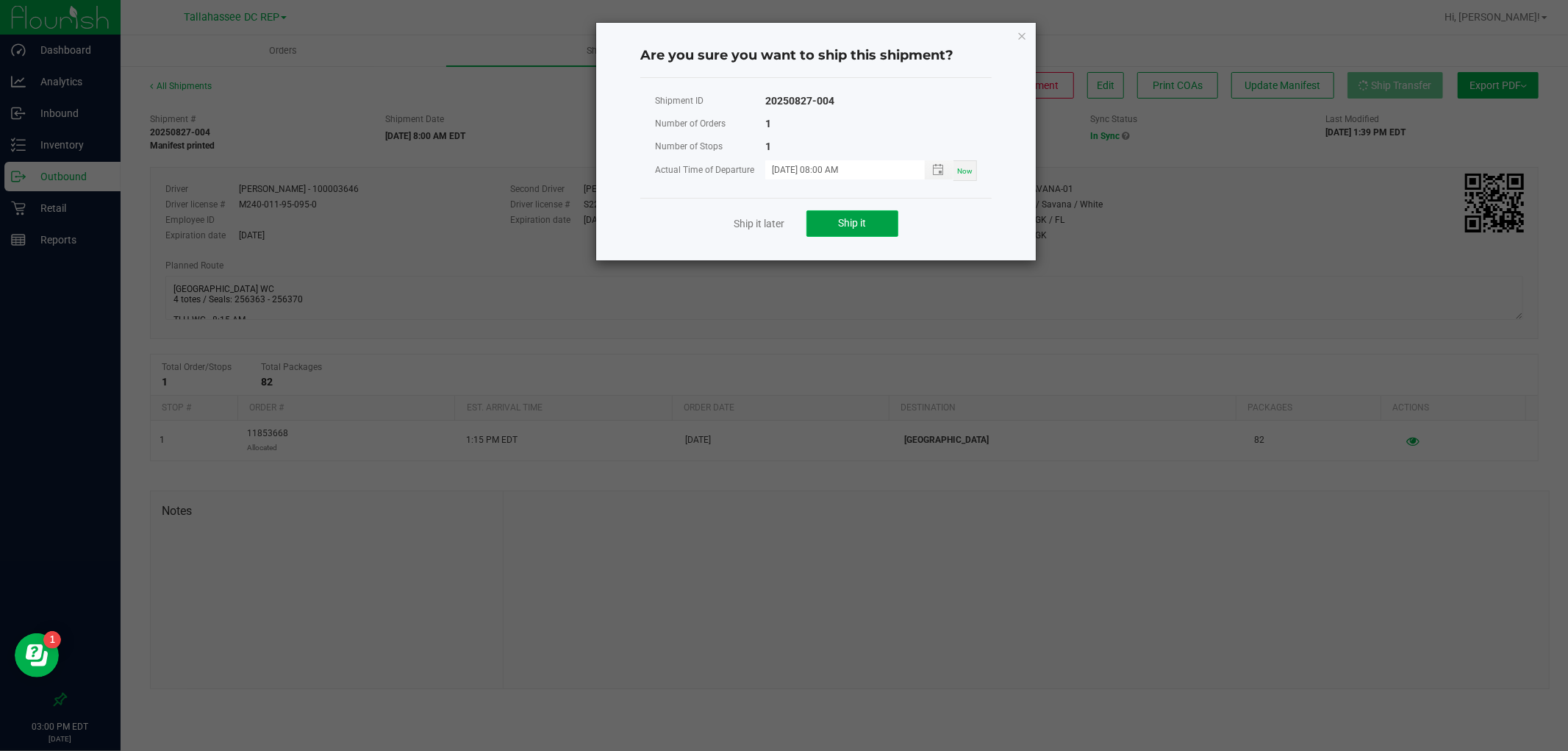
click at [814, 223] on button "Ship it" at bounding box center [852, 224] width 92 height 27
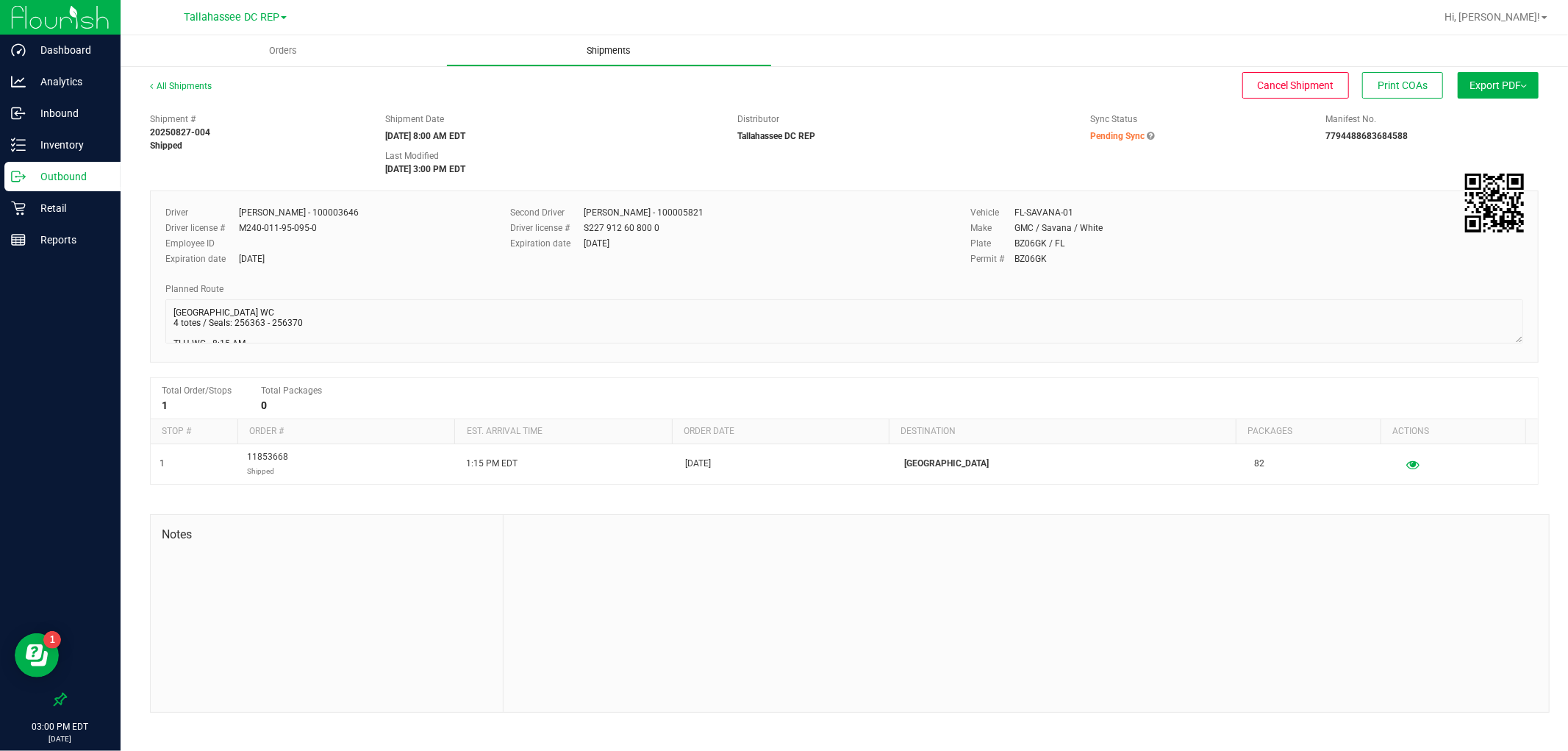
click at [589, 61] on uib-tab-heading "Shipments" at bounding box center [609, 51] width 324 height 29
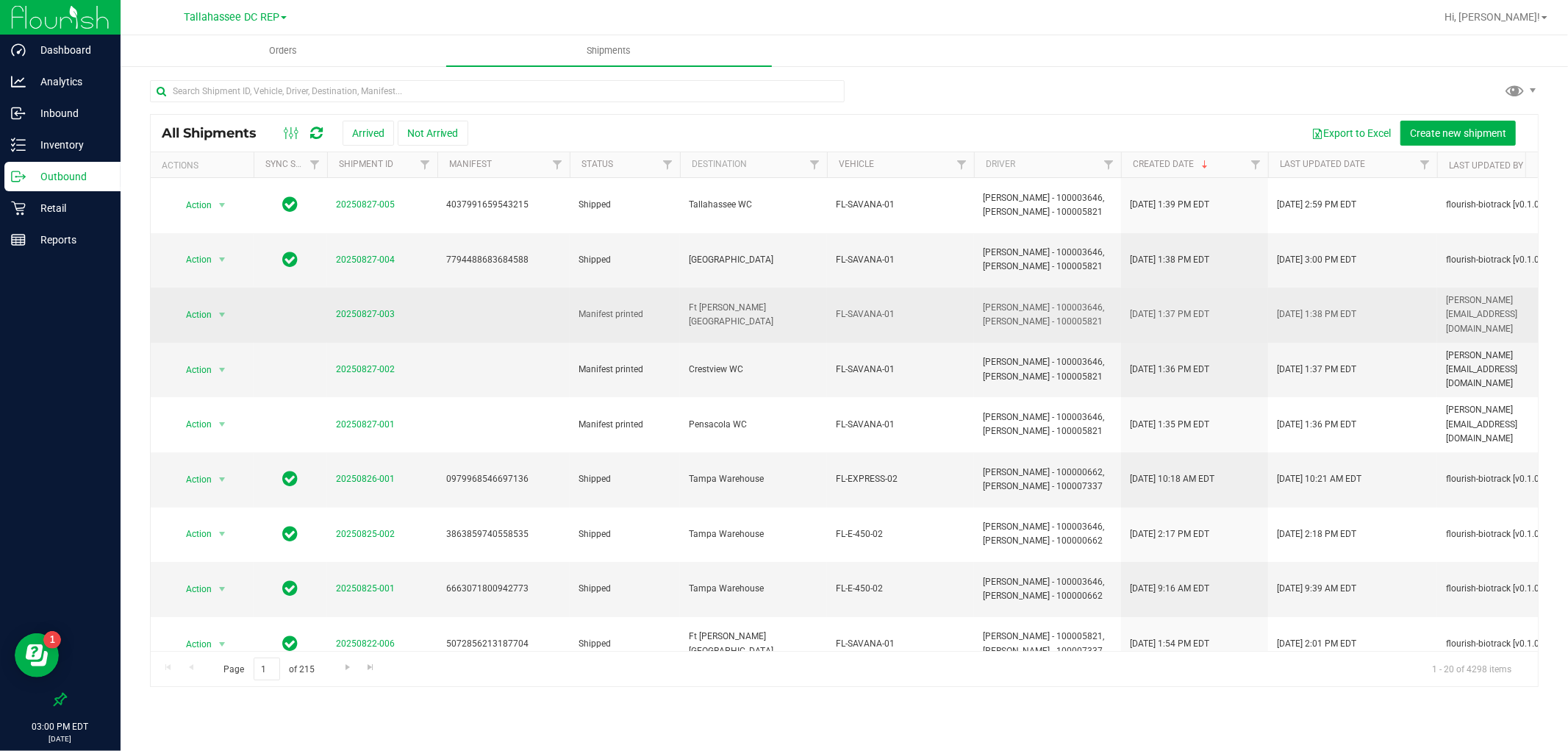
click at [347, 308] on span "20250827-003" at bounding box center [365, 315] width 59 height 14
click at [350, 309] on link "20250827-003" at bounding box center [365, 314] width 59 height 10
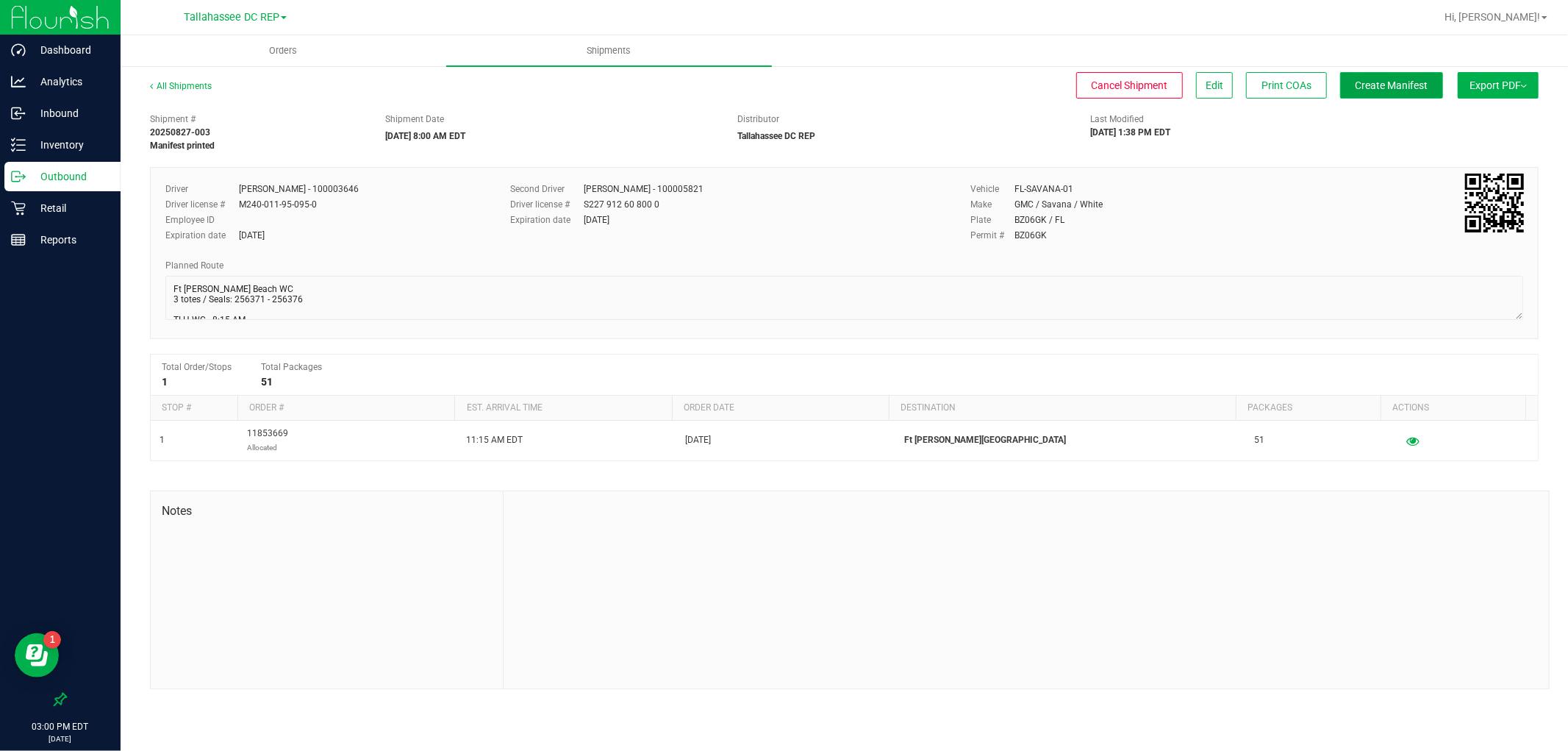
click at [1386, 86] on span "Create Manifest" at bounding box center [1392, 85] width 73 height 11
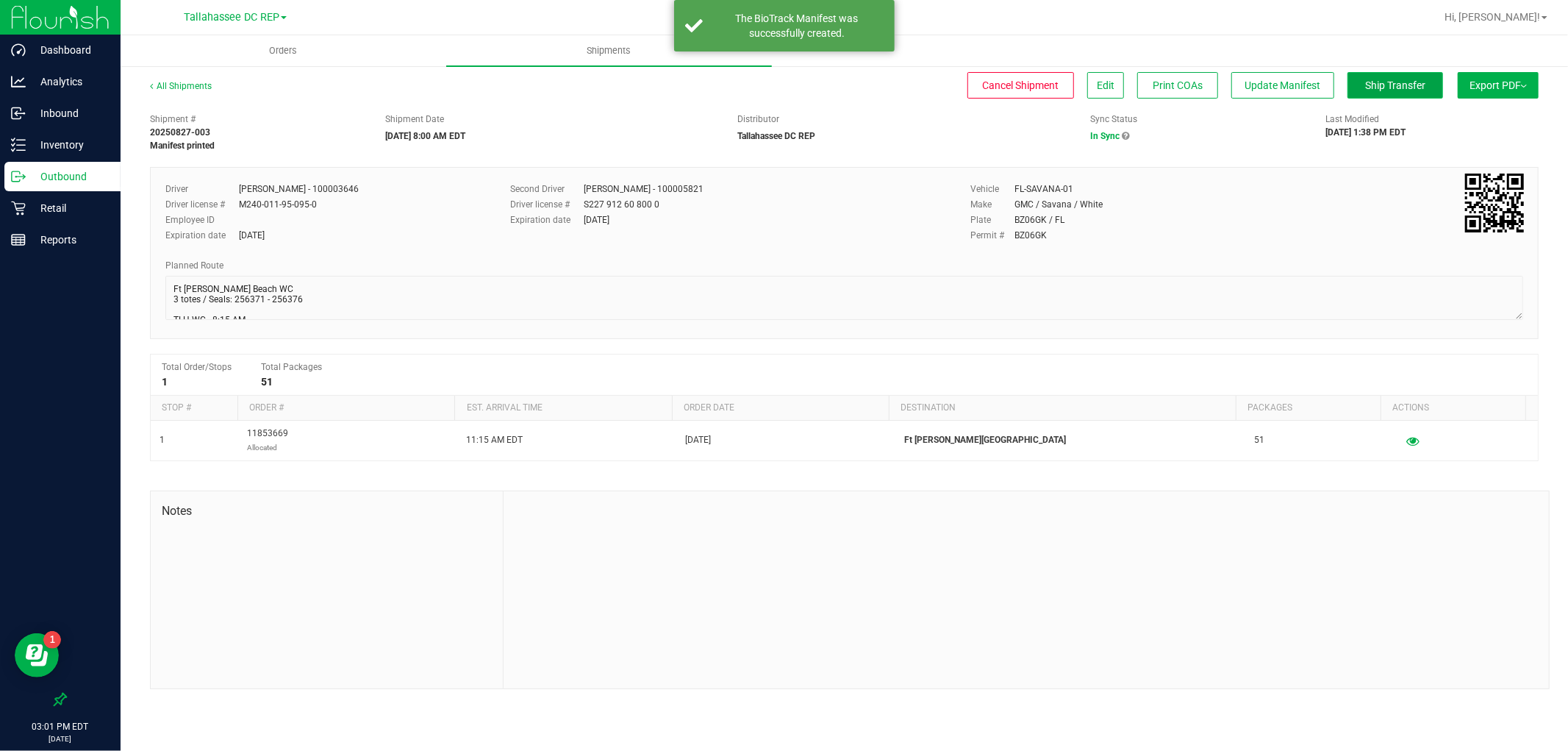
click at [1370, 74] on button "Ship Transfer" at bounding box center [1395, 85] width 96 height 27
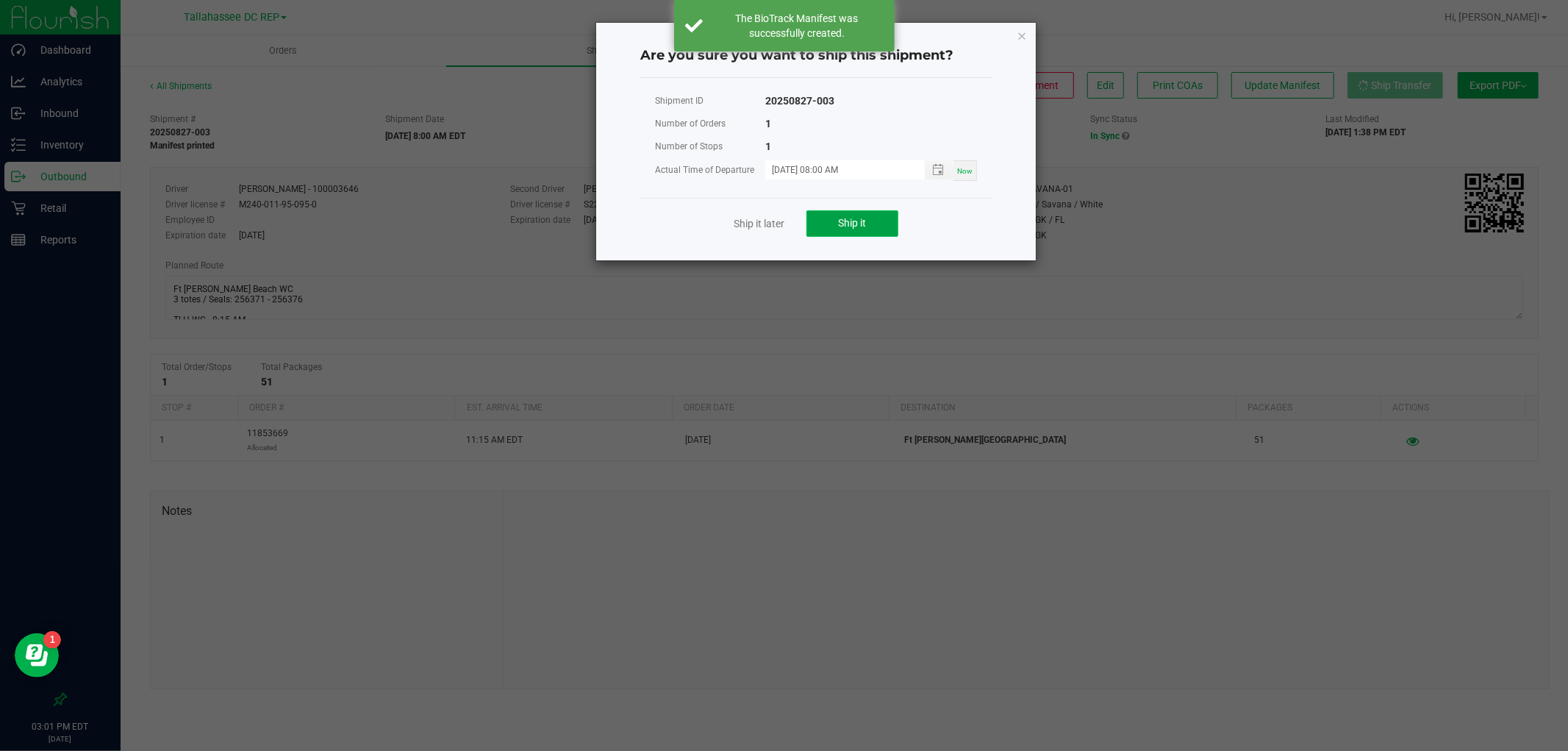
click at [886, 214] on button "Ship it" at bounding box center [852, 224] width 92 height 27
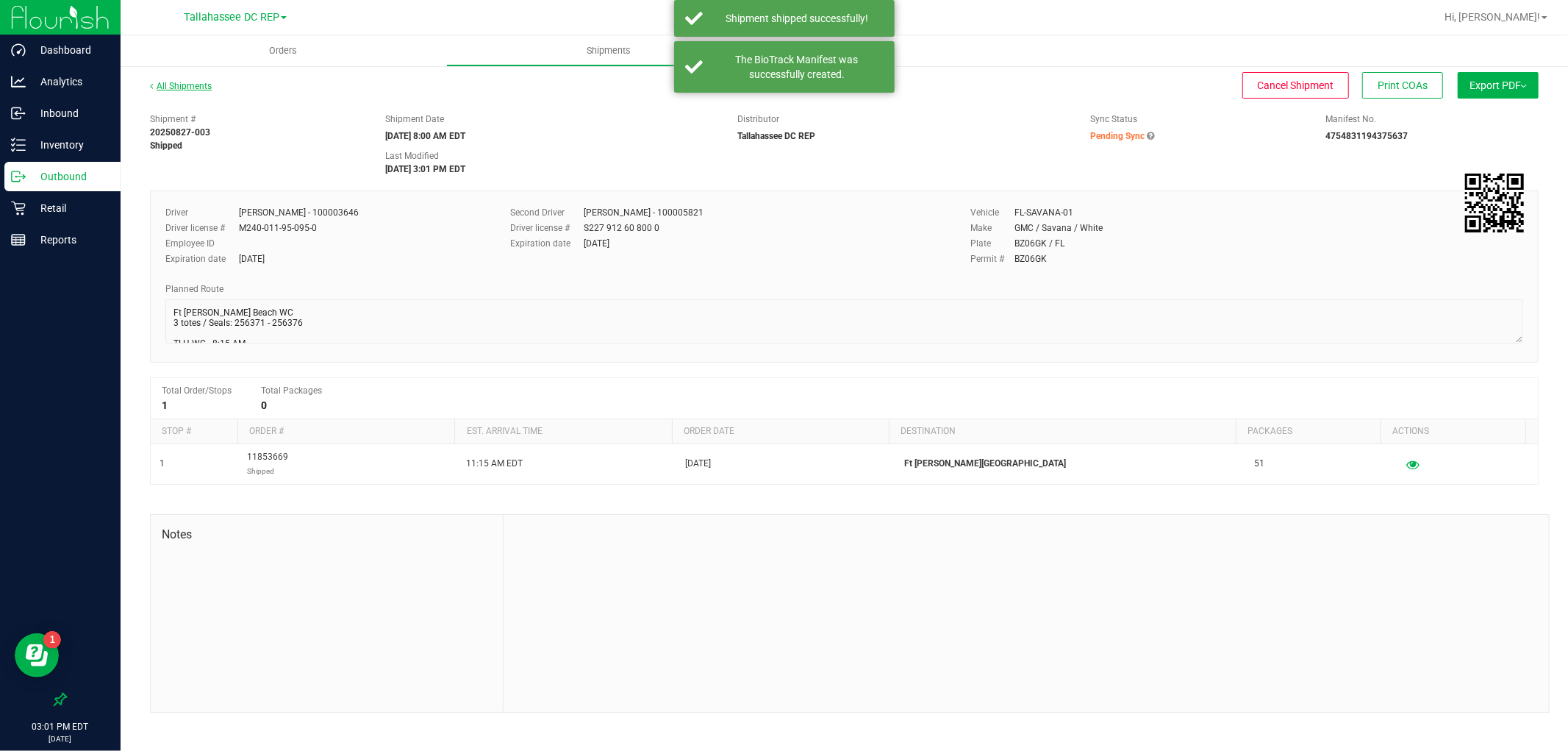
click at [194, 84] on link "All Shipments" at bounding box center [181, 86] width 62 height 10
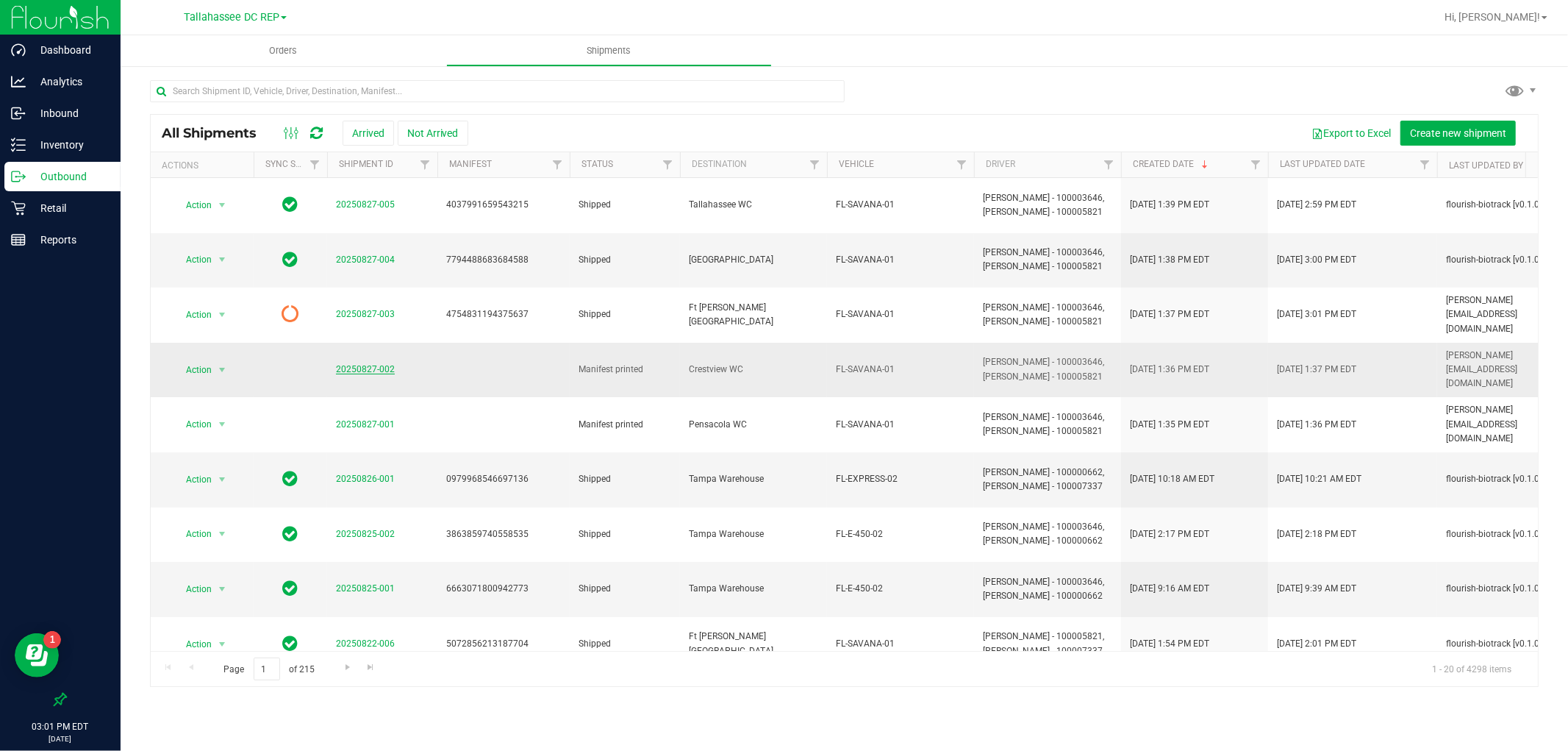
click at [386, 364] on link "20250827-002" at bounding box center [365, 369] width 59 height 10
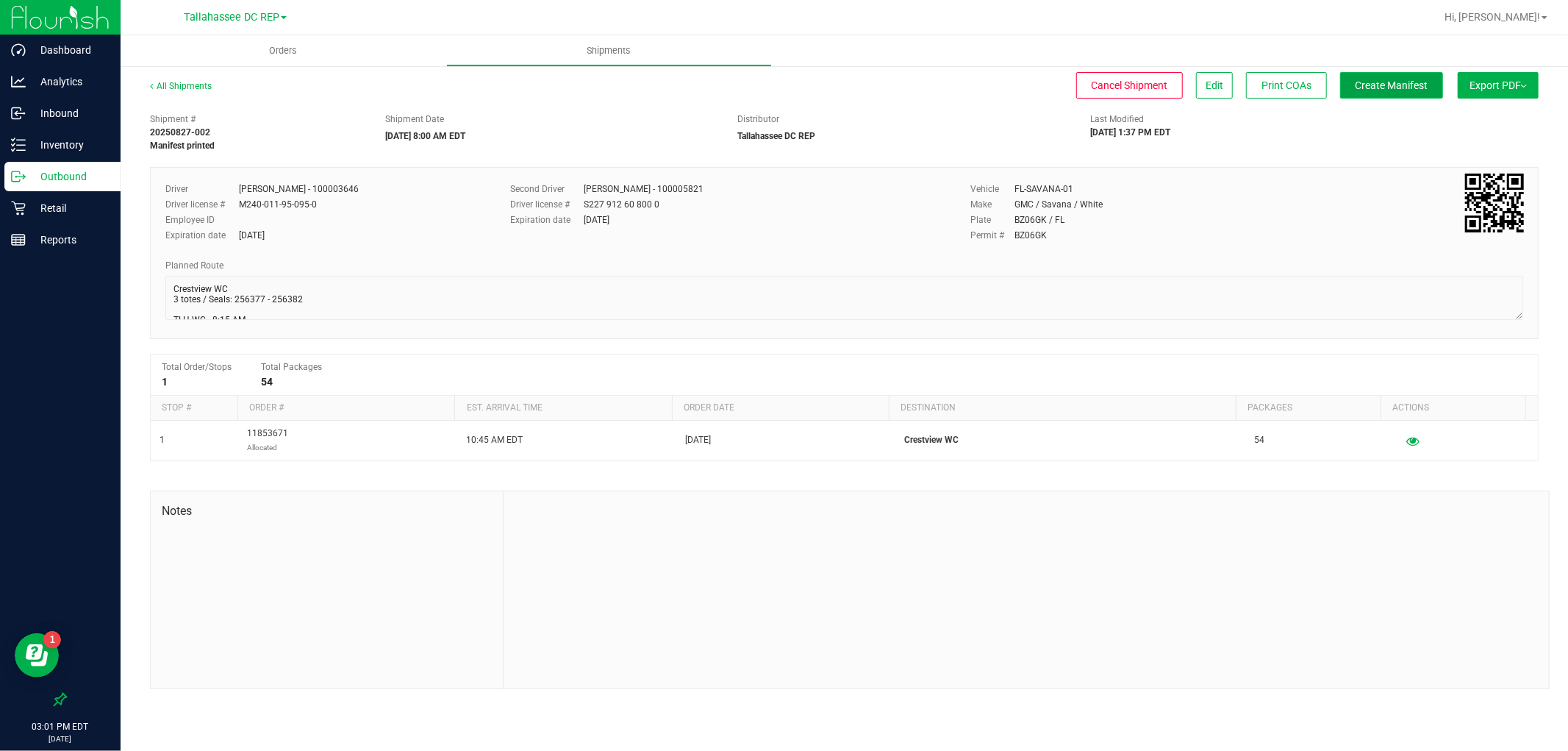
click at [1376, 96] on button "Create Manifest" at bounding box center [1392, 85] width 103 height 27
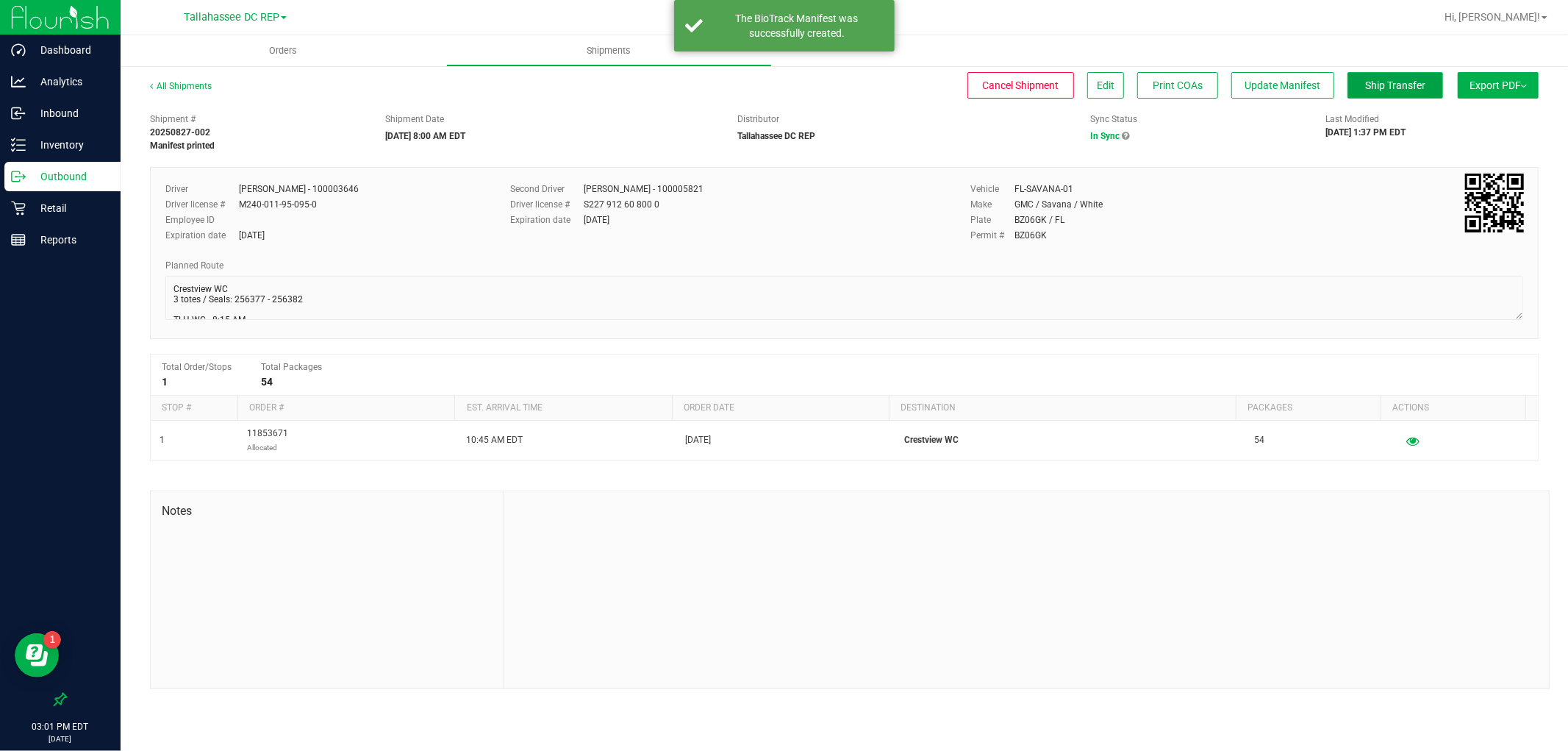
click at [1403, 90] on span "Ship Transfer" at bounding box center [1395, 85] width 60 height 11
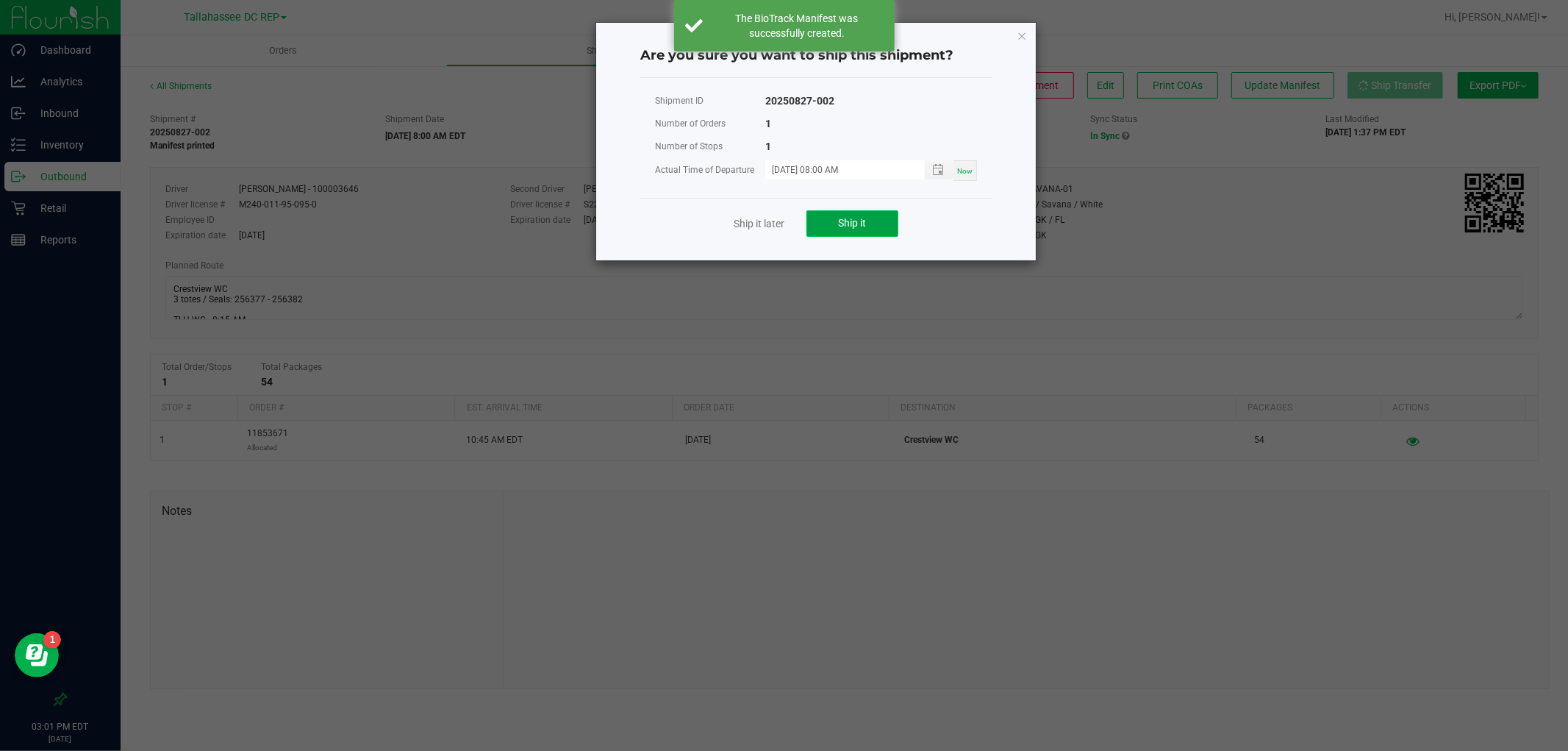
click at [879, 219] on button "Ship it" at bounding box center [852, 224] width 92 height 27
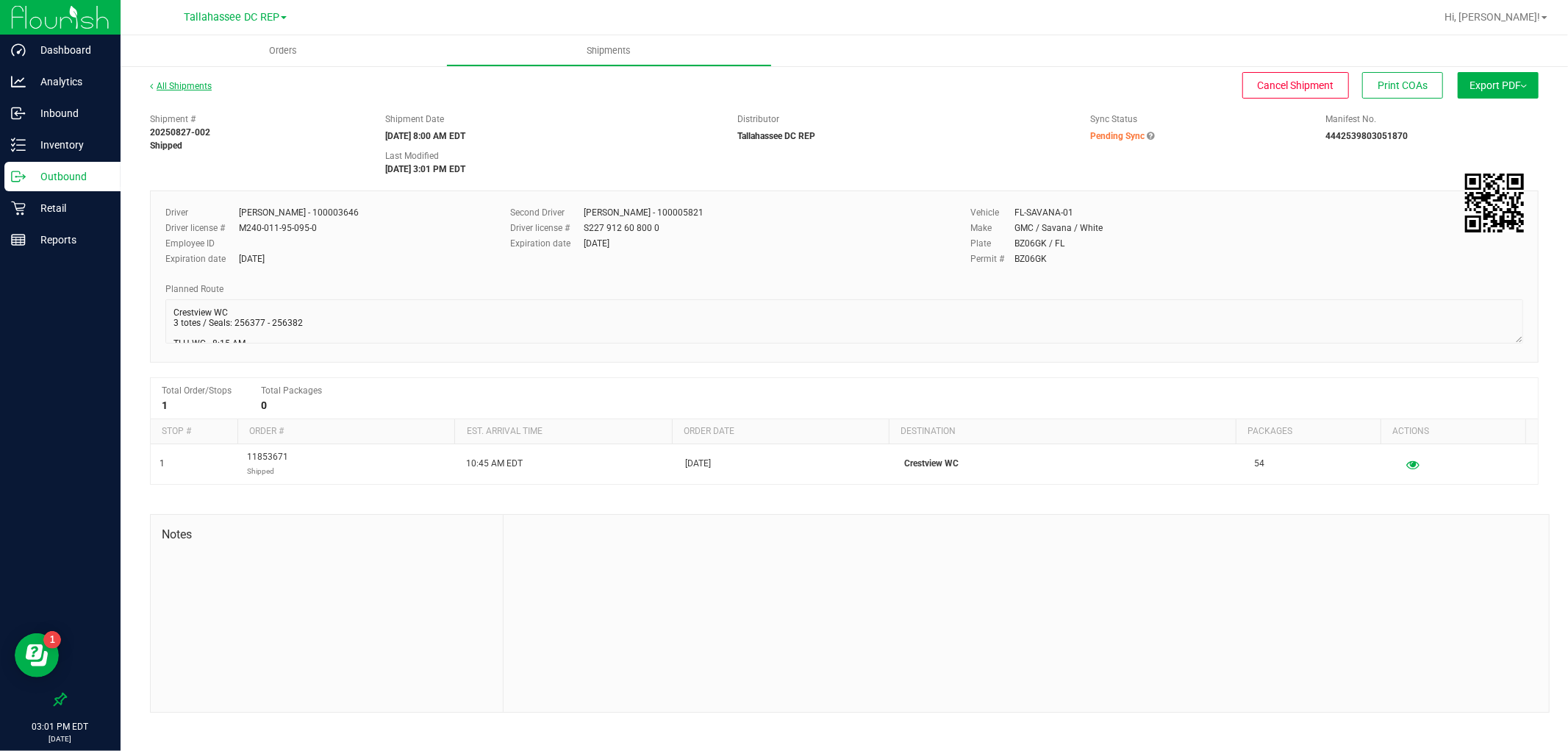
click at [195, 87] on link "All Shipments" at bounding box center [181, 86] width 62 height 10
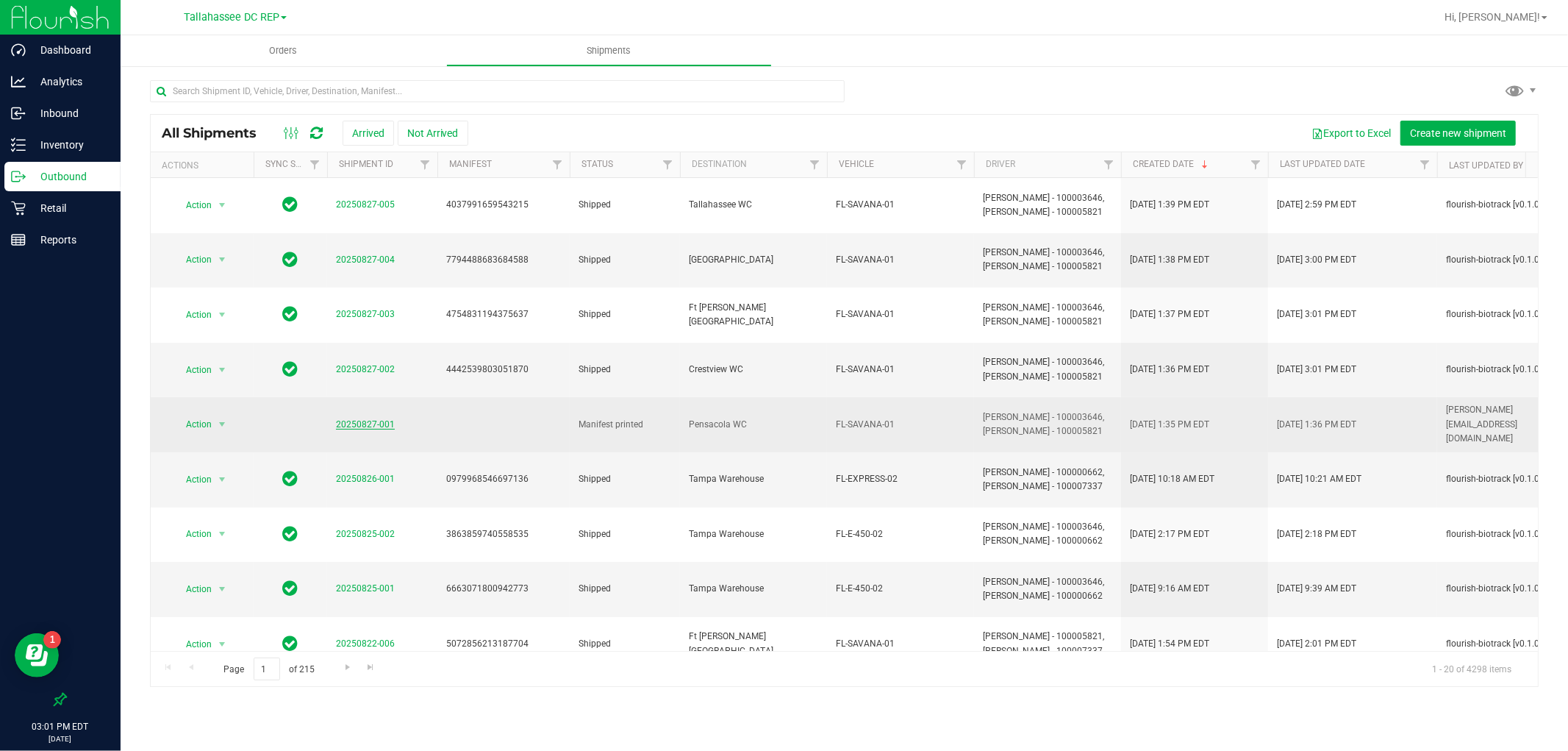
click at [364, 420] on link "20250827-001" at bounding box center [365, 424] width 59 height 10
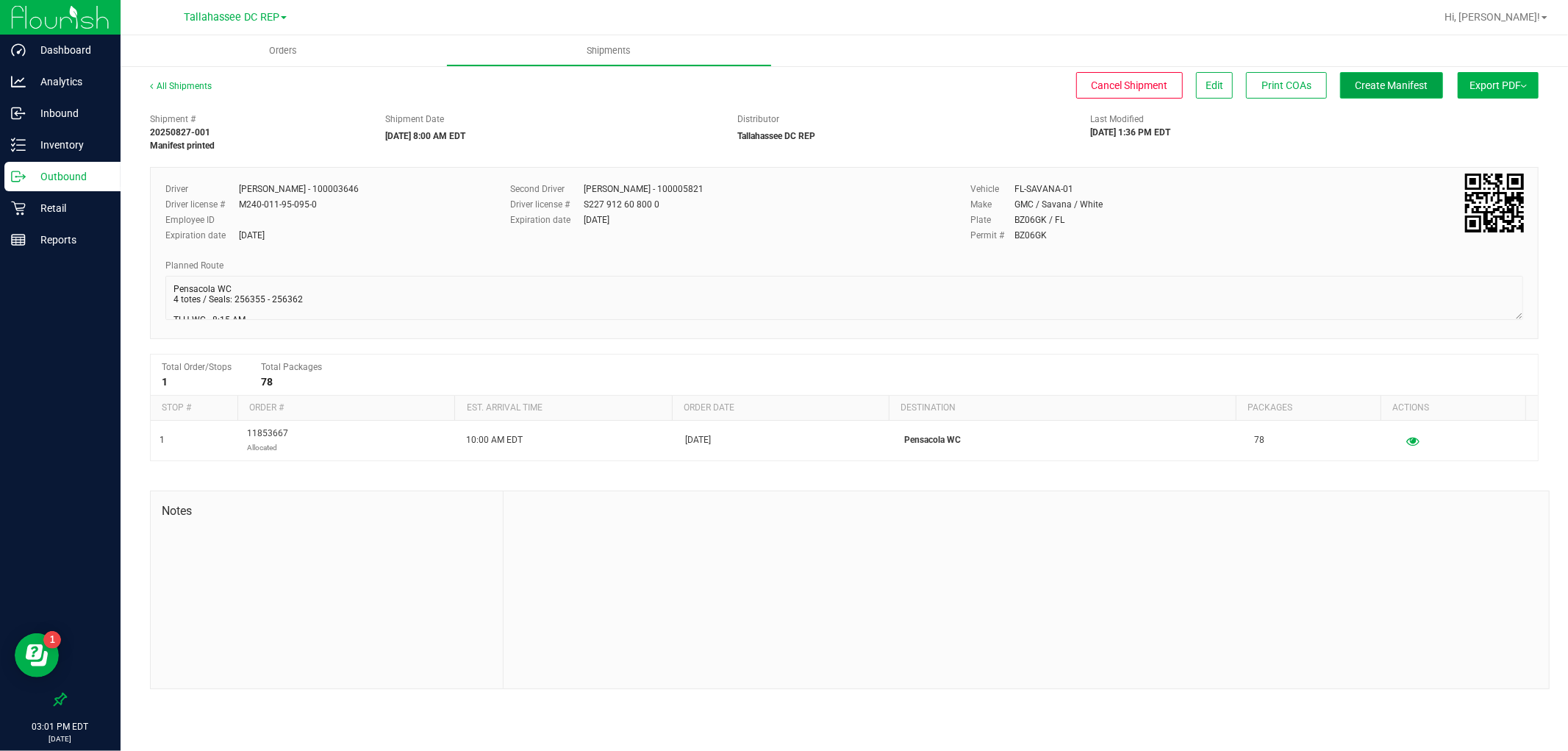
click at [1387, 98] on button "Create Manifest" at bounding box center [1392, 85] width 103 height 27
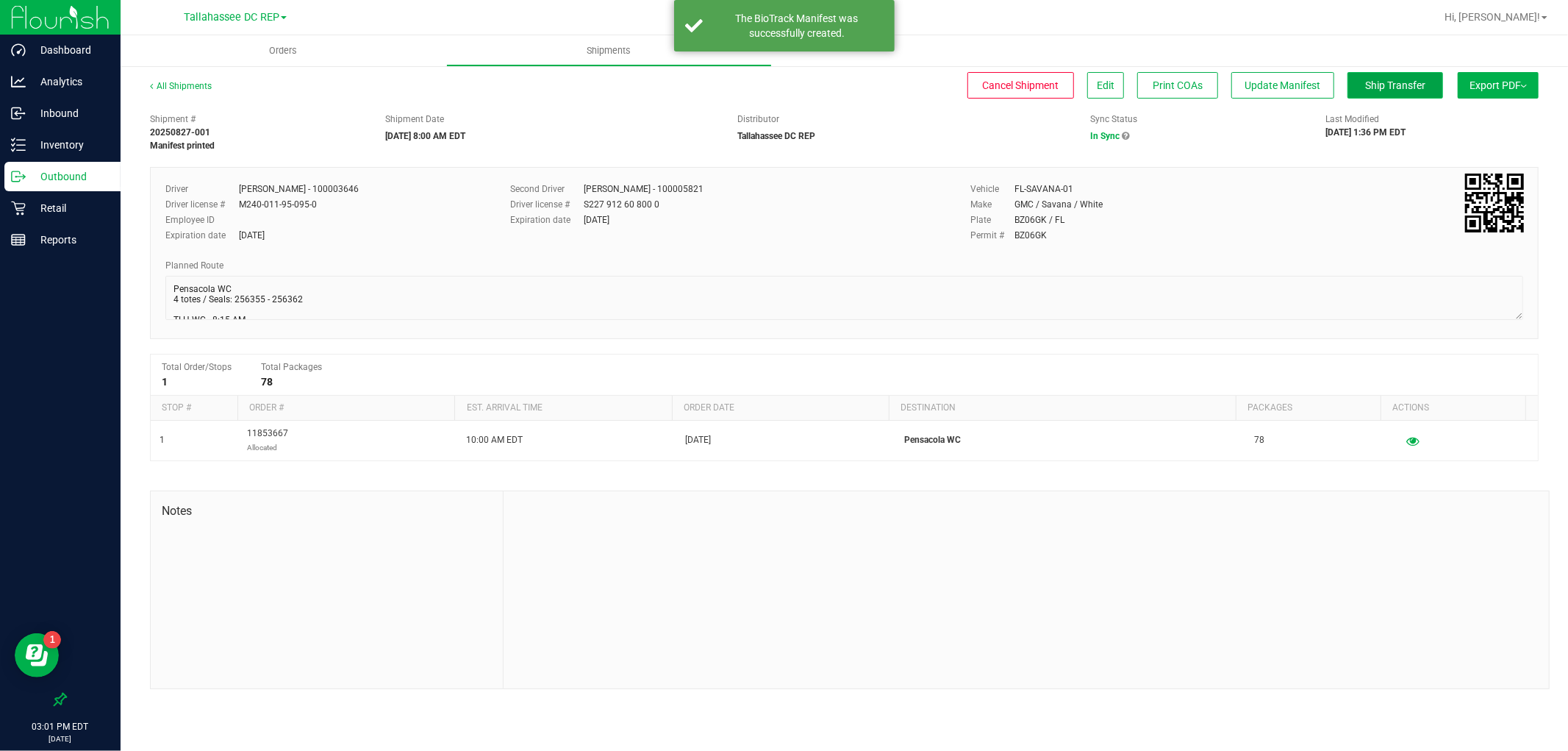
click at [1354, 84] on button "Ship Transfer" at bounding box center [1395, 85] width 96 height 27
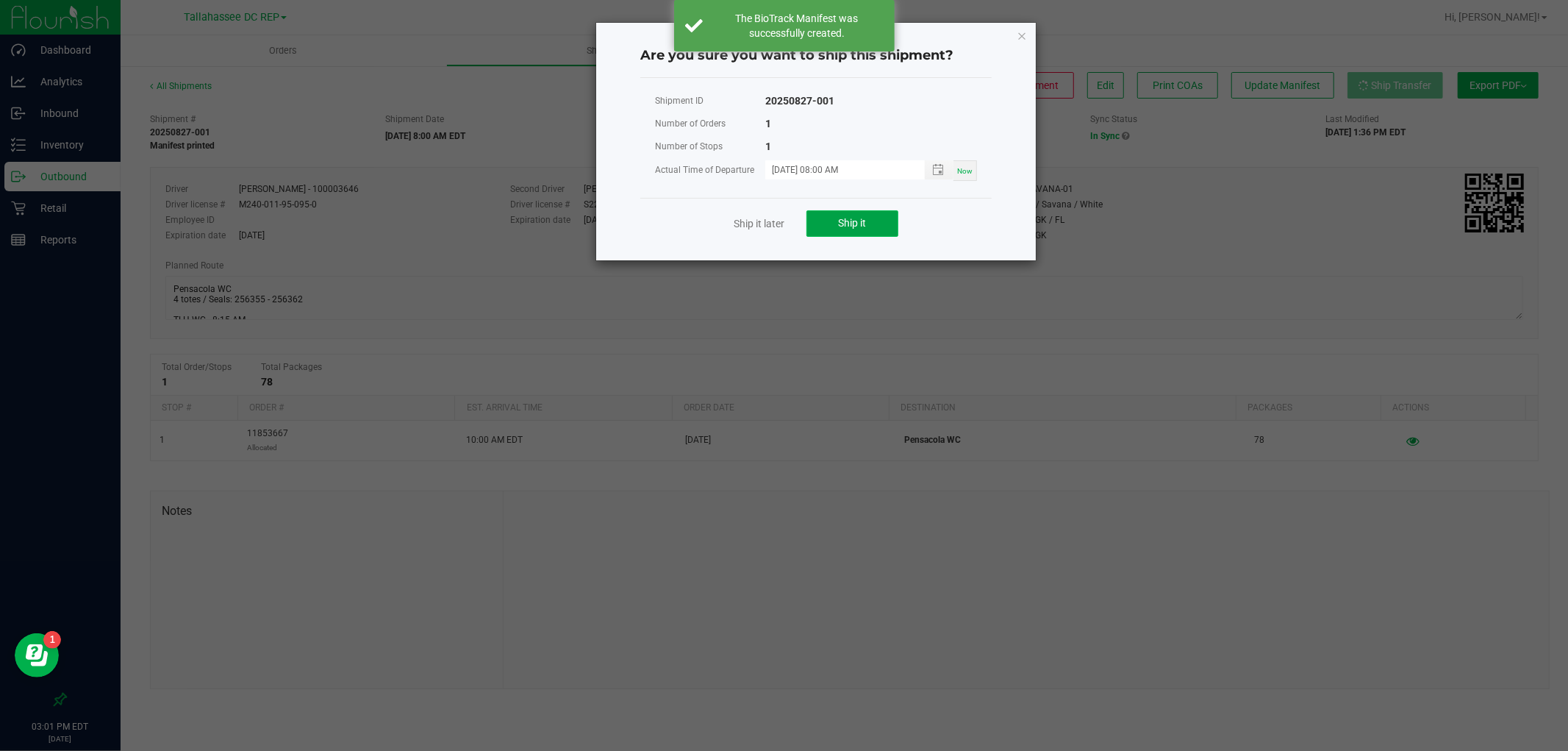
click at [872, 211] on button "Ship it" at bounding box center [852, 224] width 92 height 27
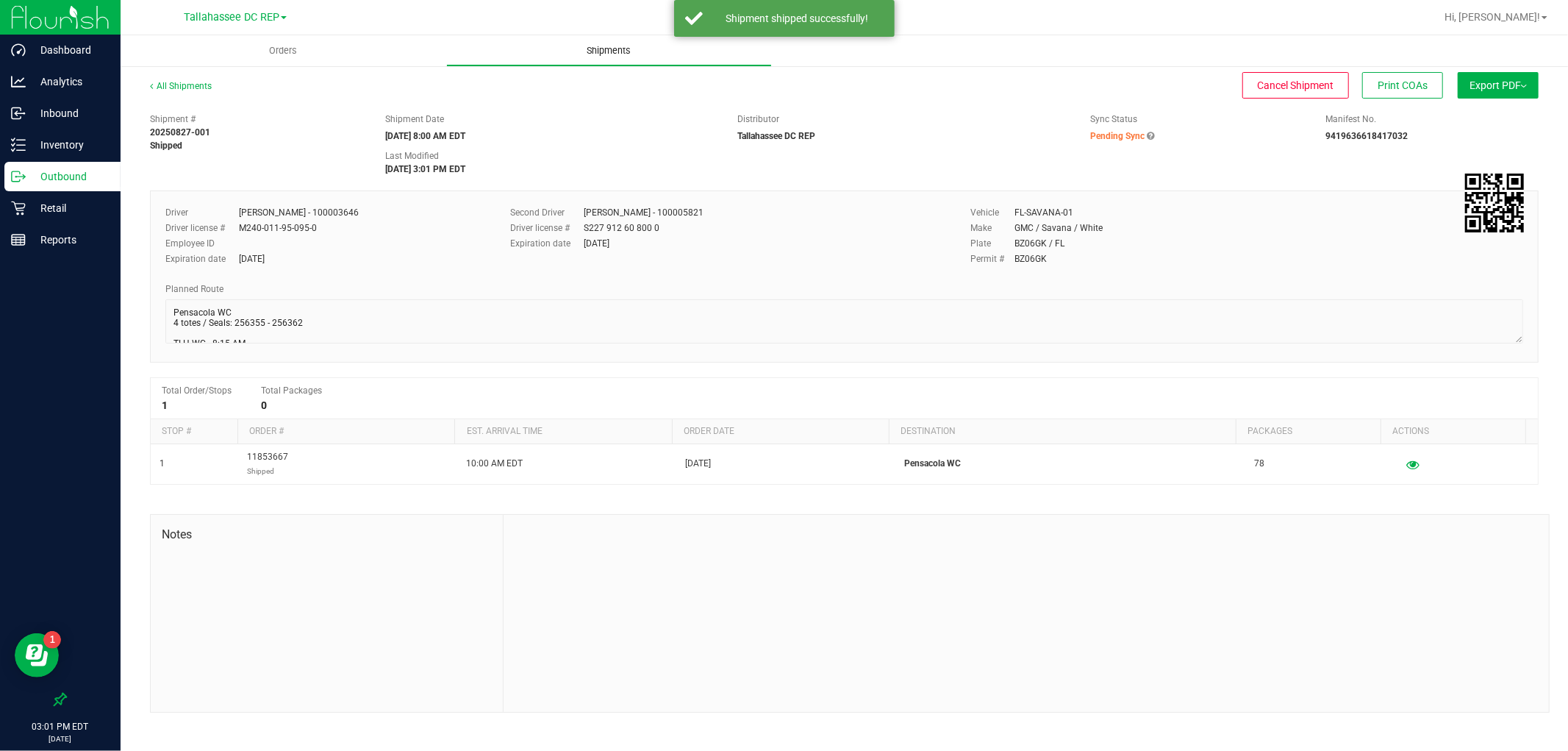
click at [611, 53] on span "Shipments" at bounding box center [610, 51] width 84 height 13
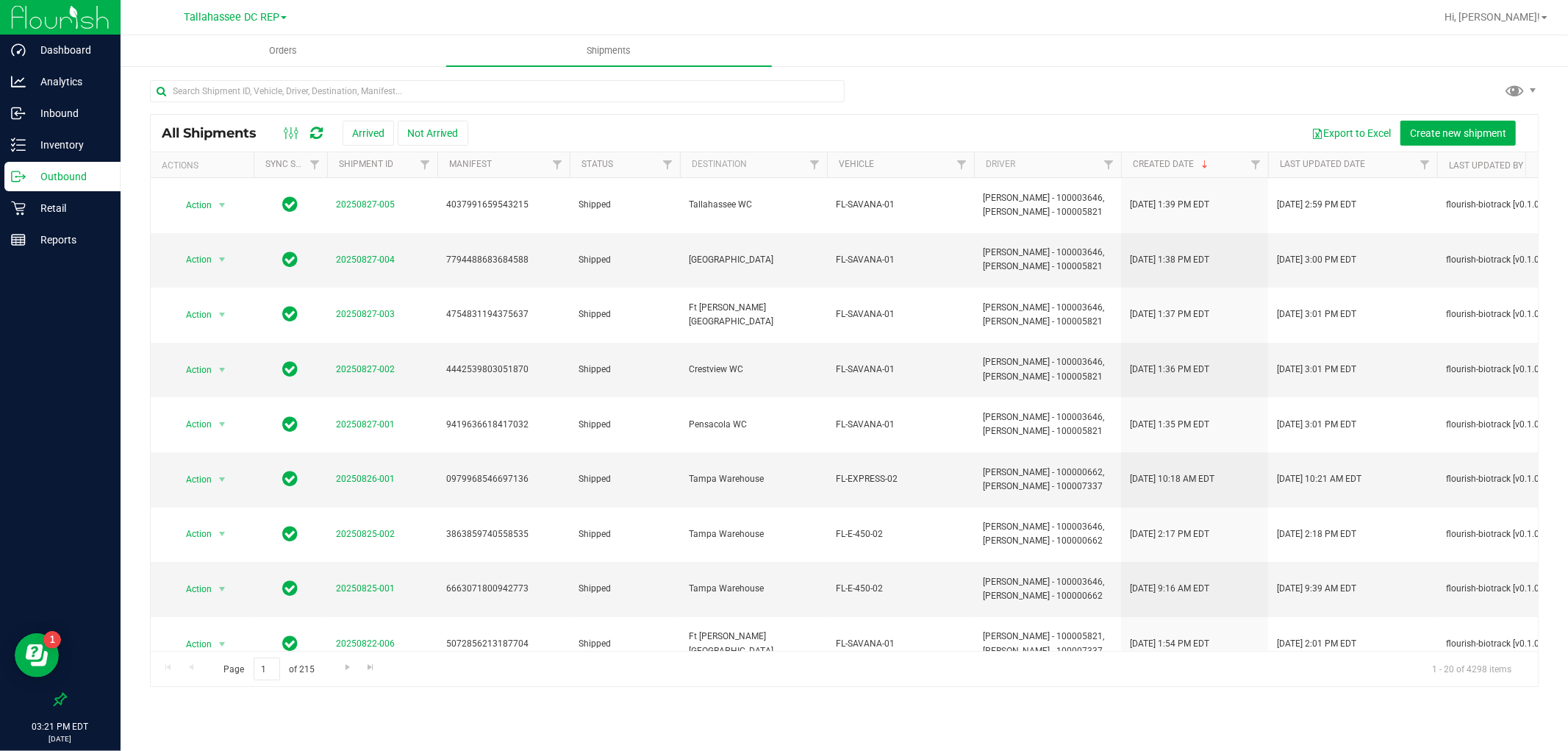
click at [217, 9] on link "Tallahassee DC REP" at bounding box center [235, 16] width 103 height 14
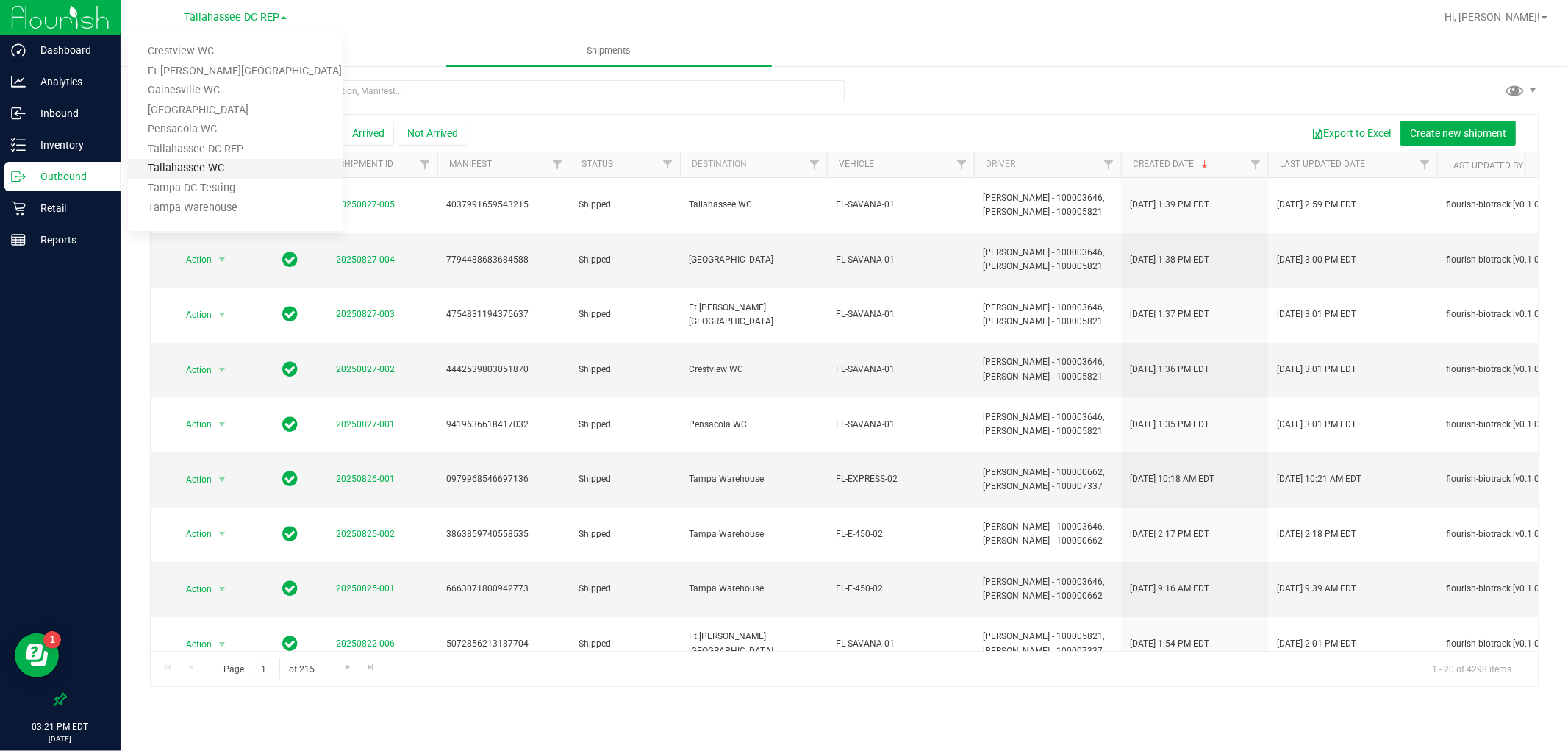
click at [239, 162] on link "Tallahassee WC" at bounding box center [235, 169] width 215 height 20
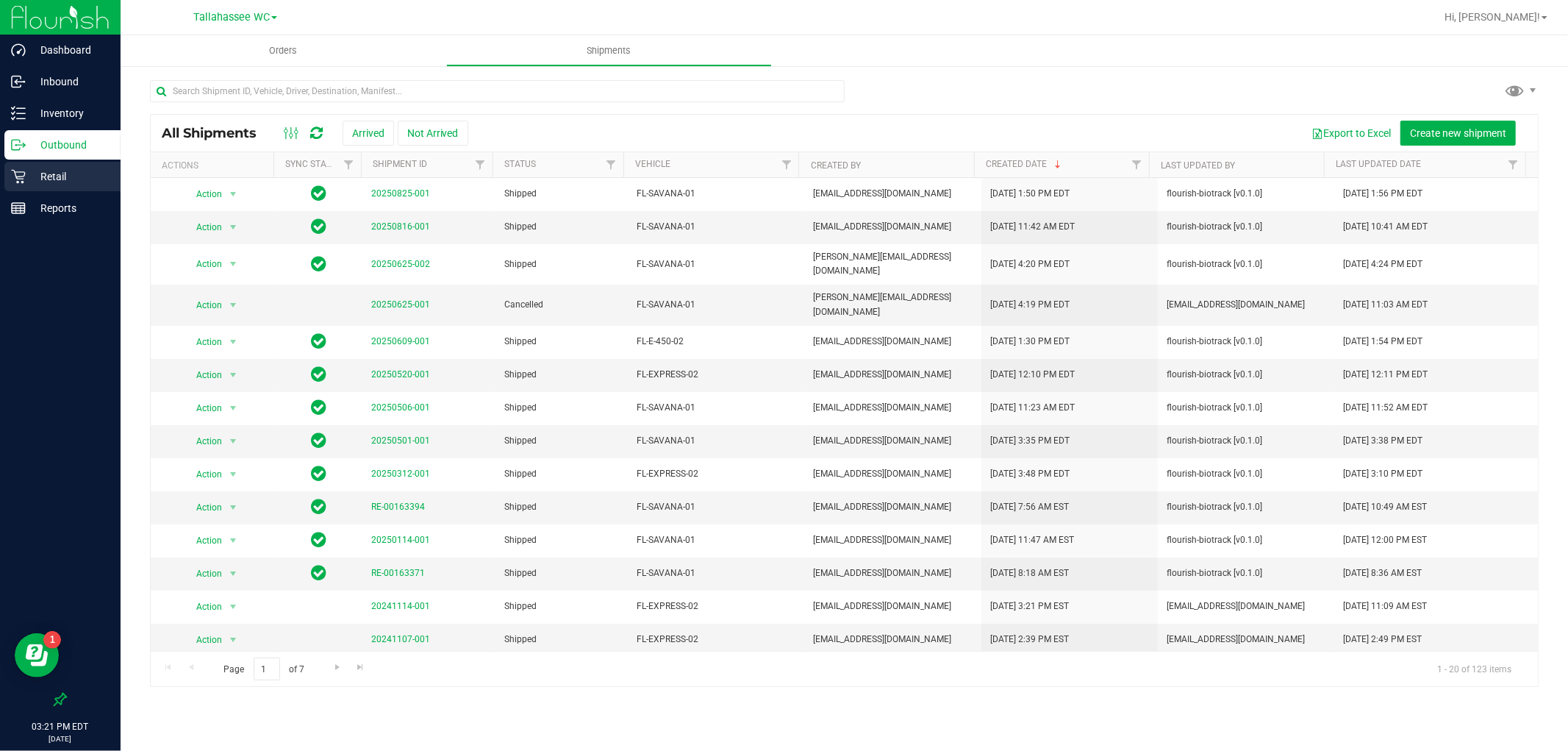
click at [66, 181] on p "Retail" at bounding box center [70, 176] width 88 height 18
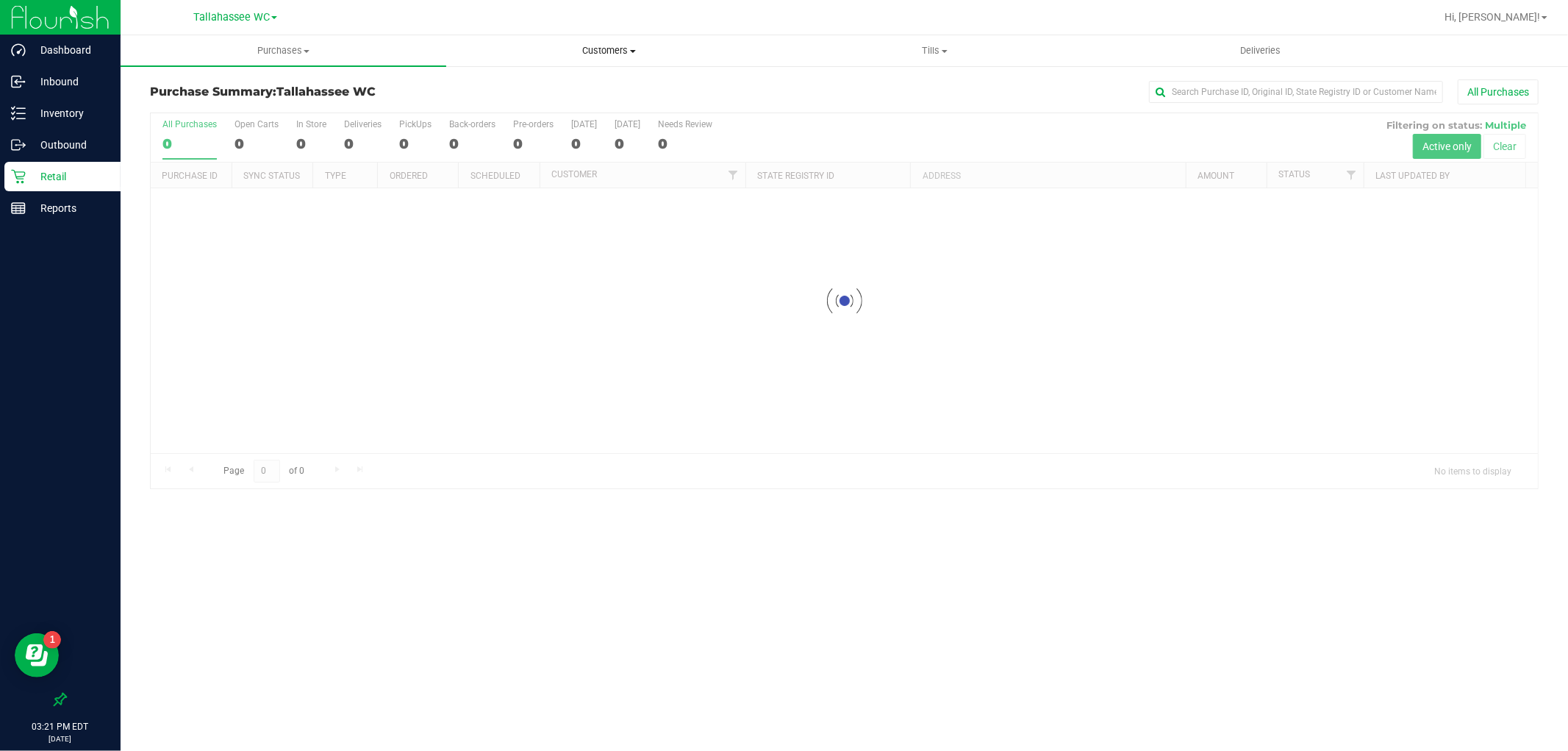
click at [597, 47] on span "Customers" at bounding box center [609, 51] width 324 height 13
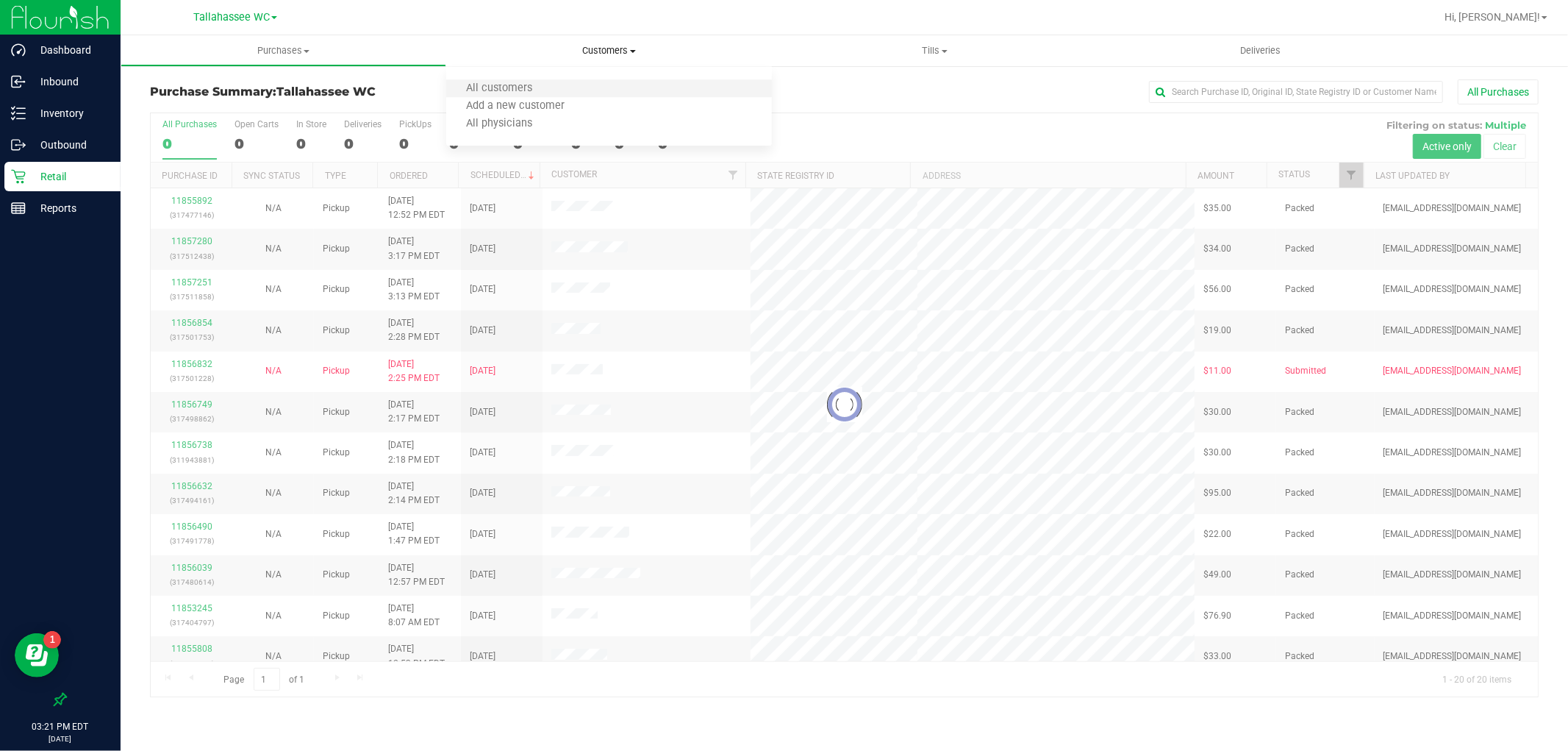
click at [598, 81] on li "All customers" at bounding box center [609, 89] width 326 height 18
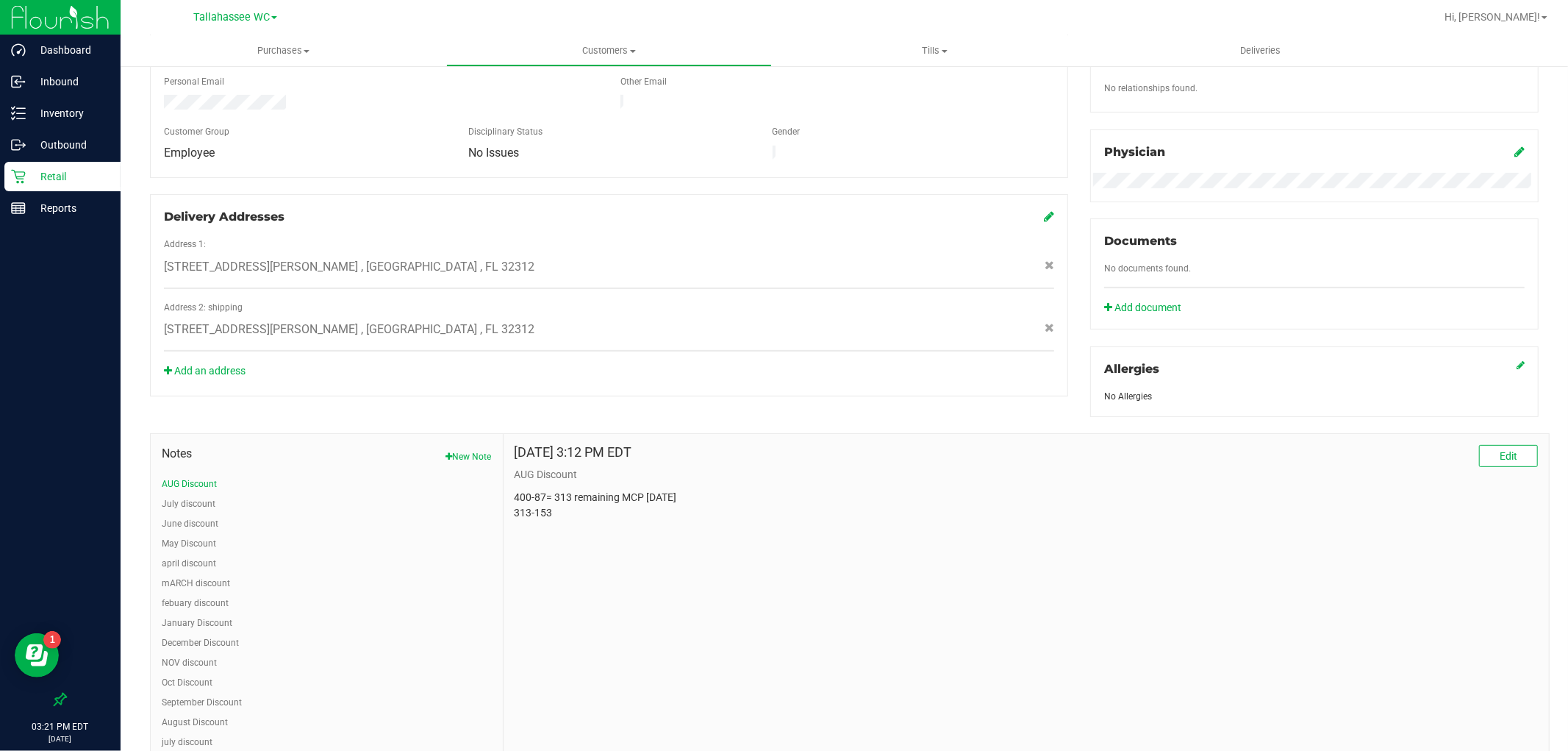
scroll to position [408, 0]
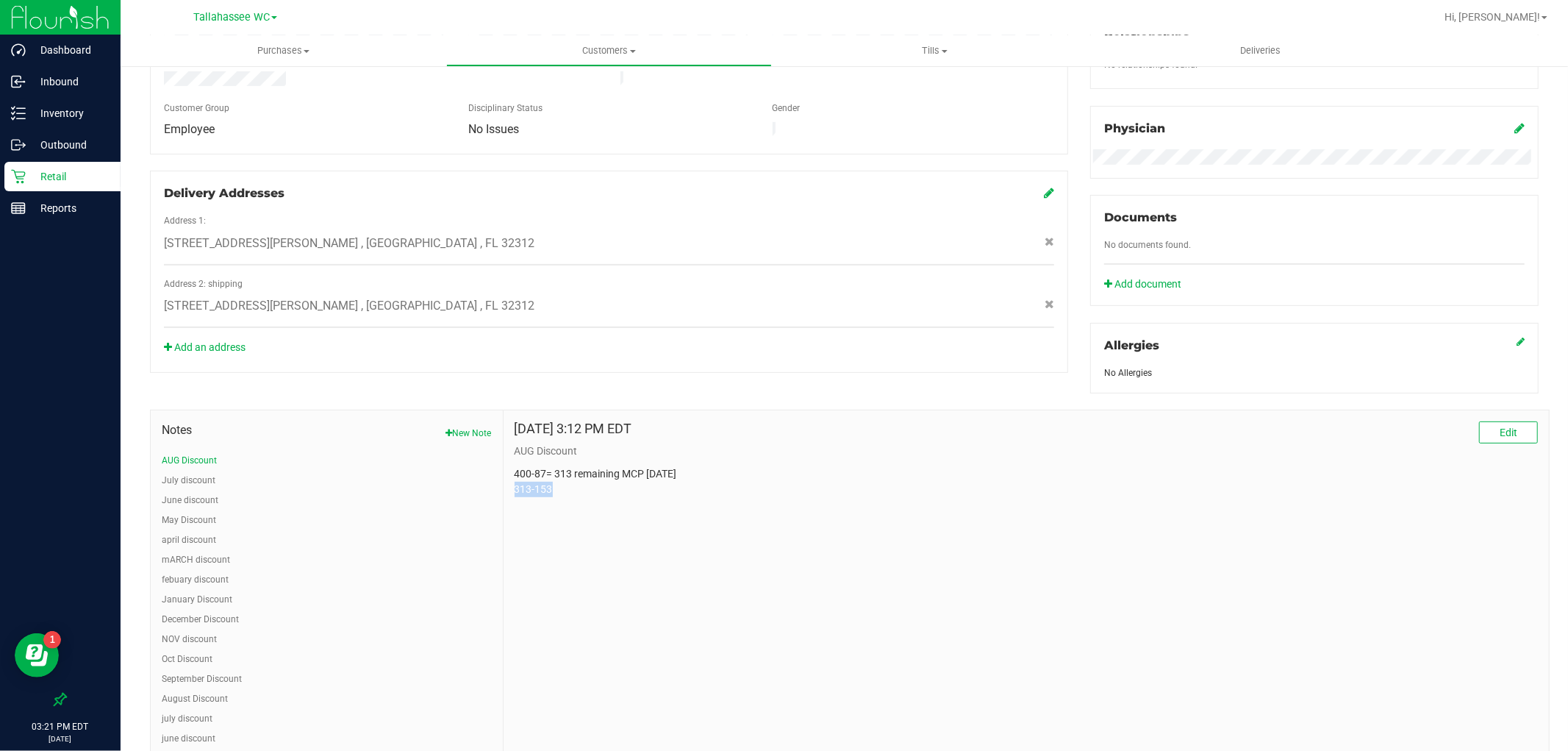
drag, startPoint x: 562, startPoint y: 488, endPoint x: 505, endPoint y: 482, distance: 57.3
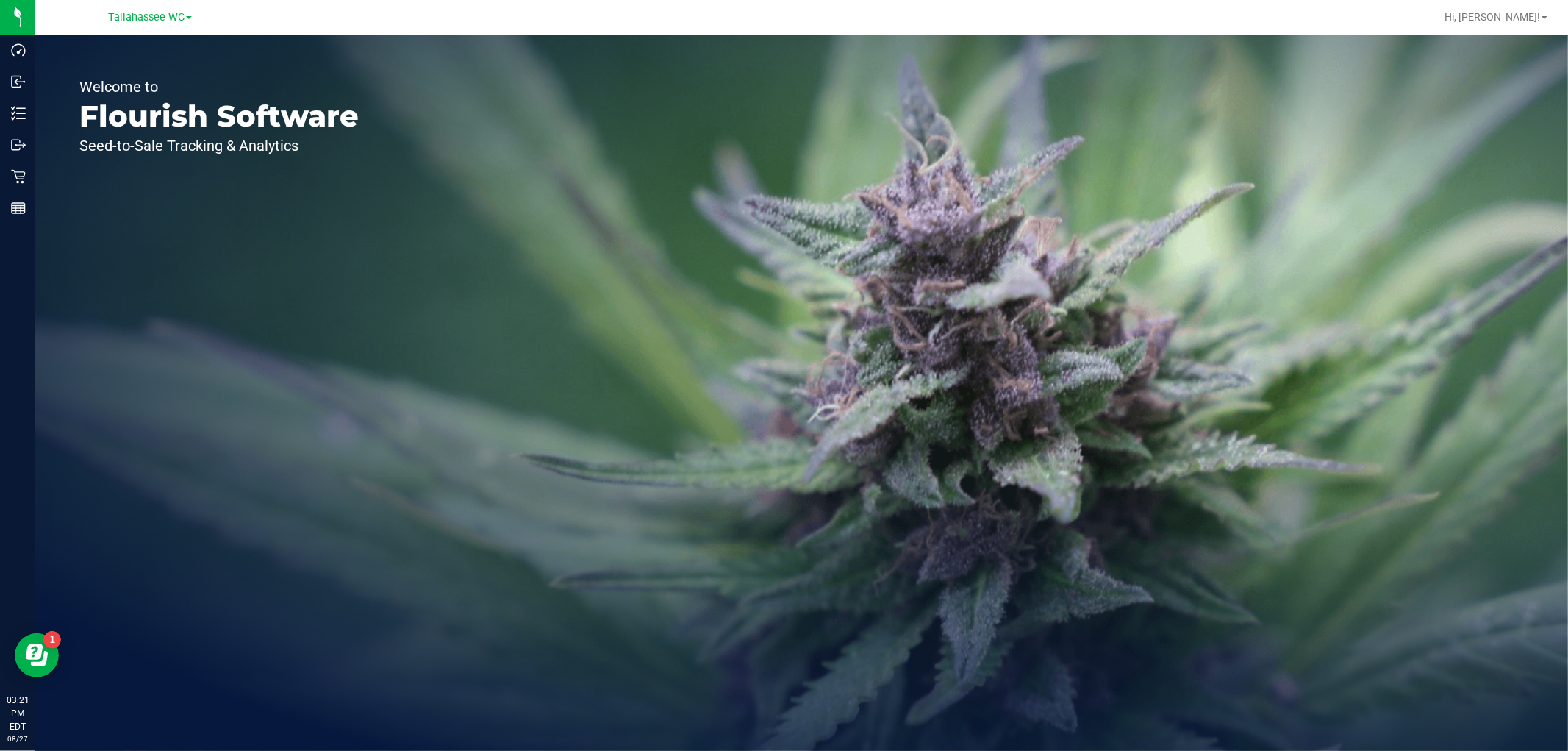
click at [132, 19] on span "Tallahassee WC" at bounding box center [146, 17] width 77 height 13
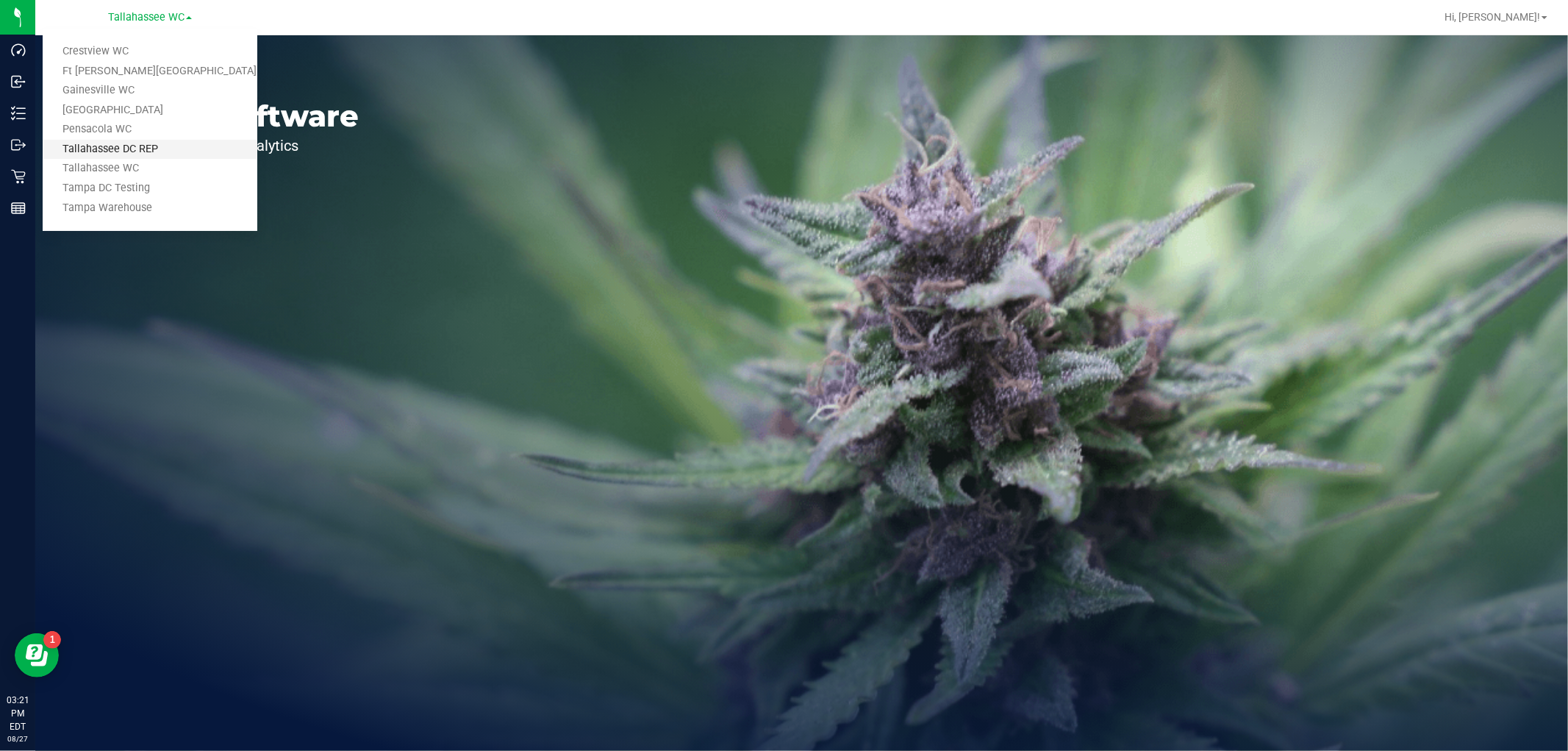
click at [148, 142] on link "Tallahassee DC REP" at bounding box center [150, 150] width 215 height 20
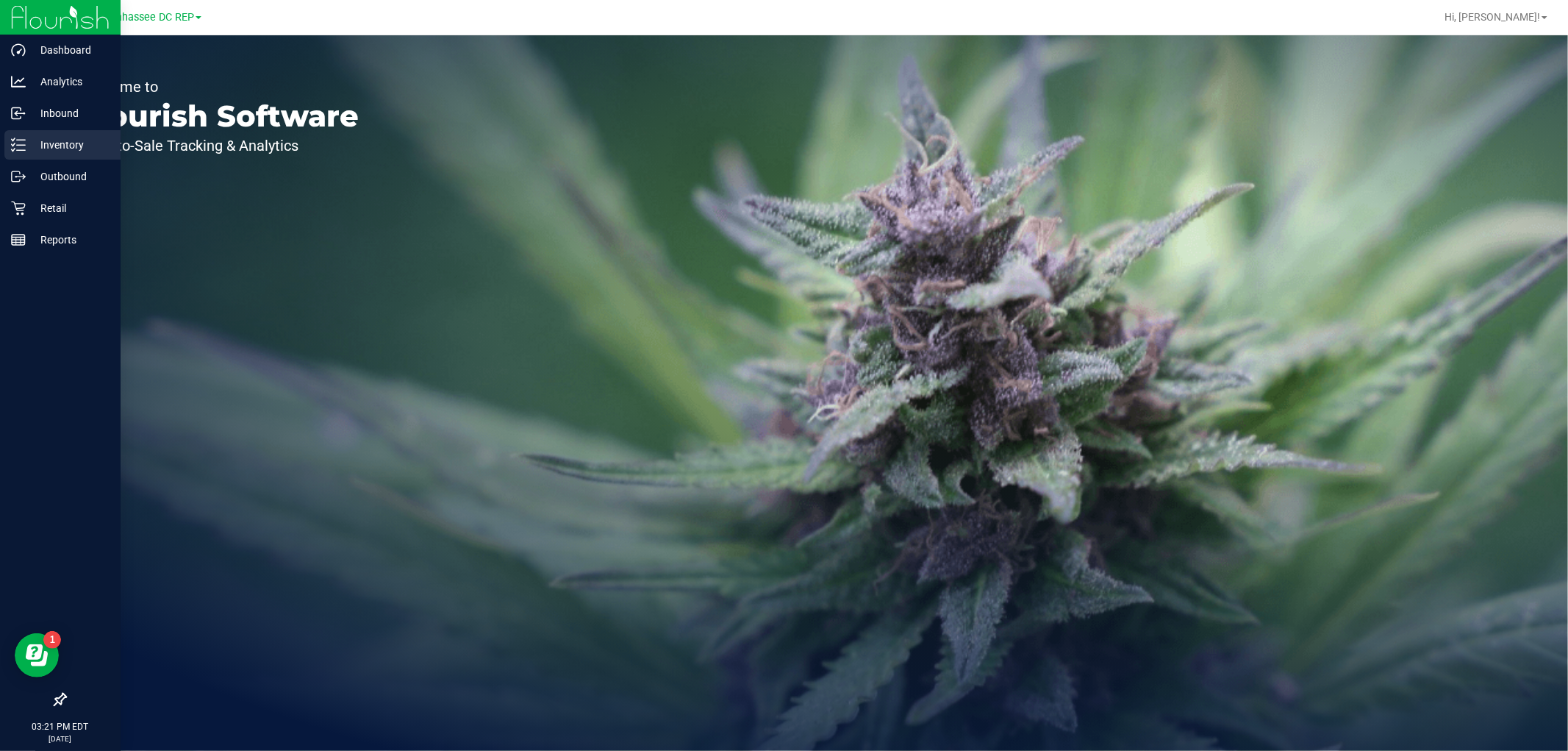
click at [44, 151] on p "Inventory" at bounding box center [70, 145] width 88 height 18
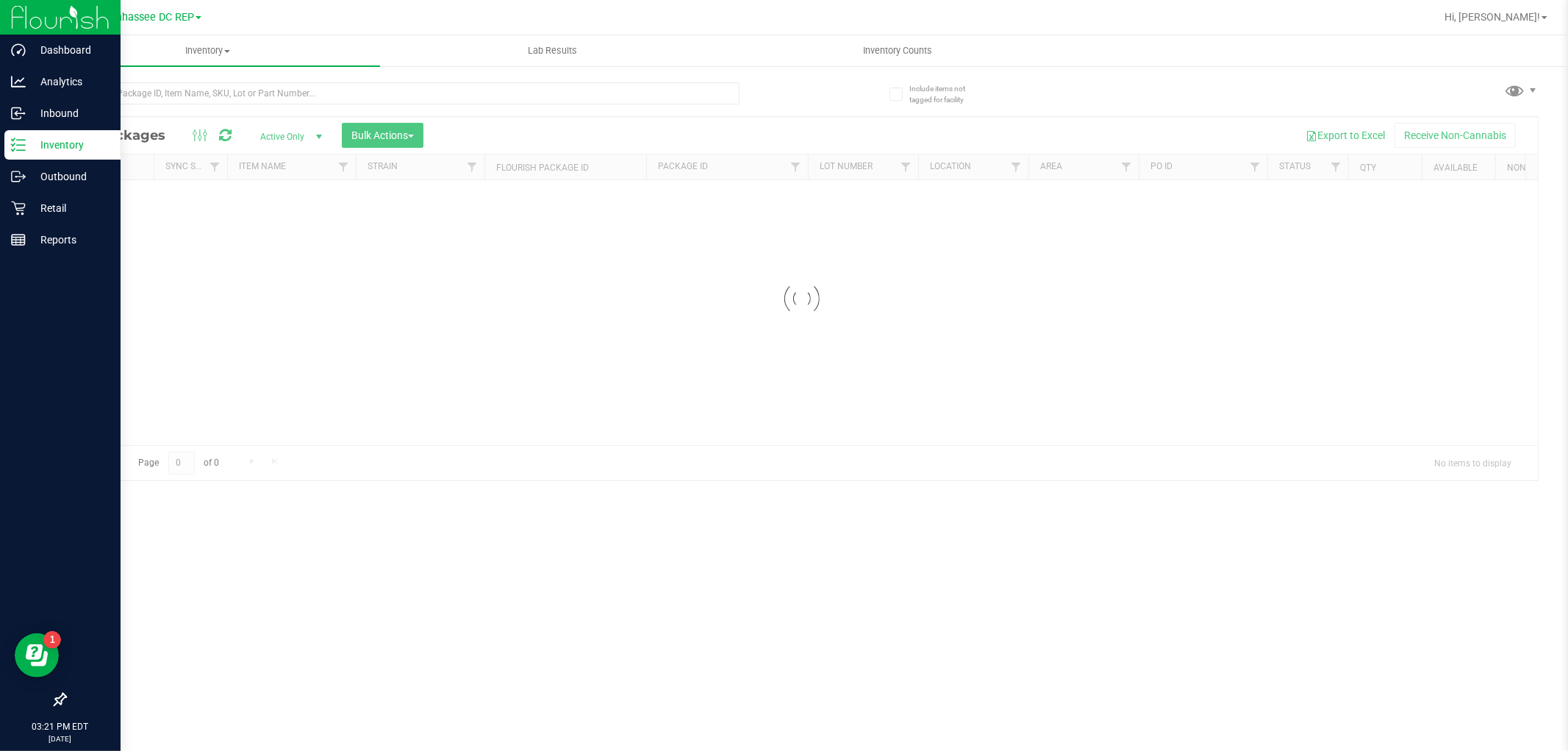
click at [53, 700] on icon at bounding box center [60, 699] width 15 height 15
click at [53, 701] on input "checkbox" at bounding box center [53, 701] width 0 height 0
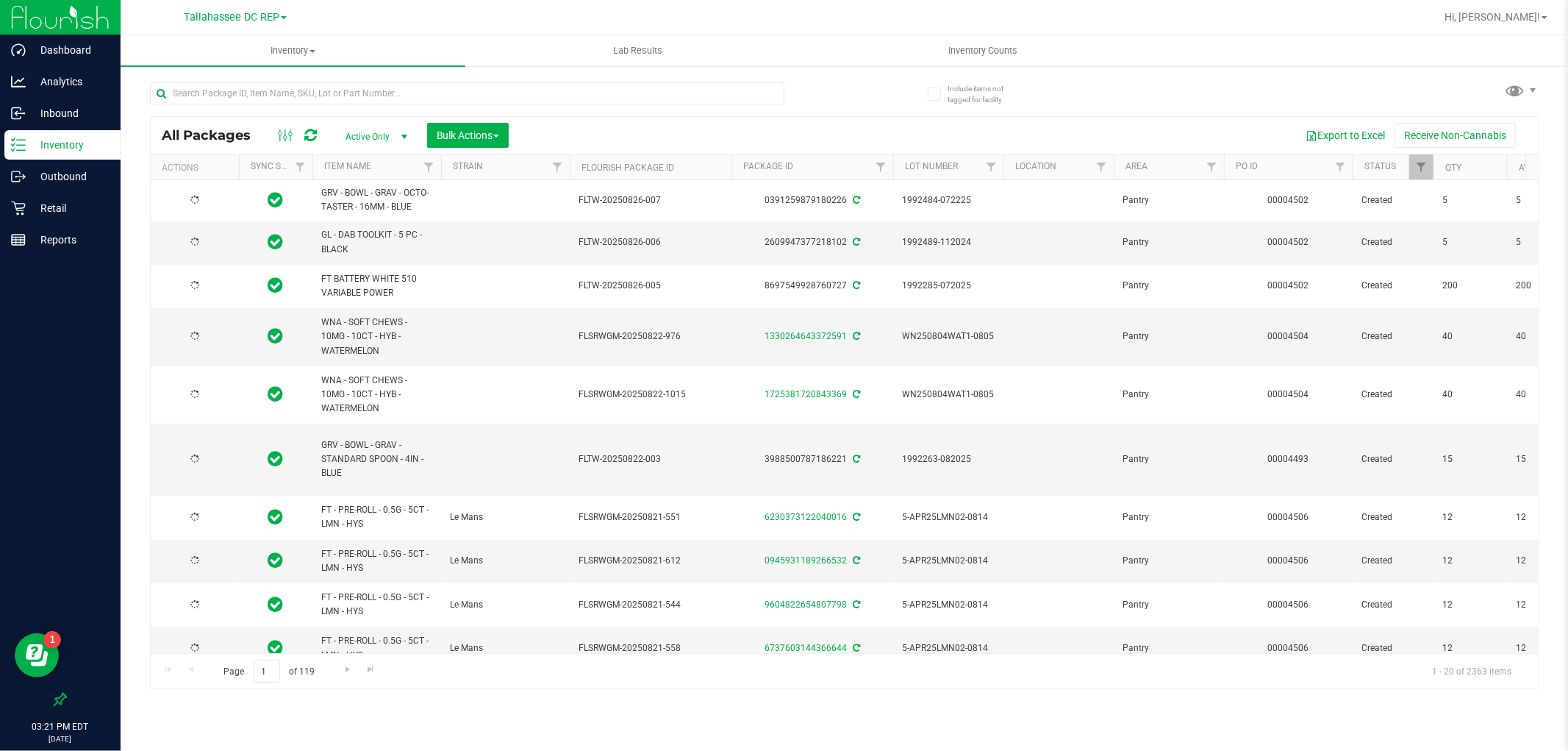
type input "2026-08-04"
type input "2025-08-04"
type input "2026-08-04"
type input "2025-08-04"
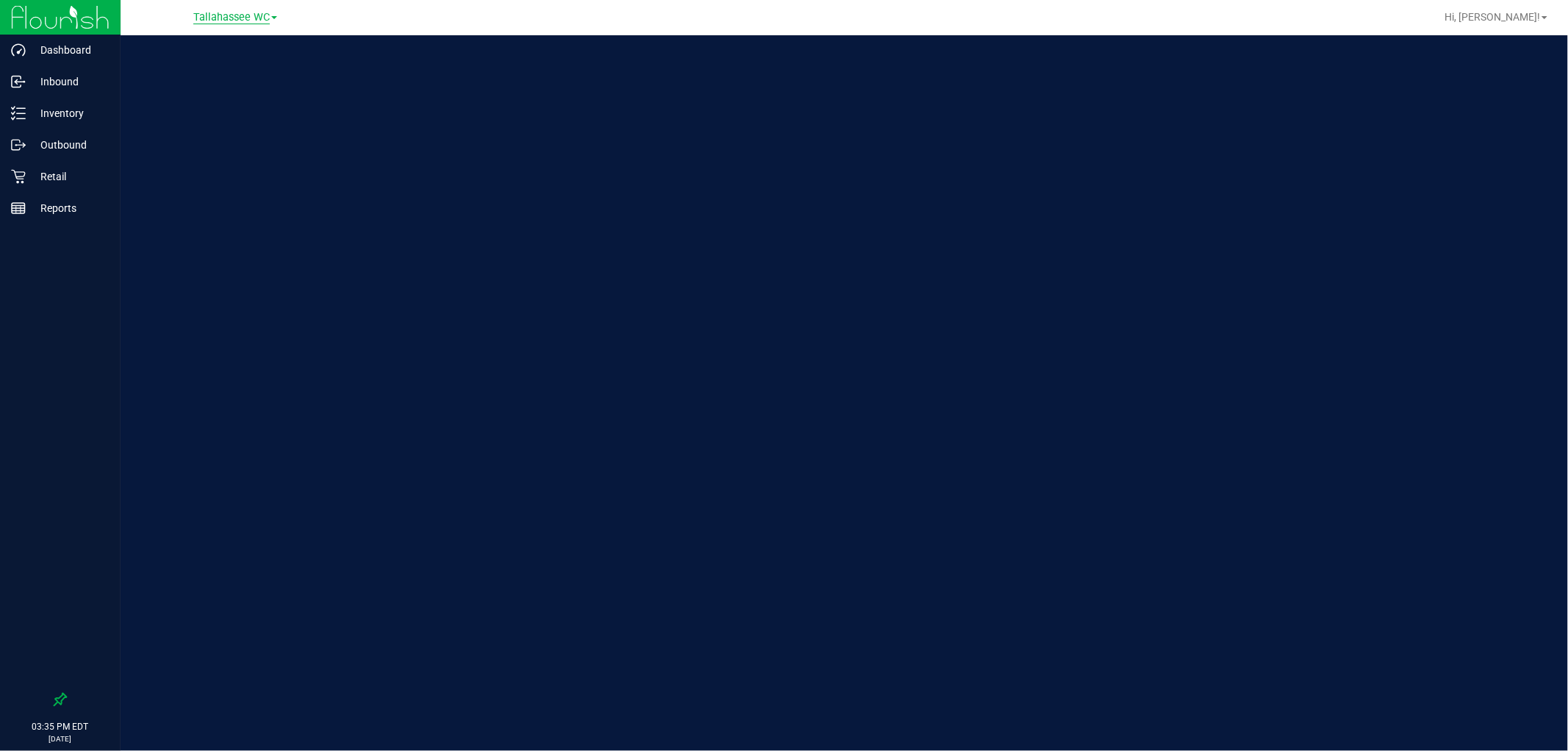
click at [228, 22] on span "Tallahassee WC" at bounding box center [232, 17] width 77 height 13
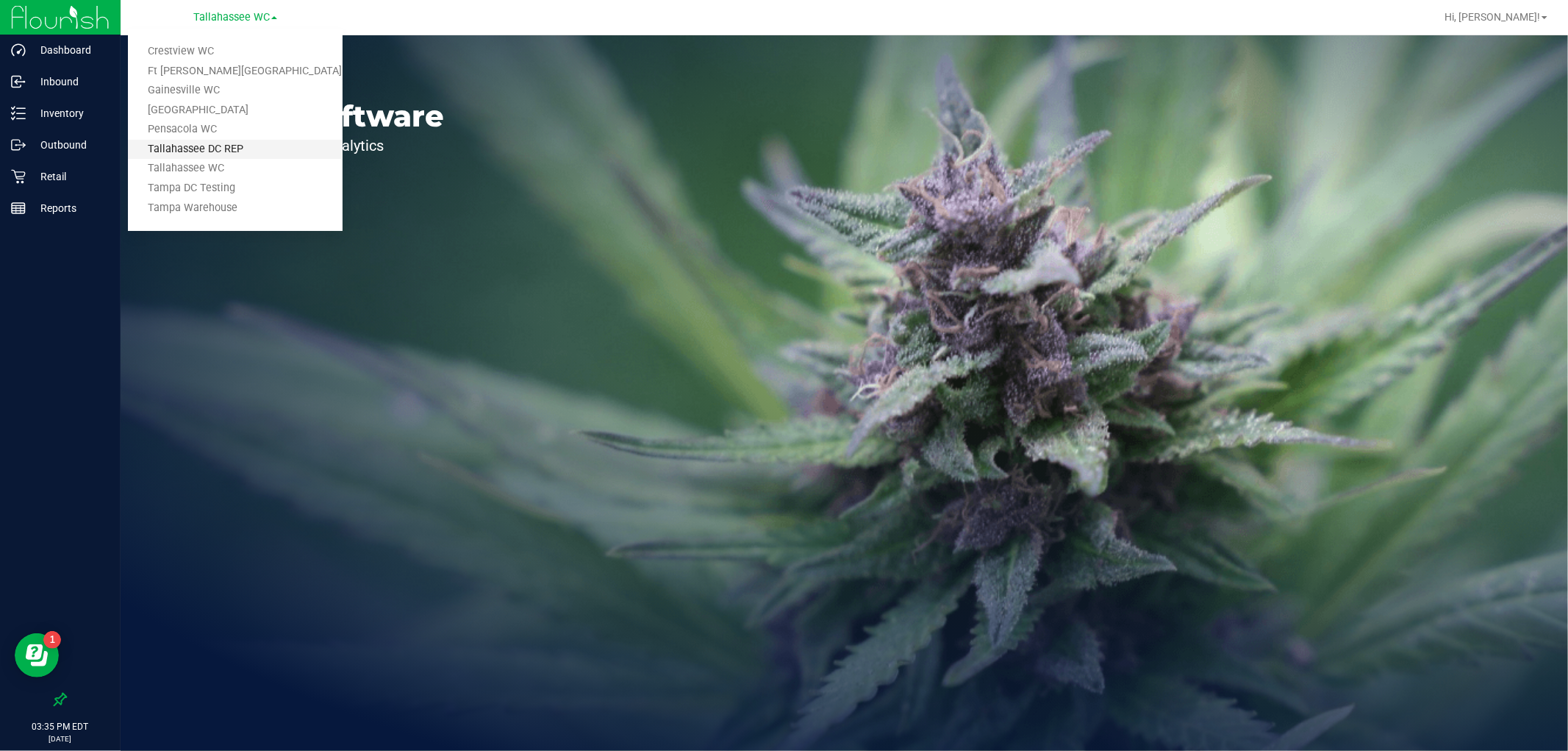
click at [255, 152] on link "Tallahassee DC REP" at bounding box center [235, 150] width 215 height 20
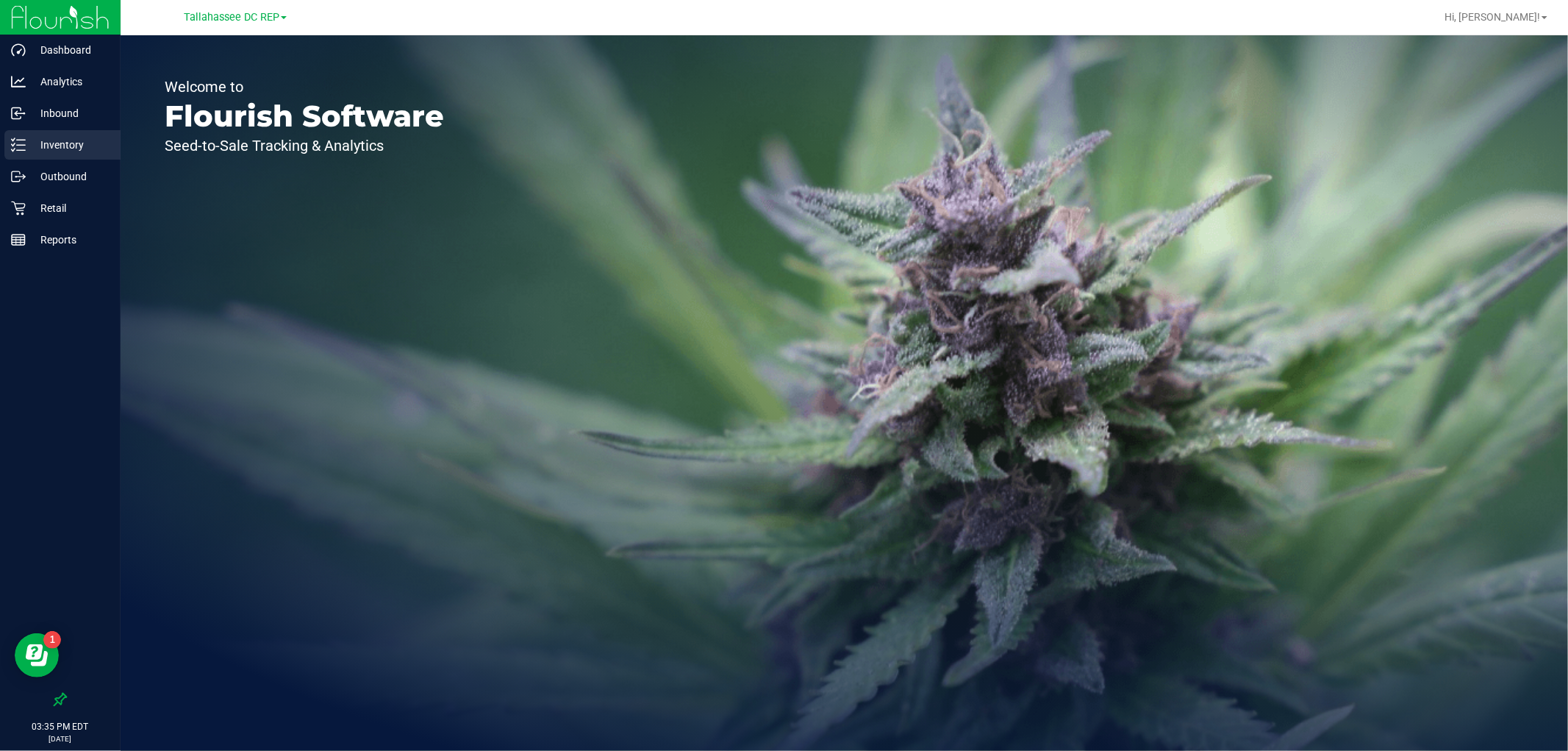
click at [90, 142] on p "Inventory" at bounding box center [70, 145] width 88 height 18
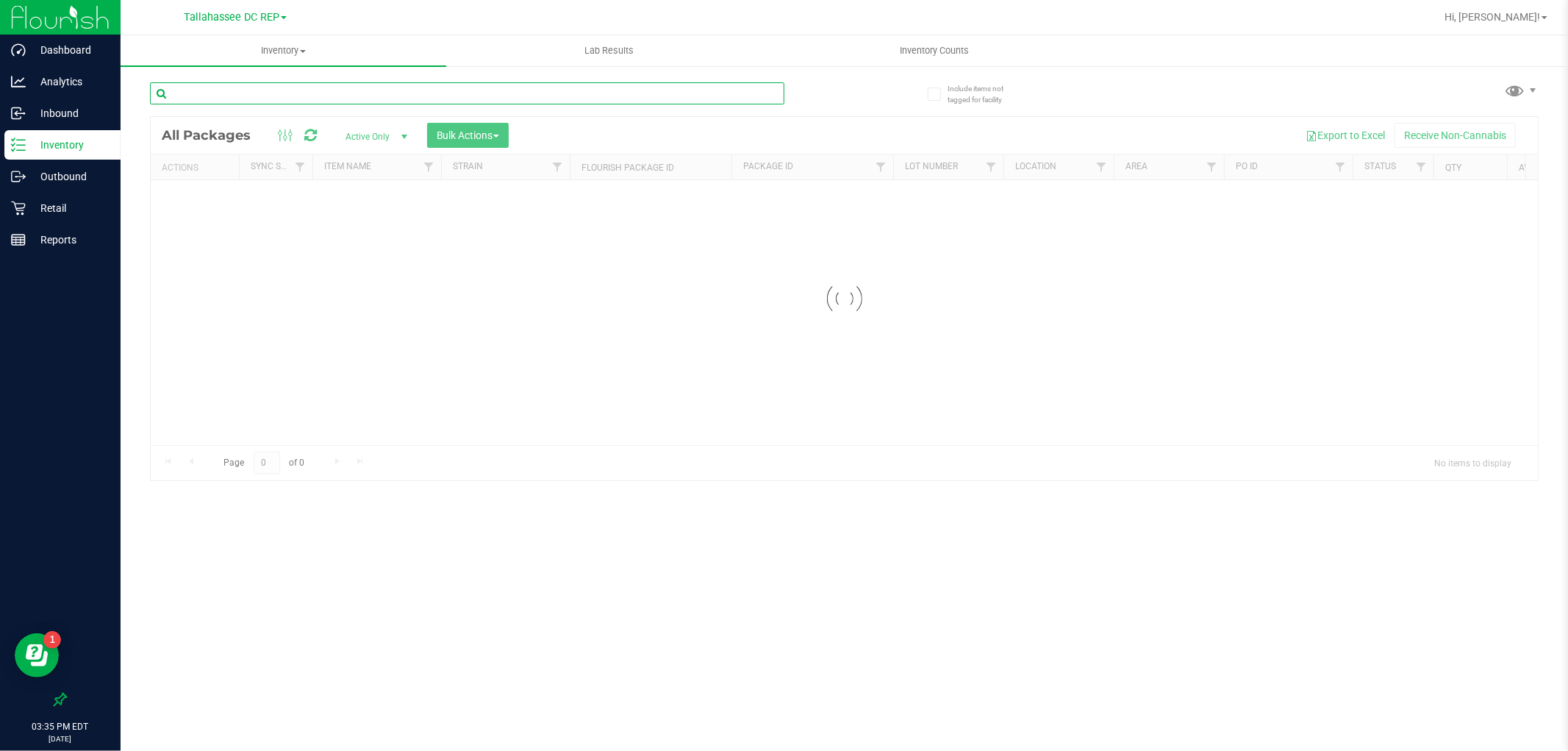
click at [282, 96] on input "text" at bounding box center [467, 93] width 634 height 22
type input "cdt"
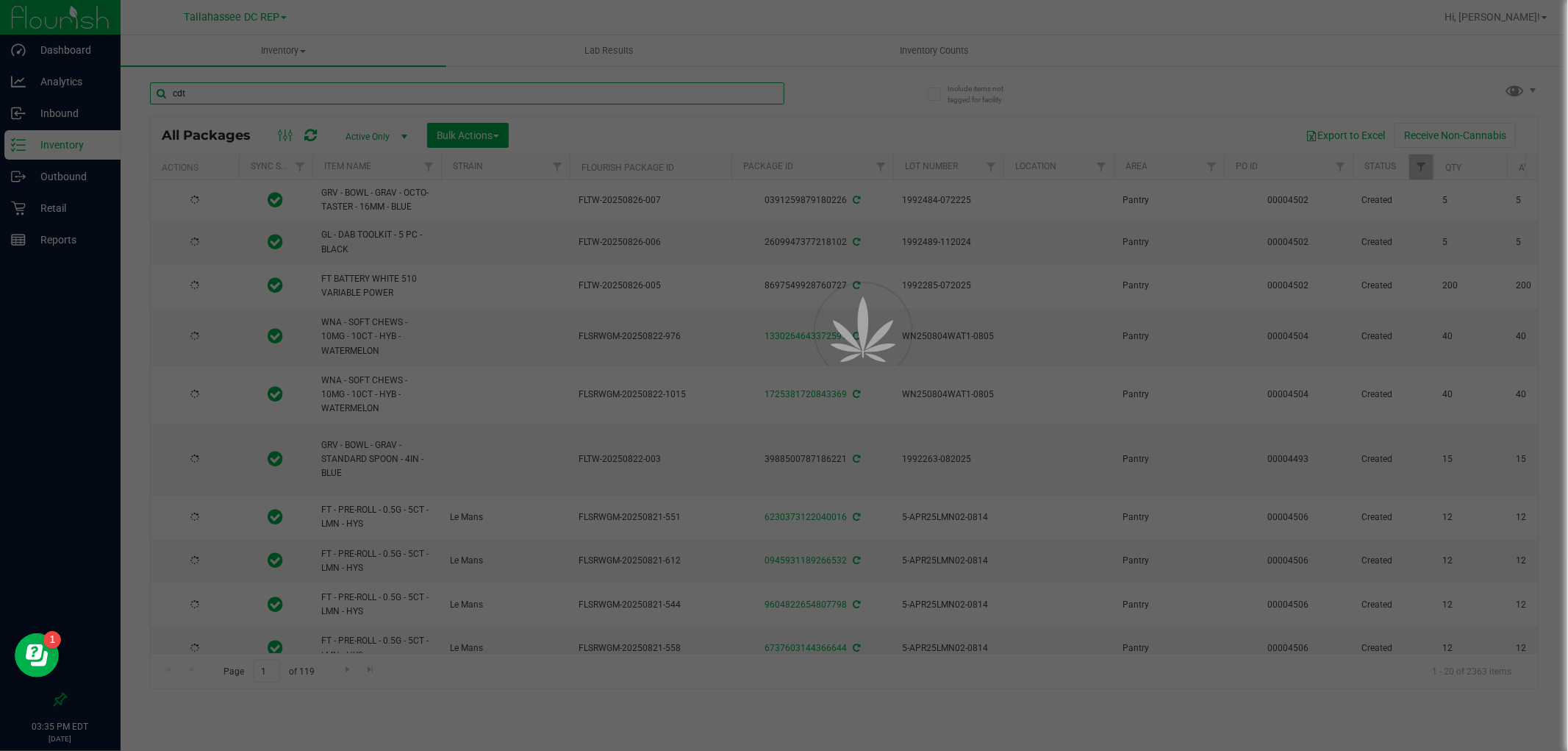
type input "2026-08-04"
type input "2025-08-04"
type input "2026-08-04"
type input "2025-08-04"
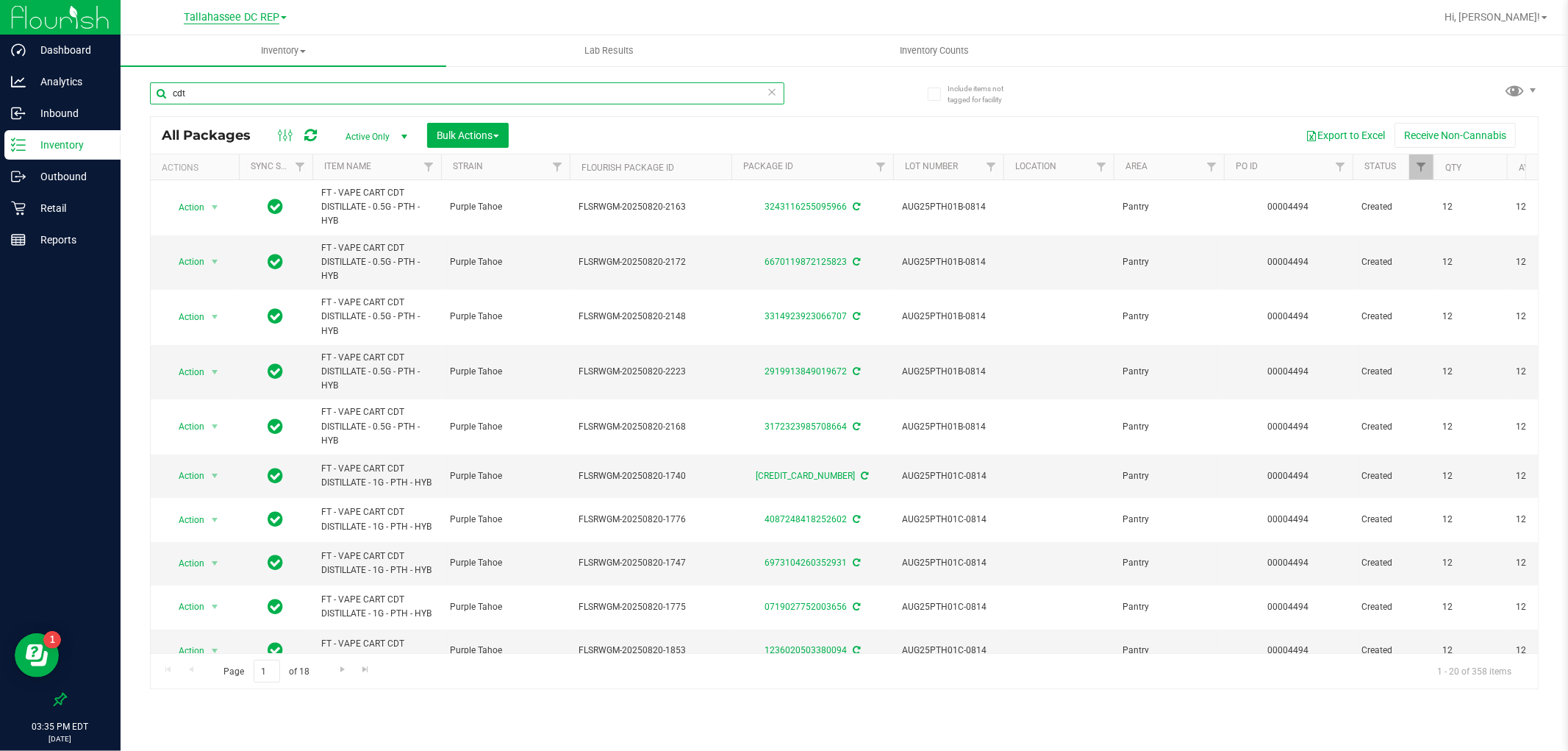
type input "cdt"
click at [254, 13] on span "Tallahassee DC REP" at bounding box center [231, 17] width 96 height 13
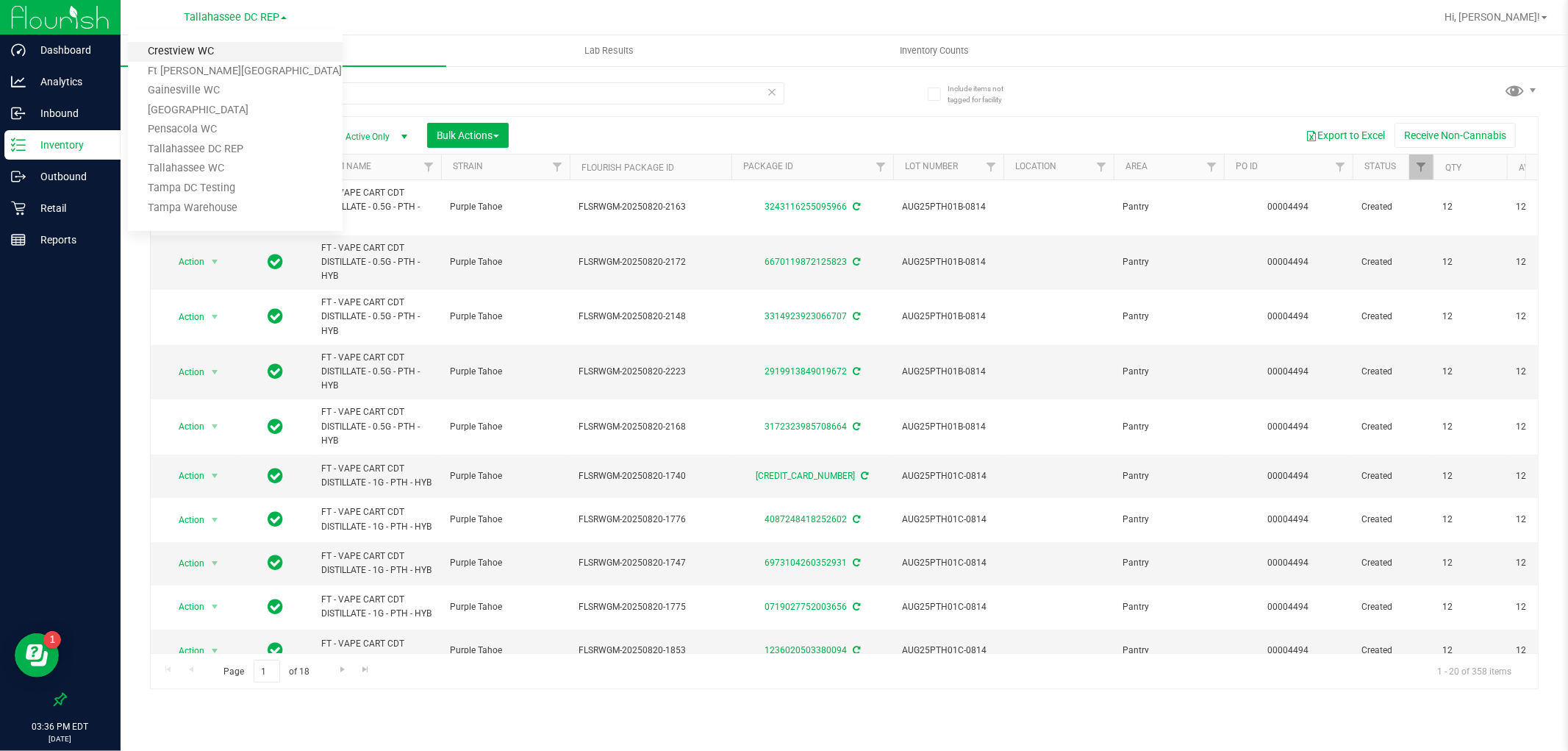
click at [258, 51] on link "Crestview WC" at bounding box center [235, 52] width 215 height 20
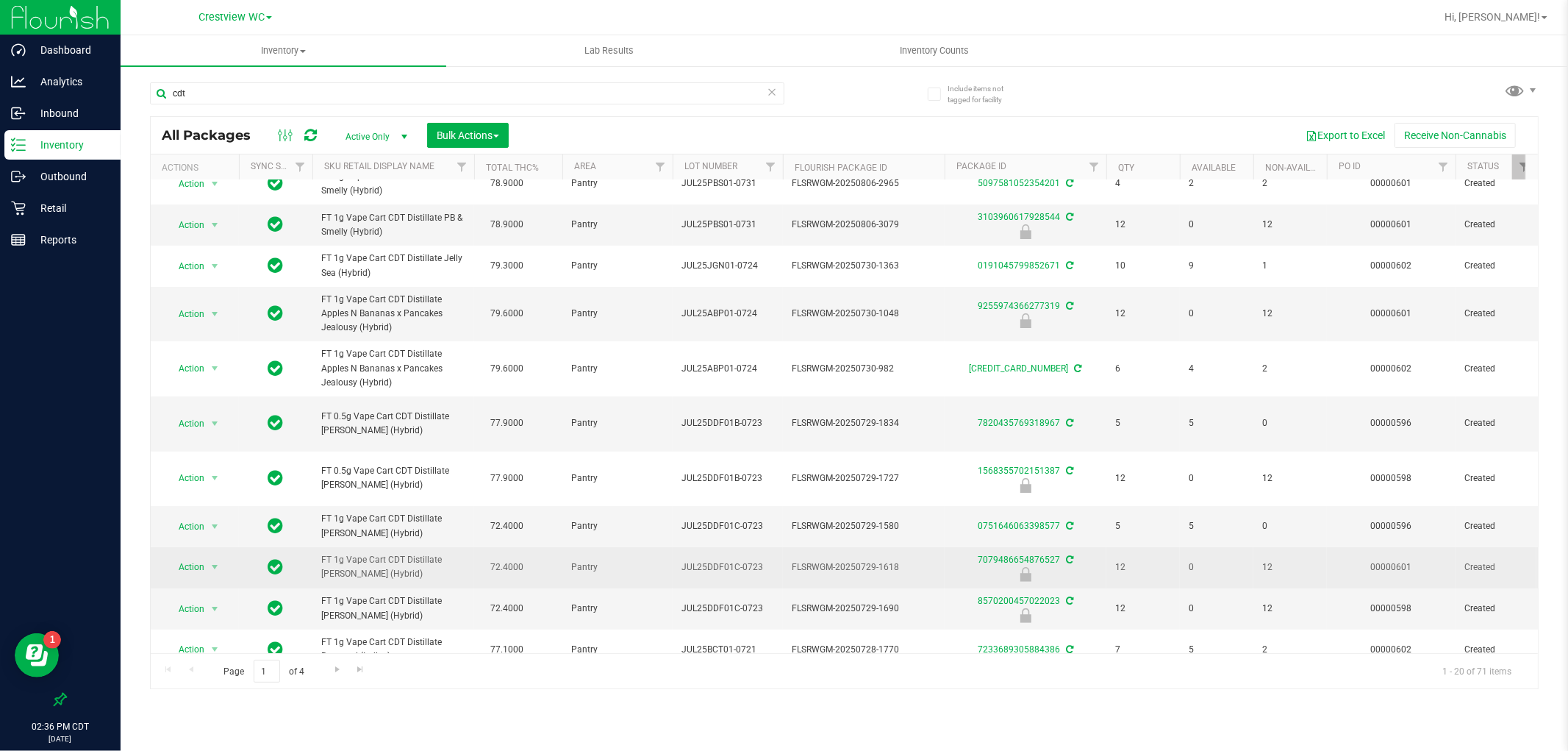
scroll to position [469, 0]
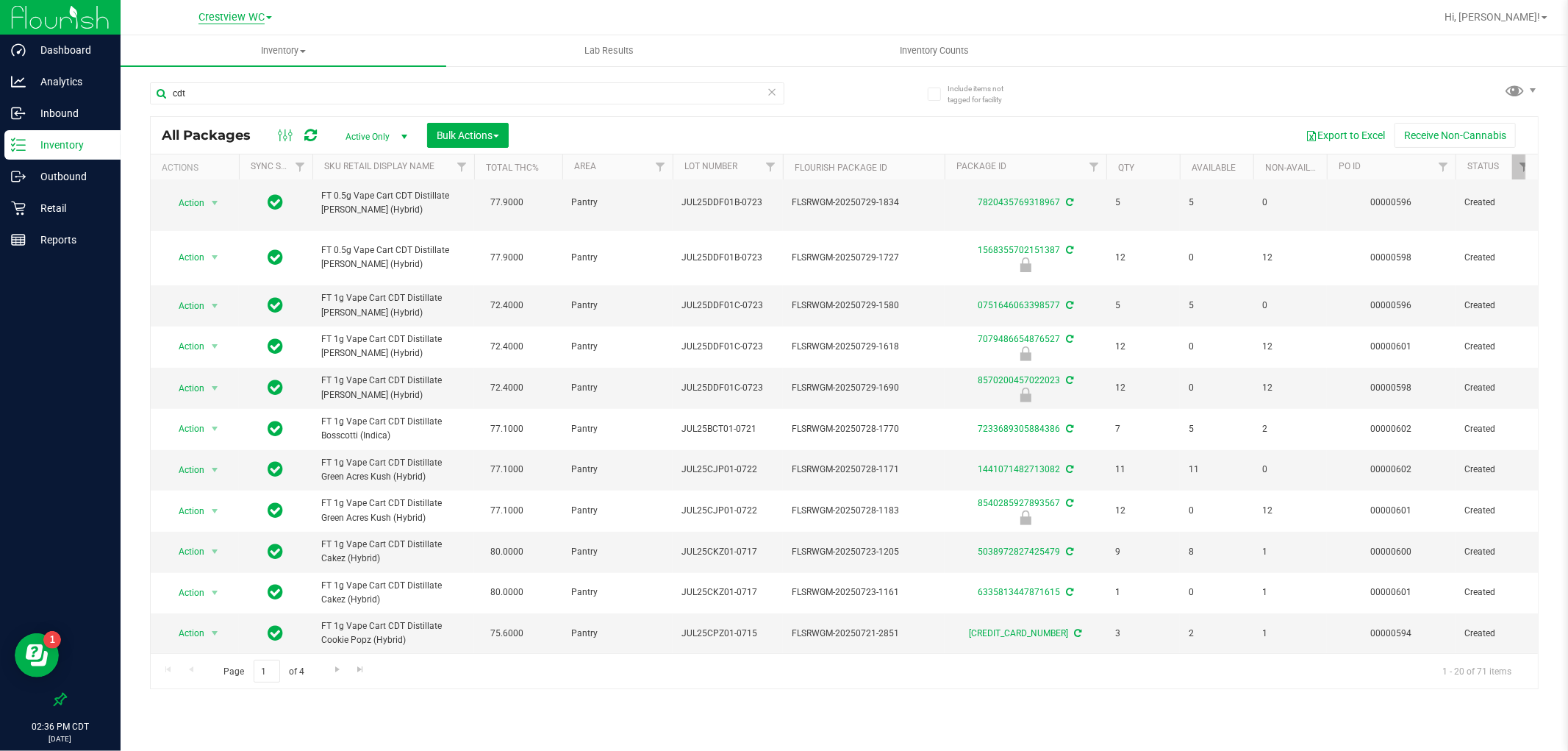
click at [261, 18] on span "Crestview WC" at bounding box center [231, 17] width 66 height 13
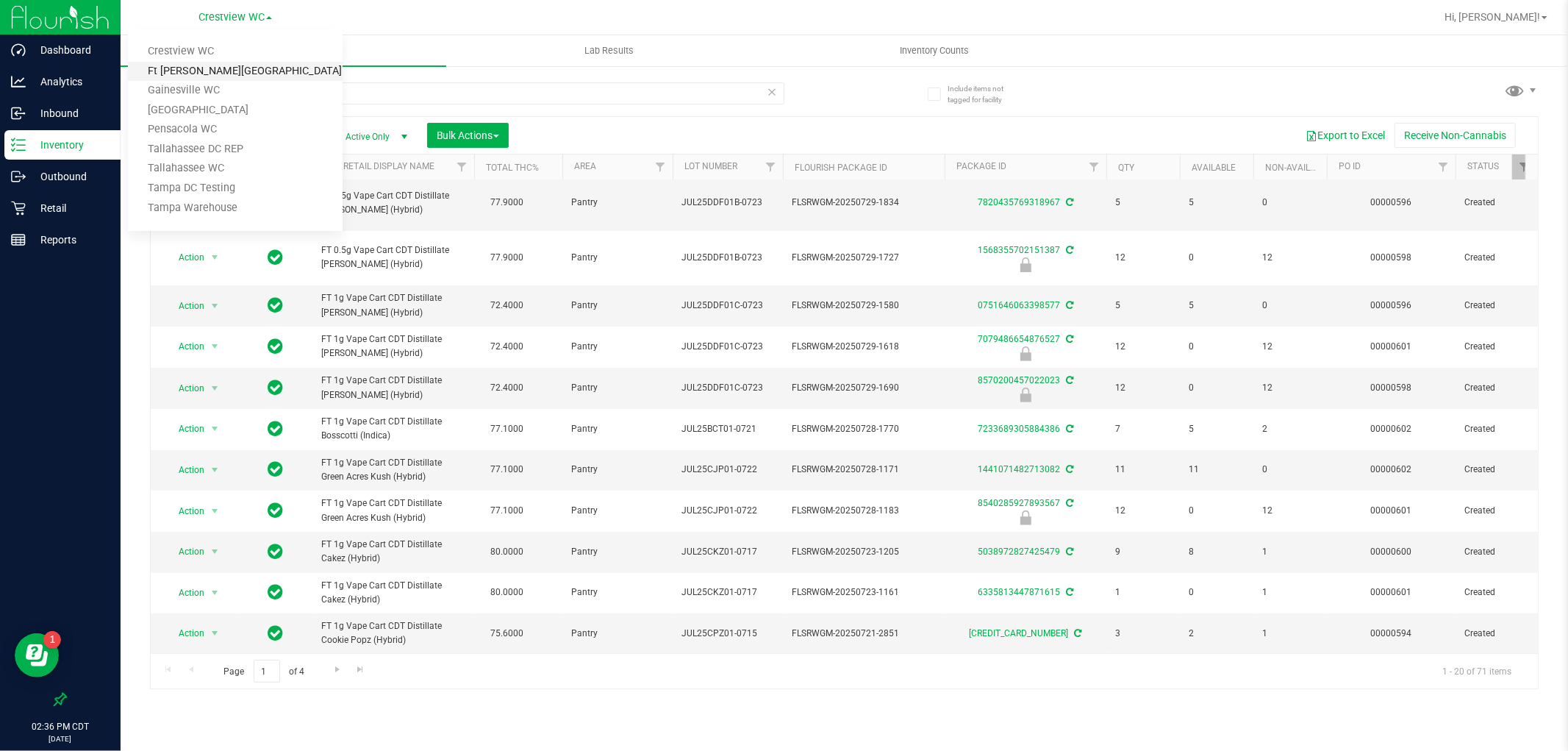
click at [246, 67] on link "Ft [PERSON_NAME][GEOGRAPHIC_DATA]" at bounding box center [235, 72] width 215 height 20
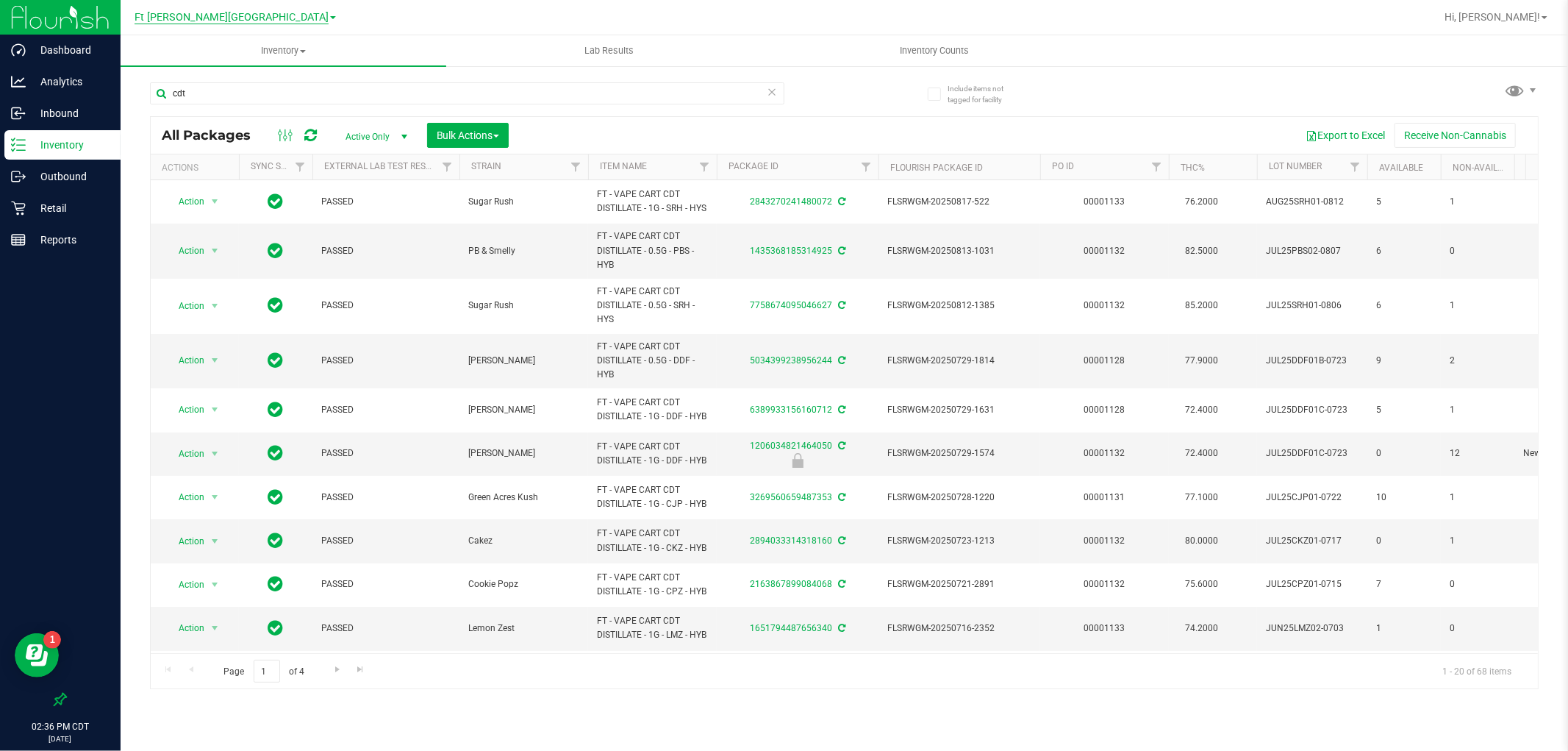
click at [236, 16] on span "Ft [PERSON_NAME][GEOGRAPHIC_DATA]" at bounding box center [232, 17] width 194 height 13
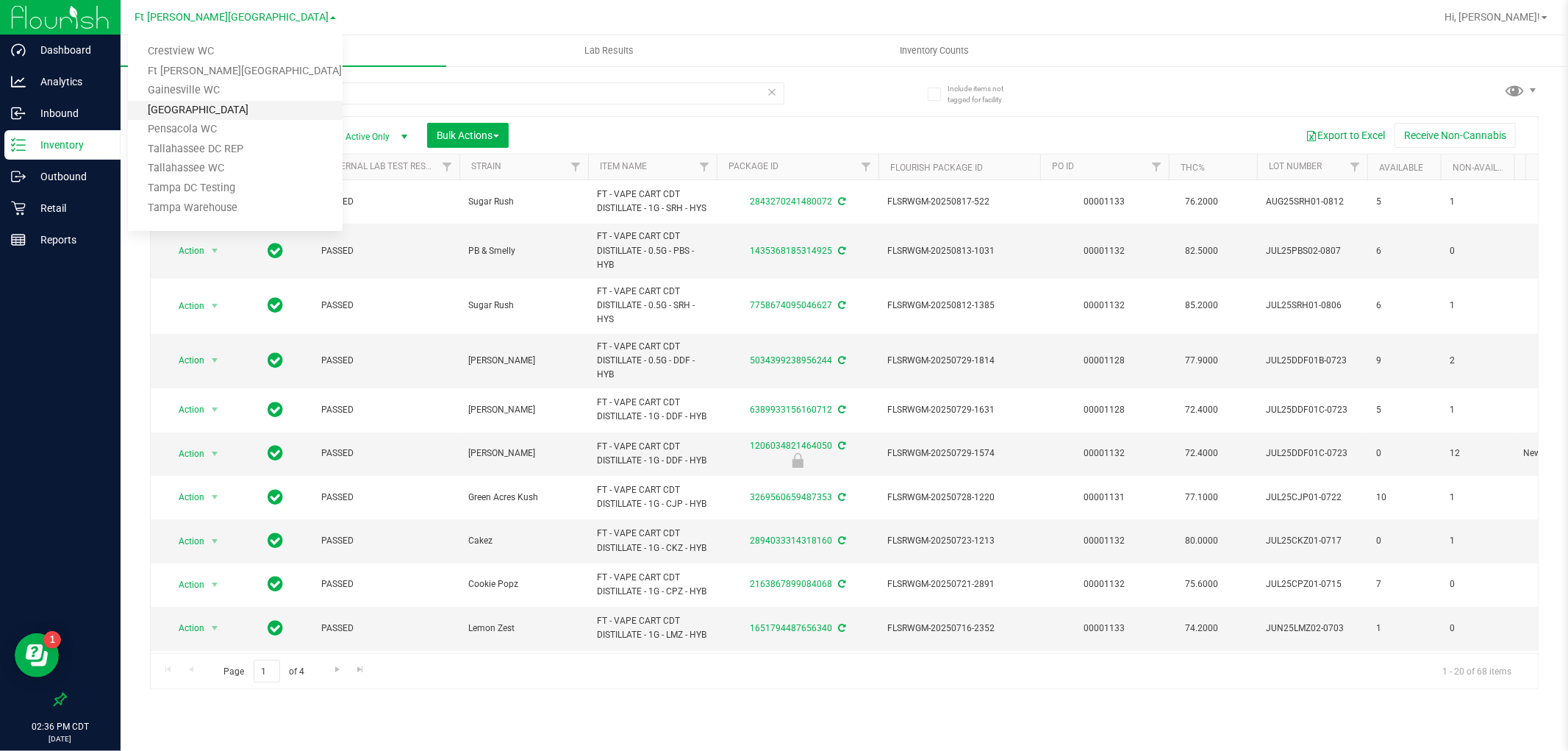
click at [230, 104] on link "[GEOGRAPHIC_DATA]" at bounding box center [235, 111] width 215 height 20
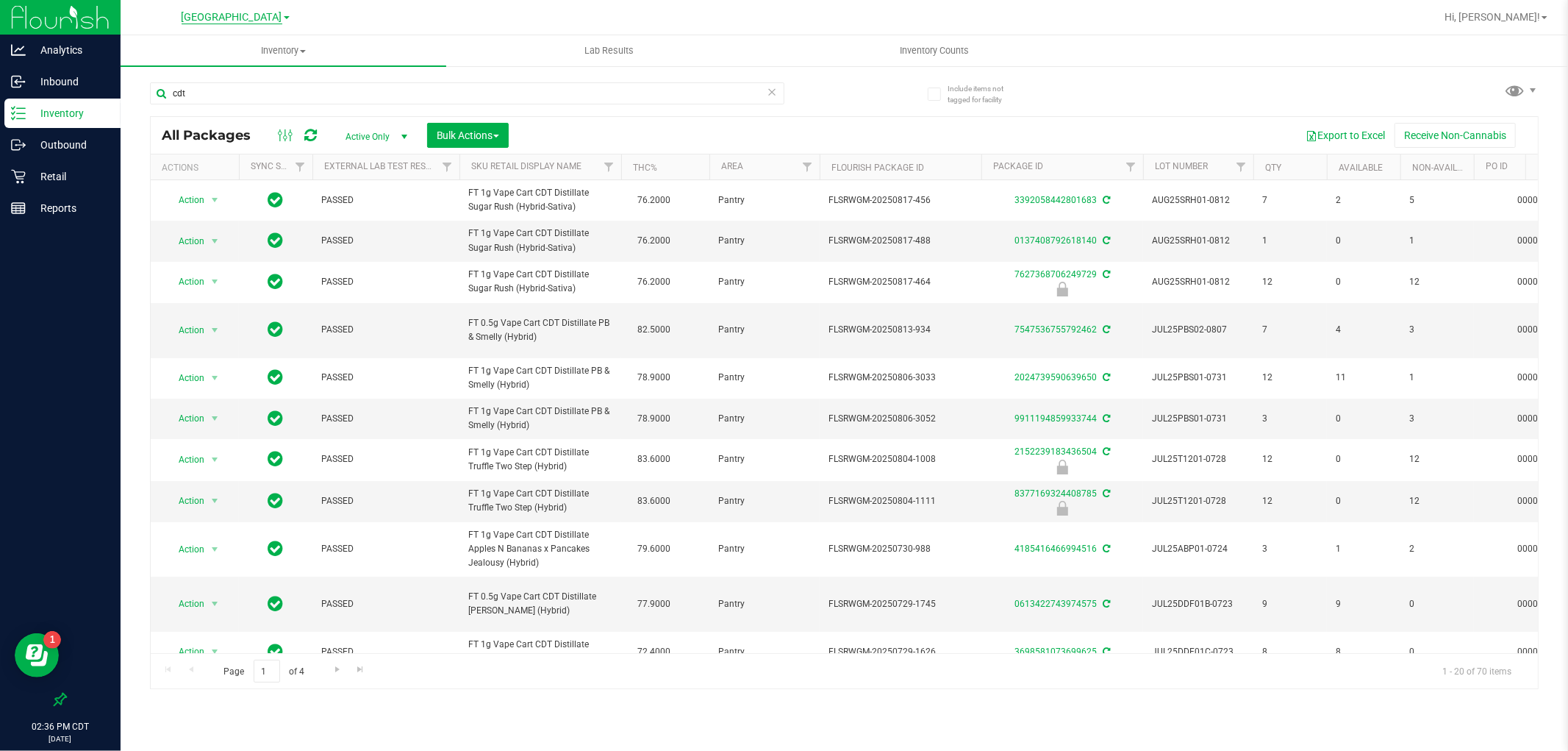
click at [247, 17] on span "[GEOGRAPHIC_DATA]" at bounding box center [232, 17] width 101 height 13
click at [246, 132] on link "Pensacola WC" at bounding box center [235, 130] width 215 height 20
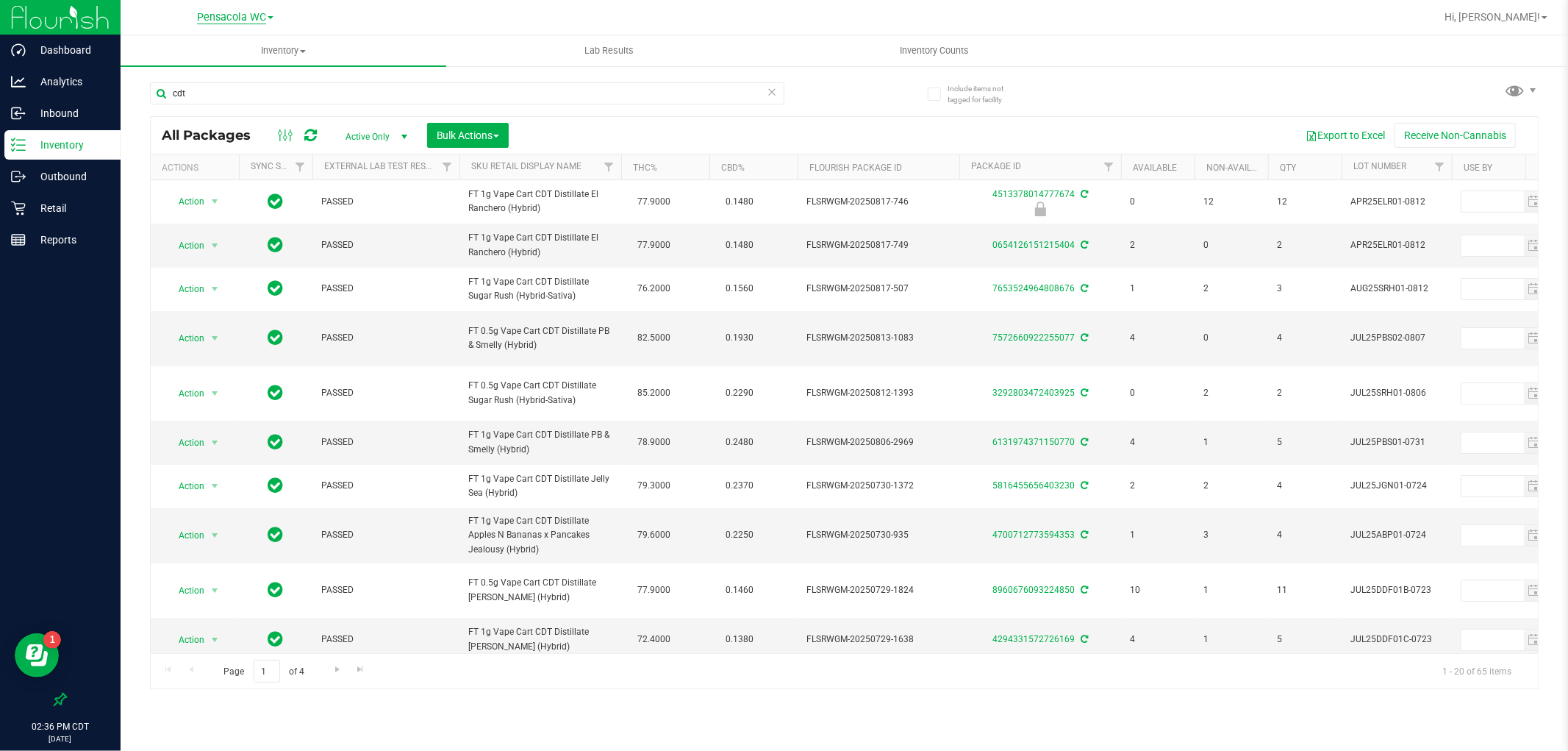
click at [257, 19] on span "Pensacola WC" at bounding box center [231, 17] width 69 height 13
click at [257, 165] on link "Tallahassee WC" at bounding box center [235, 169] width 215 height 20
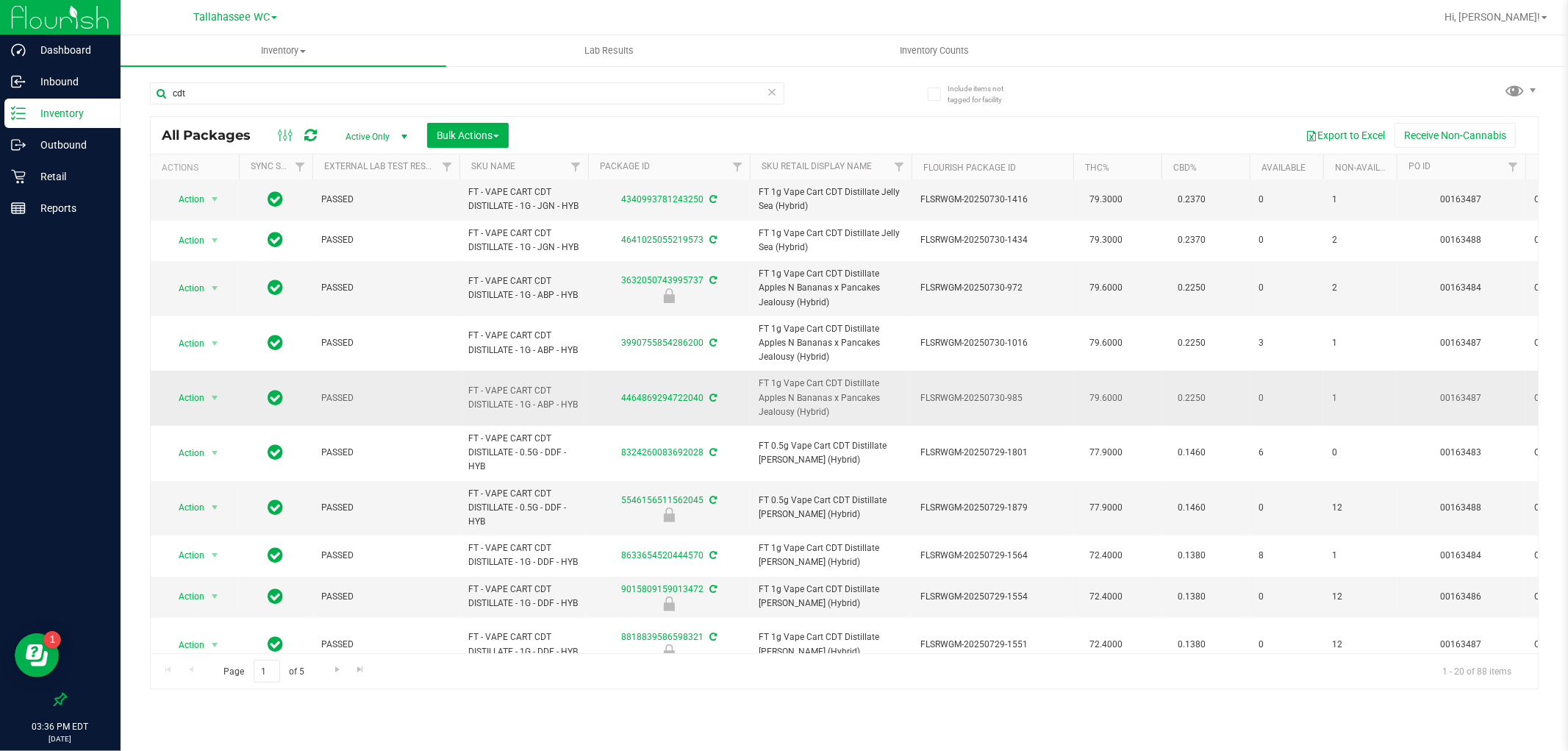
scroll to position [524, 0]
